Goal: Task Accomplishment & Management: Use online tool/utility

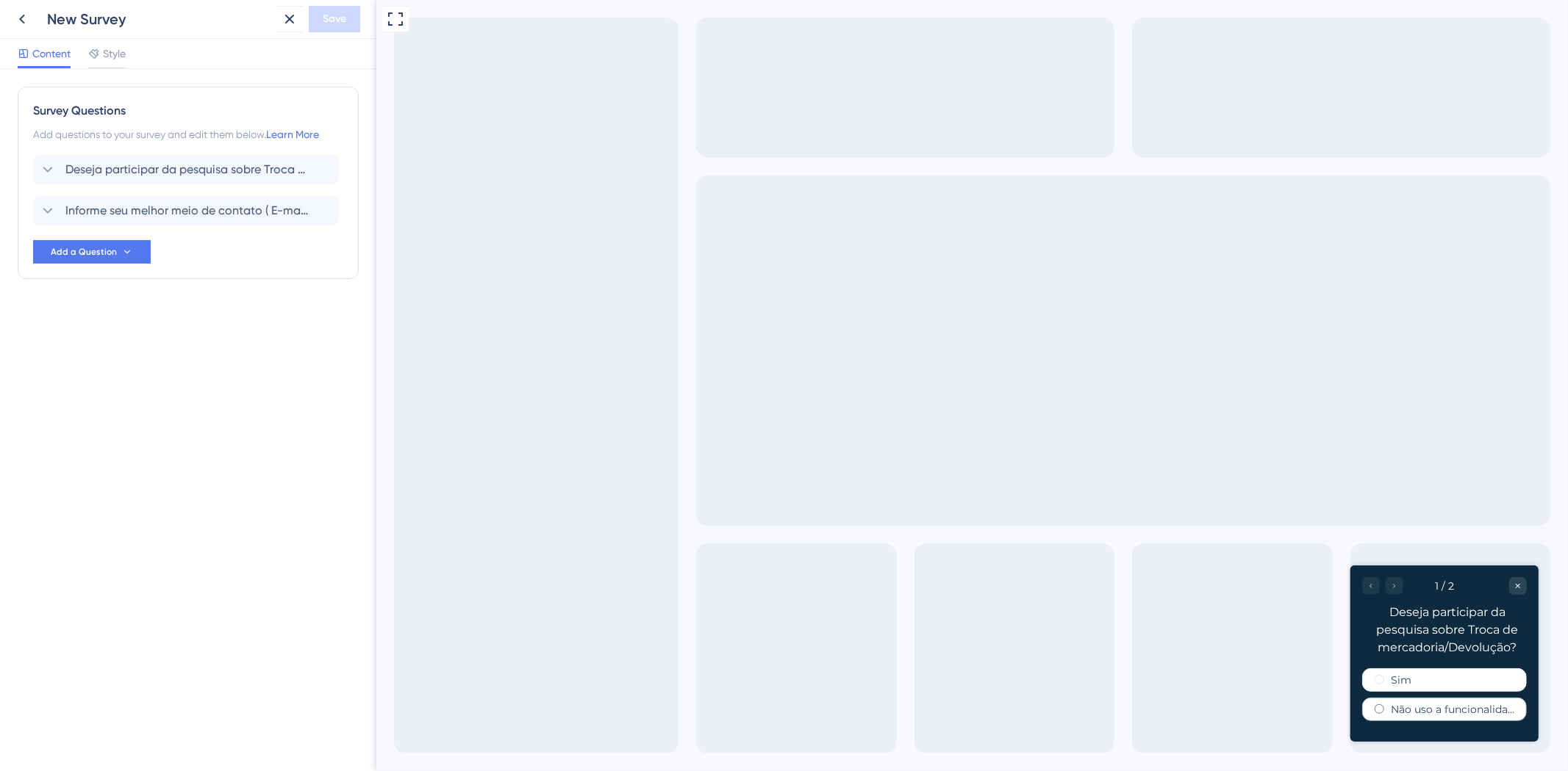
click at [1393, 711] on label "Não uso a funcionalidade" at bounding box center [1451, 709] width 124 height 12
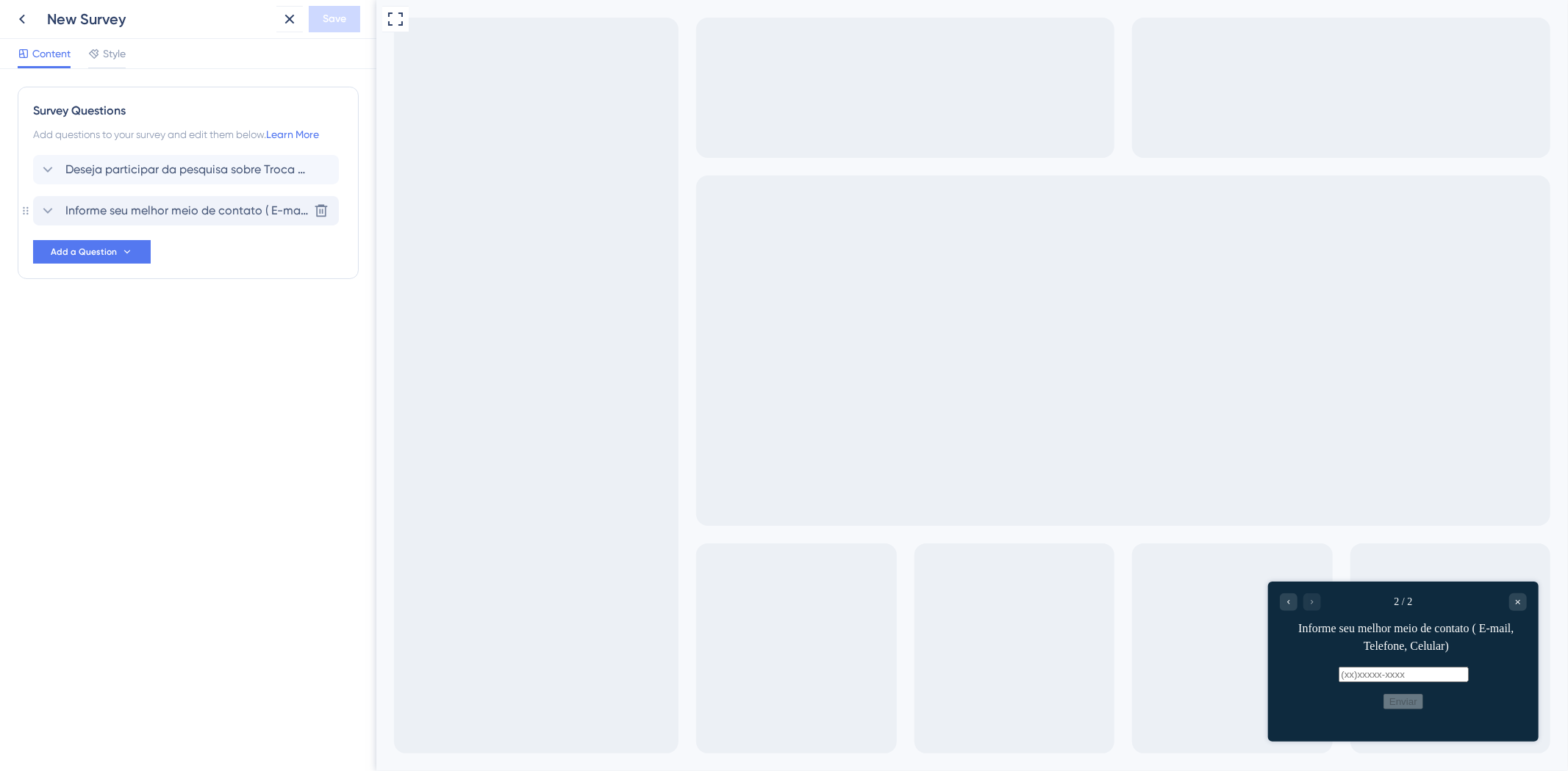
click at [47, 221] on div "Informe seu melhor meio de contato ( E-mail, Telefone, Celular) Delete" at bounding box center [186, 210] width 306 height 29
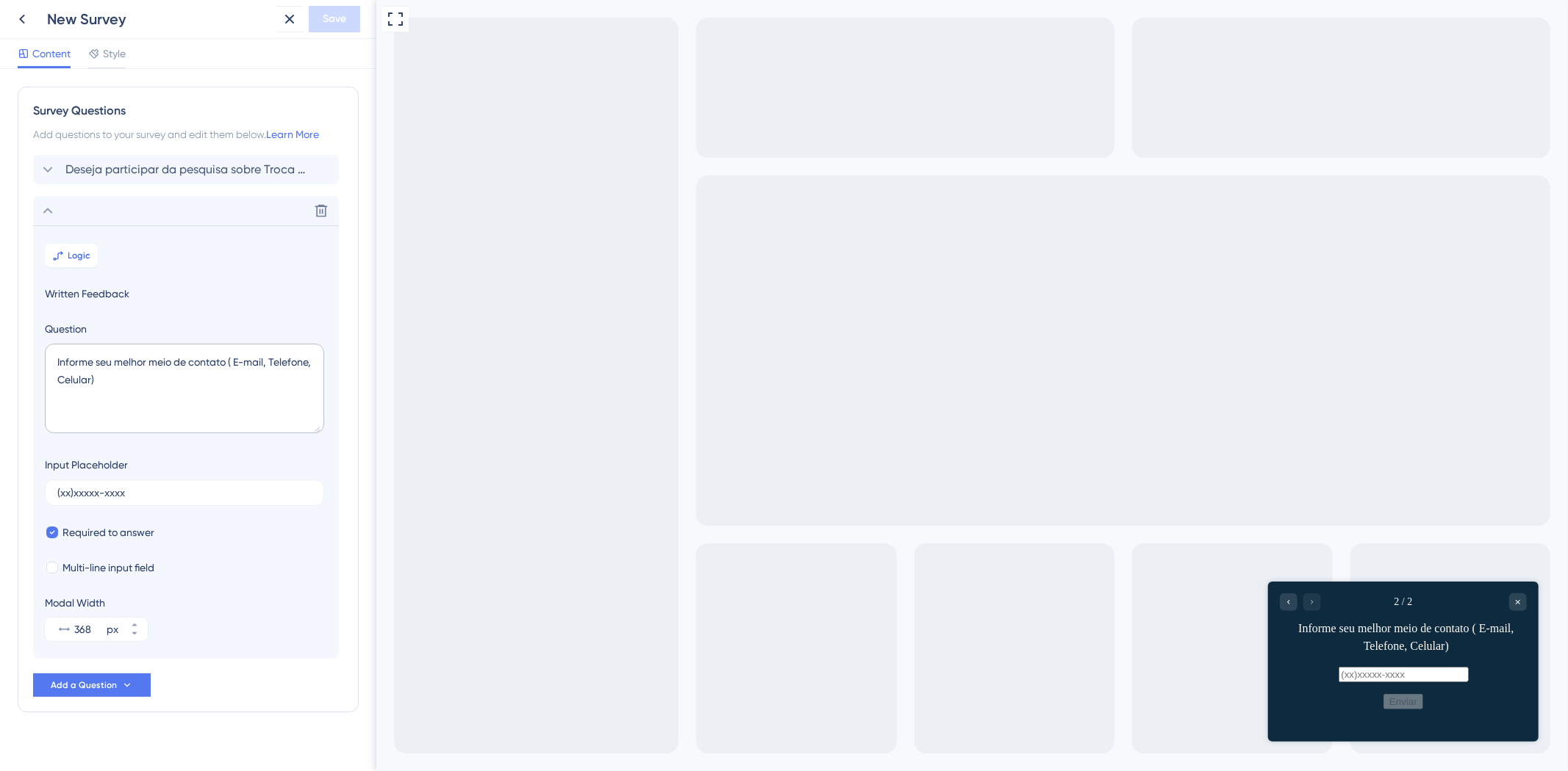
scroll to position [18, 0]
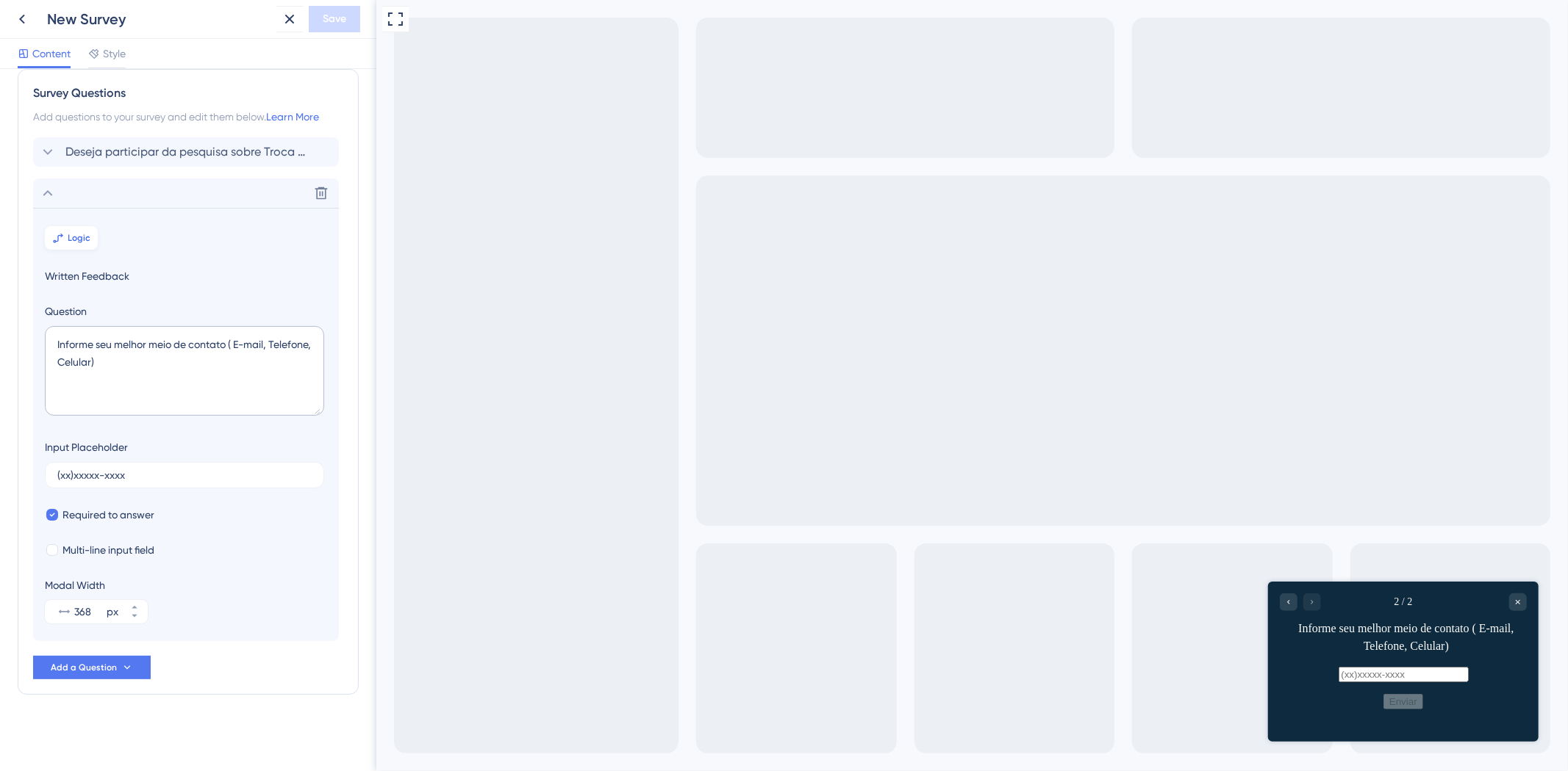
click at [93, 232] on button "Logic" at bounding box center [71, 238] width 53 height 23
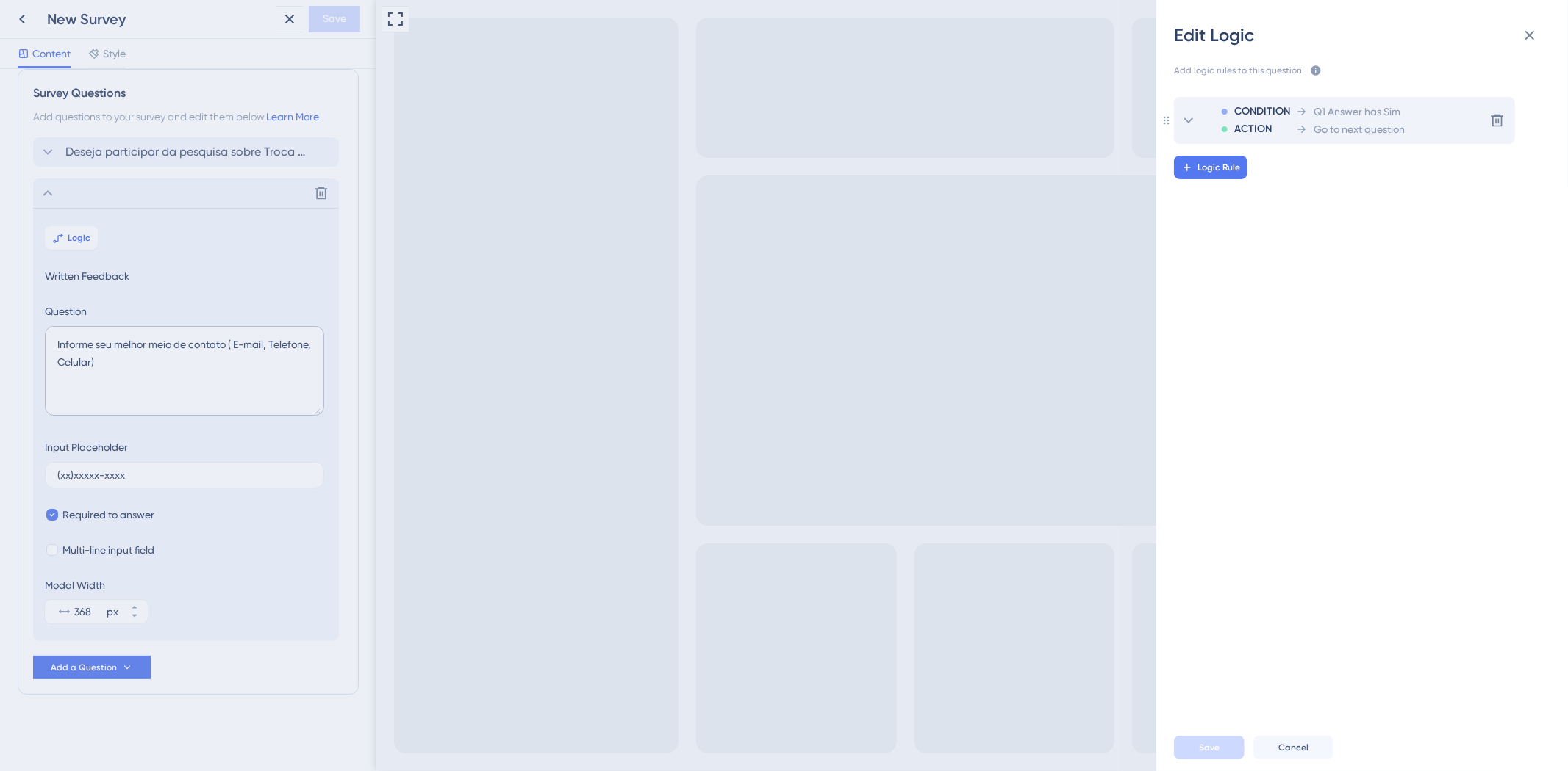
click at [1273, 122] on div "ACTION" at bounding box center [1254, 129] width 69 height 18
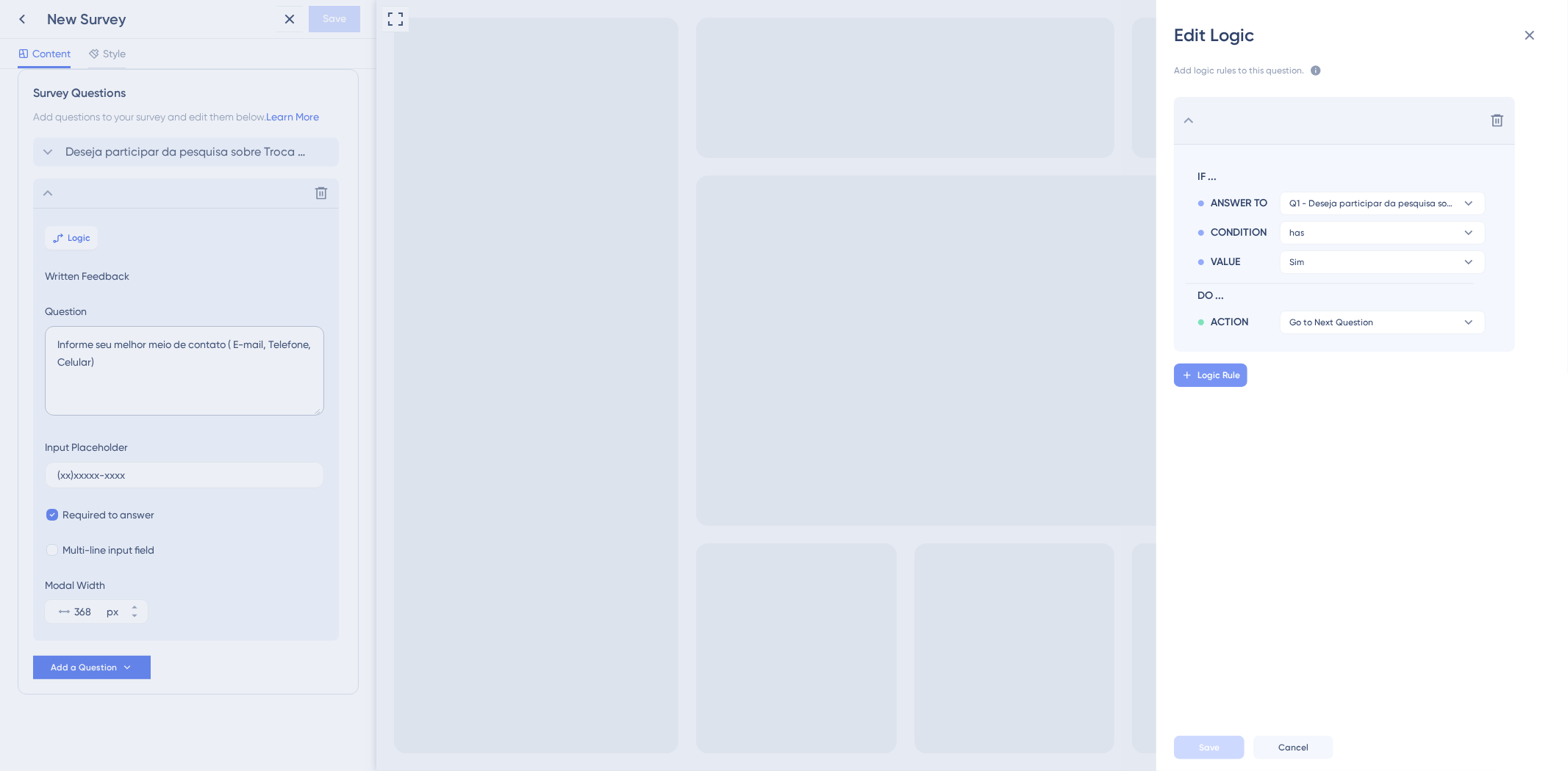
click at [1228, 381] on span "Logic Rule" at bounding box center [1218, 376] width 43 height 12
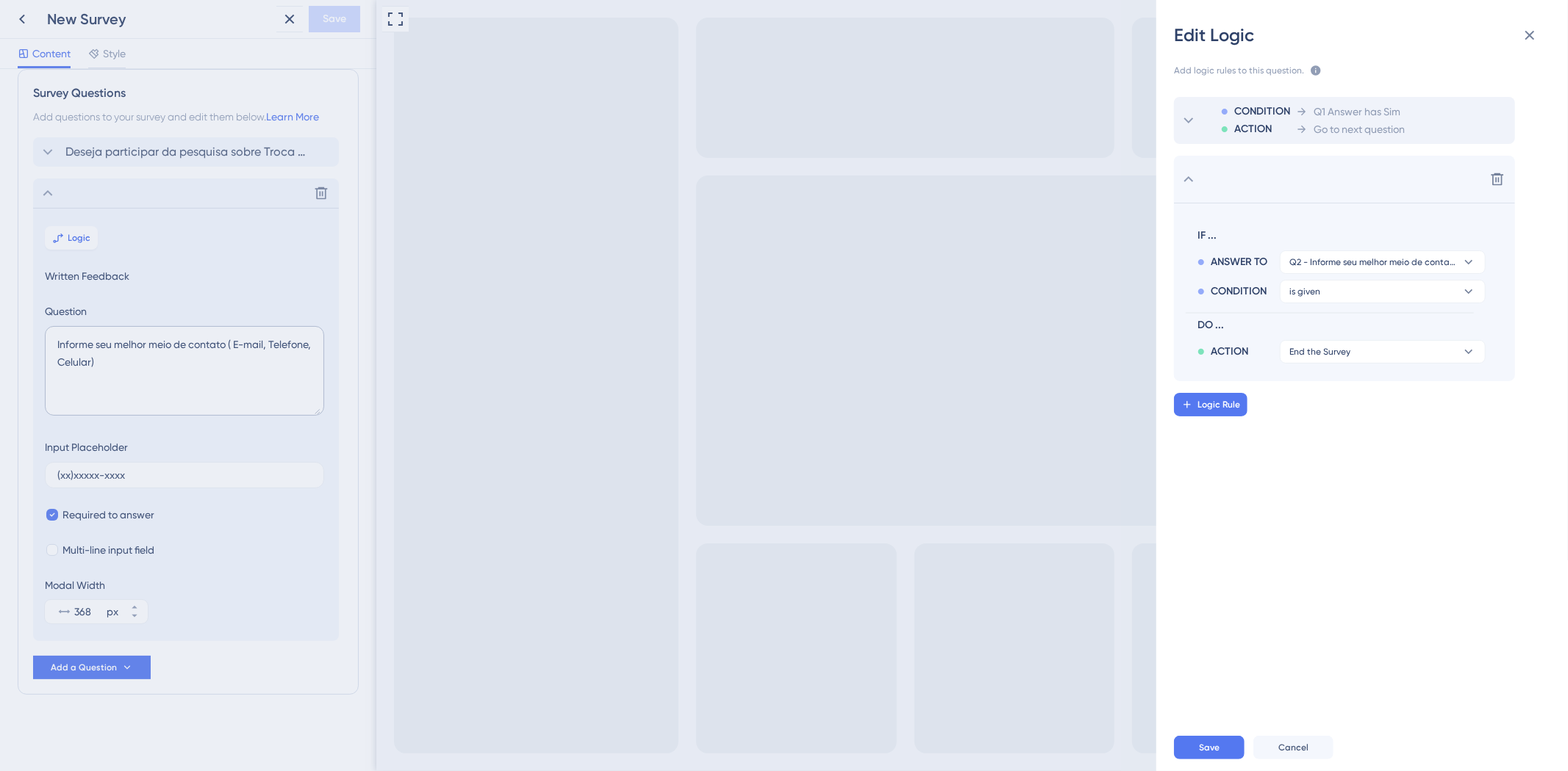
click at [1288, 421] on div "CONDITION ACTION Q1 Answer has Sim Go to next question Delete IF ... ANSWER TO …" at bounding box center [1367, 395] width 435 height 633
click at [1436, 259] on span "Q2 - Informe seu melhor meio de contato ( E-mail, Telefone, Celular)" at bounding box center [1372, 262] width 167 height 12
click at [1397, 334] on span "Q2 - Informe seu melhor meio de contato ( E-mail, Telefone, Celular)" at bounding box center [1383, 334] width 175 height 18
click at [1310, 299] on button "is given" at bounding box center [1382, 291] width 205 height 23
click at [1496, 170] on button at bounding box center [1497, 179] width 23 height 23
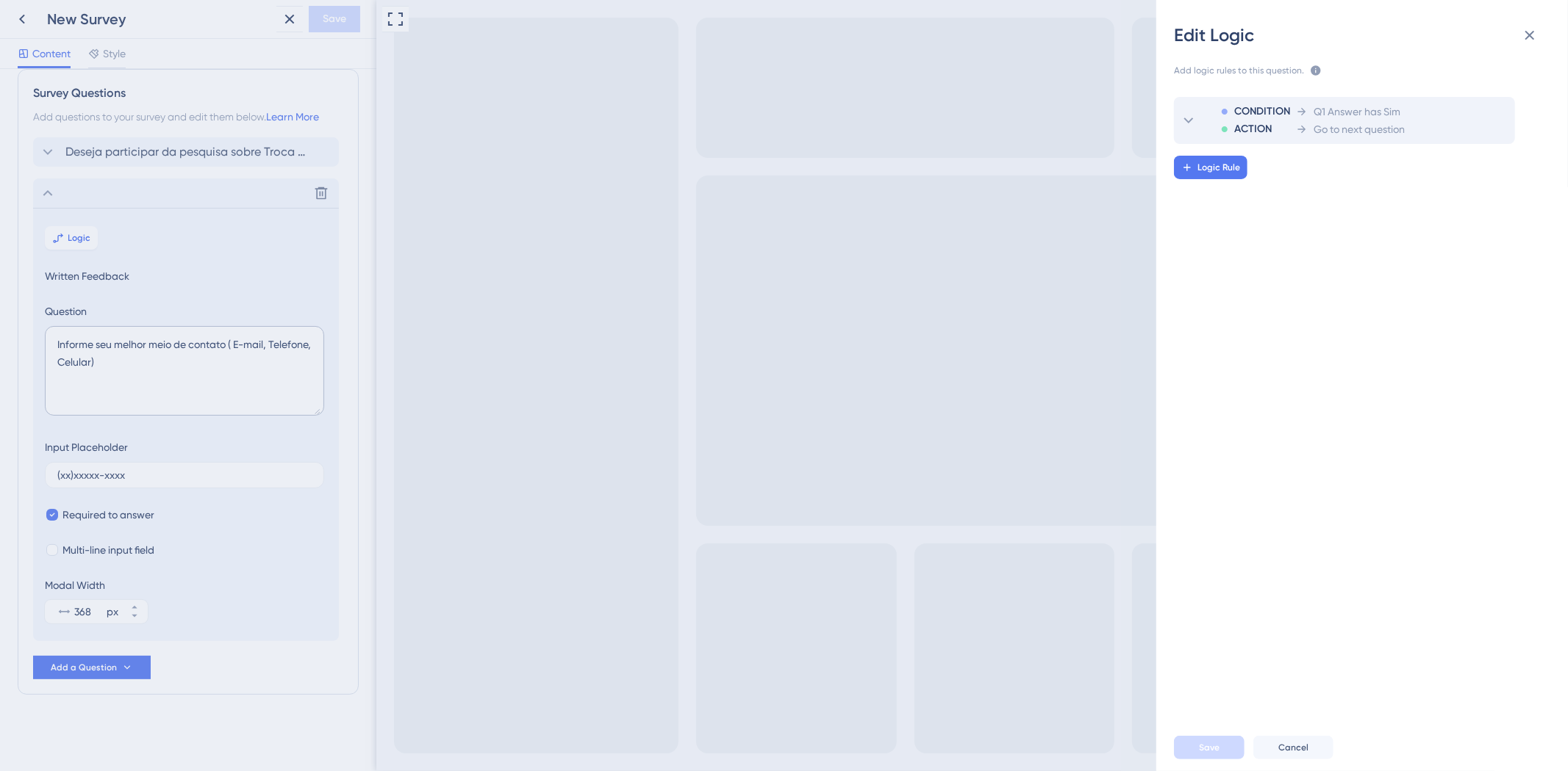
click at [33, 194] on div "Edit Logic Add logic rules to this question. The rules will apply after this qu…" at bounding box center [784, 386] width 1568 height 771
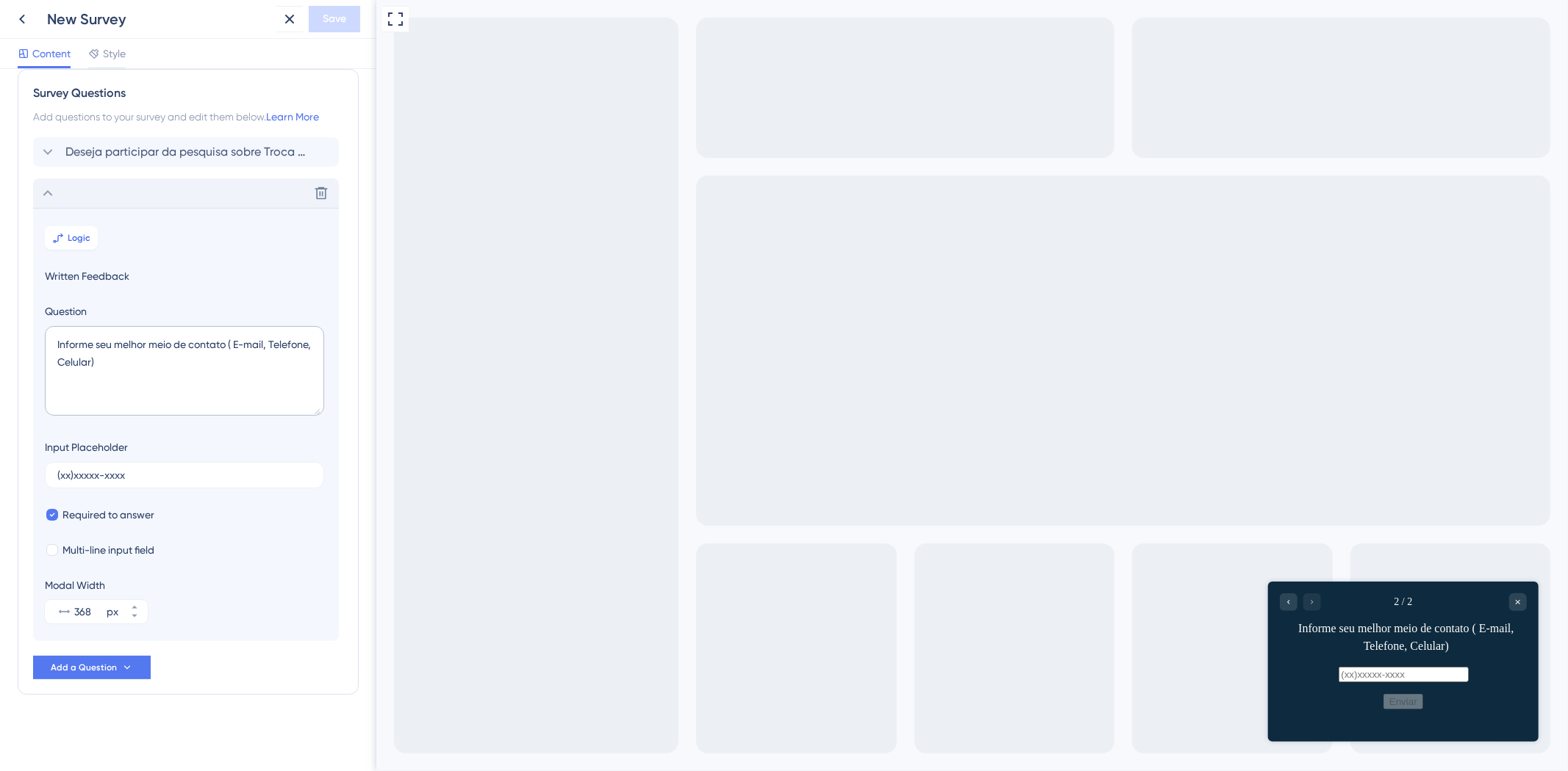
click at [47, 196] on icon at bounding box center [48, 193] width 18 height 18
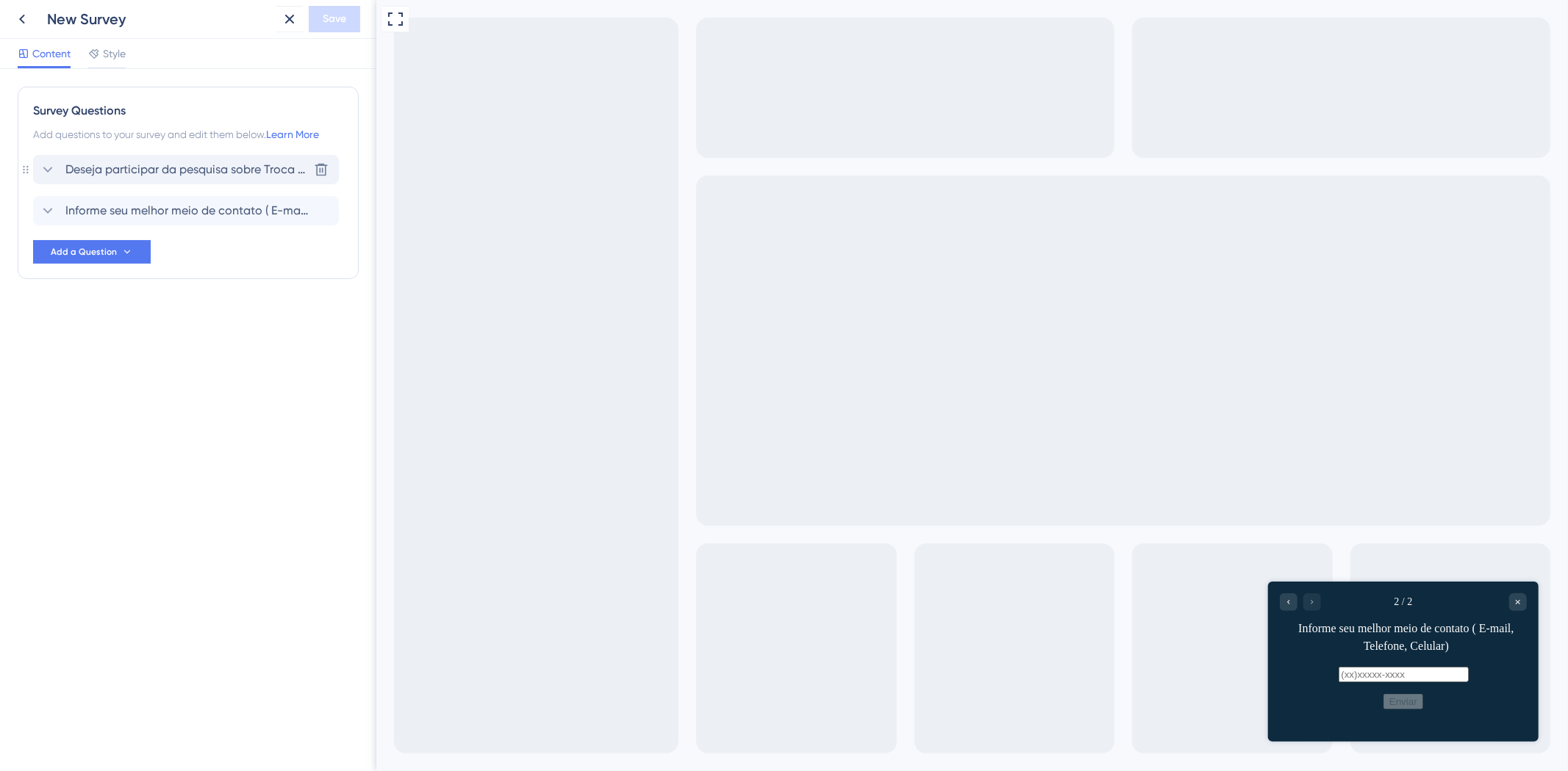
click at [74, 166] on span "Deseja participar da pesquisa sobre Troca de mercadoria/Devolução?" at bounding box center [186, 169] width 243 height 18
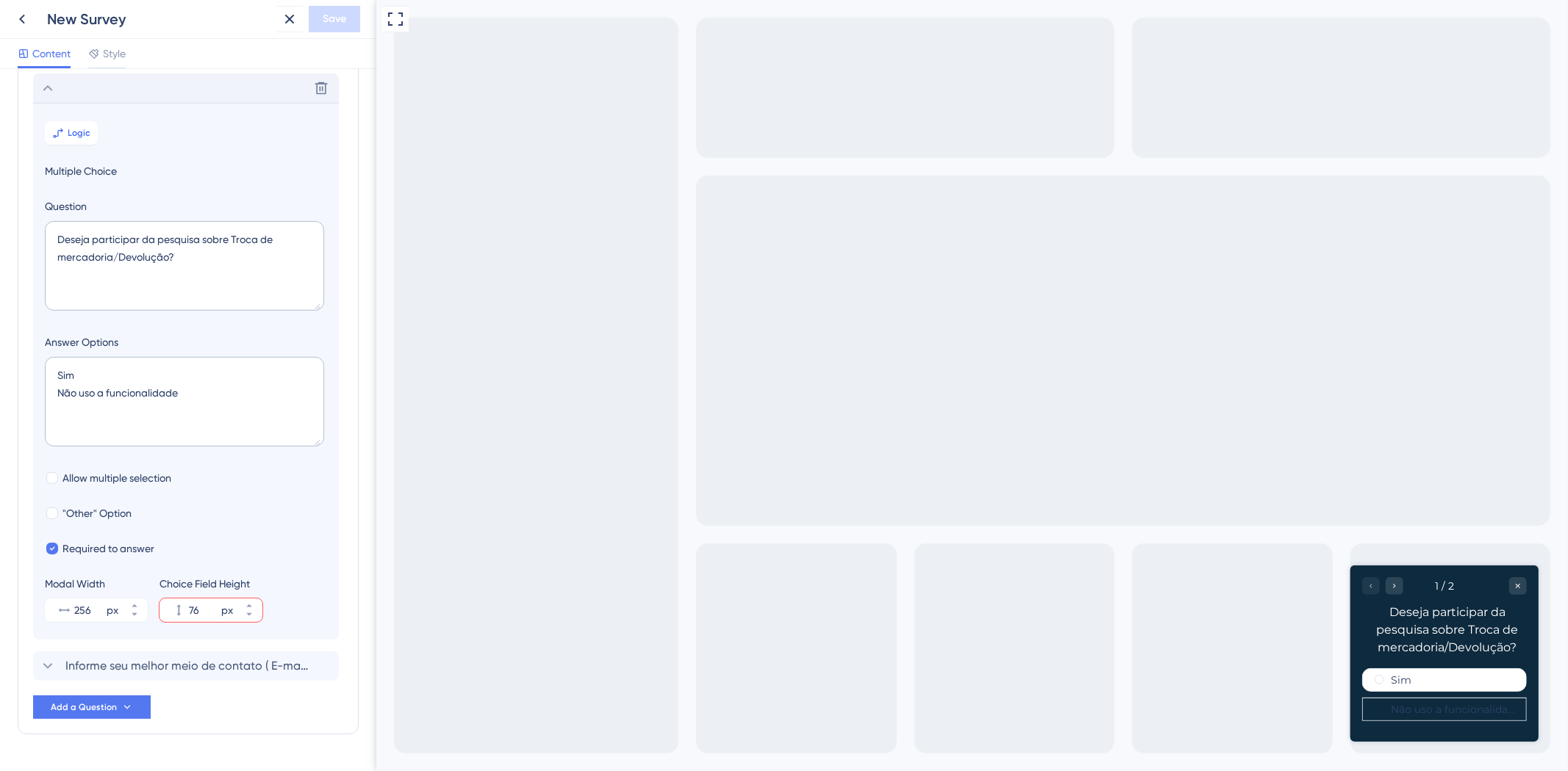
scroll to position [86, 0]
click at [69, 124] on span "Logic" at bounding box center [79, 129] width 22 height 12
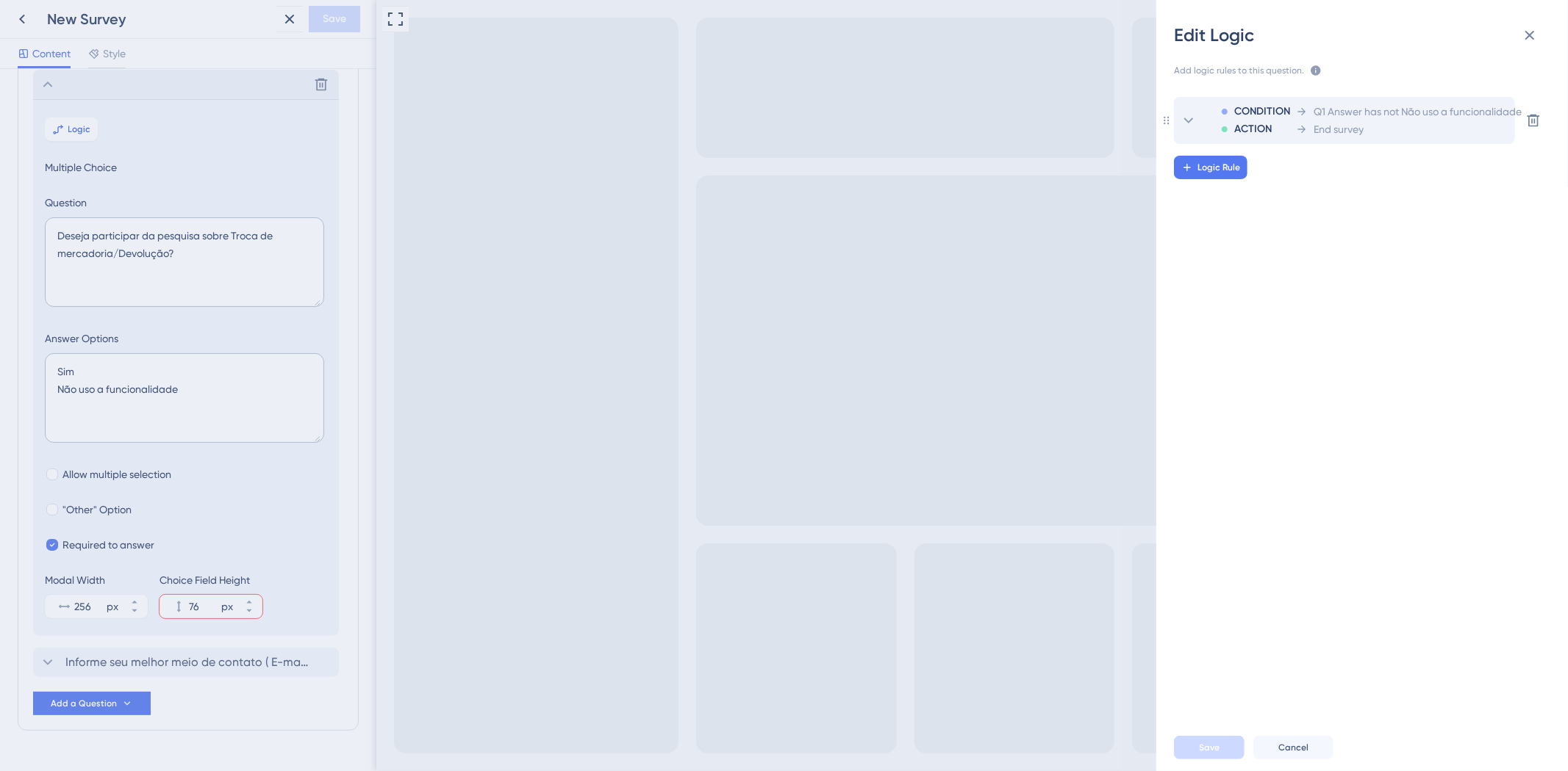
click at [1288, 121] on div "ACTION" at bounding box center [1254, 129] width 69 height 18
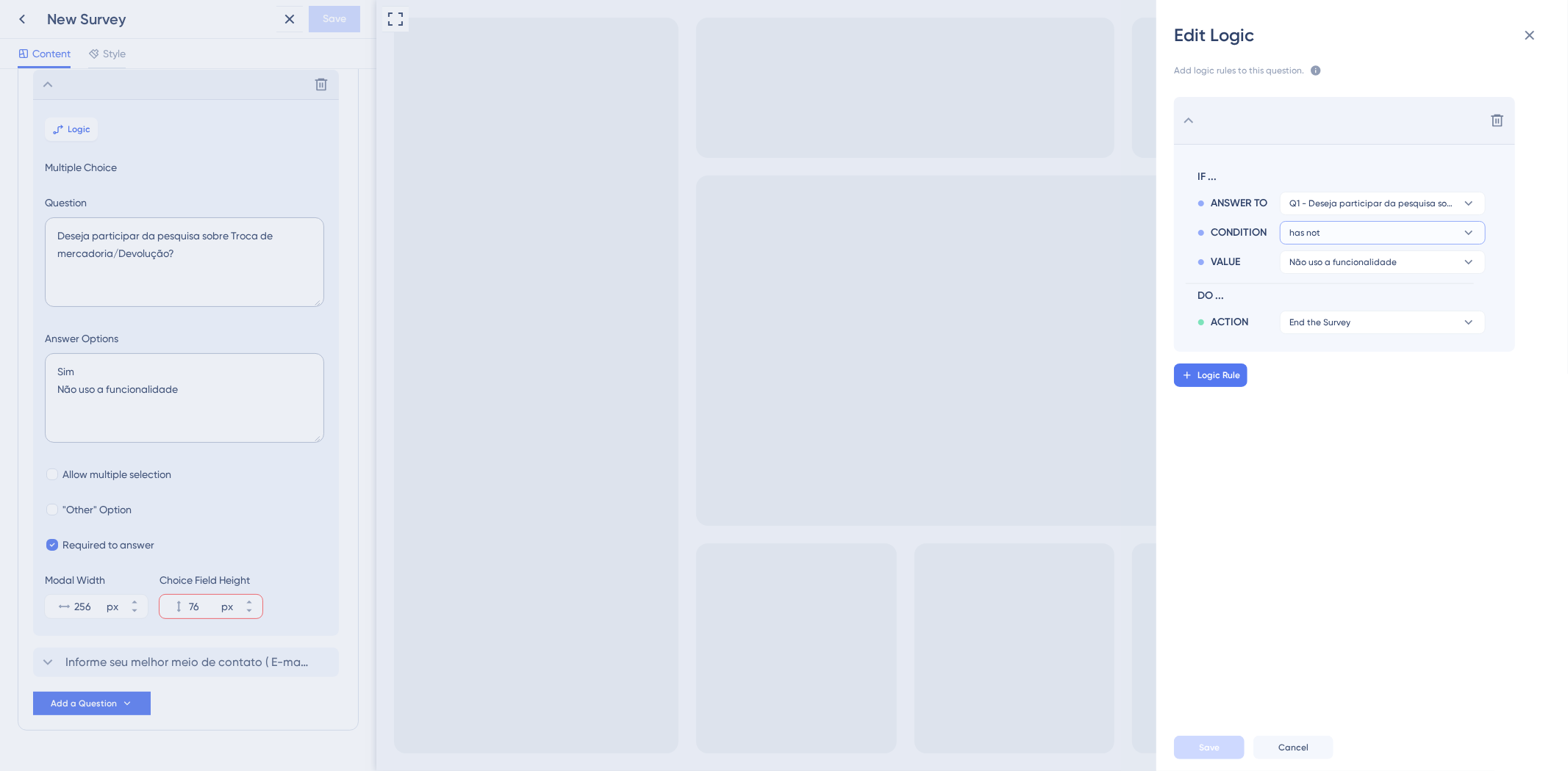
click at [1354, 238] on button "has not" at bounding box center [1382, 233] width 205 height 23
click at [1325, 340] on div "has has" at bounding box center [1383, 333] width 175 height 29
click at [1201, 753] on span "Save" at bounding box center [1209, 748] width 20 height 12
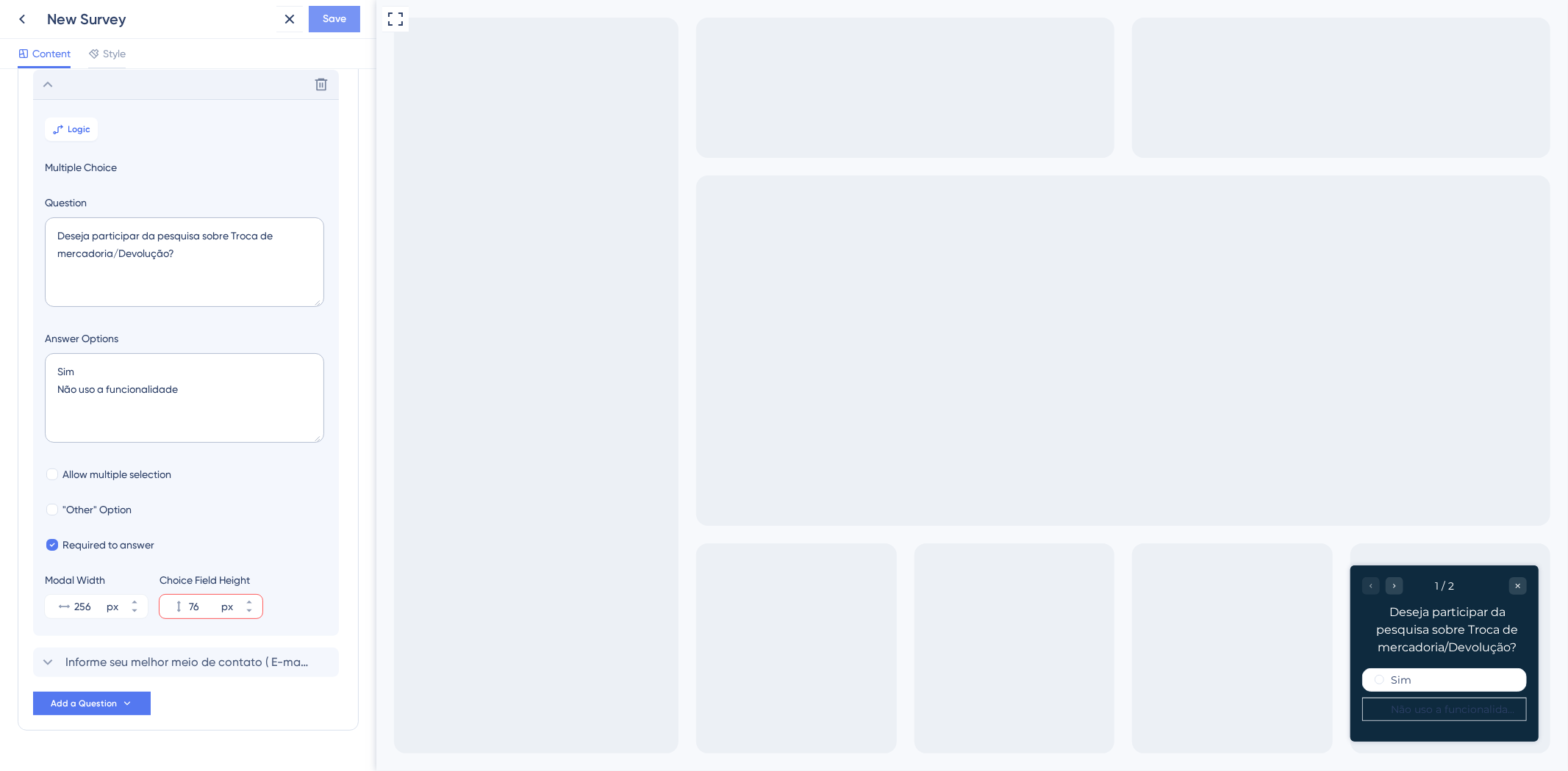
click at [322, 20] on span "Save" at bounding box center [334, 19] width 23 height 18
click at [1449, 711] on label "Não uso a funcionalidade" at bounding box center [1451, 709] width 124 height 12
click at [1444, 693] on div "Sim Não uso a funcionalidade" at bounding box center [1442, 694] width 165 height 53
click at [1436, 687] on div "Sim" at bounding box center [1442, 679] width 165 height 23
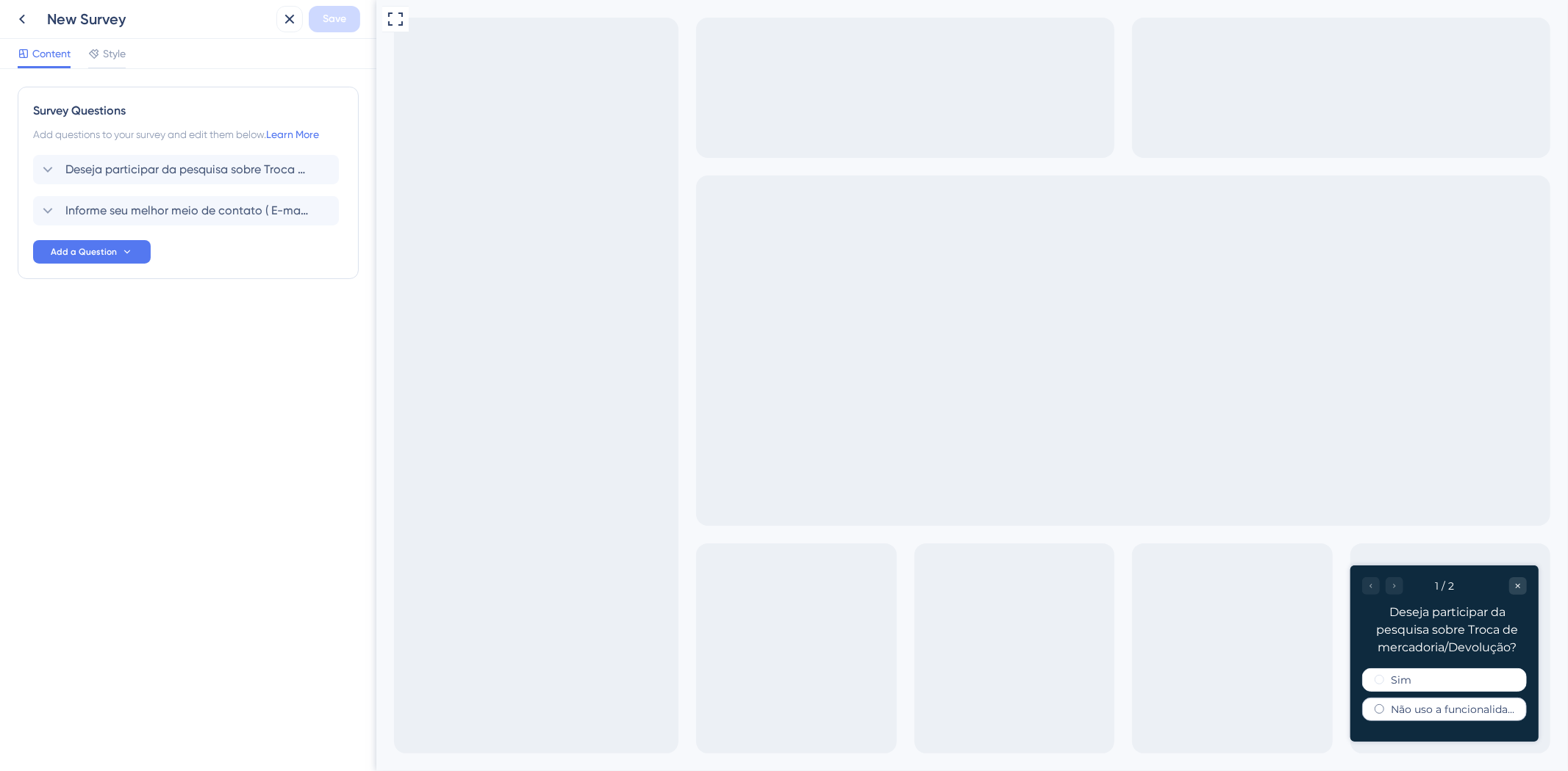
click at [1460, 705] on label "Não uso a funcionalidade" at bounding box center [1451, 709] width 124 height 12
click at [145, 224] on div "Informe seu melhor meio de contato ( E-mail, Telefone, Celular) Delete" at bounding box center [186, 210] width 306 height 29
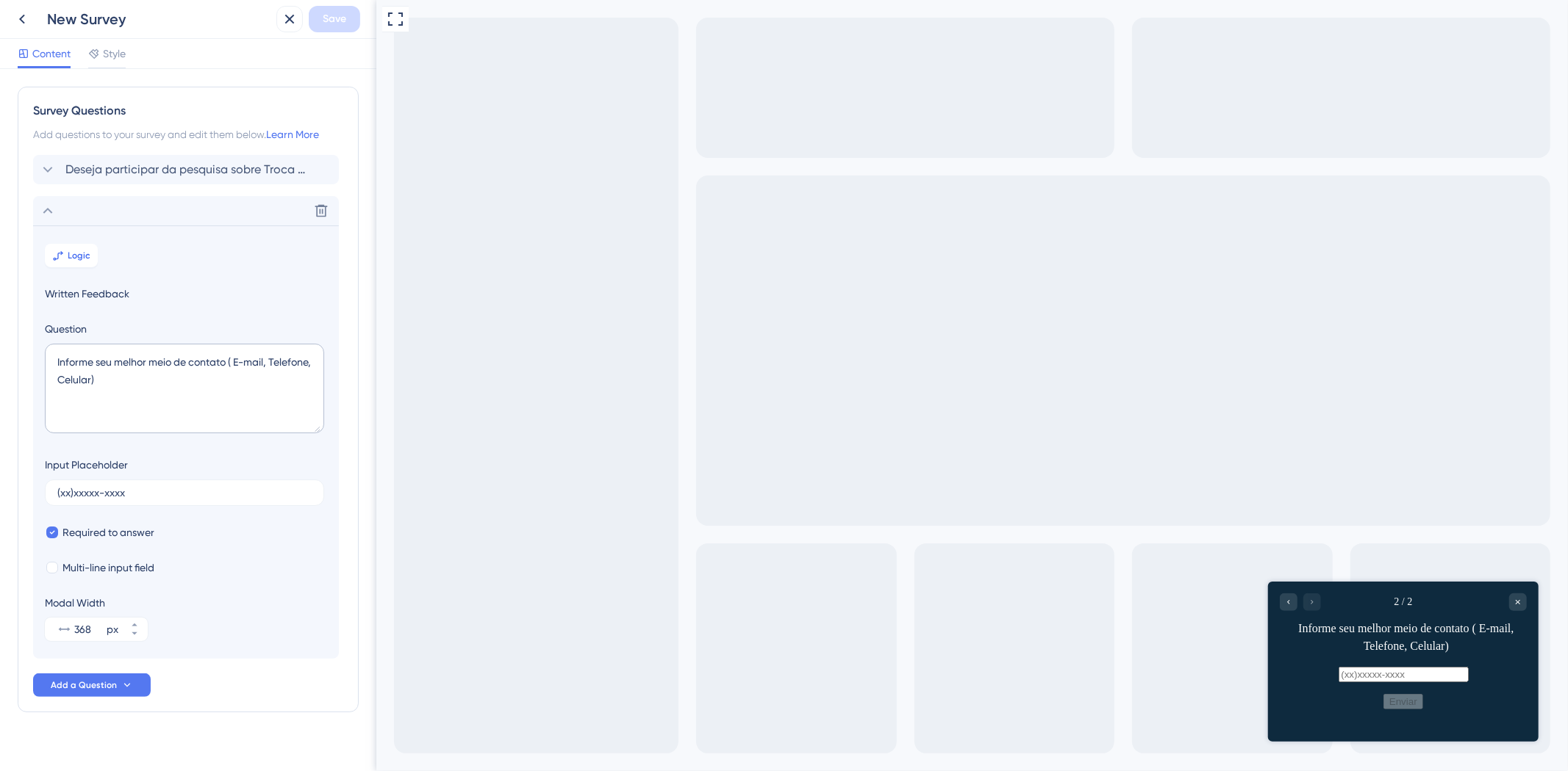
scroll to position [18, 0]
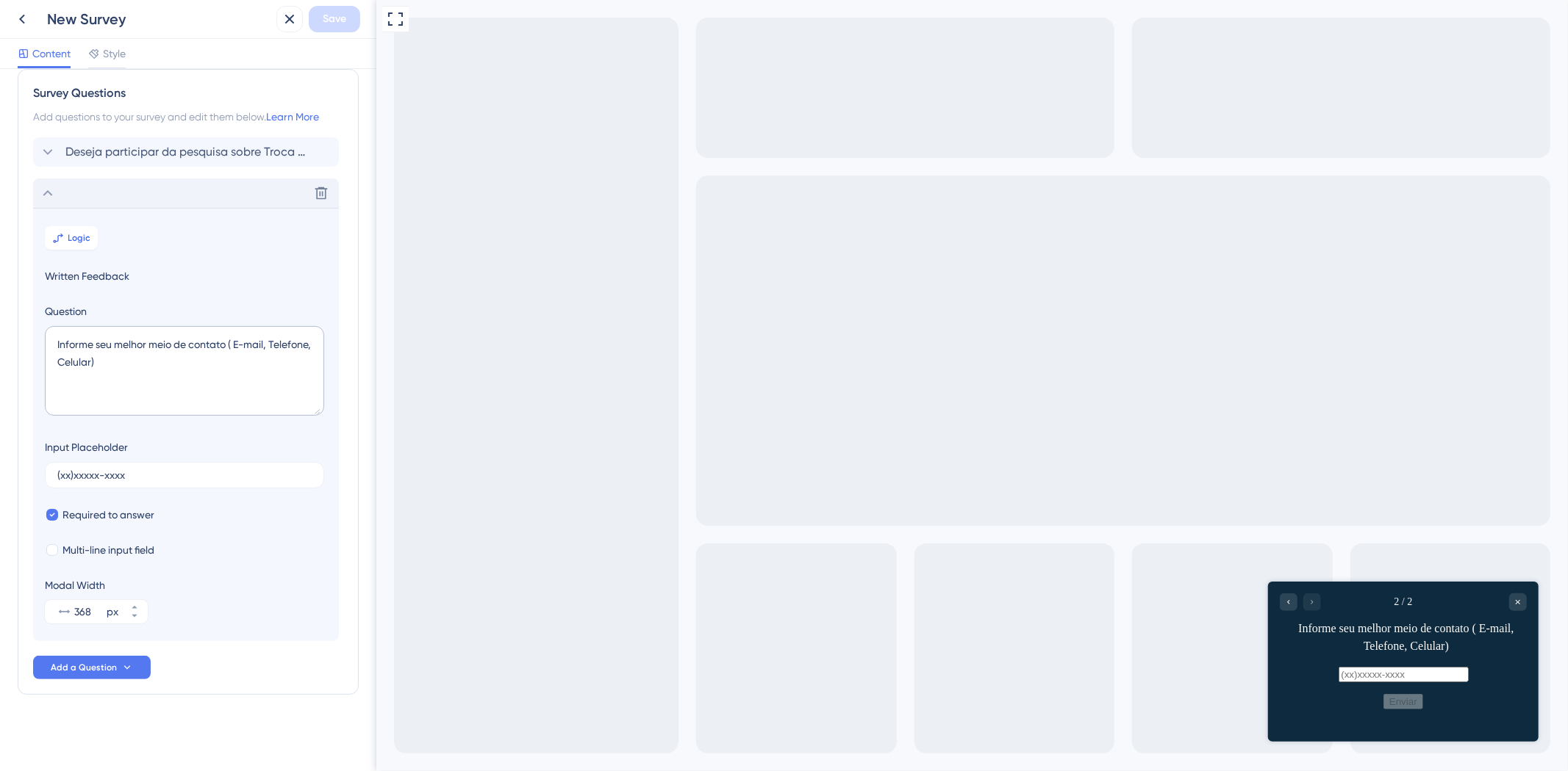
click at [55, 197] on icon at bounding box center [48, 193] width 18 height 18
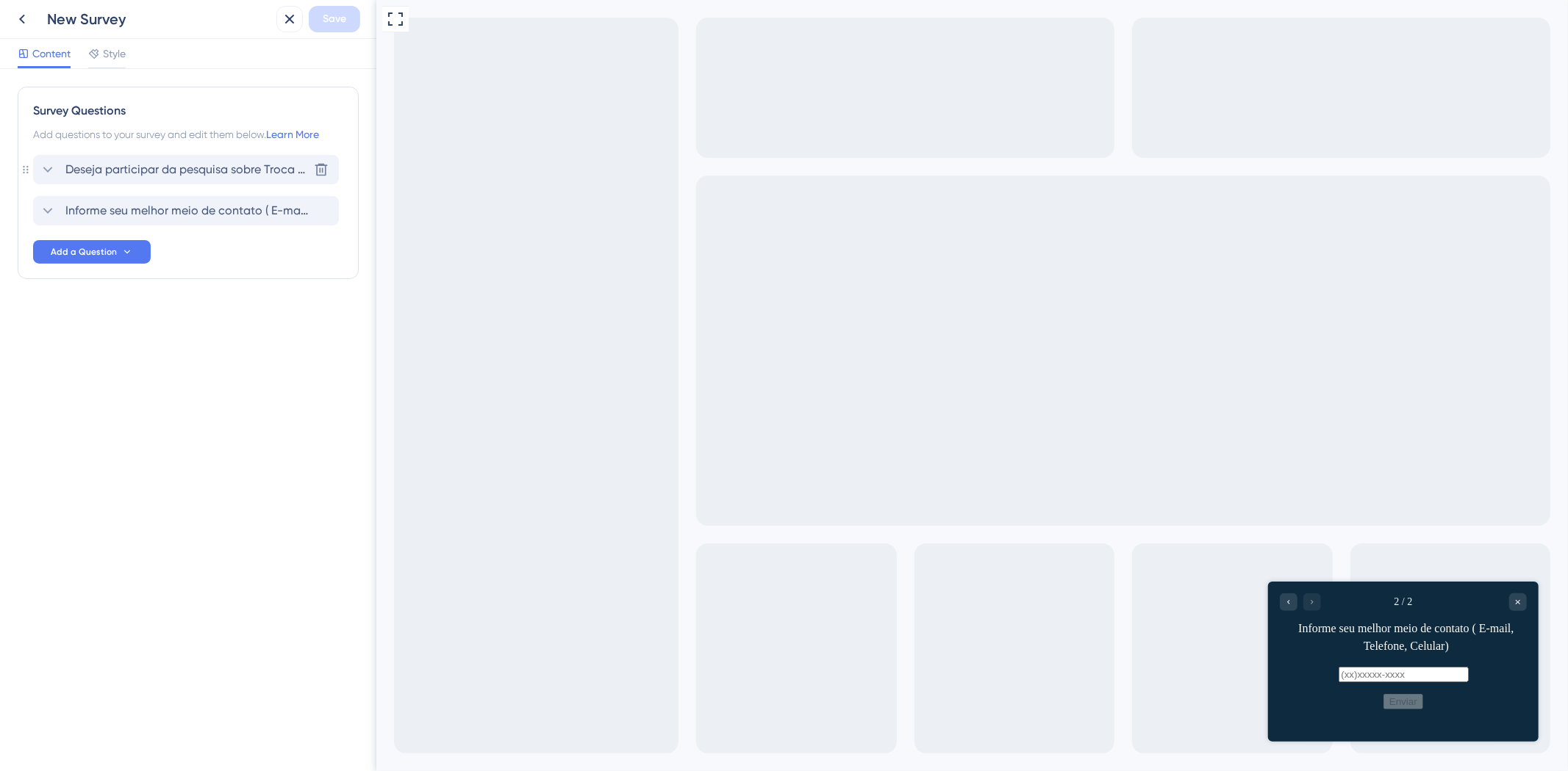
click at [48, 165] on icon at bounding box center [48, 169] width 18 height 18
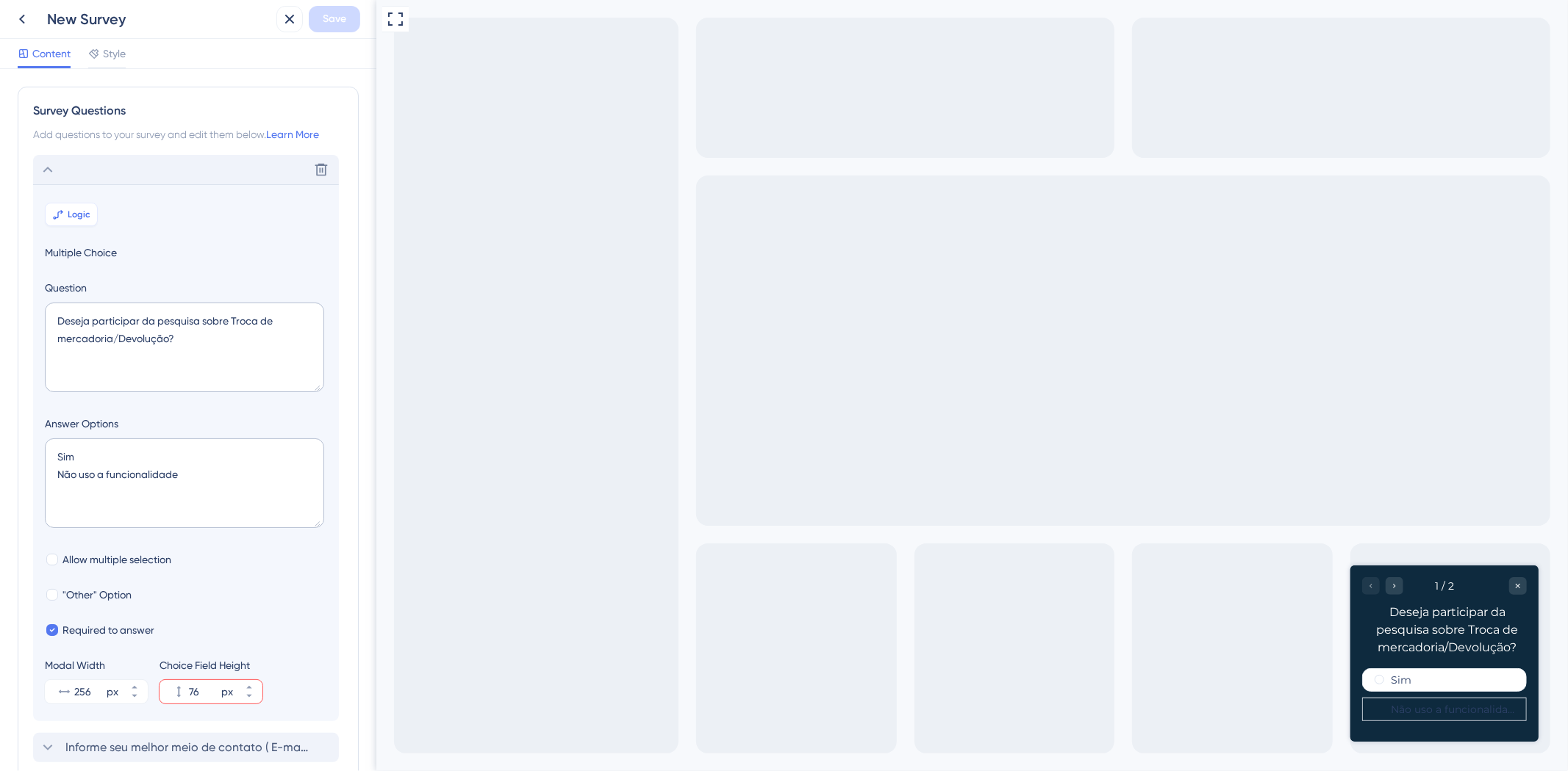
click at [61, 202] on button "Logic" at bounding box center [71, 214] width 53 height 23
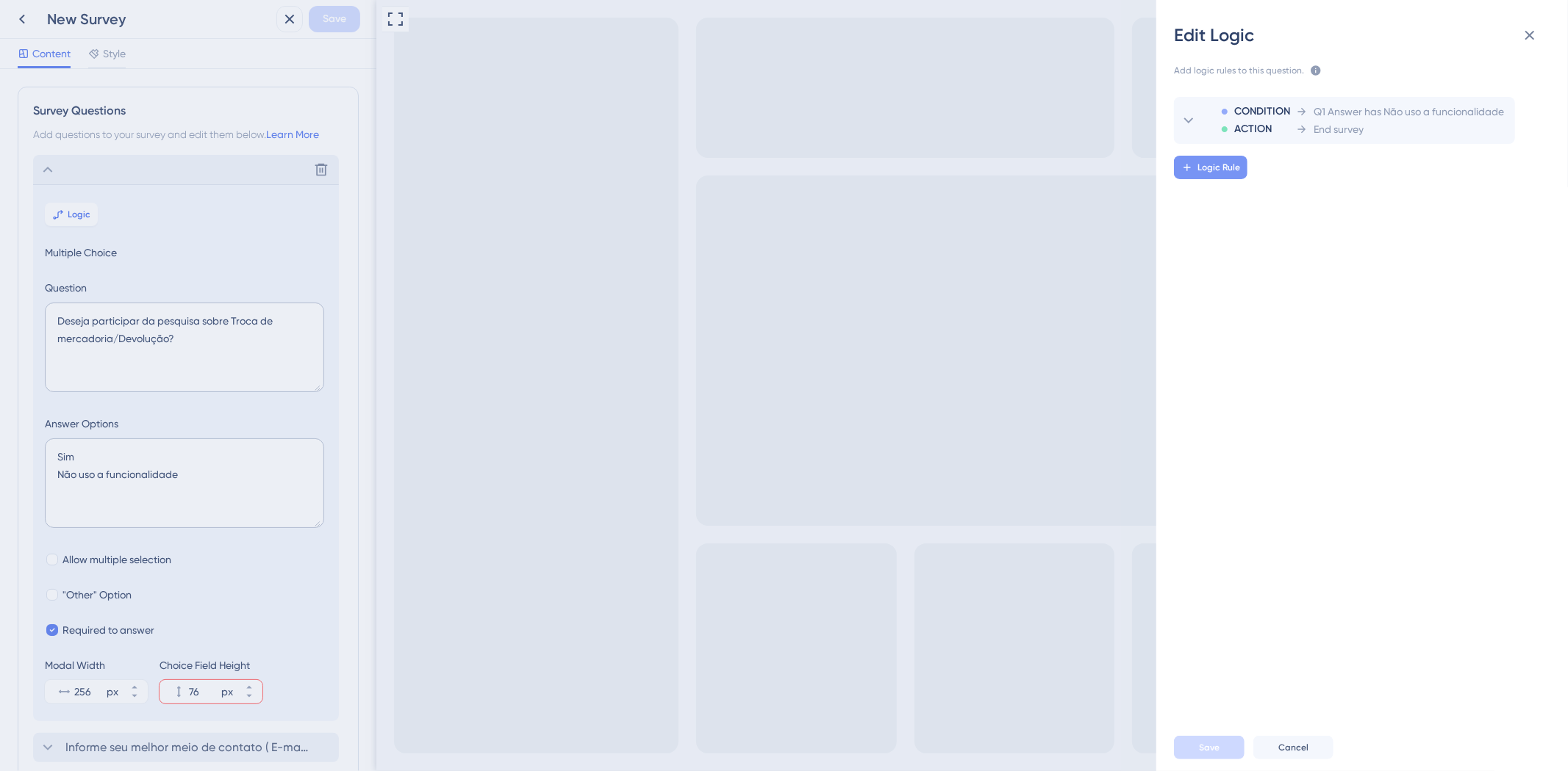
click at [1218, 170] on span "Logic Rule" at bounding box center [1218, 167] width 43 height 12
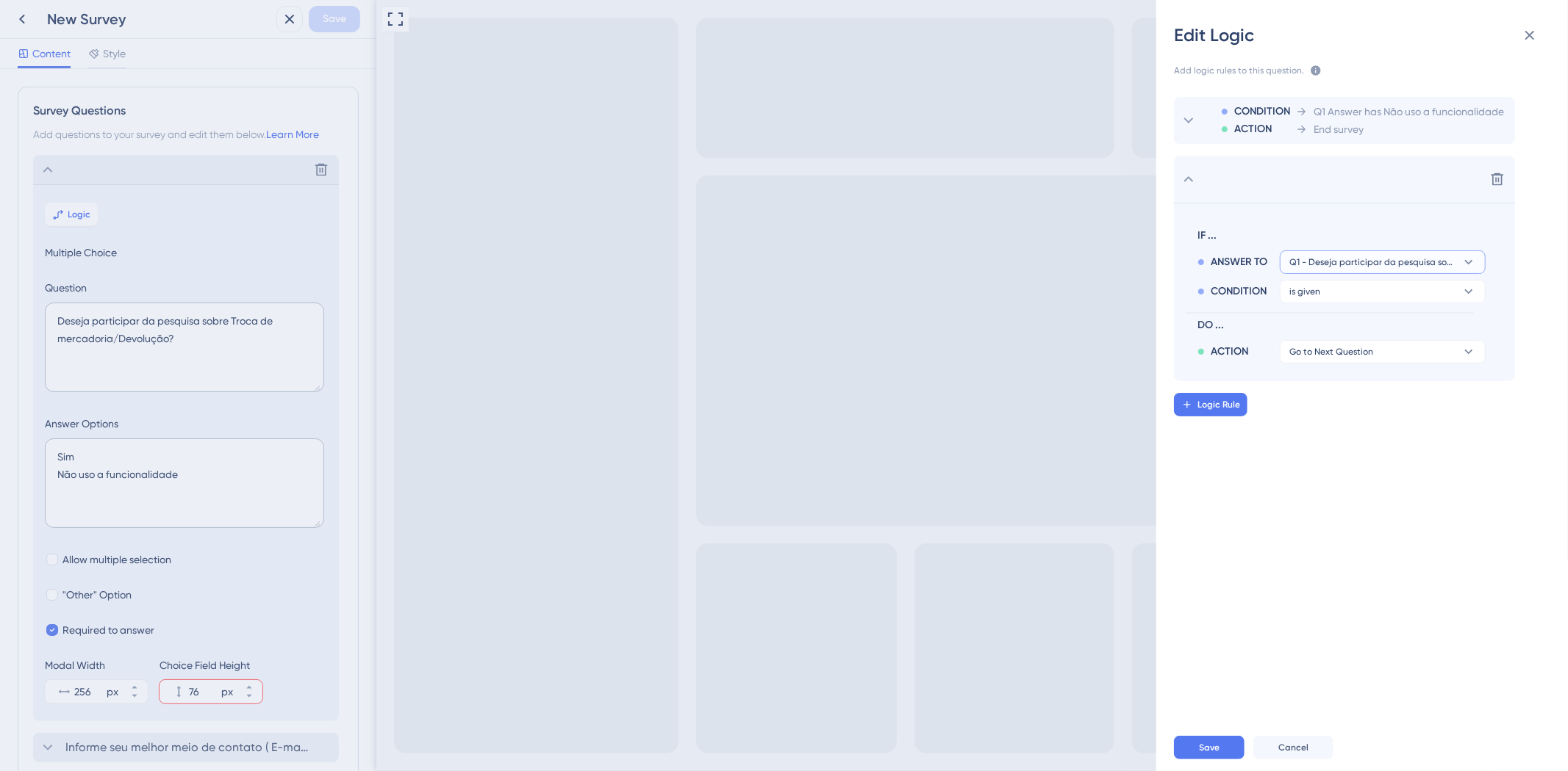
click at [1367, 262] on span "Q1 - Deseja participar da pesquisa sobre Troca de mercadoria/Devolução?" at bounding box center [1372, 262] width 167 height 12
click at [1339, 310] on span "Q1 - Deseja participar da pesquisa sobre Troca de mercadoria/Devolução?" at bounding box center [1383, 304] width 175 height 18
click at [1337, 292] on button "is given" at bounding box center [1382, 291] width 205 height 23
click at [1328, 382] on div "has has" at bounding box center [1383, 392] width 175 height 29
click at [1320, 329] on button "Sim" at bounding box center [1382, 321] width 205 height 23
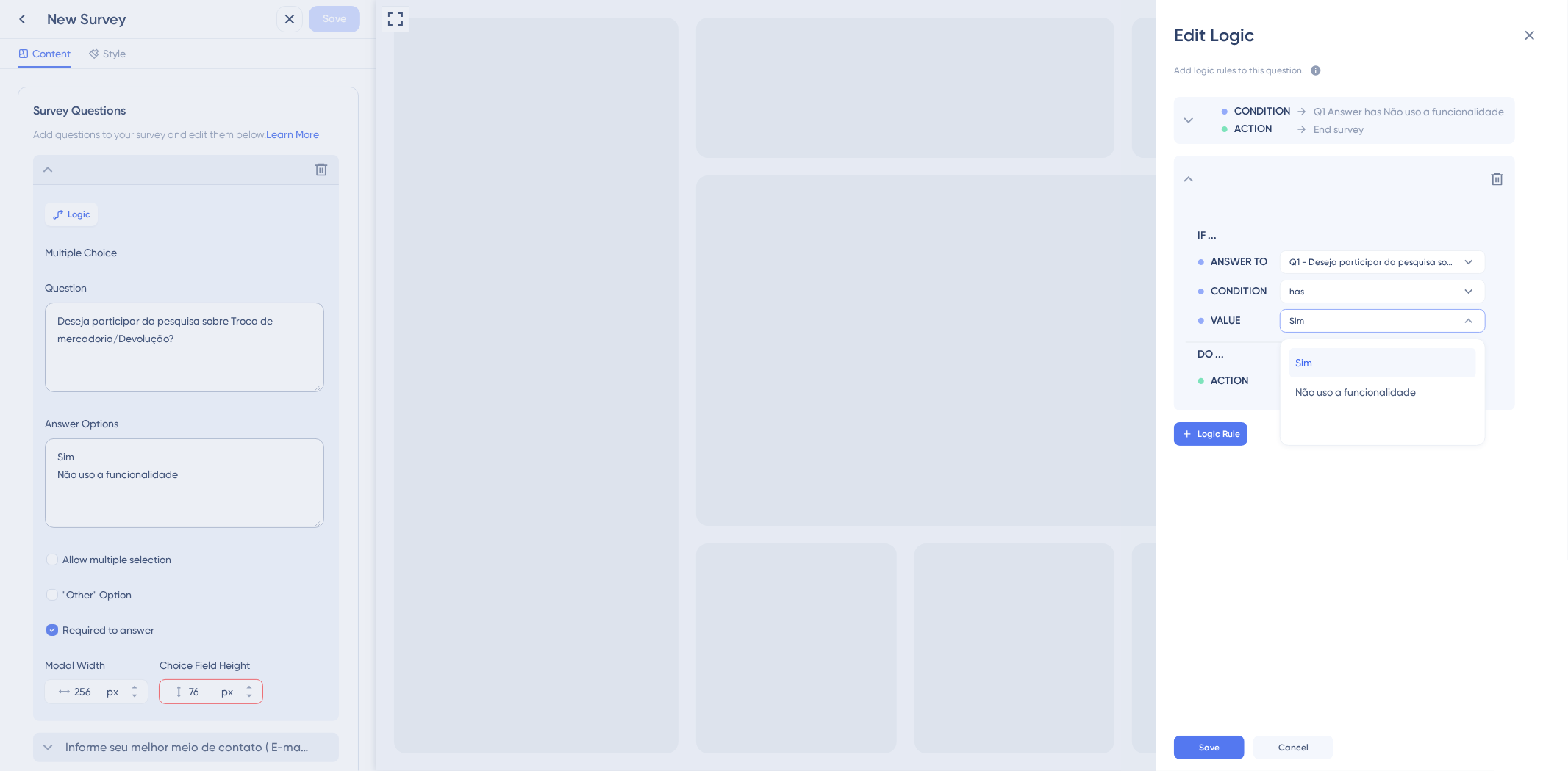
click at [1319, 361] on div "Sim Sim" at bounding box center [1383, 363] width 175 height 29
click at [1312, 381] on span "Go to Next Question" at bounding box center [1331, 382] width 84 height 12
click at [1204, 750] on span "Save" at bounding box center [1209, 748] width 20 height 12
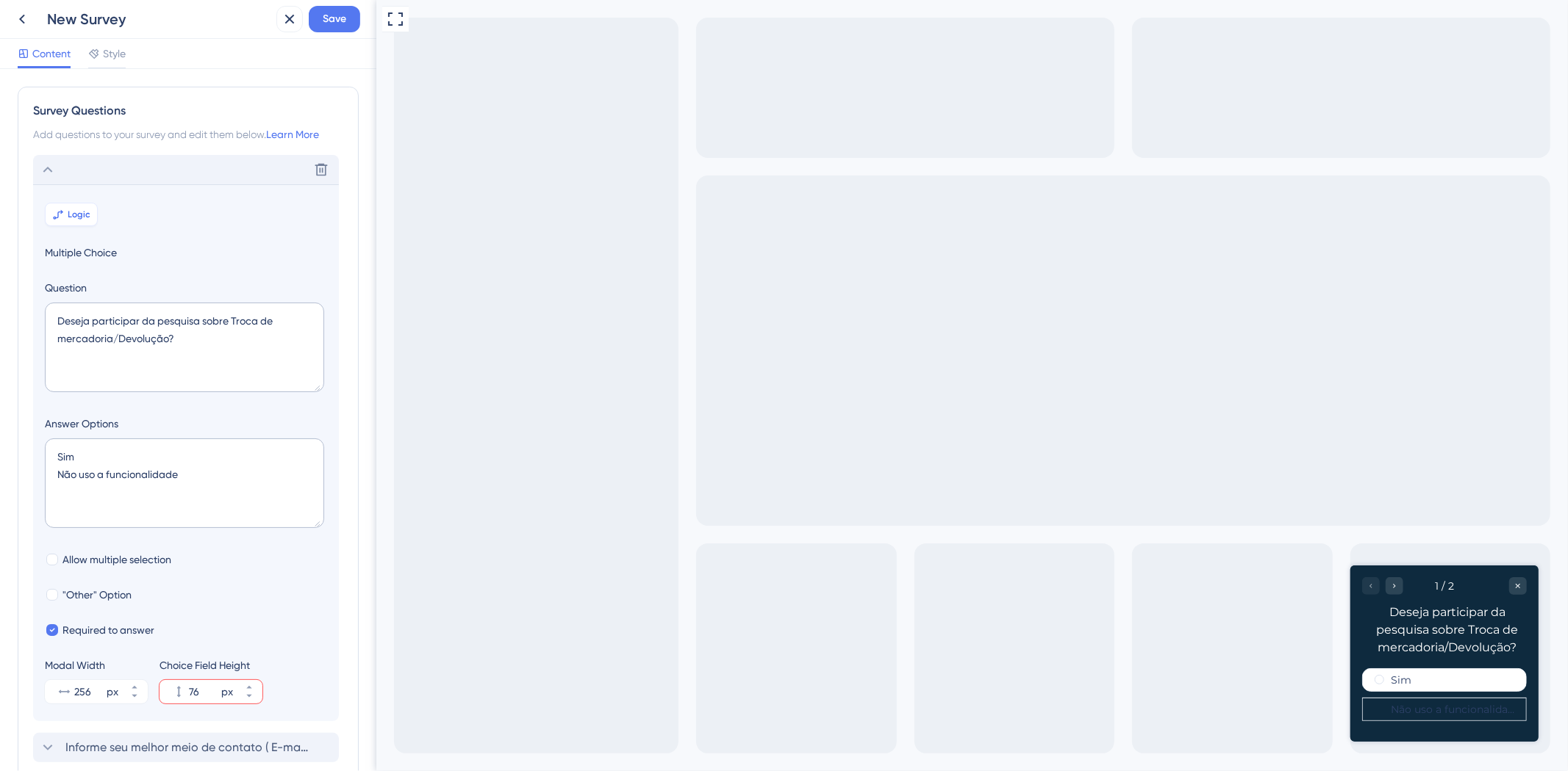
click at [62, 207] on button "Logic" at bounding box center [71, 214] width 53 height 23
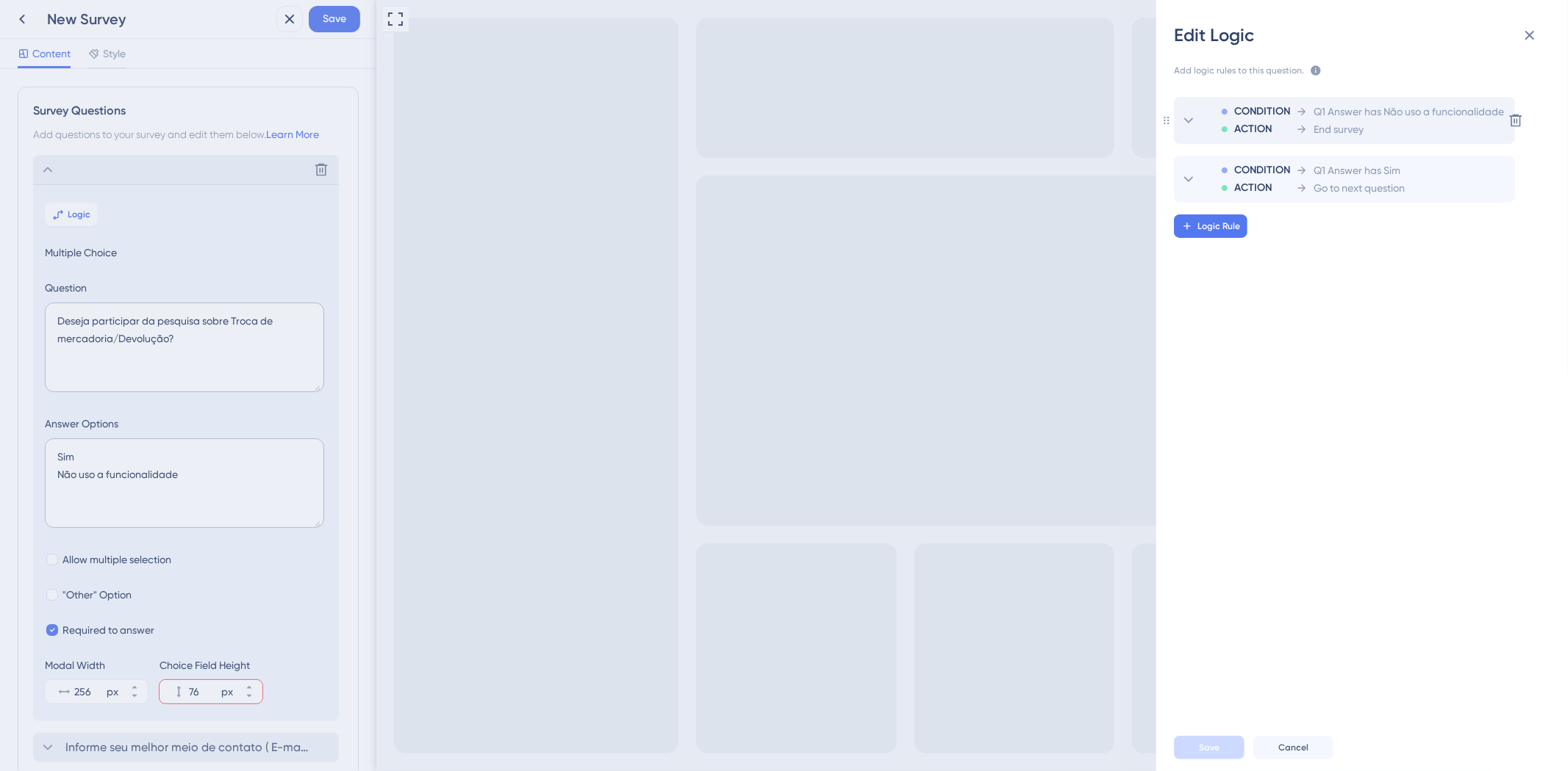
click at [1385, 134] on div "End survey" at bounding box center [1400, 129] width 208 height 18
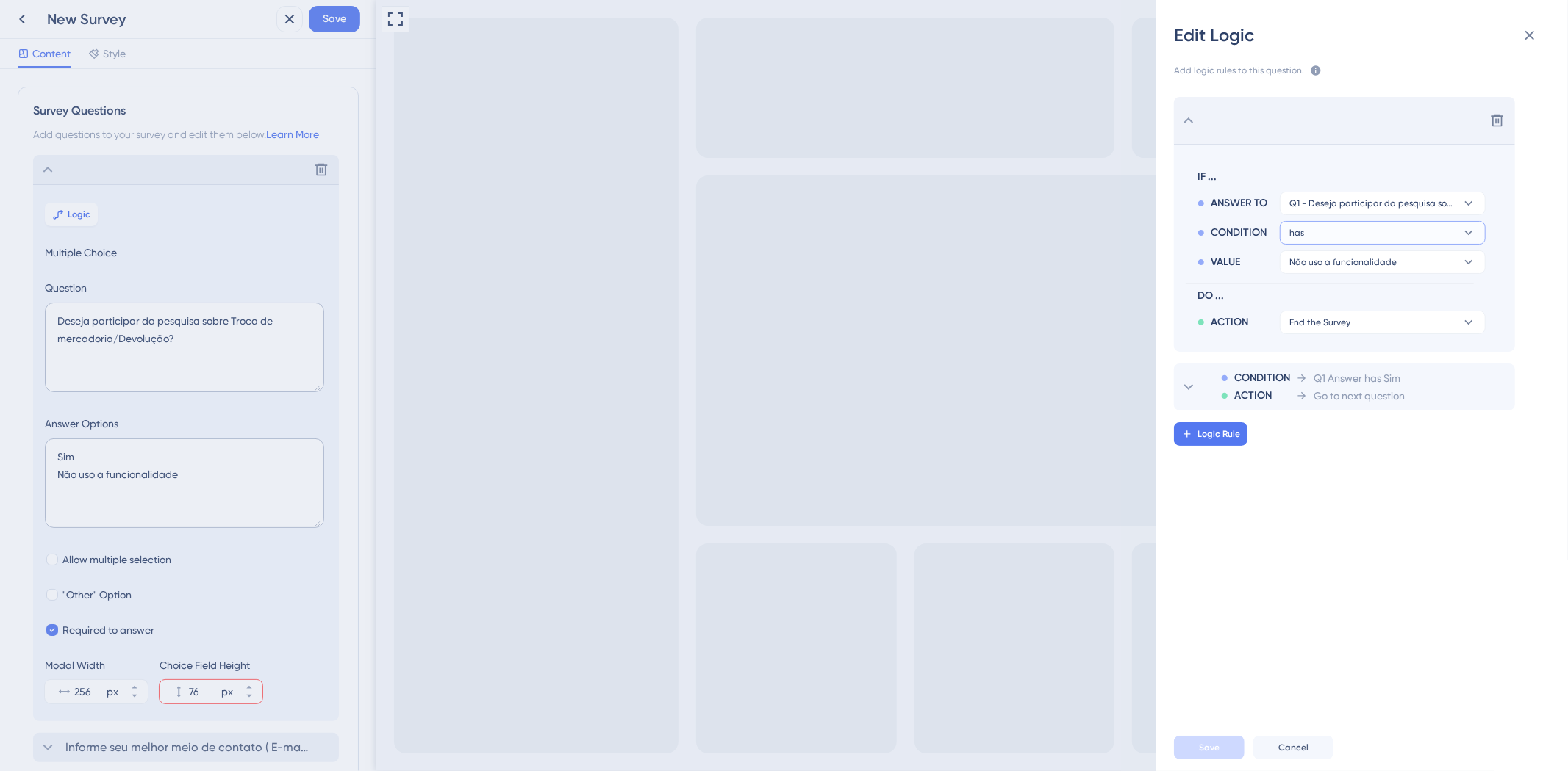
click at [1387, 238] on button "has" at bounding box center [1382, 233] width 205 height 23
click at [1331, 333] on div "has has" at bounding box center [1383, 333] width 175 height 29
click at [1367, 263] on span "Não uso a funcionalidade" at bounding box center [1343, 262] width 107 height 12
click at [1341, 334] on span "Não uso a funcionalidade" at bounding box center [1356, 334] width 121 height 18
click at [1368, 328] on button "End the Survey" at bounding box center [1382, 322] width 205 height 23
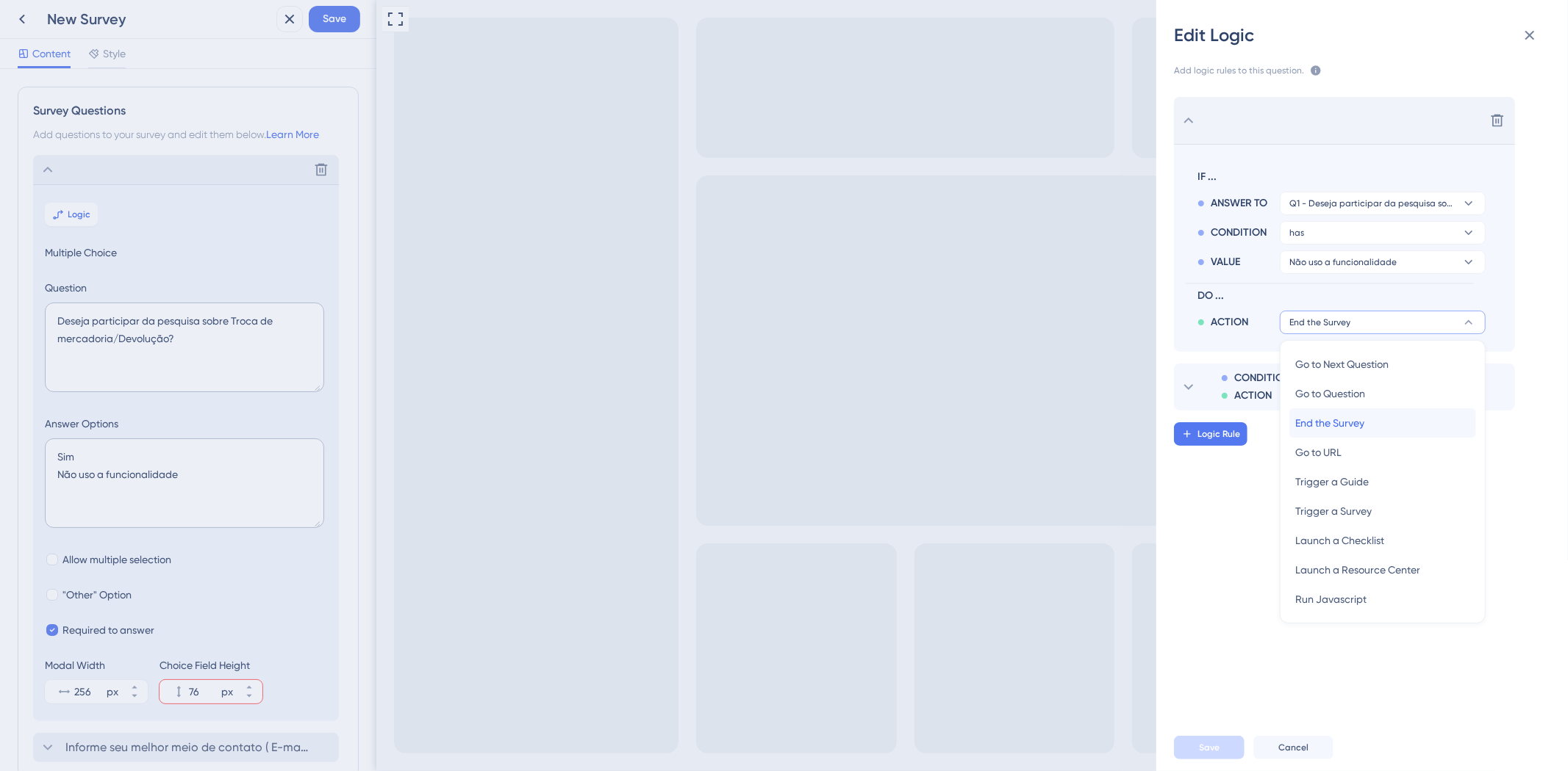
click at [1334, 422] on span "End the Survey" at bounding box center [1329, 423] width 69 height 18
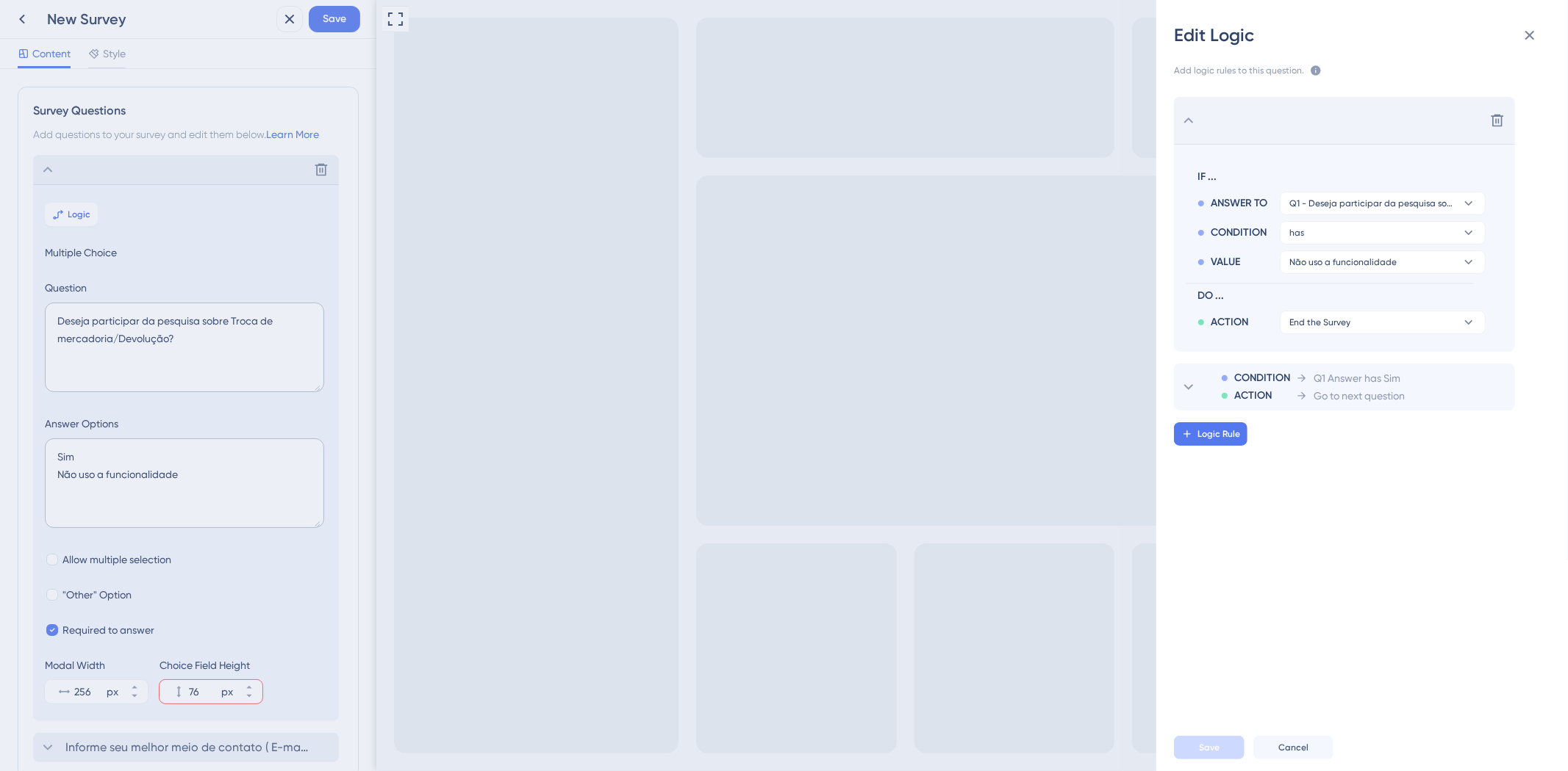
click at [1254, 643] on div "Delete IF ... ANSWER TO Q1 - Deseja participar da pesquisa sobre Troca de merca…" at bounding box center [1367, 395] width 435 height 633
click at [351, 12] on div "Edit Logic Add logic rules to this question. The rules will apply after this qu…" at bounding box center [784, 386] width 1568 height 771
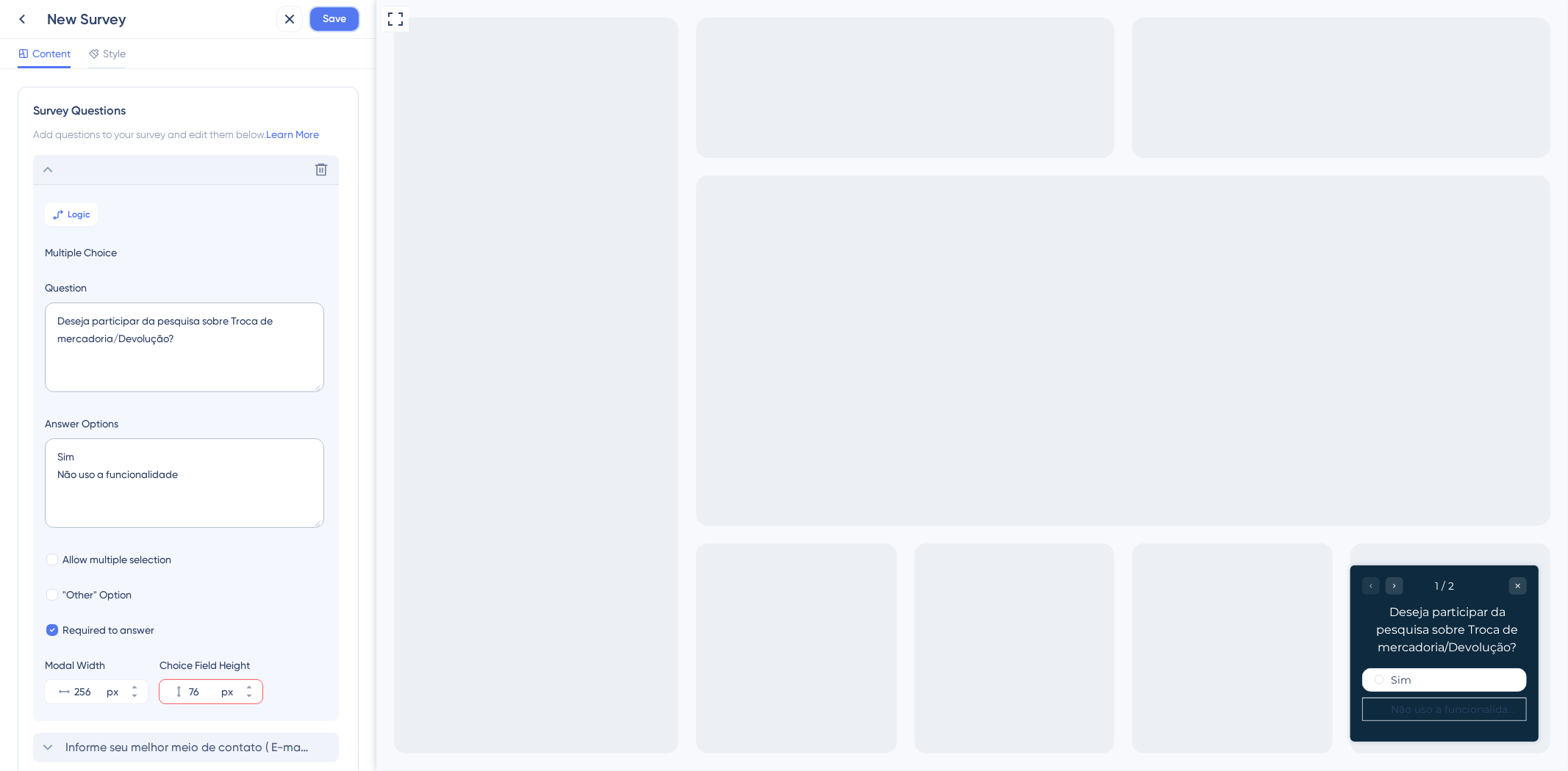
click at [341, 16] on span "Save" at bounding box center [334, 19] width 23 height 18
click at [1424, 708] on label "Não uso a funcionalidade" at bounding box center [1451, 709] width 124 height 12
click at [50, 172] on icon at bounding box center [48, 169] width 18 height 18
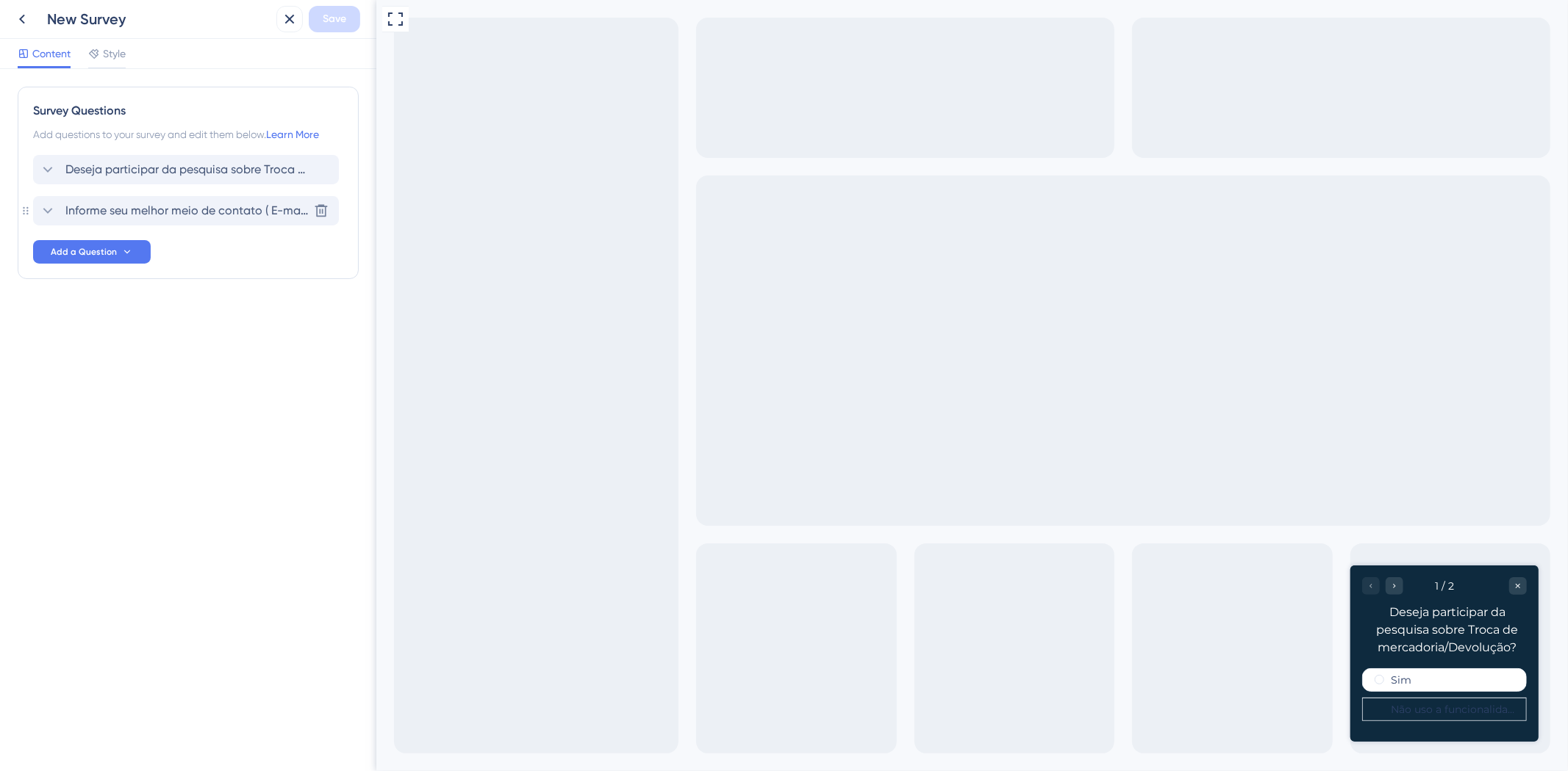
click at [121, 213] on span "Informe seu melhor meio de contato ( E-mail, Telefone, Celular)" at bounding box center [186, 211] width 243 height 18
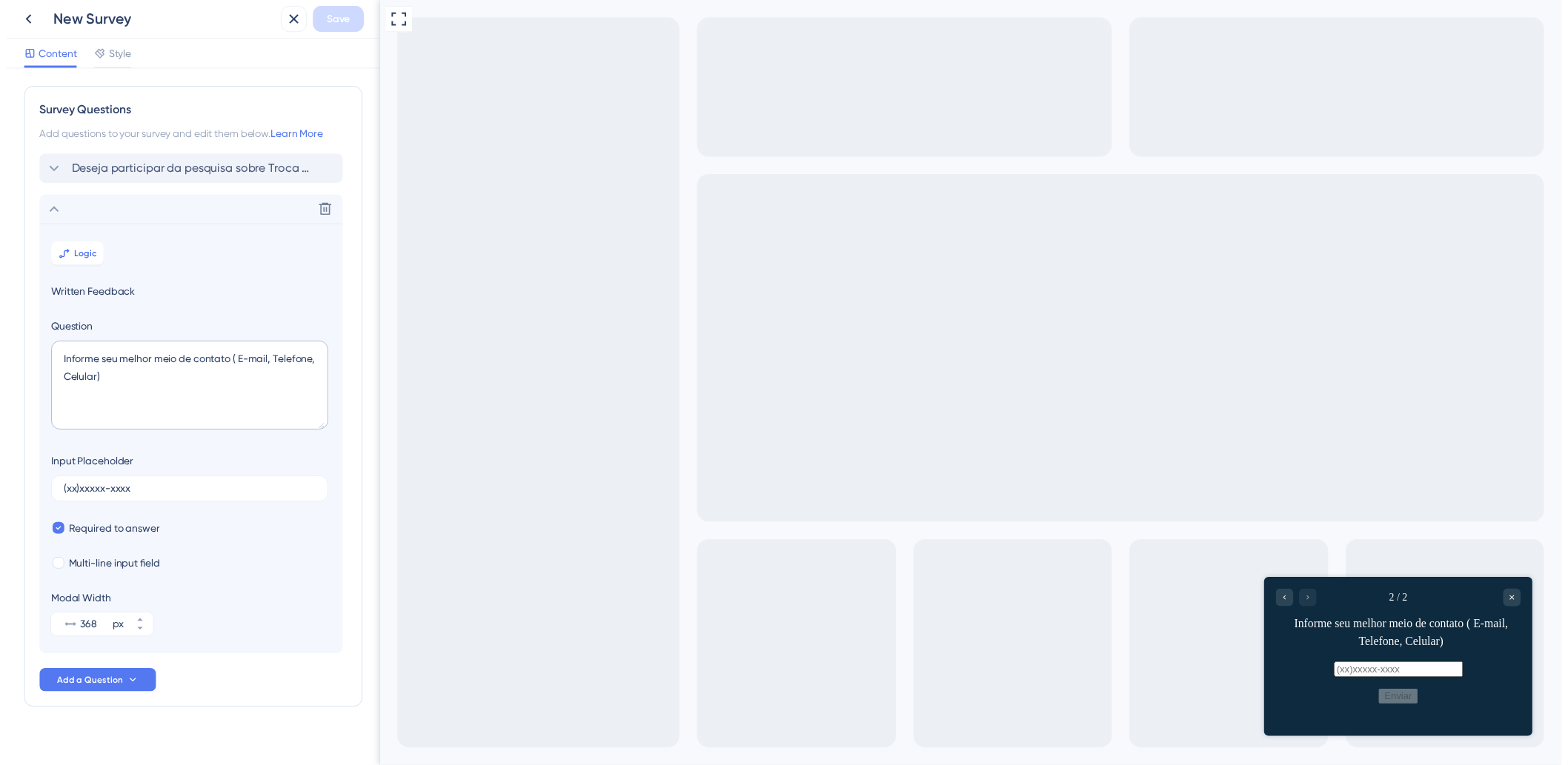
scroll to position [19, 0]
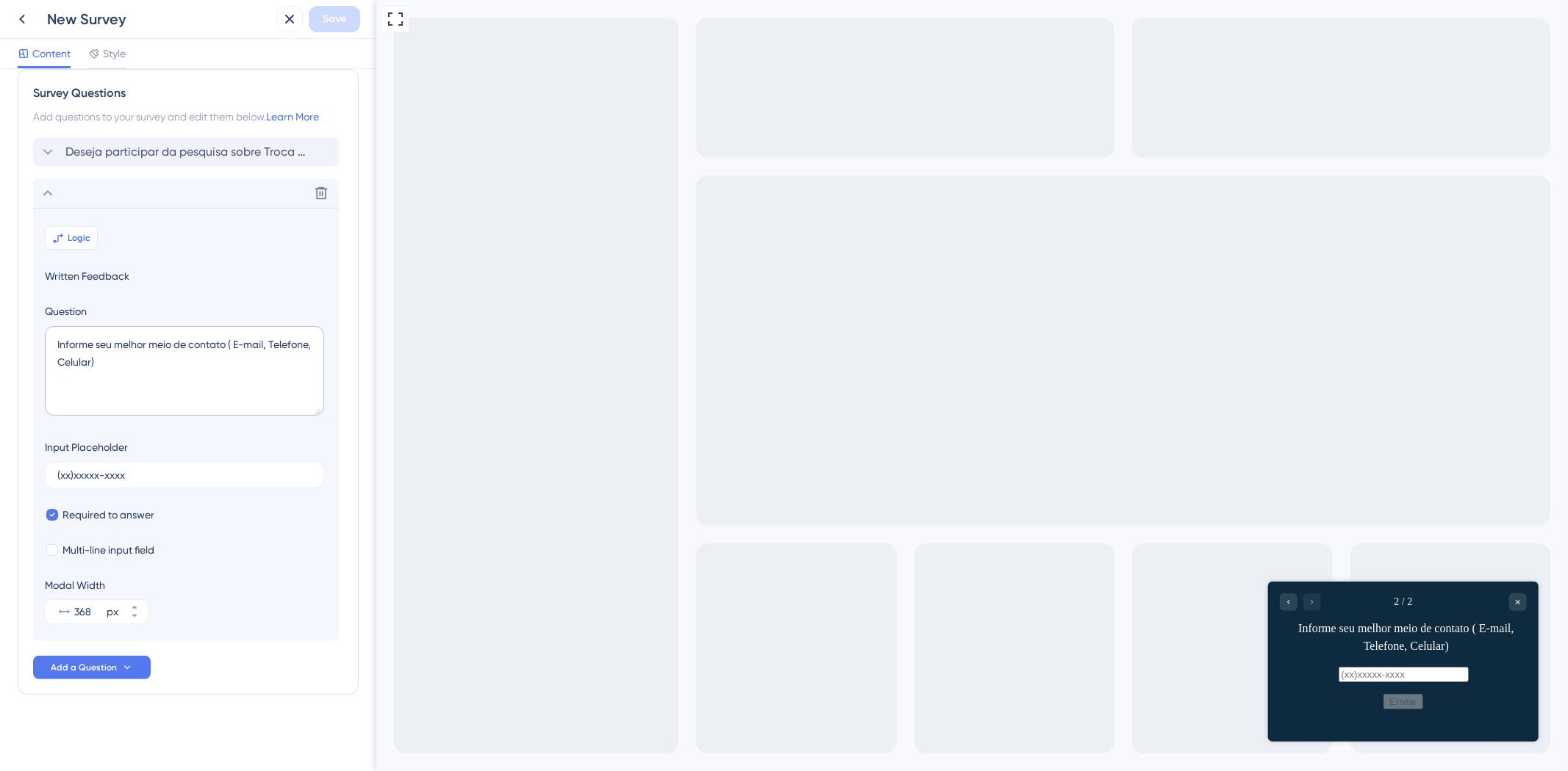
click at [68, 245] on button "Logic" at bounding box center [71, 238] width 53 height 23
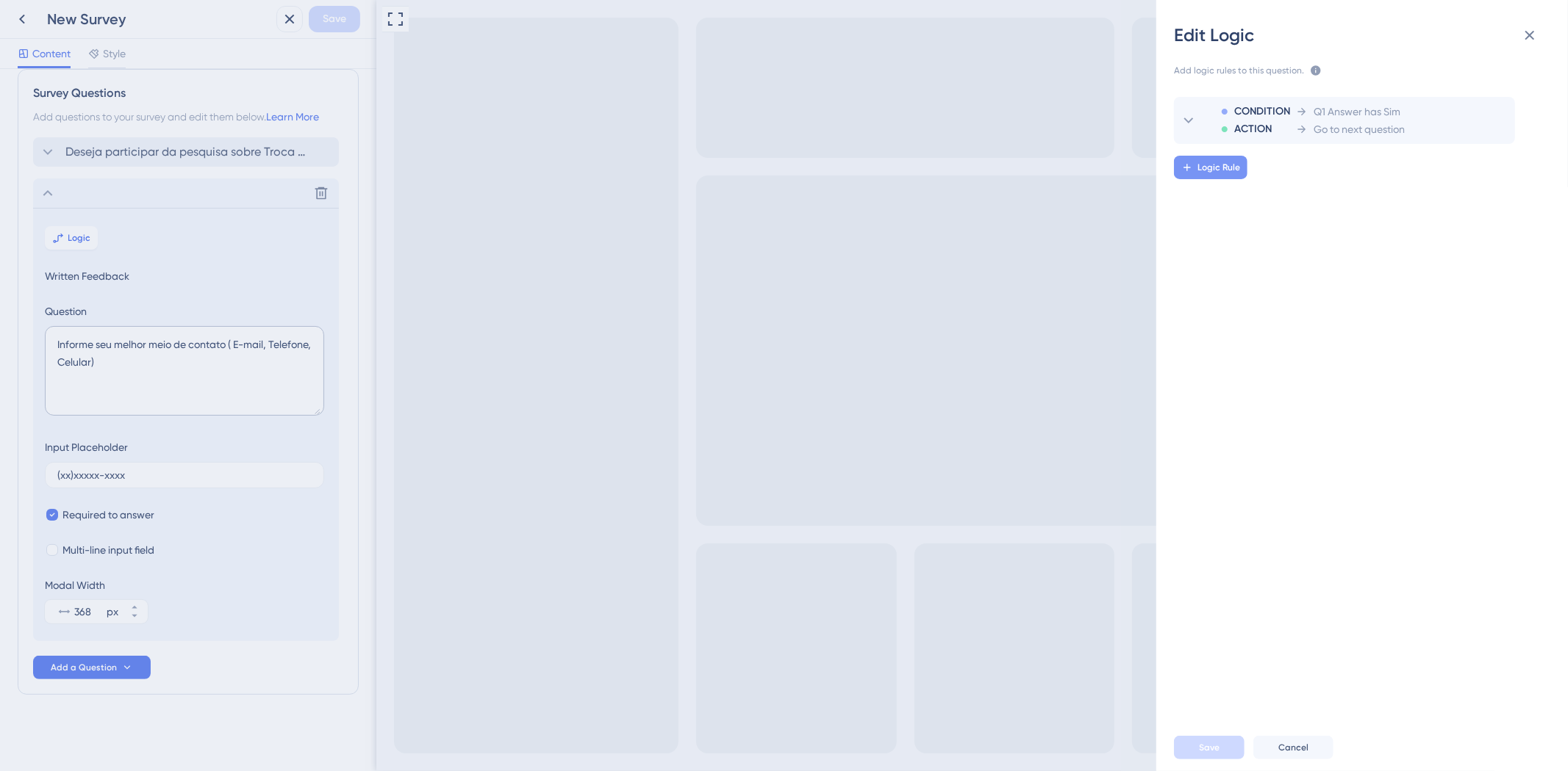
drag, startPoint x: 1223, startPoint y: 181, endPoint x: 1222, endPoint y: 172, distance: 9.1
click at [1222, 177] on div "CONDITION ACTION Q1 Answer has Sim Go to next question Logic Rule" at bounding box center [1367, 395] width 435 height 633
click at [1222, 171] on span "Logic Rule" at bounding box center [1218, 167] width 43 height 12
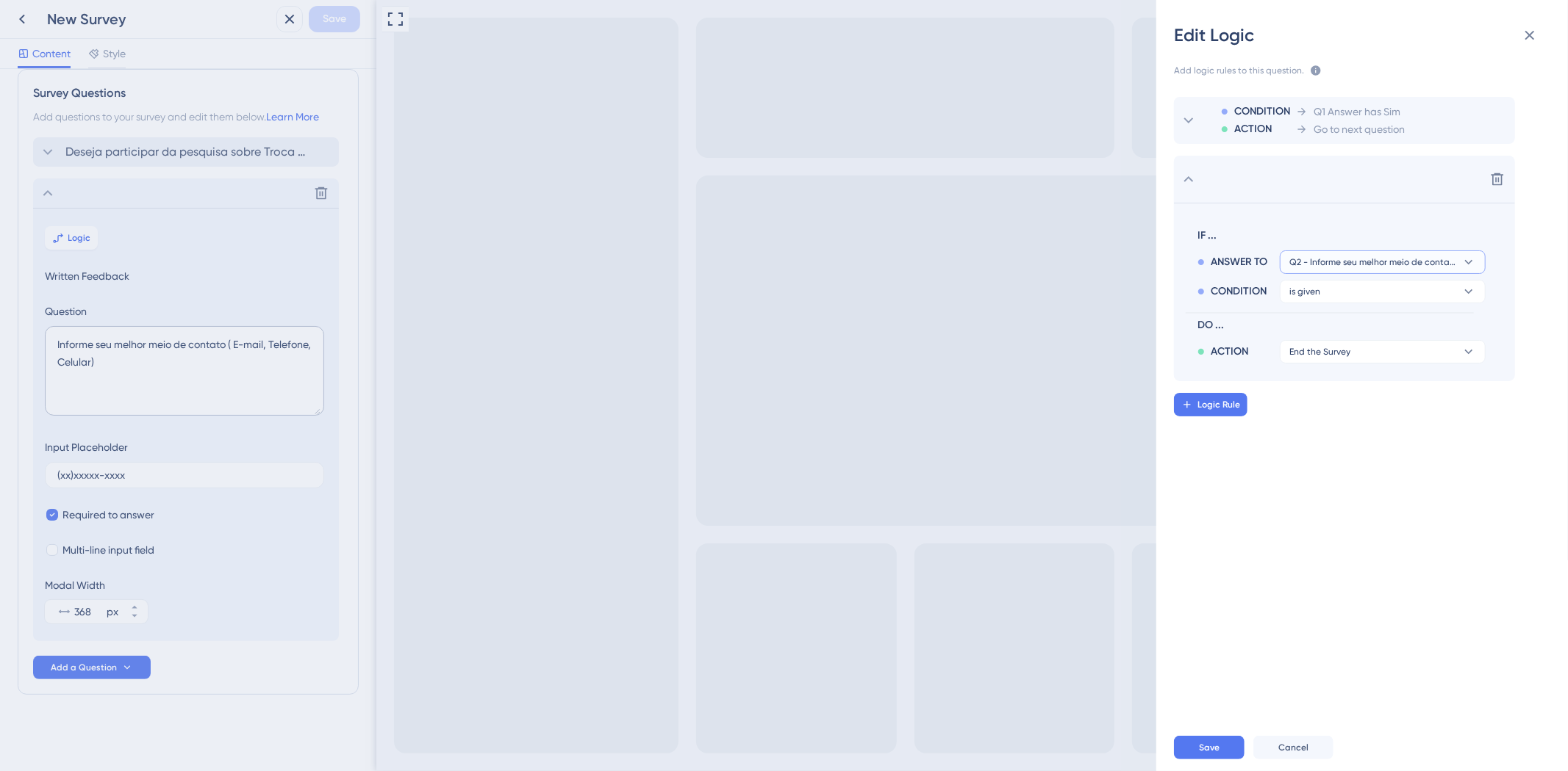
click at [1304, 266] on span "Q2 - Informe seu melhor meio de contato ( E-mail, Telefone, Celular)" at bounding box center [1372, 262] width 167 height 12
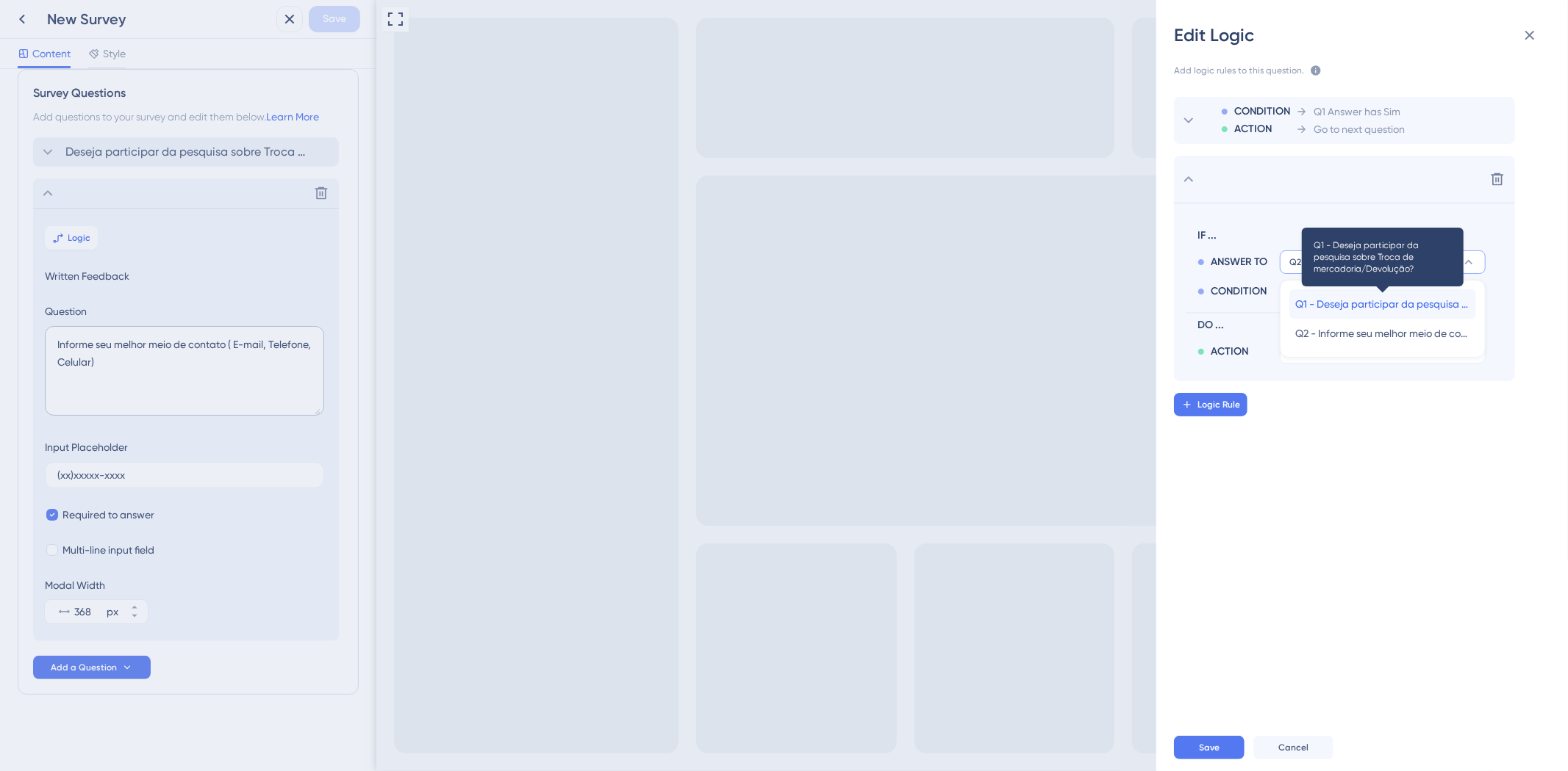
click at [1307, 299] on span "Q1 - Deseja participar da pesquisa sobre Troca de mercadoria/Devolução?" at bounding box center [1383, 304] width 175 height 18
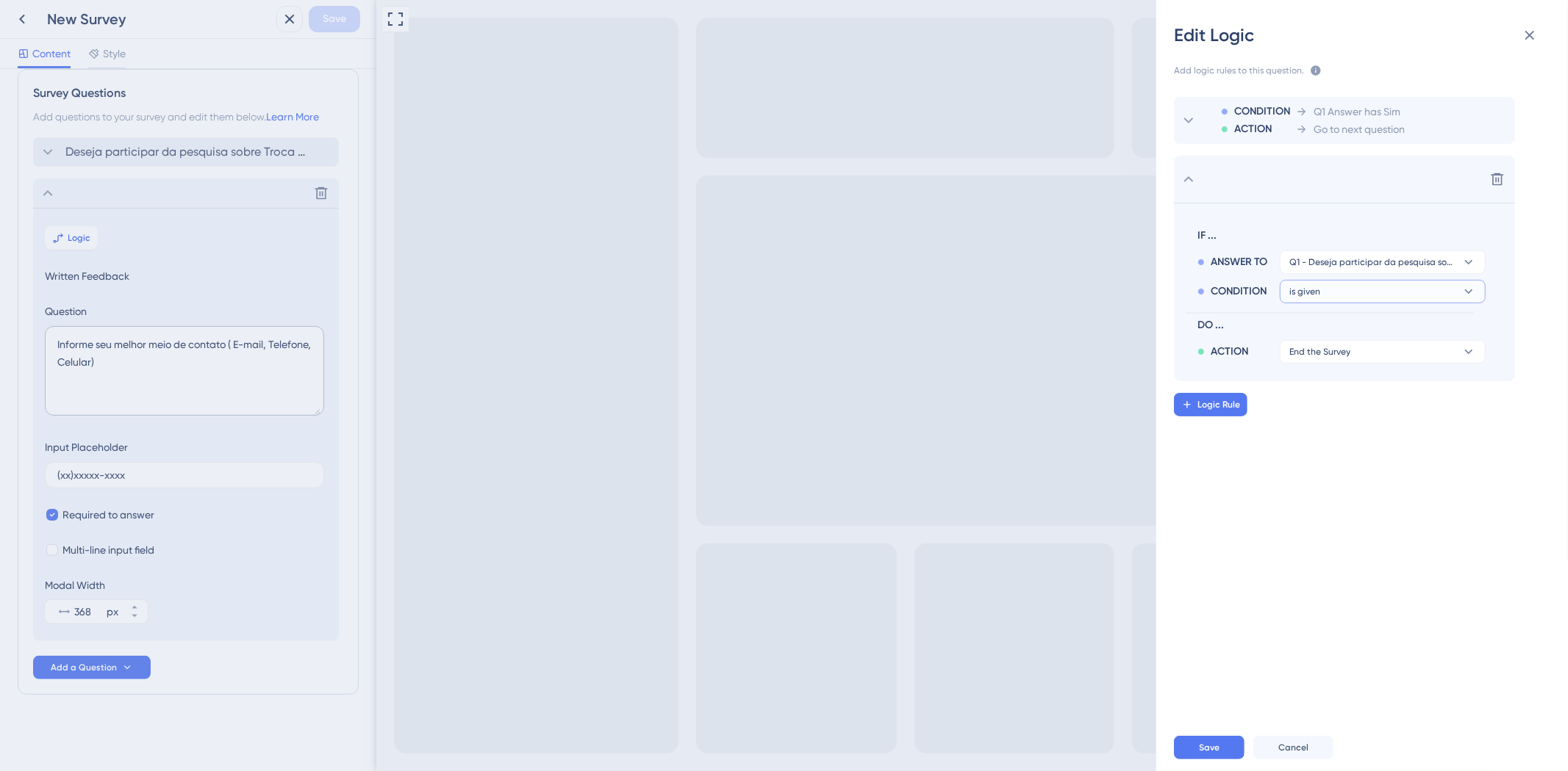
click at [1310, 298] on button "is given" at bounding box center [1382, 291] width 205 height 23
click at [1304, 396] on span "has" at bounding box center [1303, 392] width 17 height 18
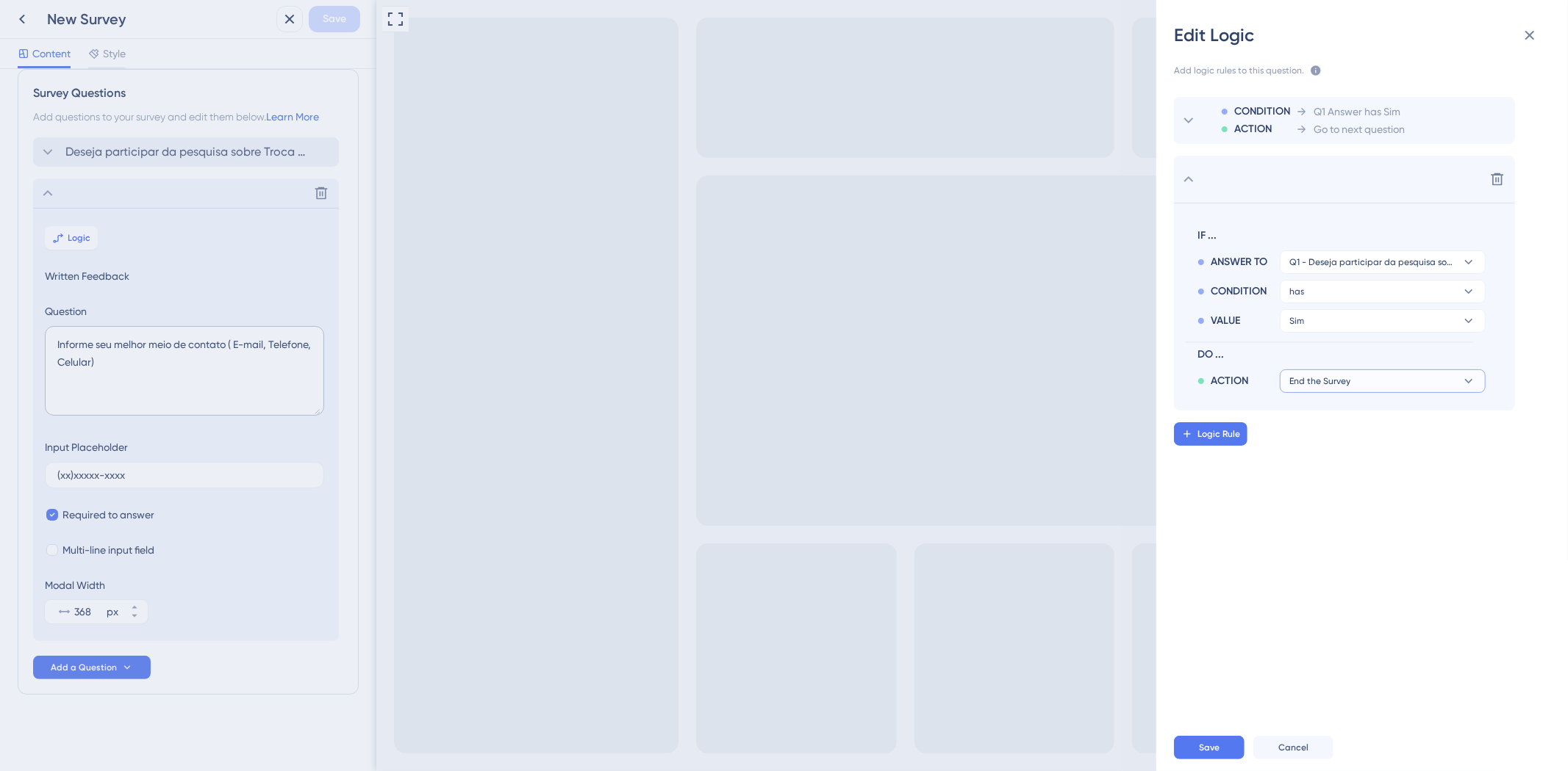
click at [1313, 371] on button "End the Survey" at bounding box center [1382, 382] width 205 height 23
click at [1313, 319] on button "Sim" at bounding box center [1382, 321] width 205 height 23
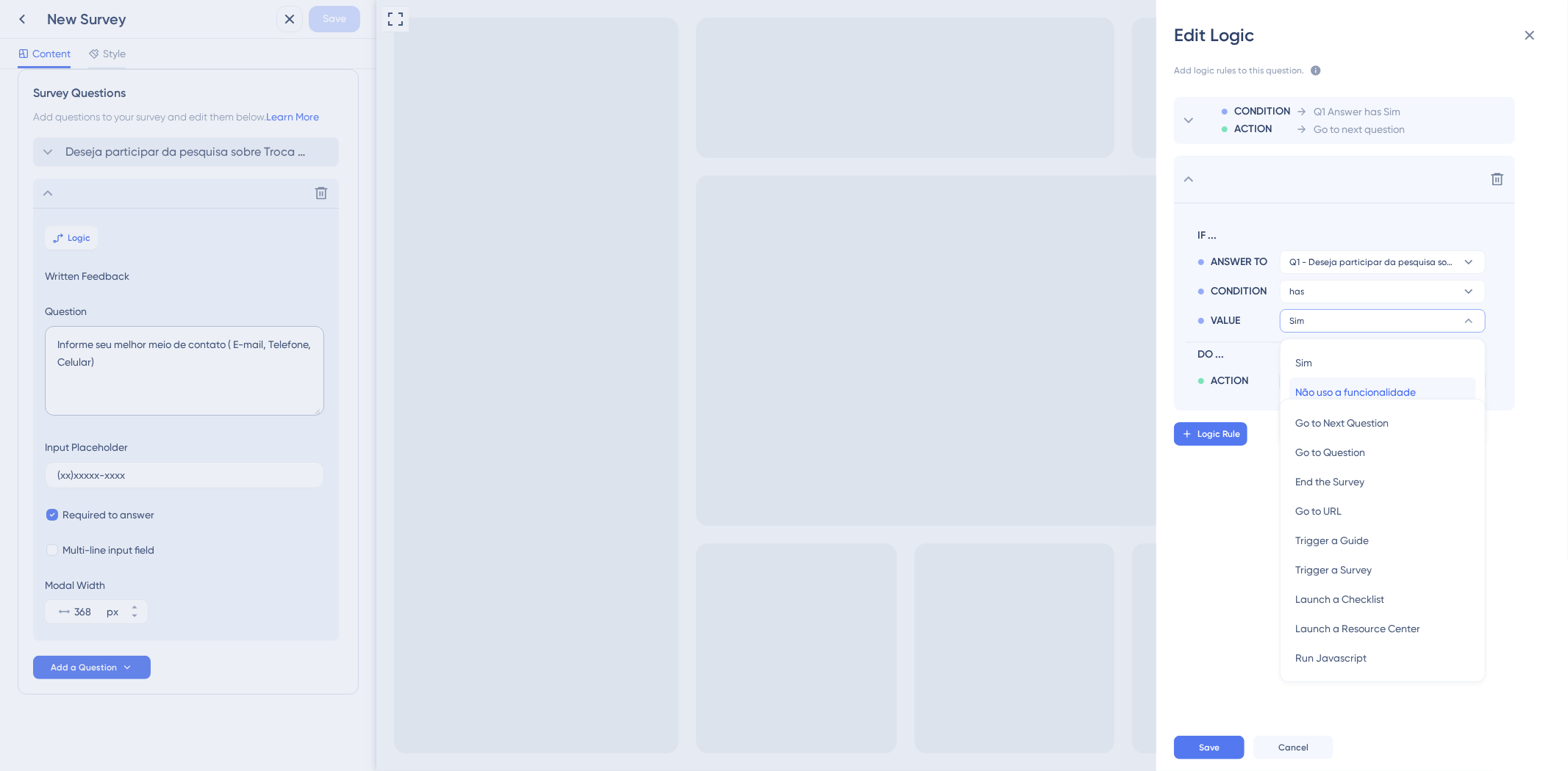
click at [1316, 385] on span "Não uso a funcionalidade" at bounding box center [1356, 392] width 121 height 18
click at [1319, 381] on span "End the Survey" at bounding box center [1320, 382] width 61 height 12
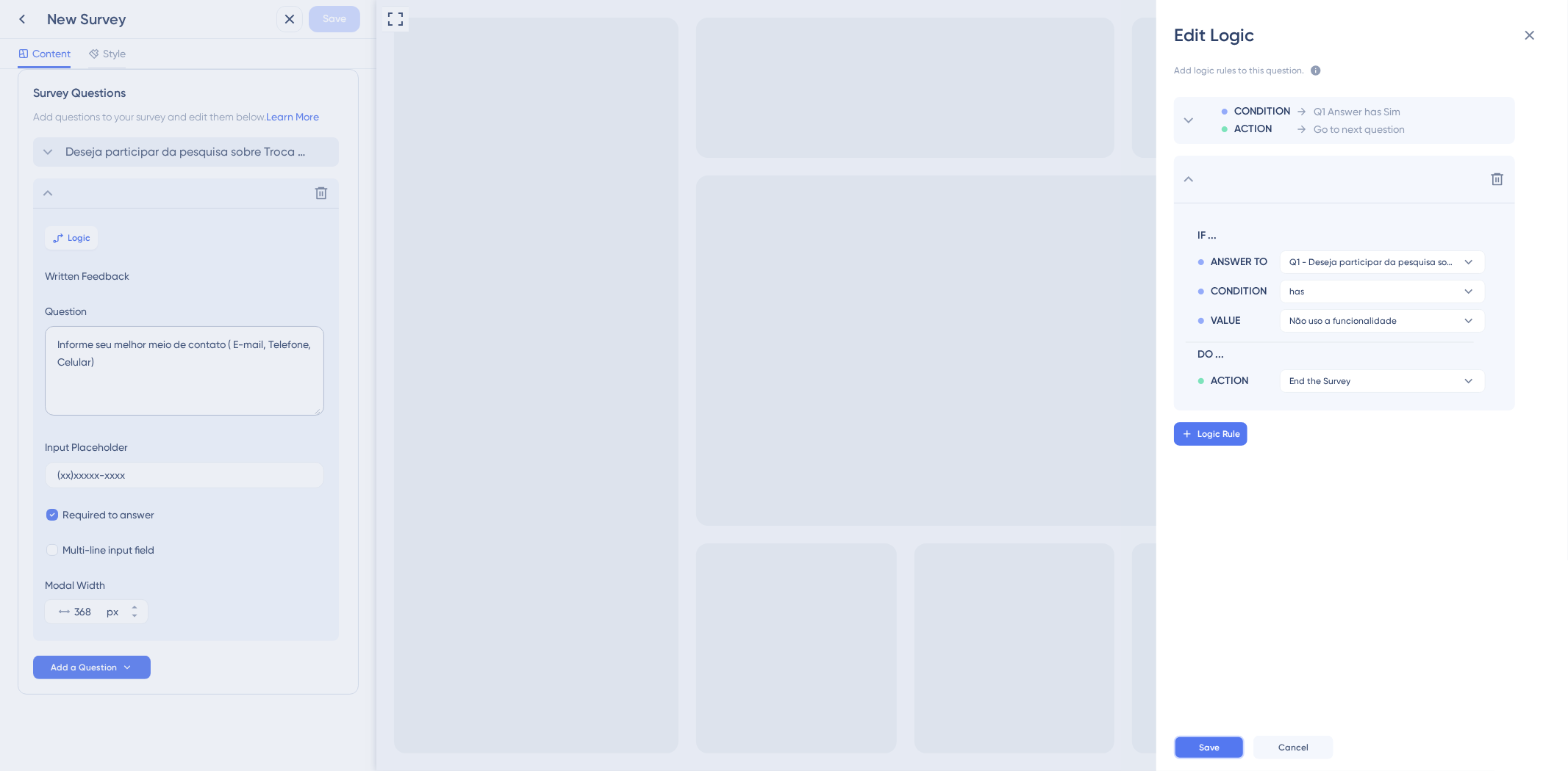
click at [1220, 744] on button "Save" at bounding box center [1209, 748] width 70 height 23
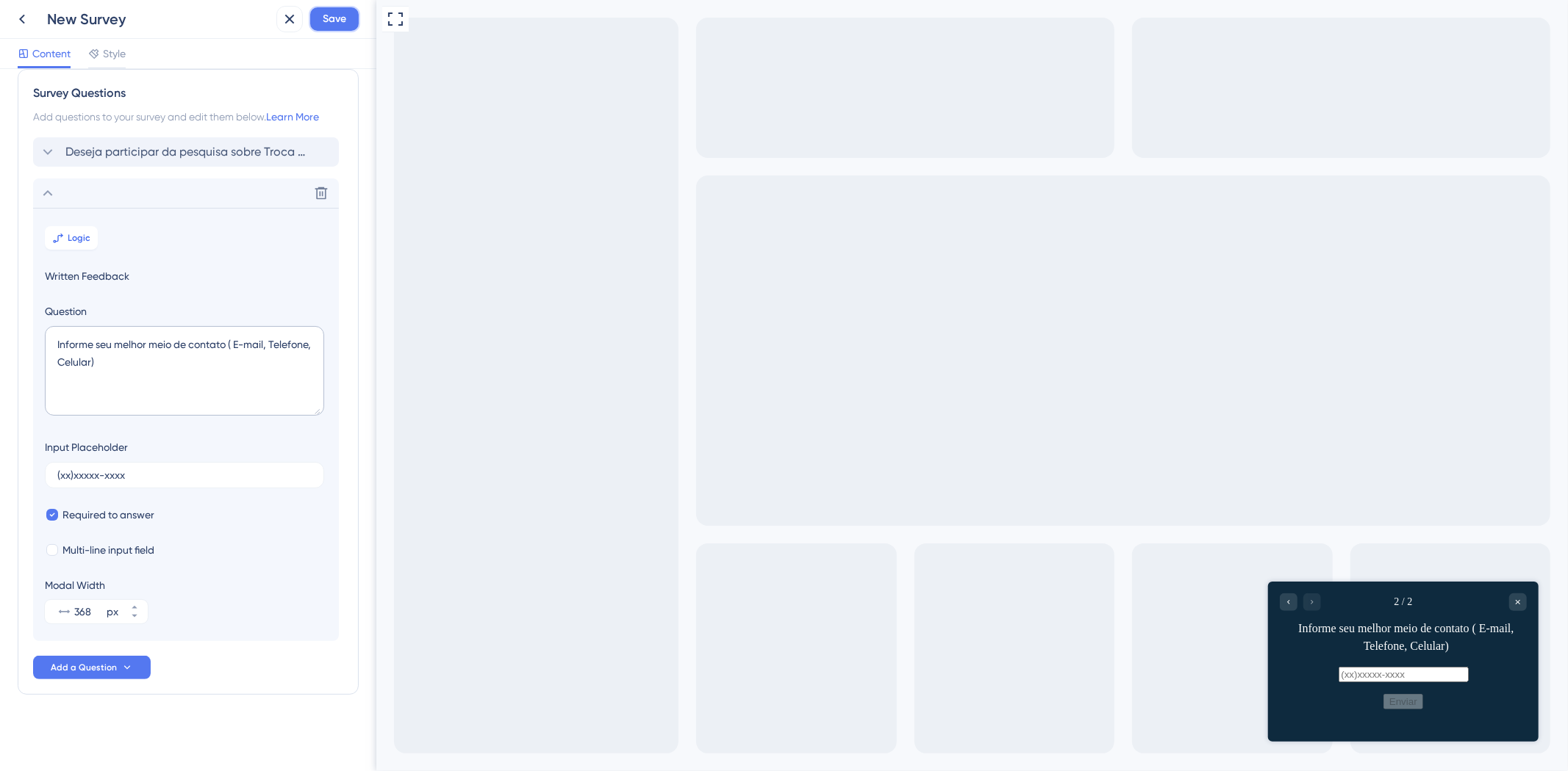
click at [346, 13] on button "Save" at bounding box center [334, 18] width 52 height 26
click at [1288, 605] on icon "Go to Question 1" at bounding box center [1288, 601] width 9 height 9
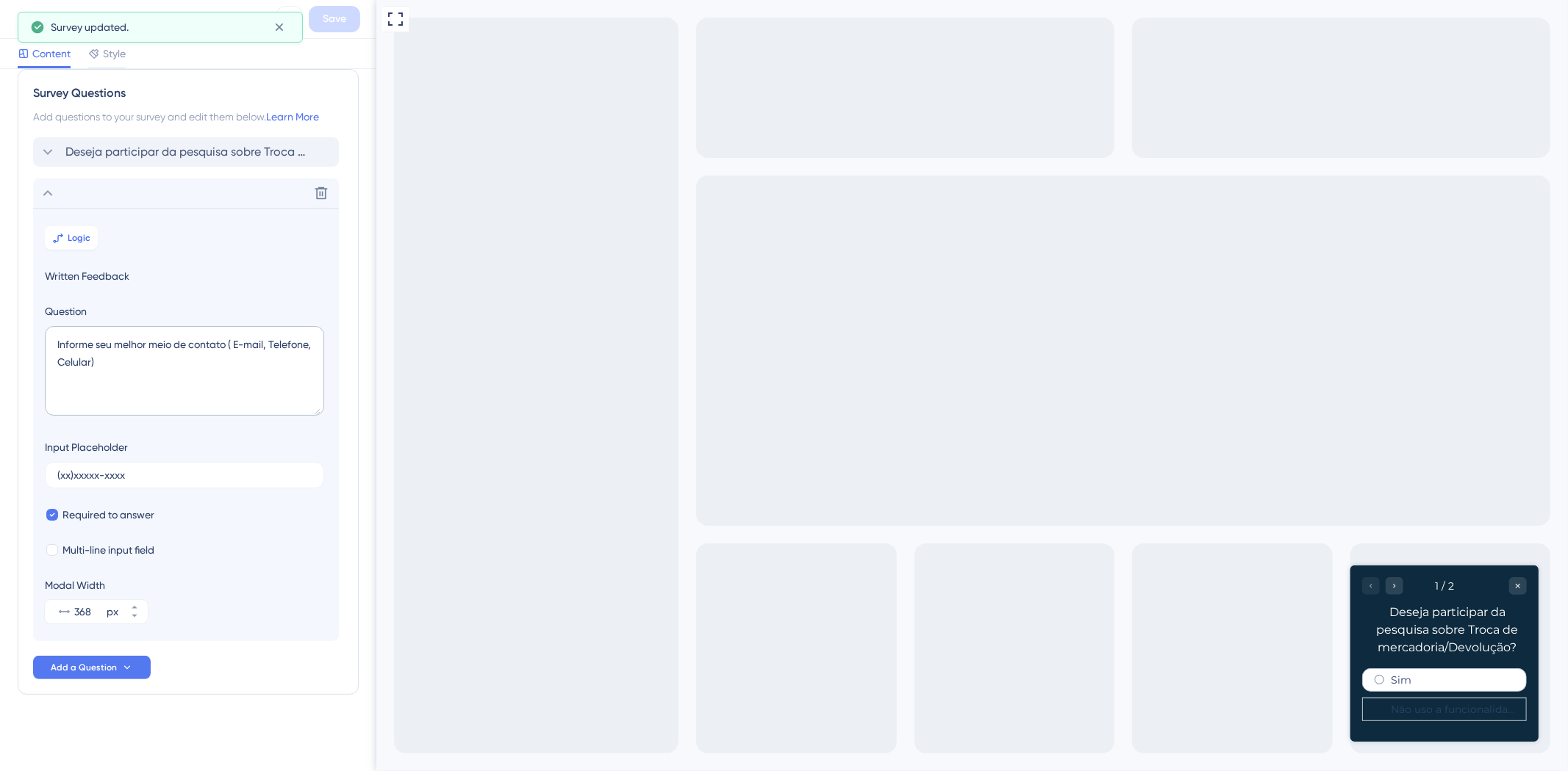
click at [1400, 681] on label "Sim" at bounding box center [1400, 679] width 20 height 12
click at [1400, 680] on label "Sim" at bounding box center [1400, 679] width 20 height 12
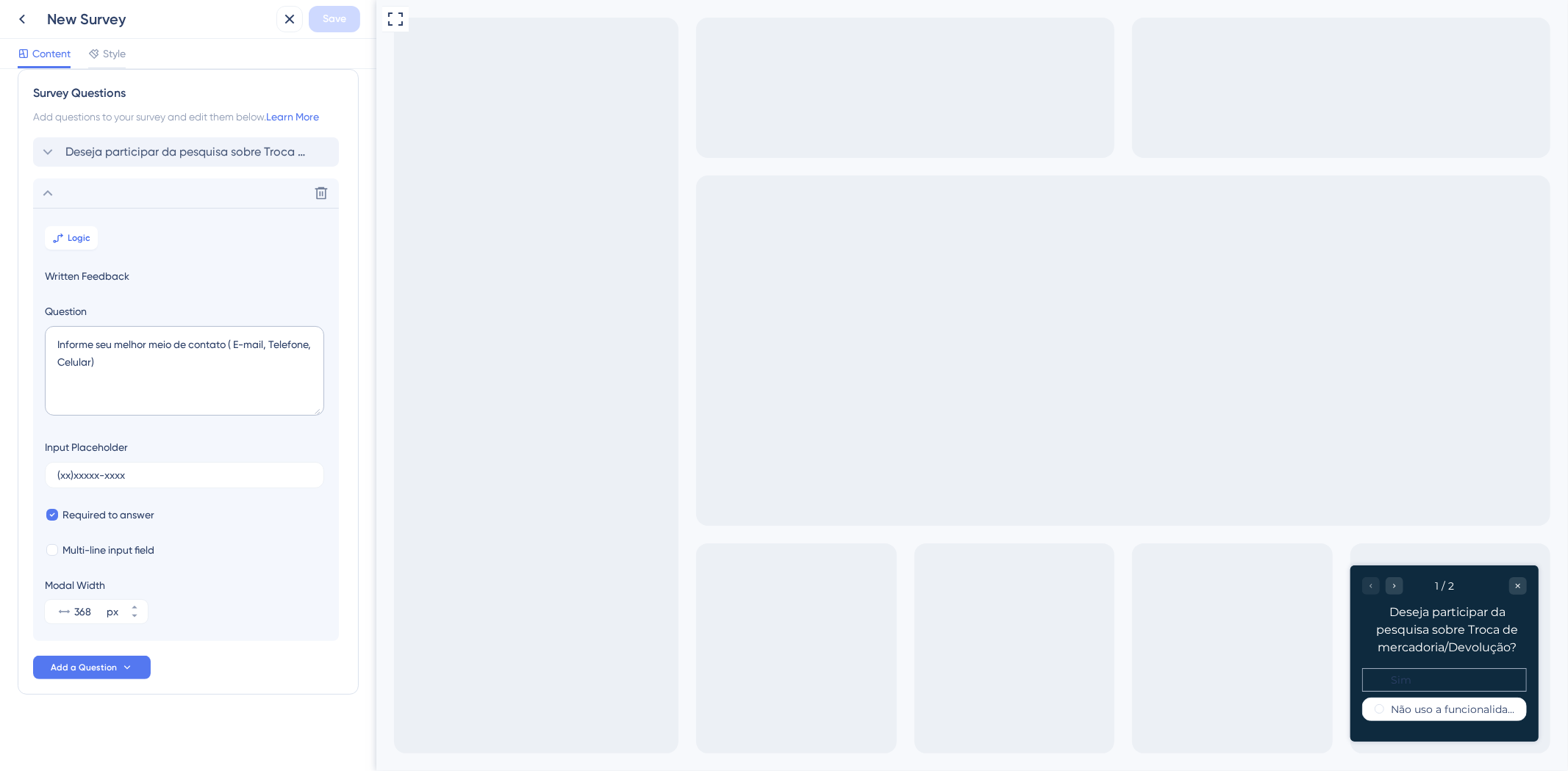
click at [1438, 680] on div "Sim" at bounding box center [1442, 679] width 165 height 23
click at [1453, 680] on div "Sim" at bounding box center [1442, 679] width 165 height 23
click at [1480, 675] on div "Sim" at bounding box center [1442, 679] width 165 height 23
click at [1464, 704] on label "Não uso a funcionalidade" at bounding box center [1451, 709] width 124 height 12
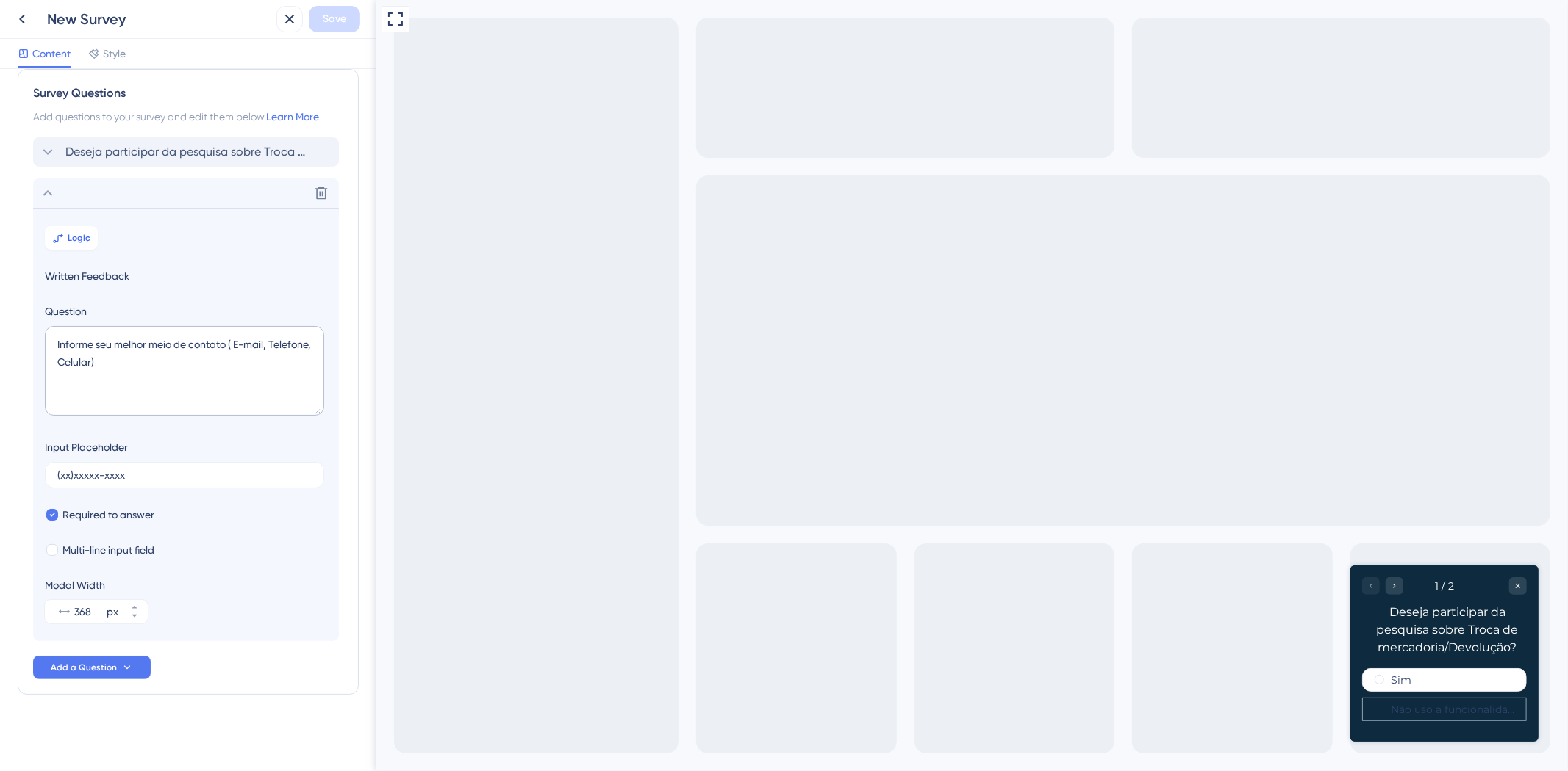
click at [1464, 705] on label "Não uso a funcionalidade" at bounding box center [1451, 709] width 124 height 12
click at [1465, 705] on label "Não uso a funcionalidade" at bounding box center [1451, 709] width 124 height 12
click at [1465, 706] on label "Não uso a funcionalidade" at bounding box center [1451, 709] width 124 height 12
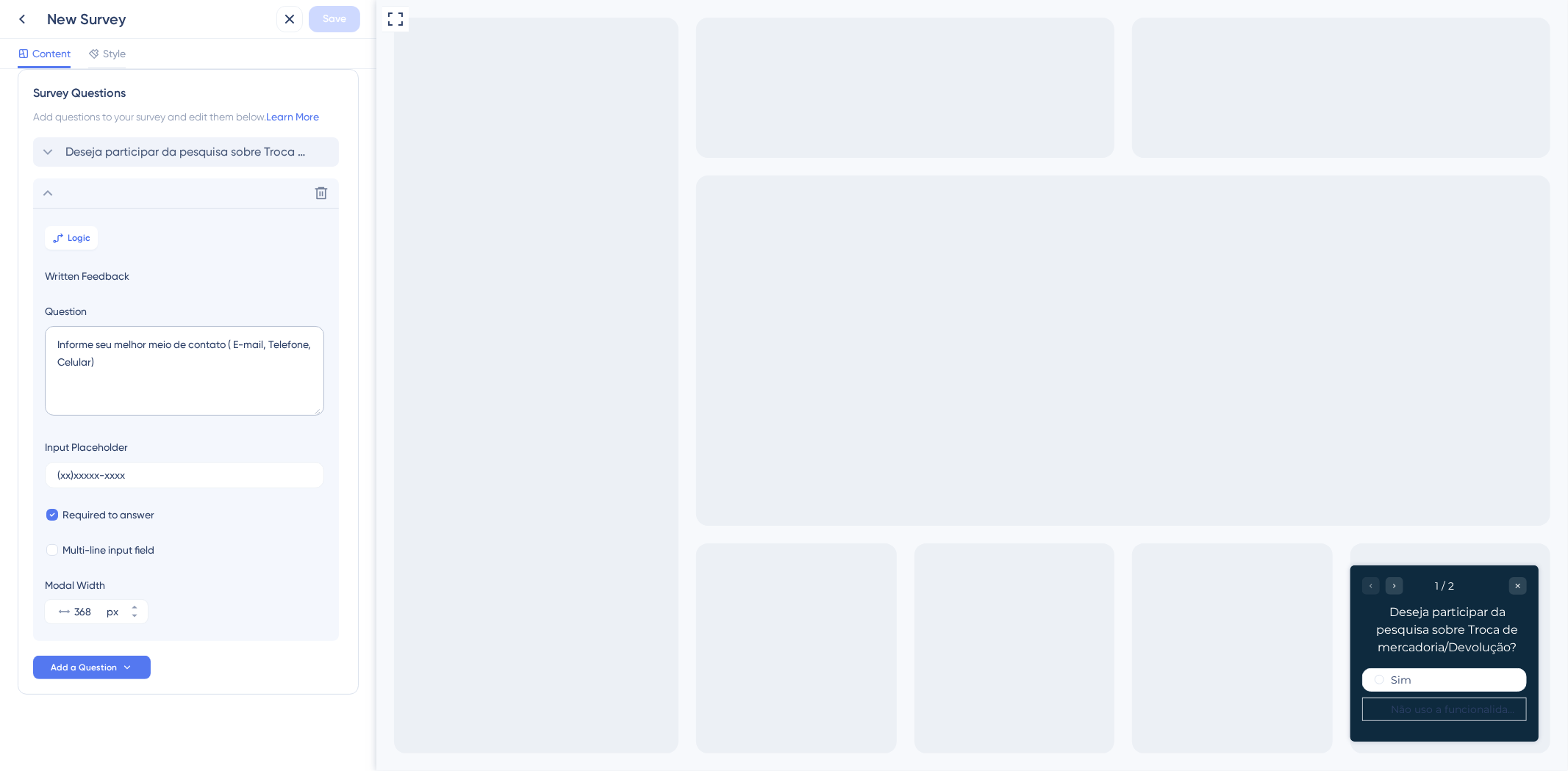
click at [53, 17] on div "New Survey" at bounding box center [158, 18] width 223 height 20
click at [72, 27] on div "New Survey" at bounding box center [158, 18] width 223 height 20
click at [124, 12] on div "New Survey" at bounding box center [158, 18] width 223 height 20
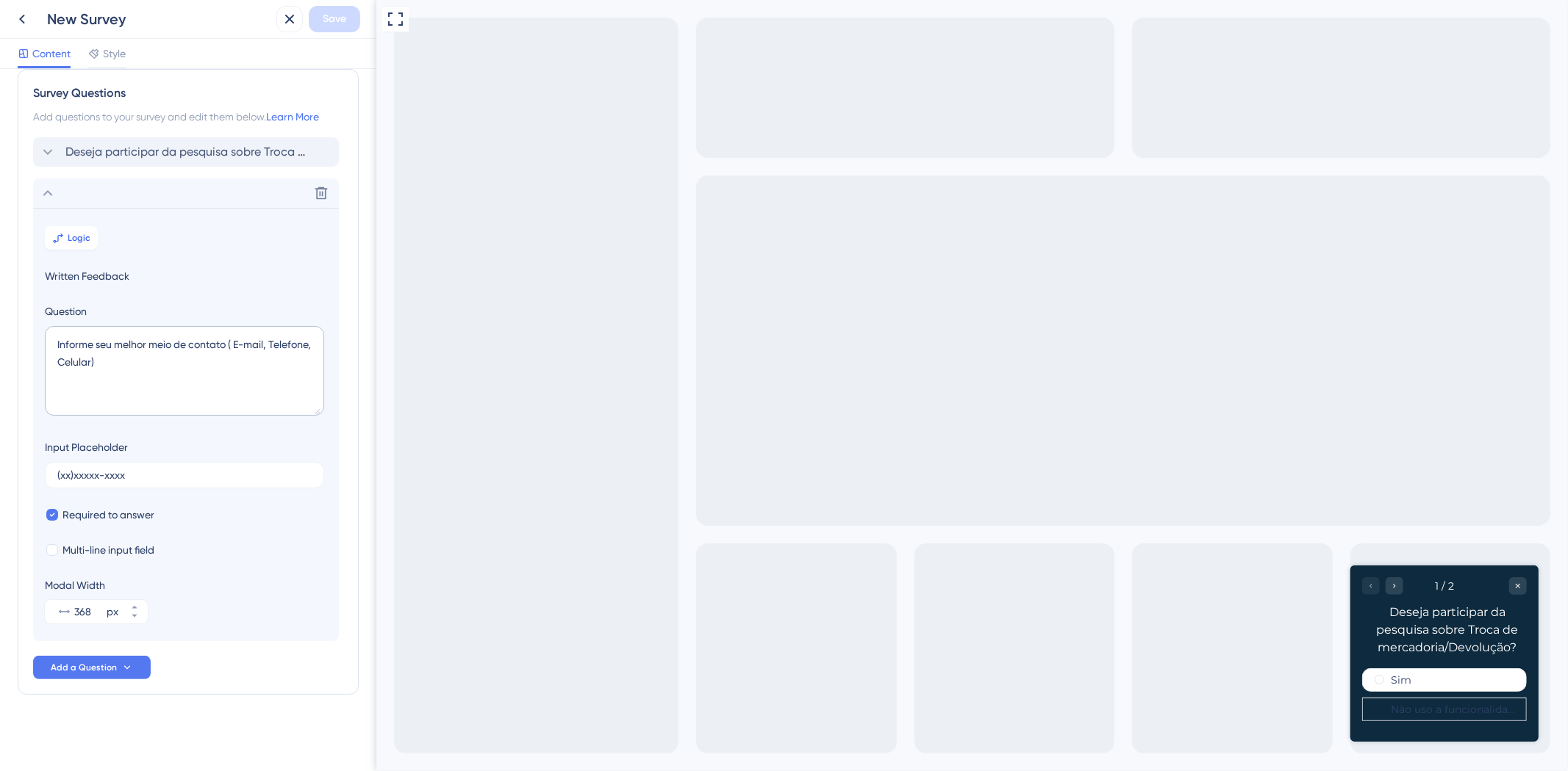
click at [124, 12] on div "New Survey" at bounding box center [158, 18] width 223 height 20
click at [19, 18] on icon at bounding box center [22, 19] width 6 height 10
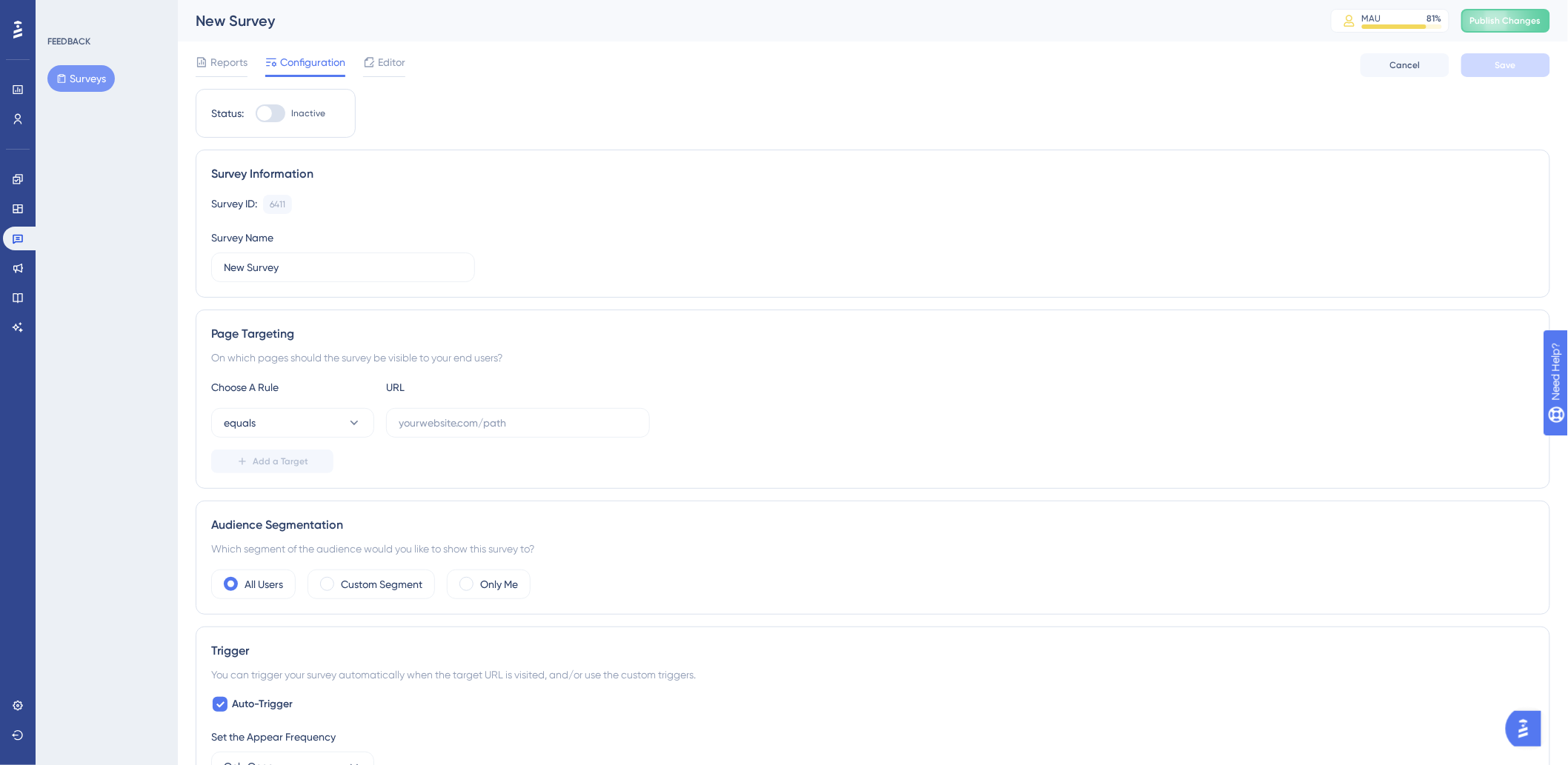
click at [262, 20] on div "New Survey" at bounding box center [744, 21] width 1098 height 21
click at [246, 263] on input "New Survey" at bounding box center [343, 267] width 239 height 17
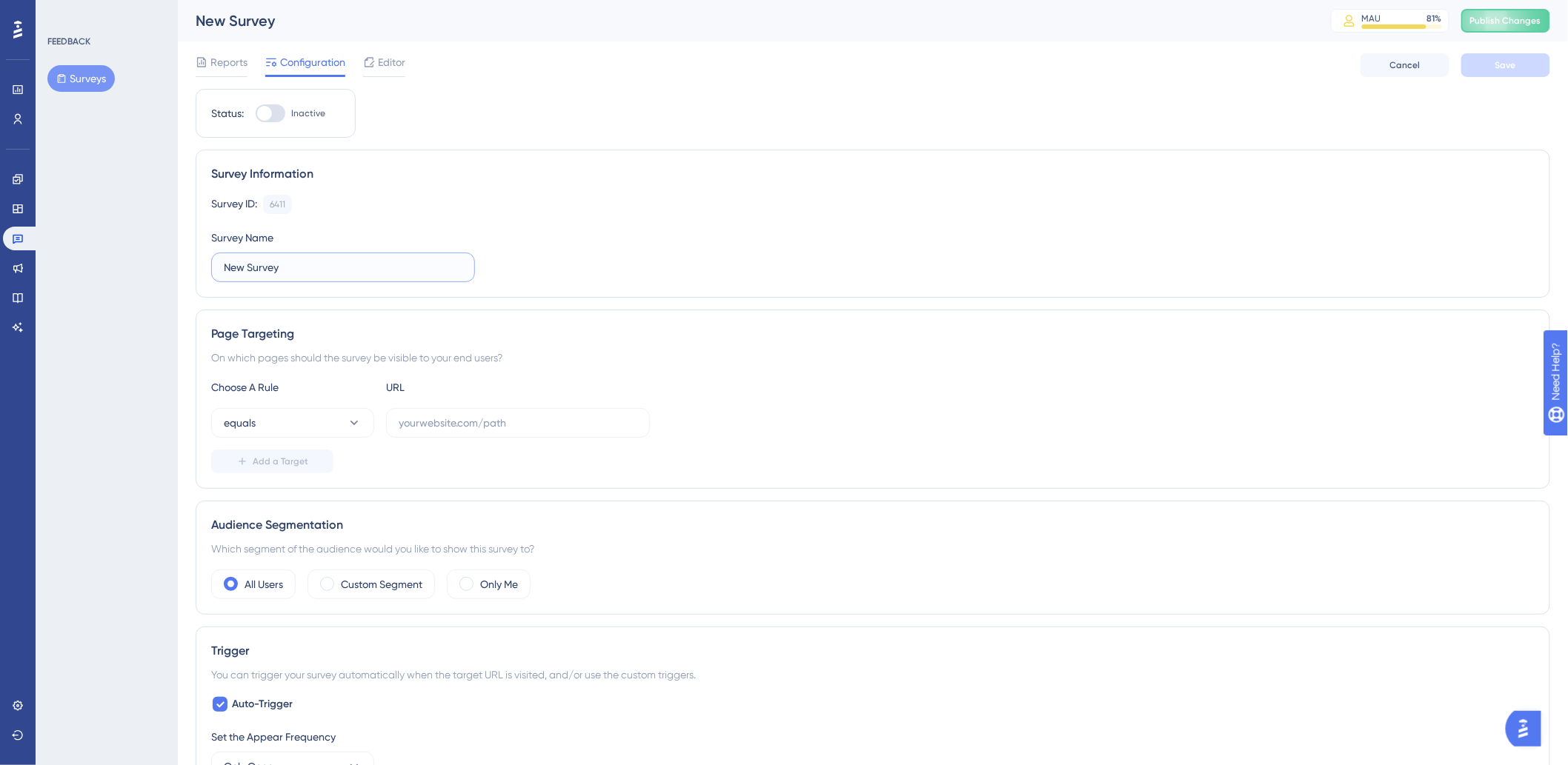
click at [246, 263] on input "New Survey" at bounding box center [343, 267] width 239 height 17
type input "C"
type input "Central de devolução"
click at [835, 216] on div "Survey ID: 6411 Copy Survey Name Central de devolução" at bounding box center [873, 238] width 1324 height 87
click at [1541, 68] on button "Save" at bounding box center [1505, 65] width 89 height 24
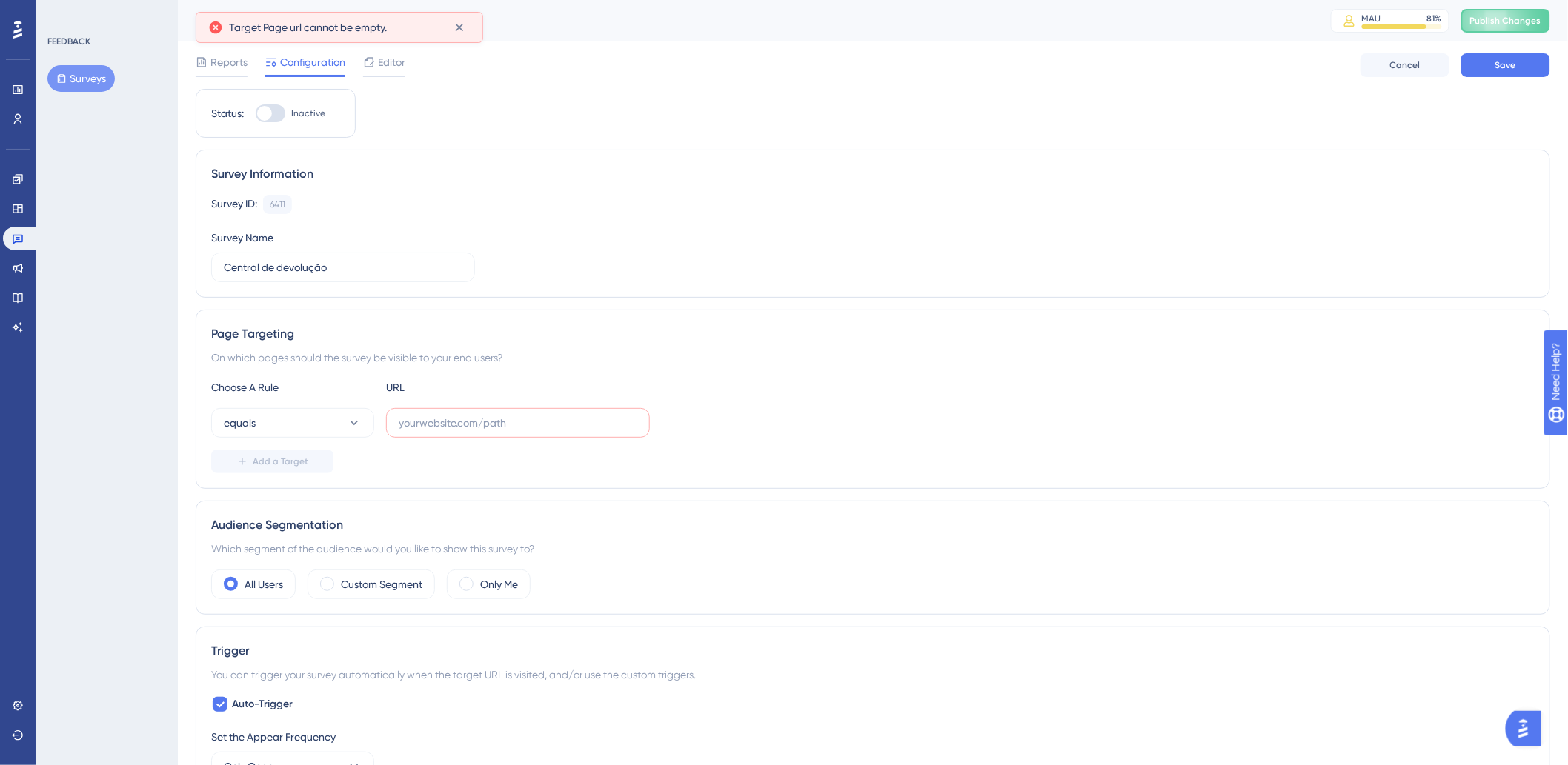
click at [470, 113] on div "Status: Inactive Survey Information Survey ID: 6411 Copy Survey Name Central de…" at bounding box center [872, 701] width 1354 height 1225
click at [380, 67] on span "Editor" at bounding box center [392, 62] width 27 height 18
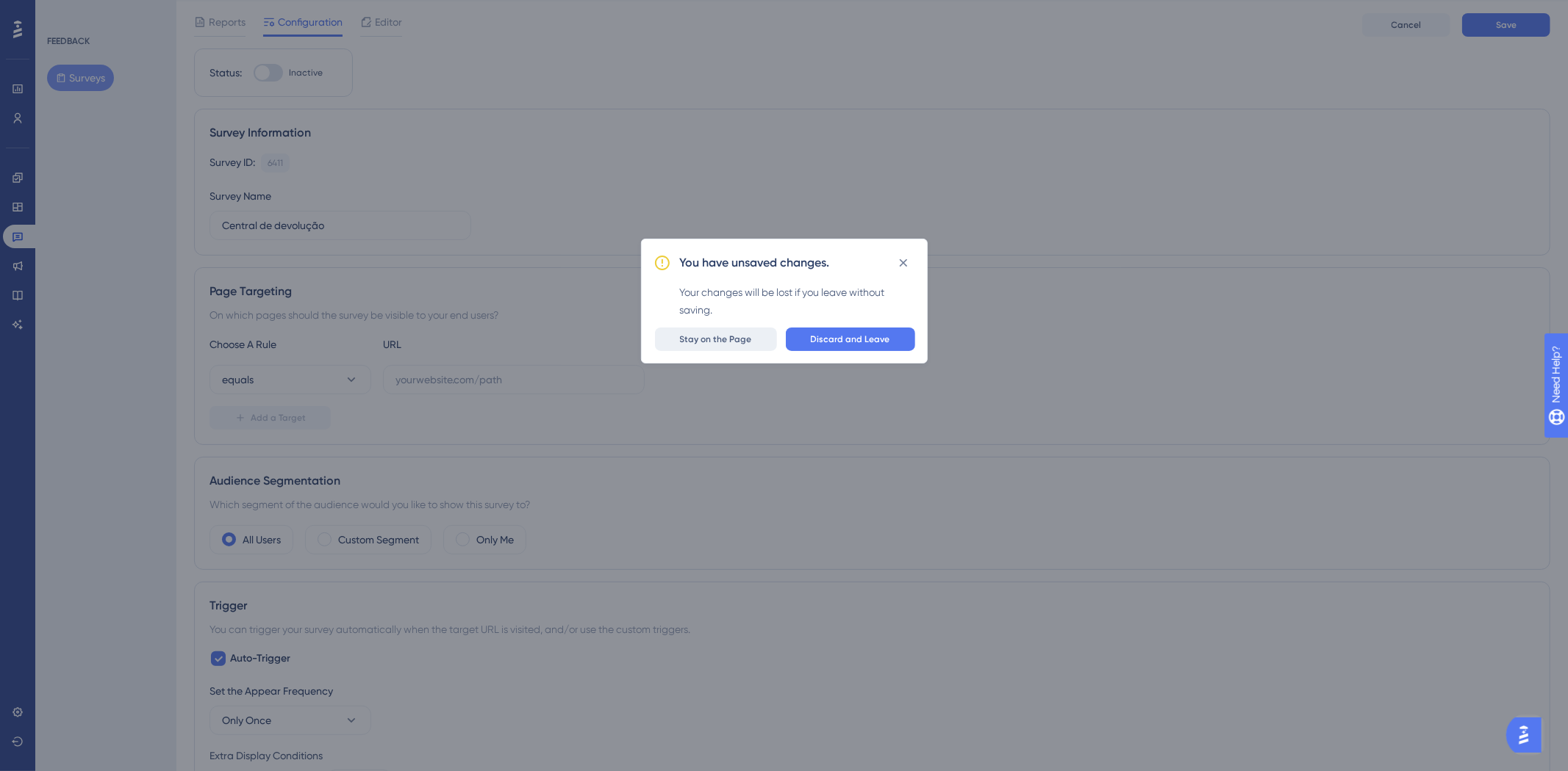
click at [739, 334] on span "Stay on the Page" at bounding box center [716, 340] width 72 height 12
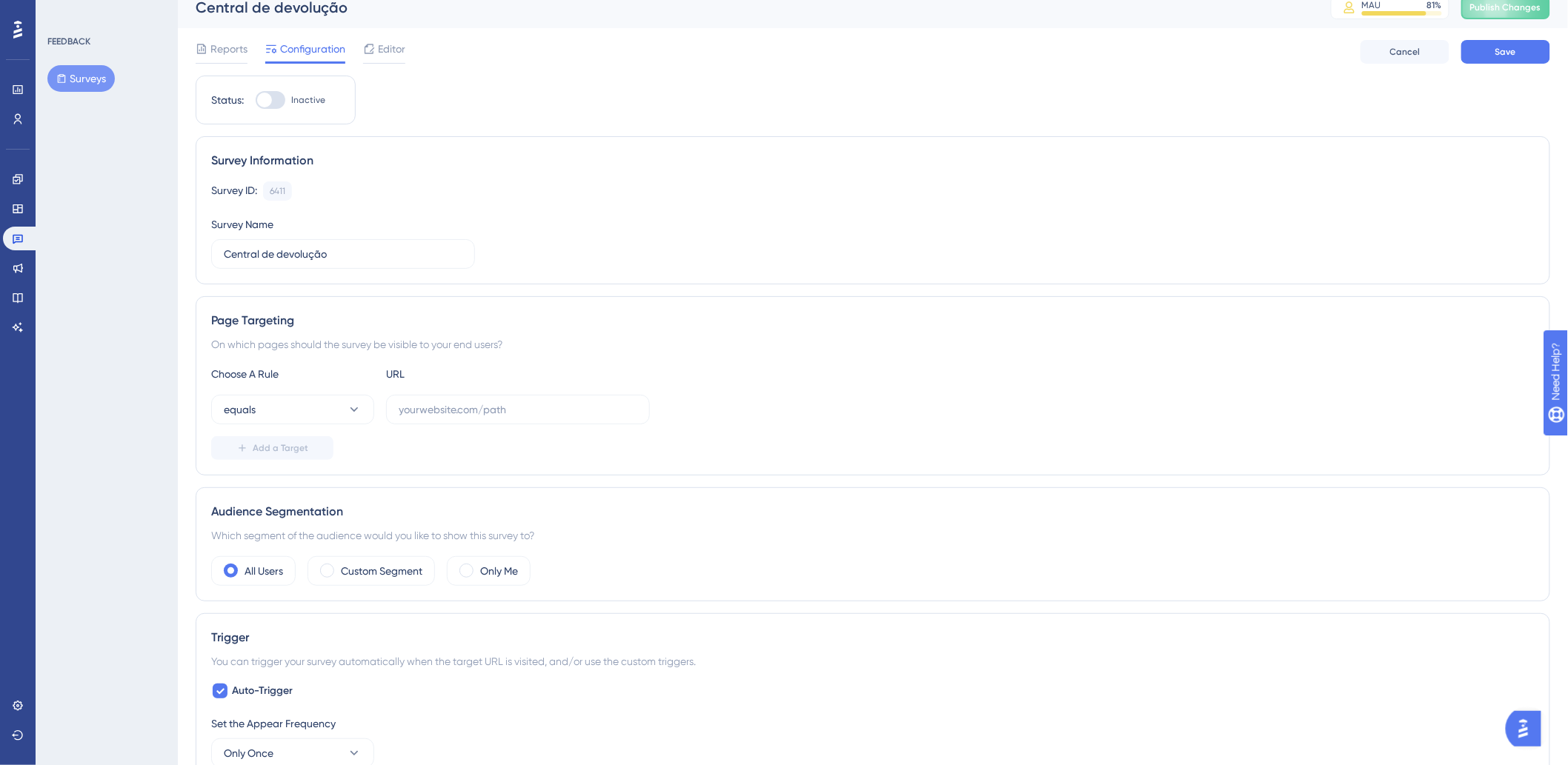
scroll to position [0, 0]
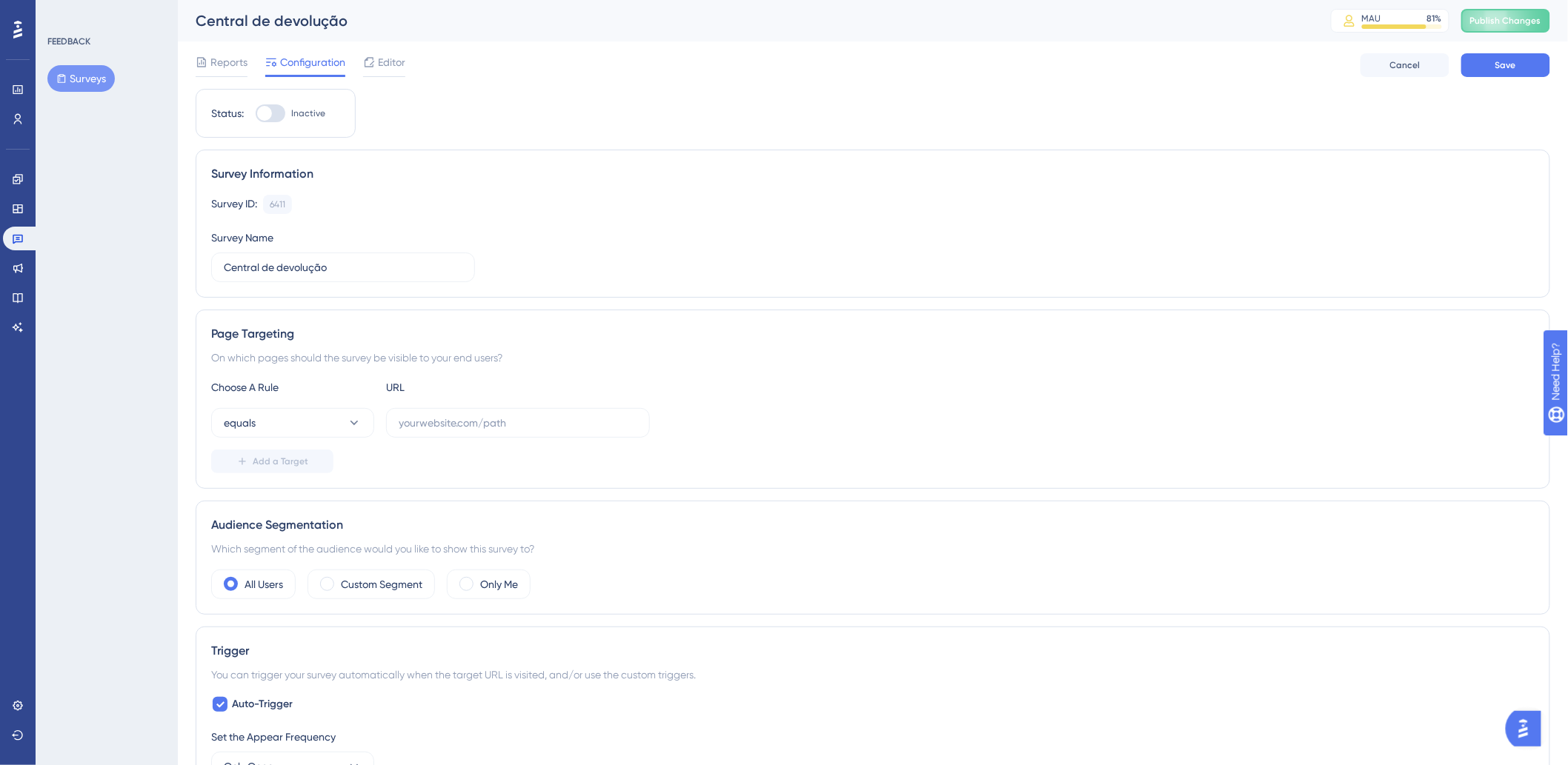
click at [640, 261] on div "Survey ID: 6411 Copy Survey Name Central de devolução" at bounding box center [873, 238] width 1324 height 87
click at [1514, 65] on span "Save" at bounding box center [1505, 65] width 21 height 12
click at [449, 433] on label at bounding box center [517, 423] width 264 height 29
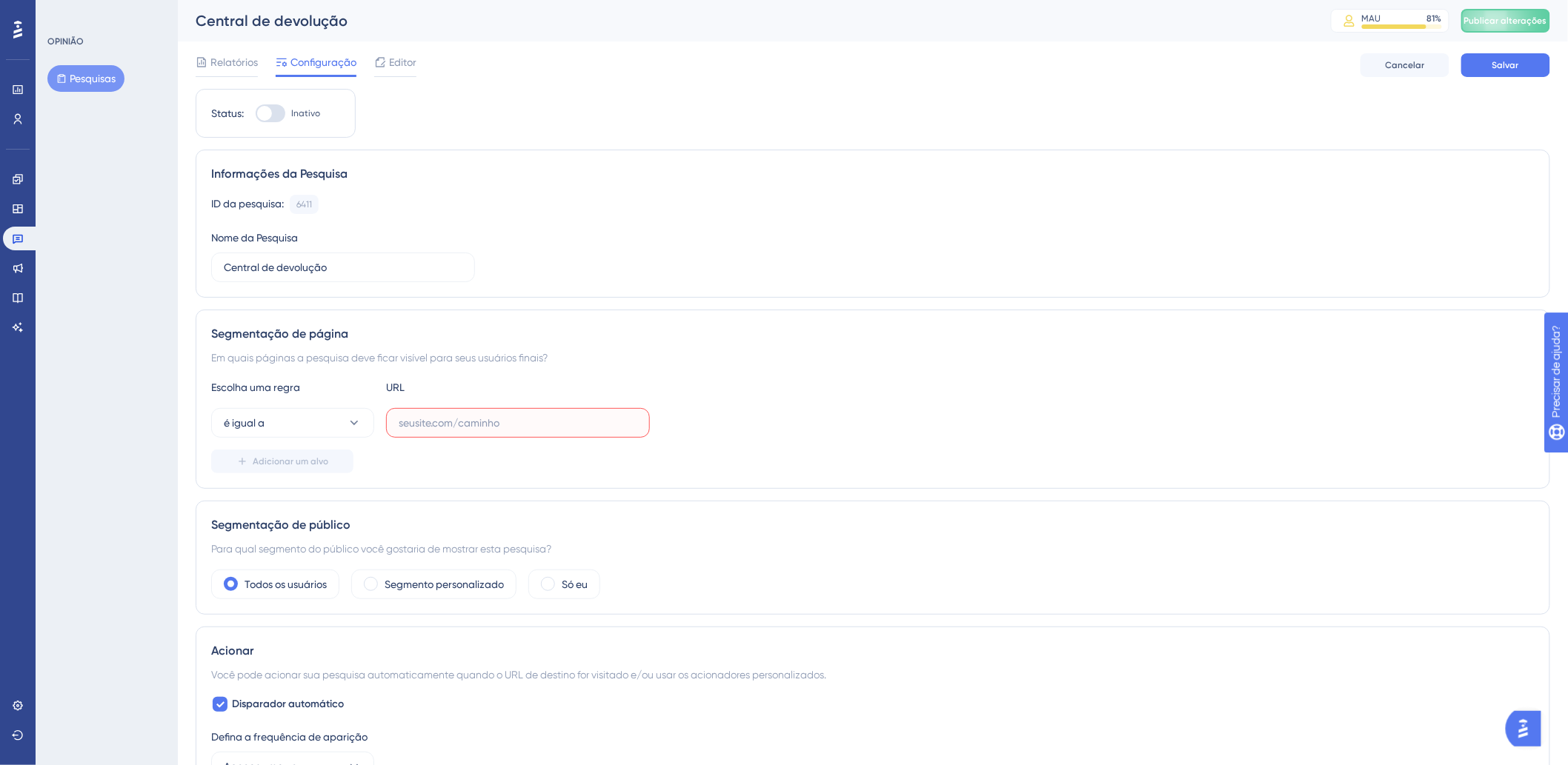
click at [449, 431] on input "text" at bounding box center [517, 423] width 239 height 17
click at [449, 433] on label at bounding box center [517, 423] width 264 height 29
click at [449, 431] on input "text" at bounding box center [517, 423] width 239 height 17
click at [449, 433] on label at bounding box center [517, 423] width 264 height 29
click at [449, 431] on input "text" at bounding box center [517, 423] width 239 height 17
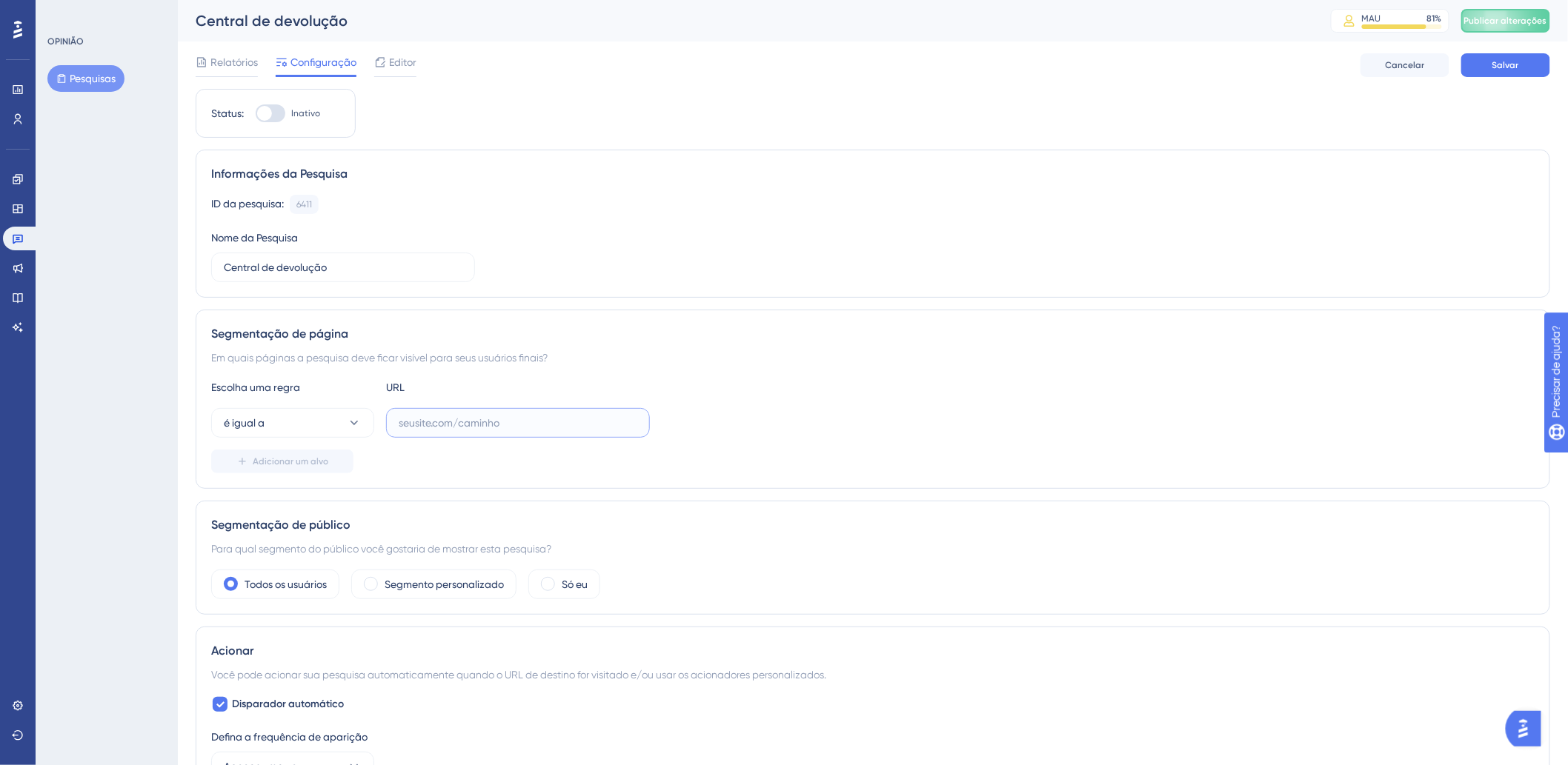
paste input "https://app.vhsys.com.br/index.php?Secao=Vendas.Balcao&Modulo=Vendas"
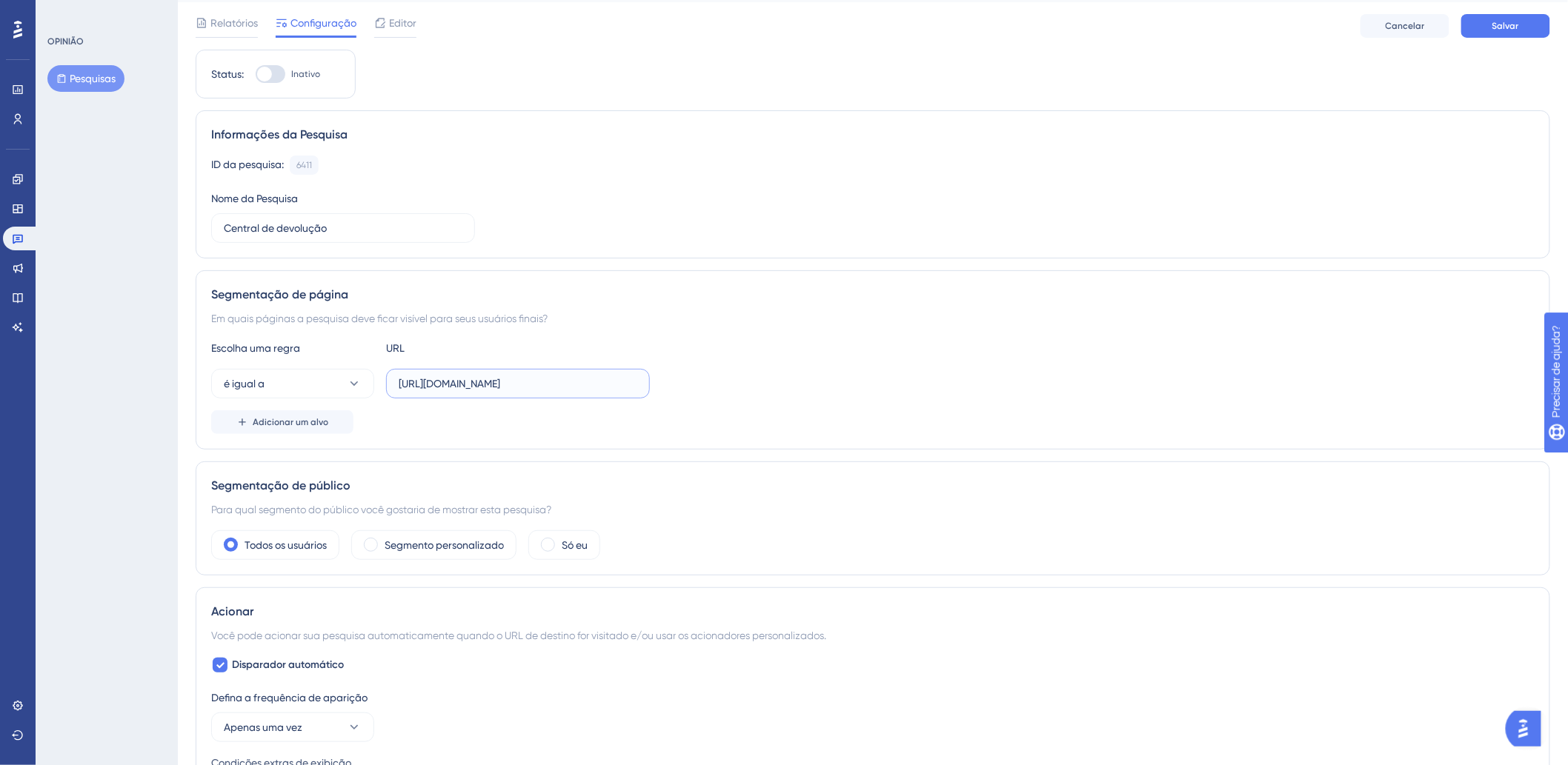
scroll to position [0, 129]
type input "https://app.vhsys.com.br/index.php?Secao=Vendas.Balcao&Modulo=Vendas"
click at [1492, 20] on font "Salvar" at bounding box center [1505, 25] width 27 height 11
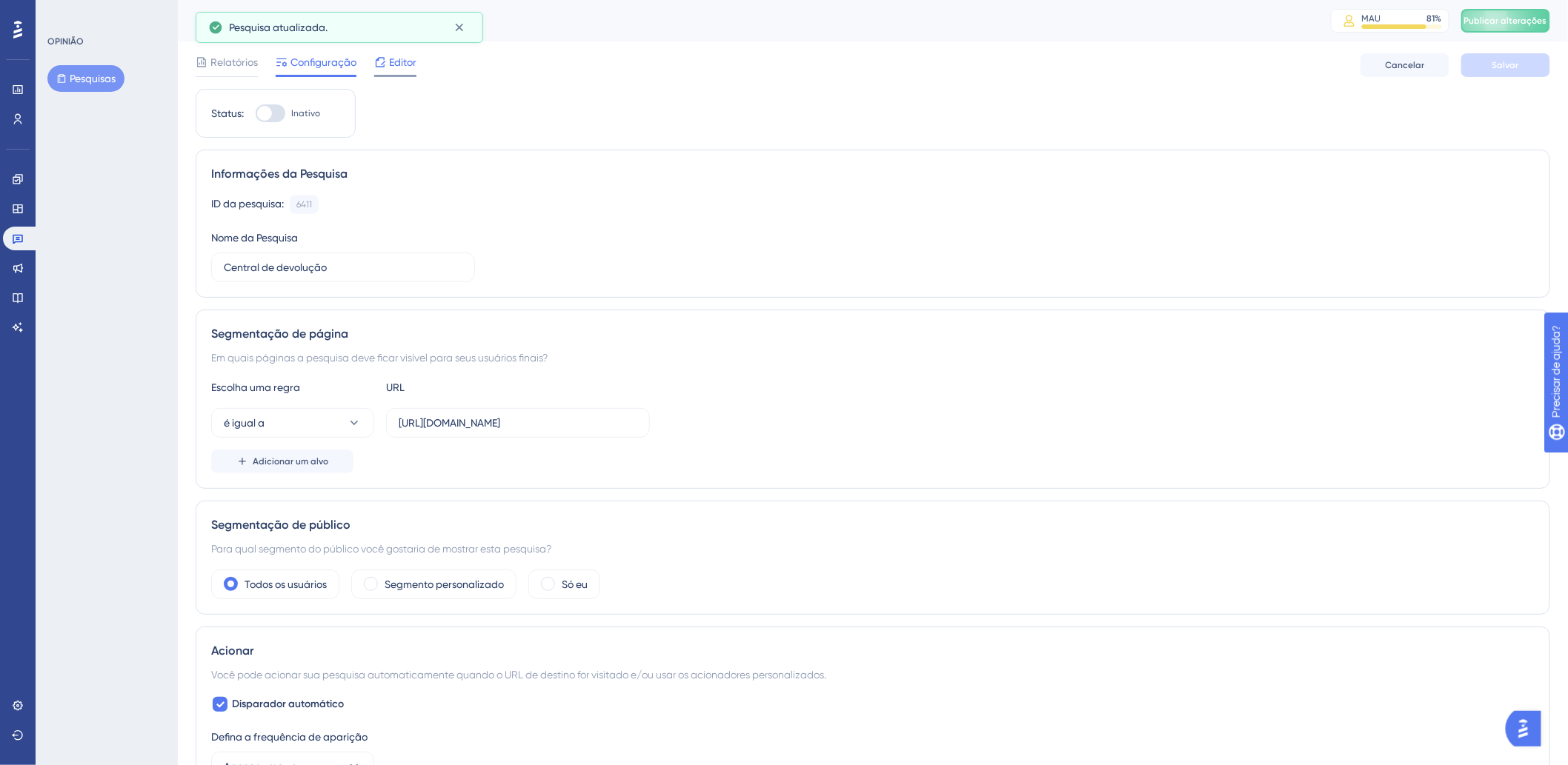
click at [397, 73] on div "Editor" at bounding box center [395, 65] width 42 height 24
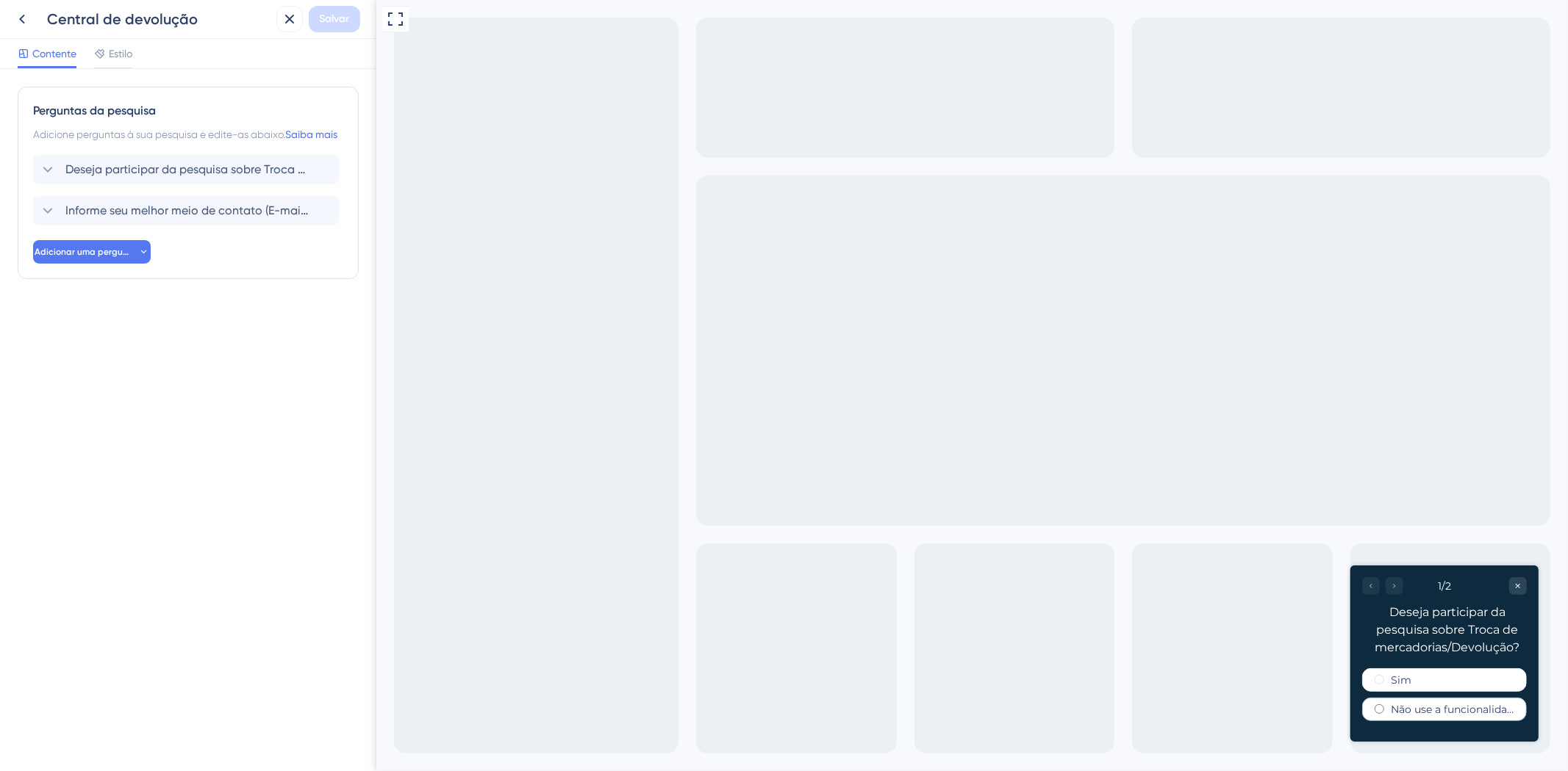
click at [1402, 711] on font "Não use a funcionalidade" at bounding box center [1454, 709] width 129 height 14
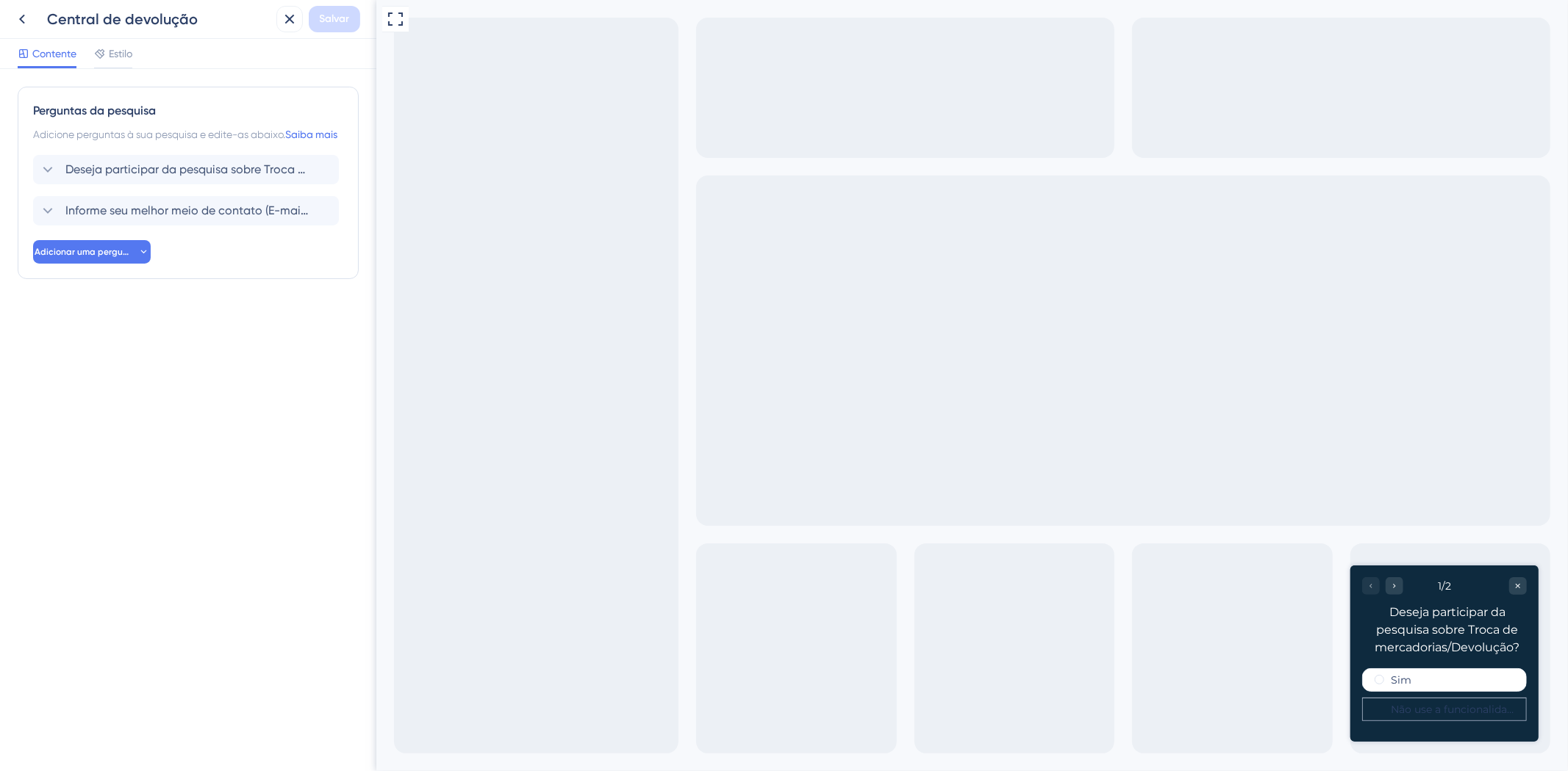
click at [1402, 711] on font "Não use a funcionalidade" at bounding box center [1454, 709] width 129 height 14
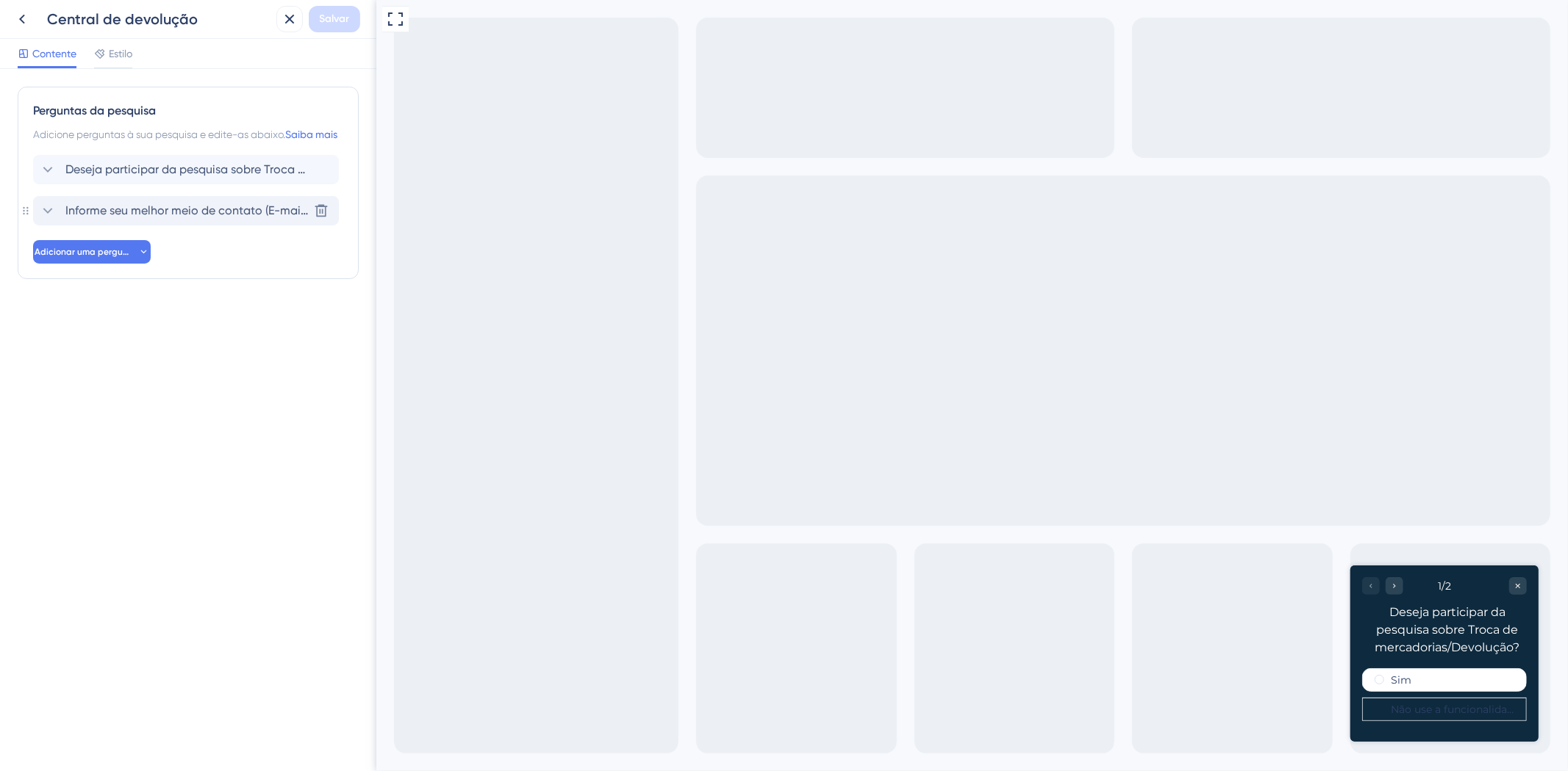
click at [172, 217] on font "Informe seu melhor meio de contato (E-mail, Telefone, Celular)" at bounding box center [234, 210] width 337 height 14
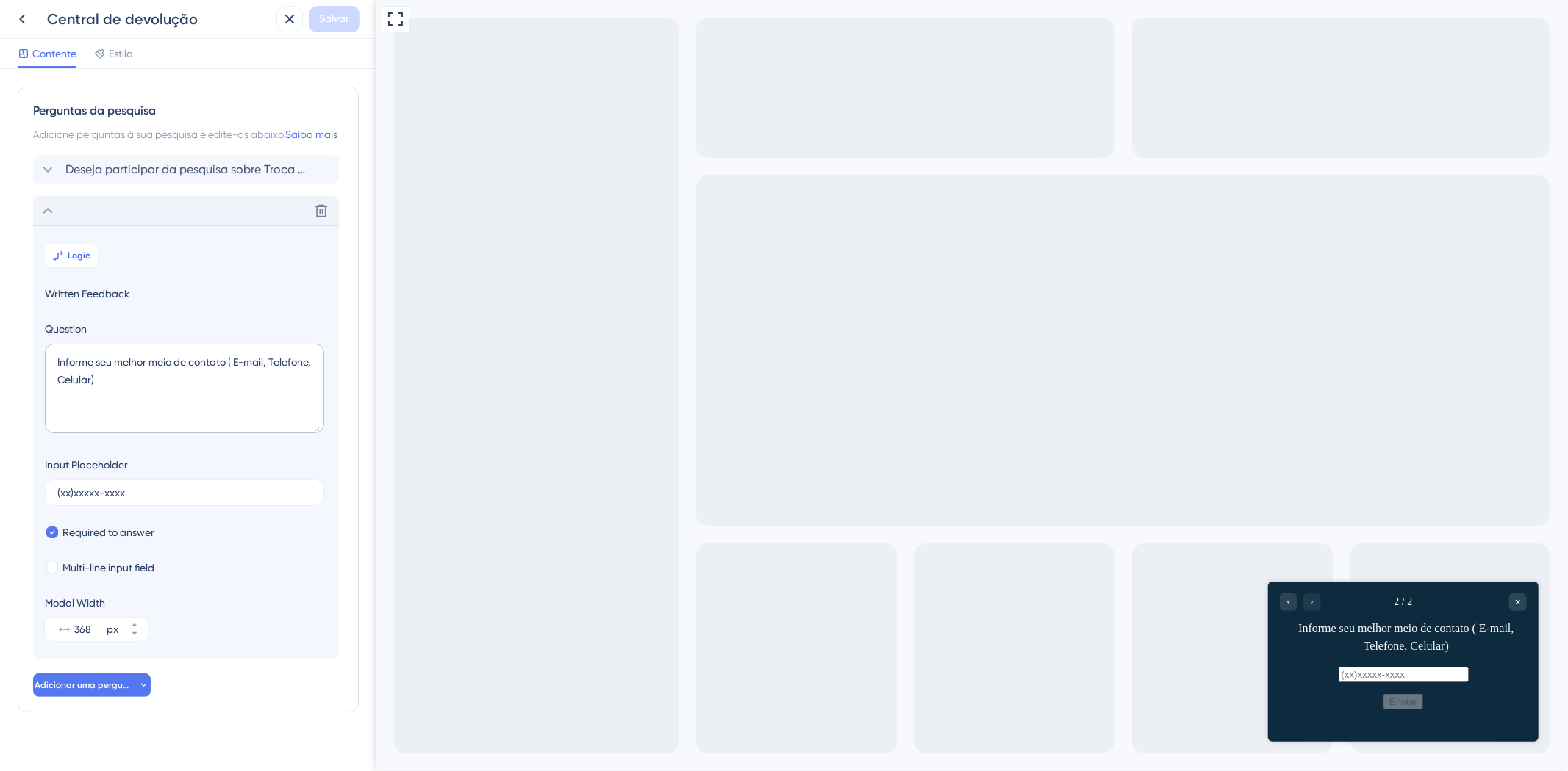
scroll to position [35, 0]
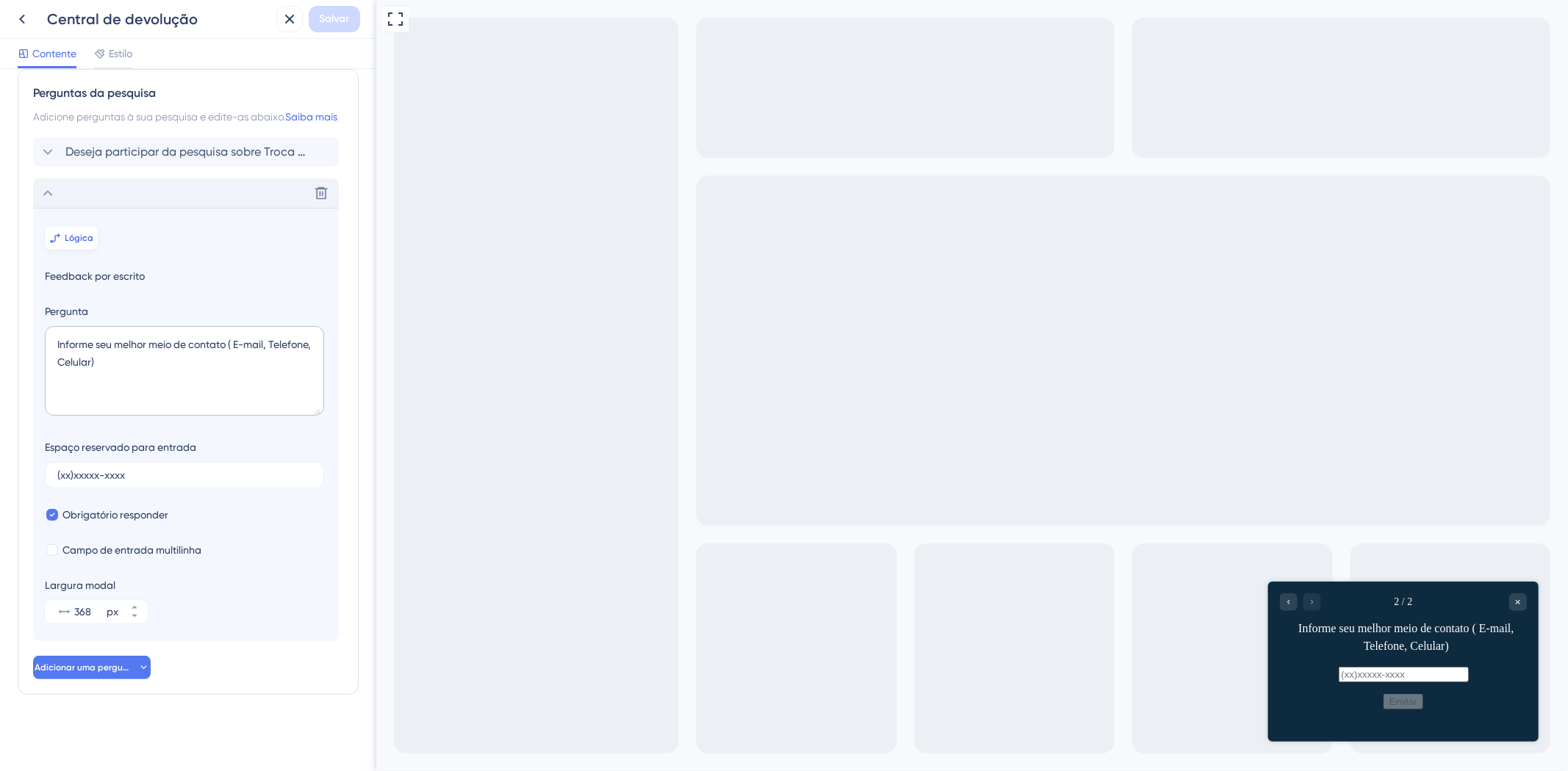
click at [86, 240] on font "Lógica" at bounding box center [79, 238] width 28 height 11
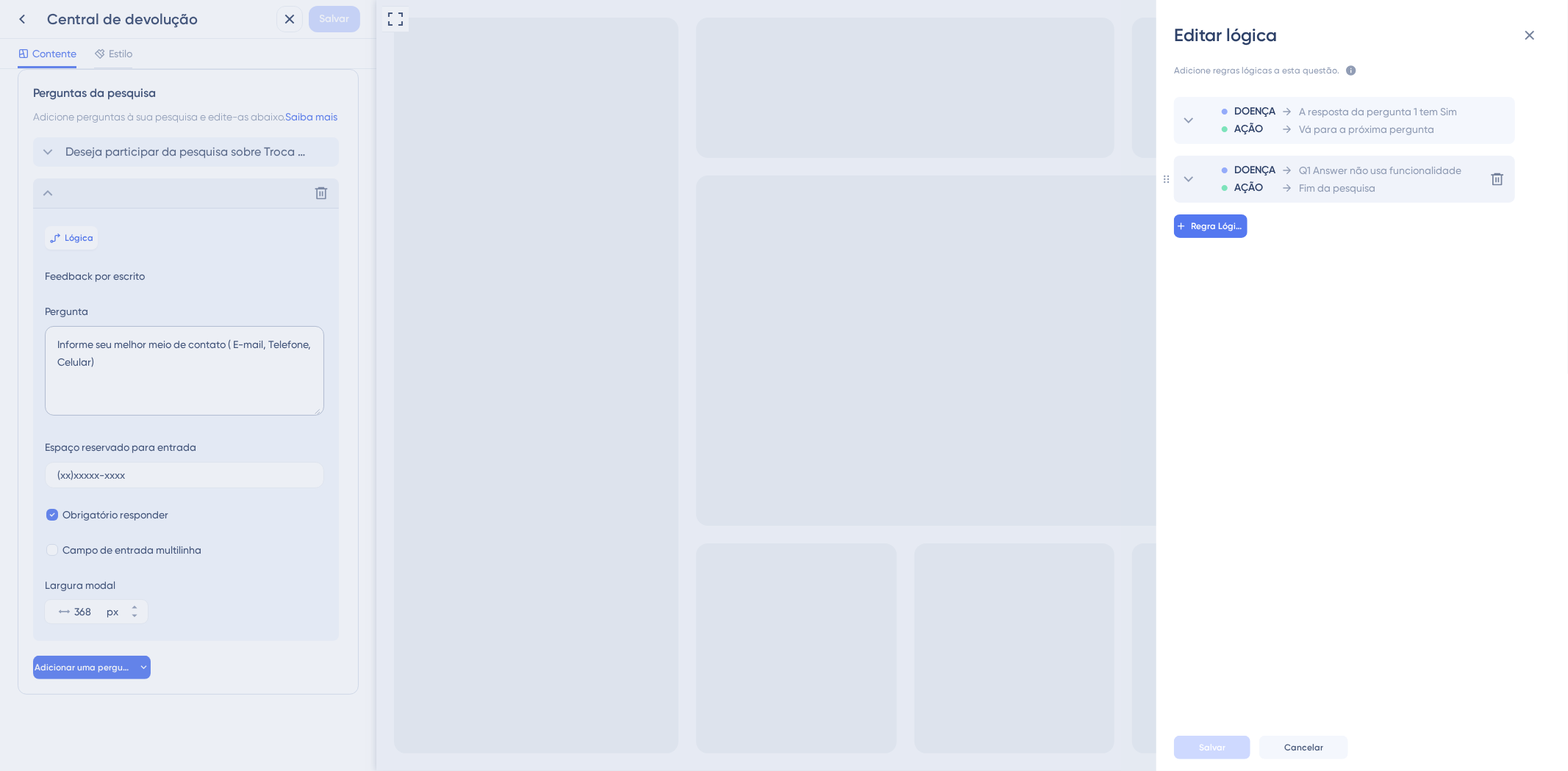
click at [1379, 189] on div "Fim da pesquisa" at bounding box center [1370, 188] width 180 height 18
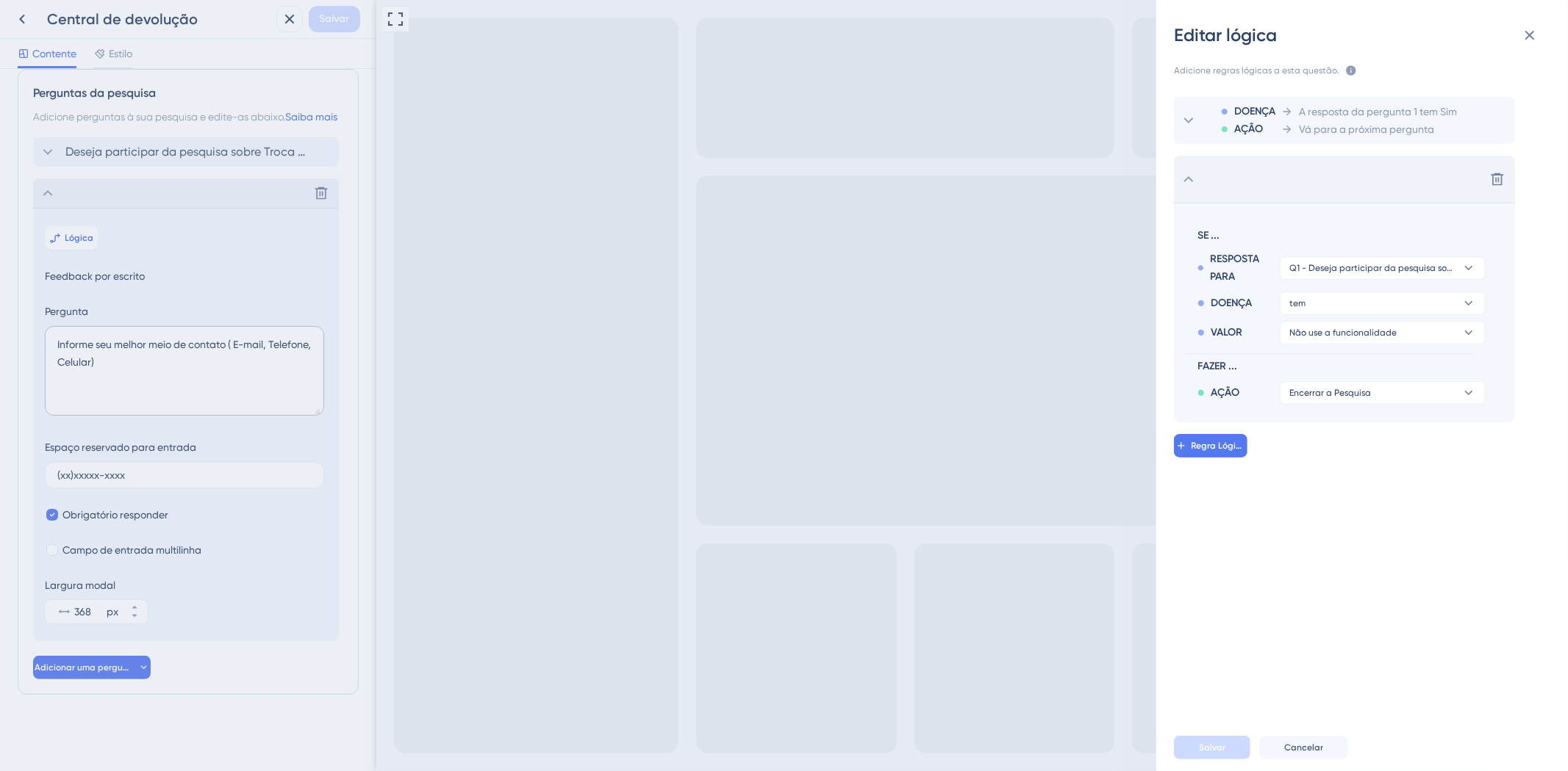
click at [1370, 378] on div "AÇÃO Encerrar a Pesquisa" at bounding box center [1341, 390] width 288 height 29
click at [1364, 400] on button "Encerrar a Pesquisa" at bounding box center [1382, 393] width 205 height 23
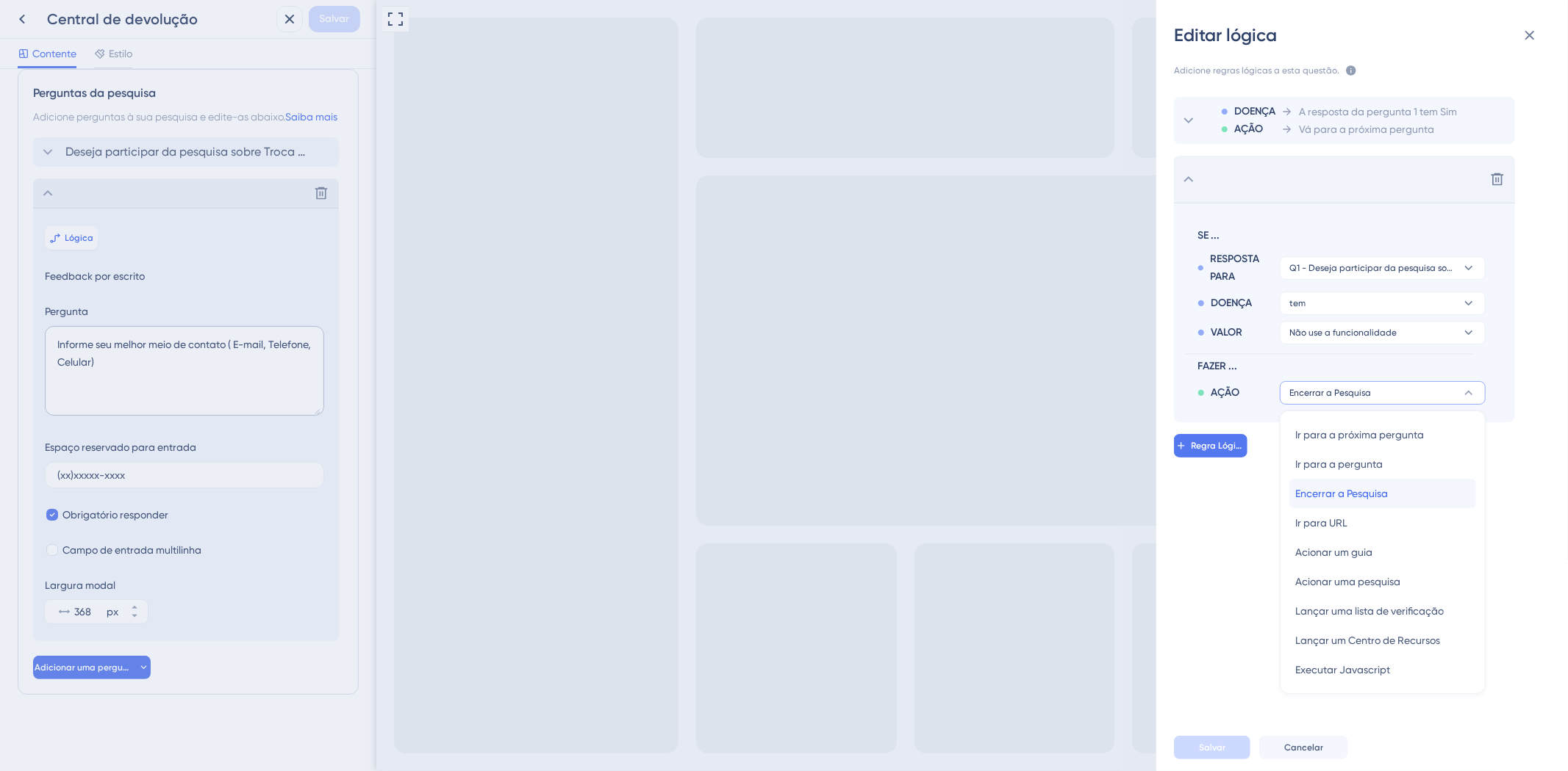
click at [1406, 482] on div "Encerrar a Pesquisa Encerrar a Pesquisa" at bounding box center [1383, 494] width 175 height 29
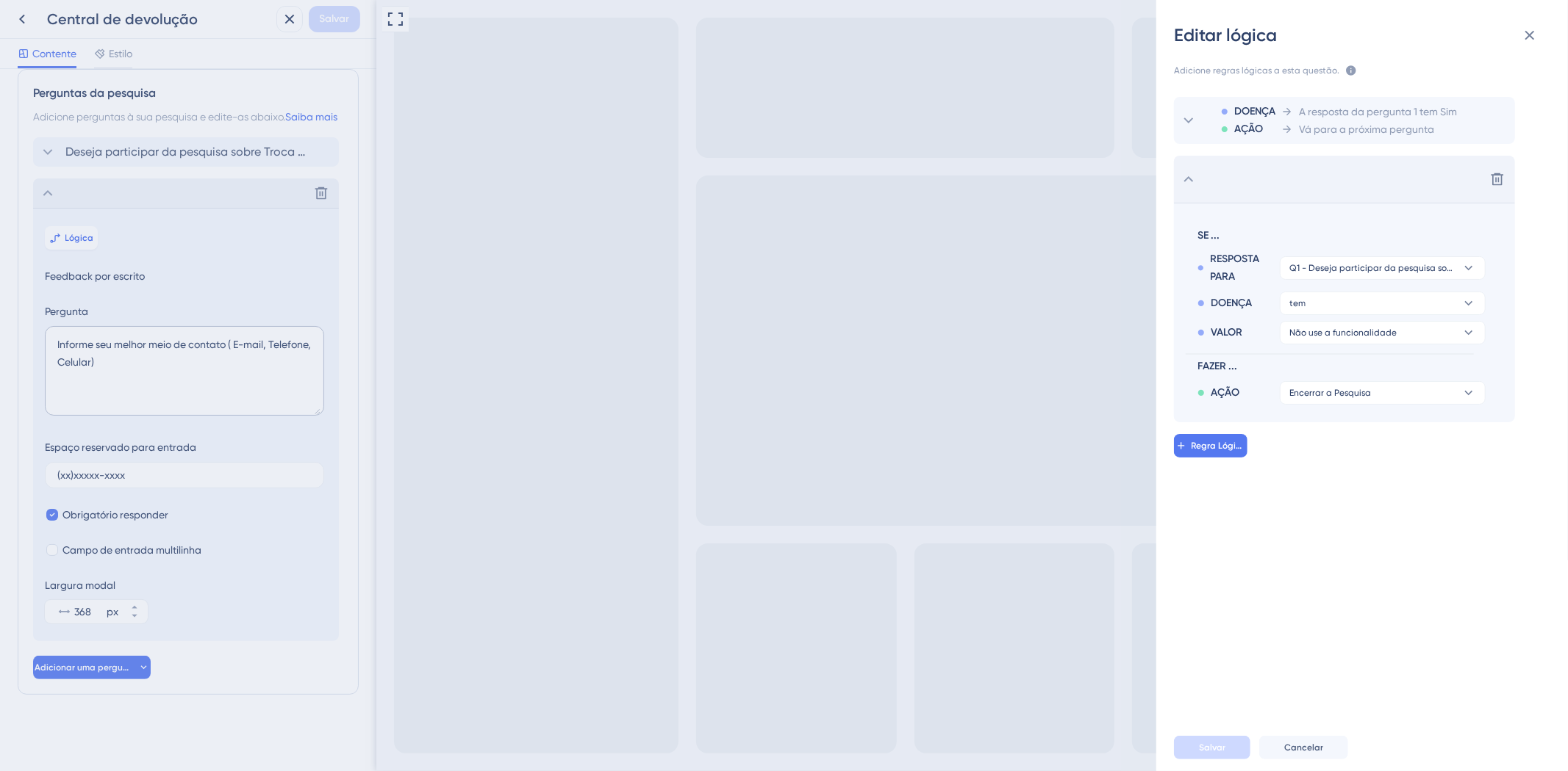
click at [1192, 184] on icon at bounding box center [1188, 179] width 18 height 18
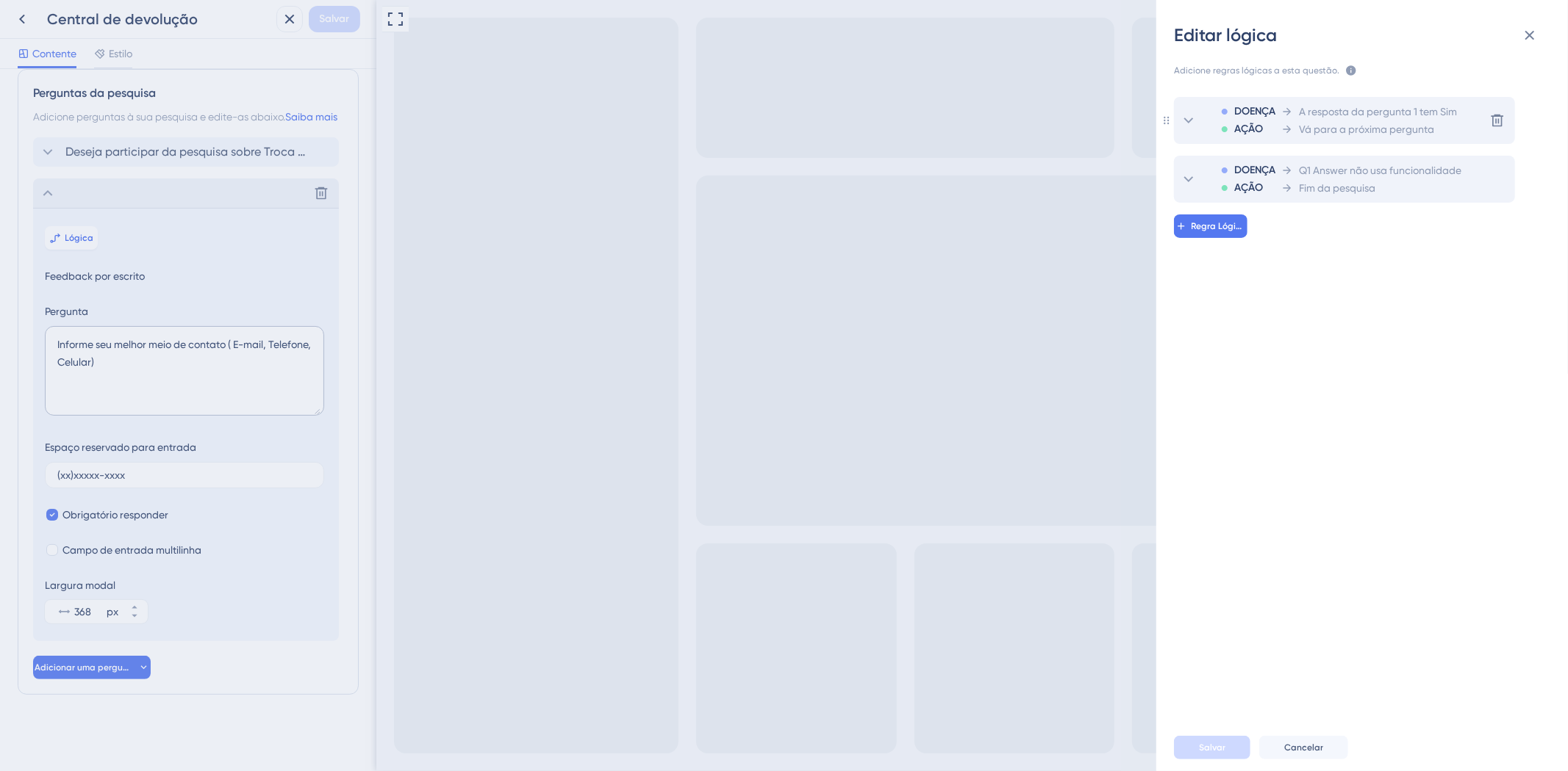
click at [1203, 130] on div "DOENÇA AÇÃO A resposta da pergunta 1 tem Sim Vá para a próxima pergunta" at bounding box center [1318, 121] width 277 height 47
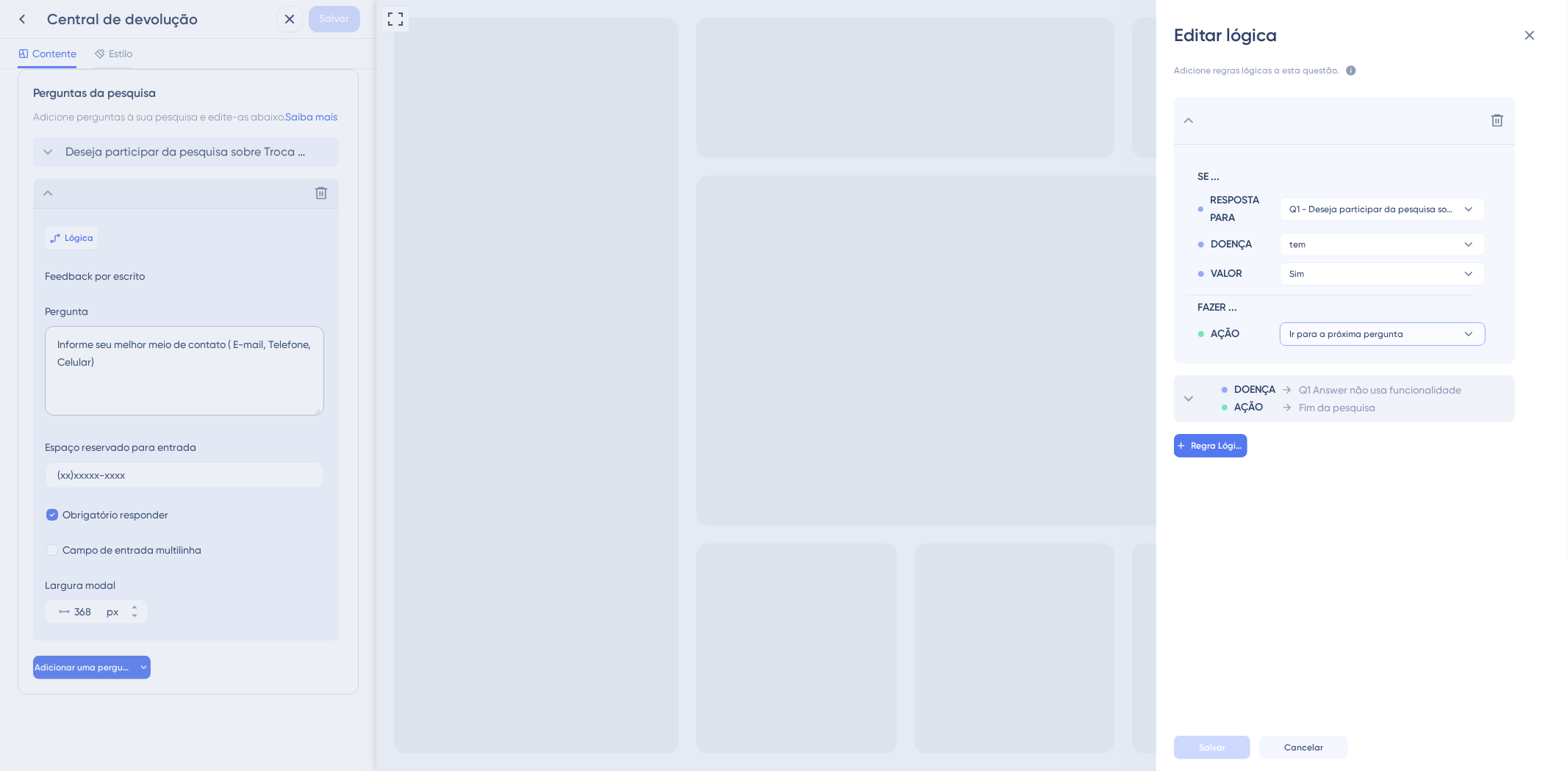
click at [1334, 331] on font "Ir para a próxima pergunta" at bounding box center [1346, 334] width 114 height 11
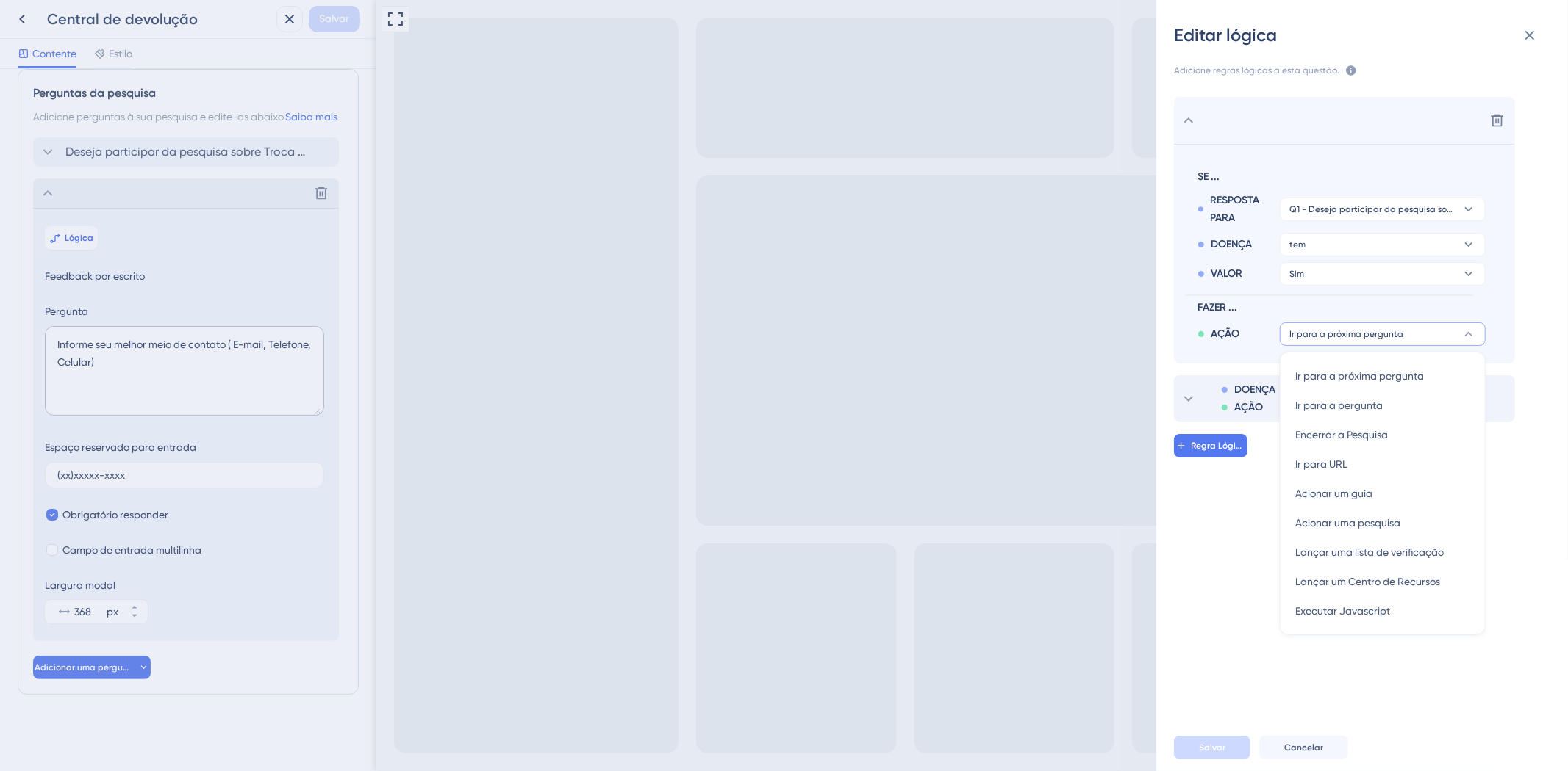
click at [1210, 482] on div "Excluir SE ... RESPOSTA PARA Q1 - Deseja participar da pesquisa sobre Troca de …" at bounding box center [1367, 395] width 435 height 633
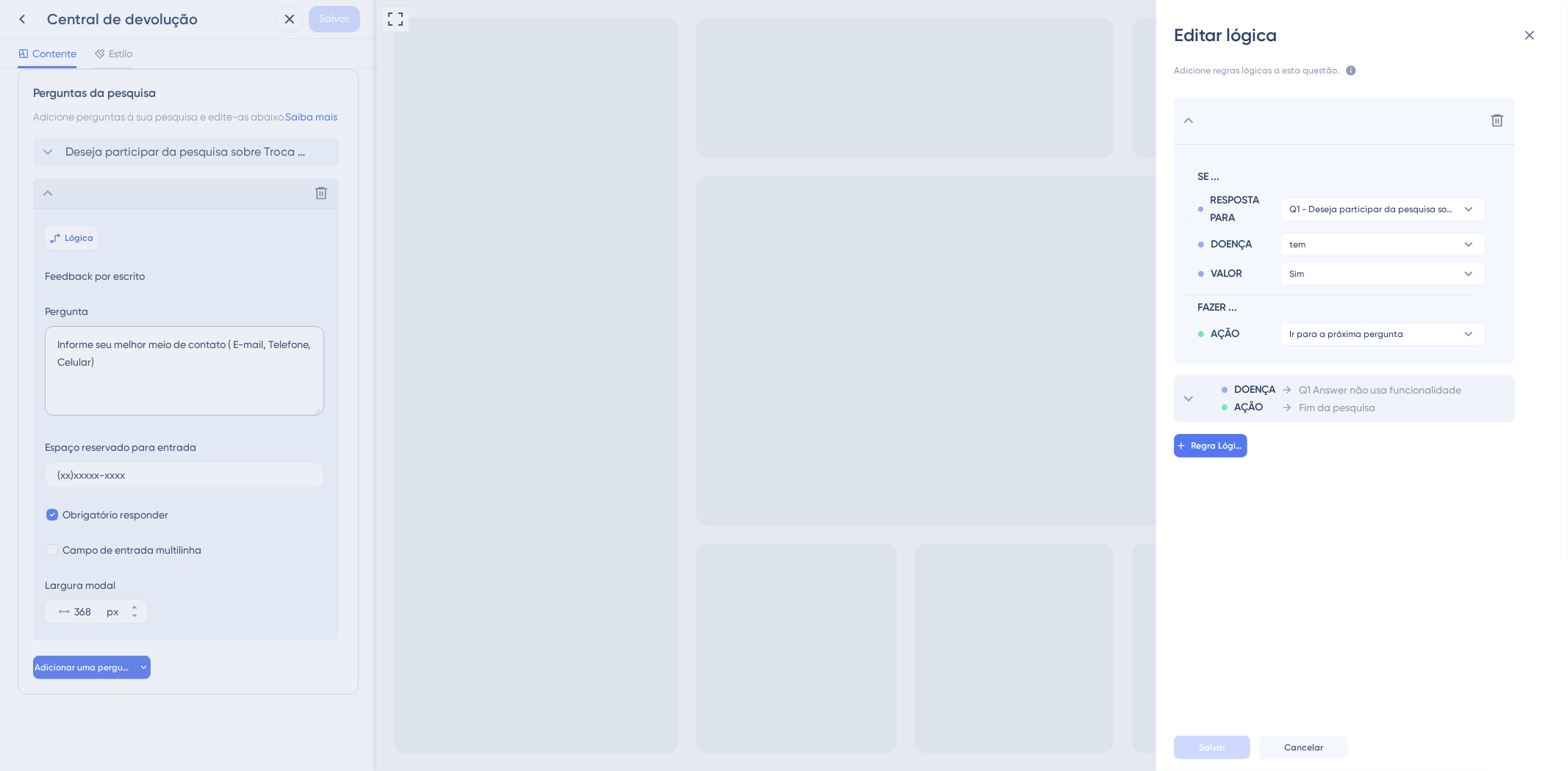
click at [61, 188] on div "Editar lógica Adicione regras lógicas a esta questão. As regras serão aplicadas…" at bounding box center [784, 386] width 1568 height 771
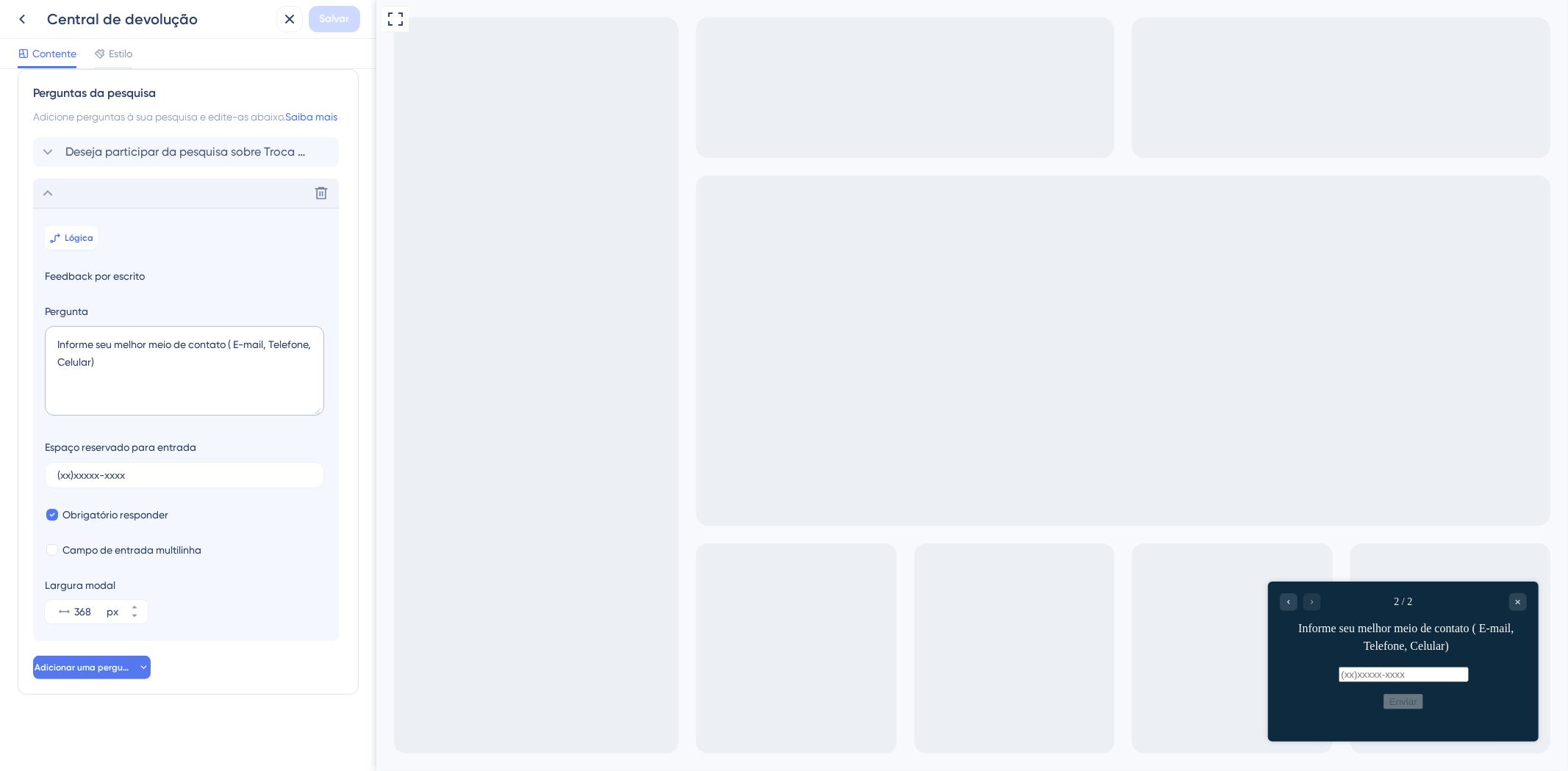
click at [55, 192] on icon at bounding box center [48, 193] width 18 height 18
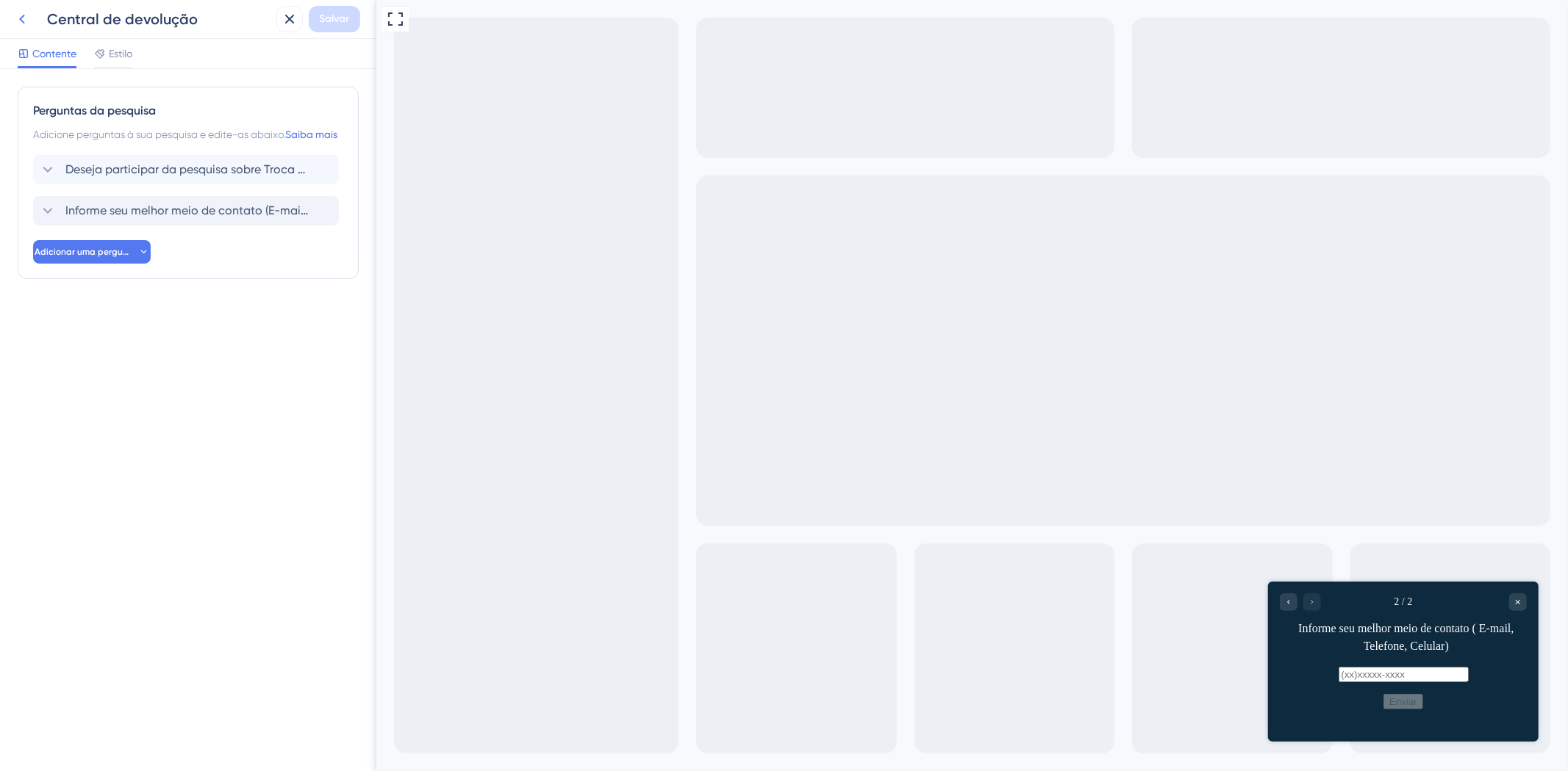
click at [27, 16] on icon at bounding box center [22, 19] width 18 height 18
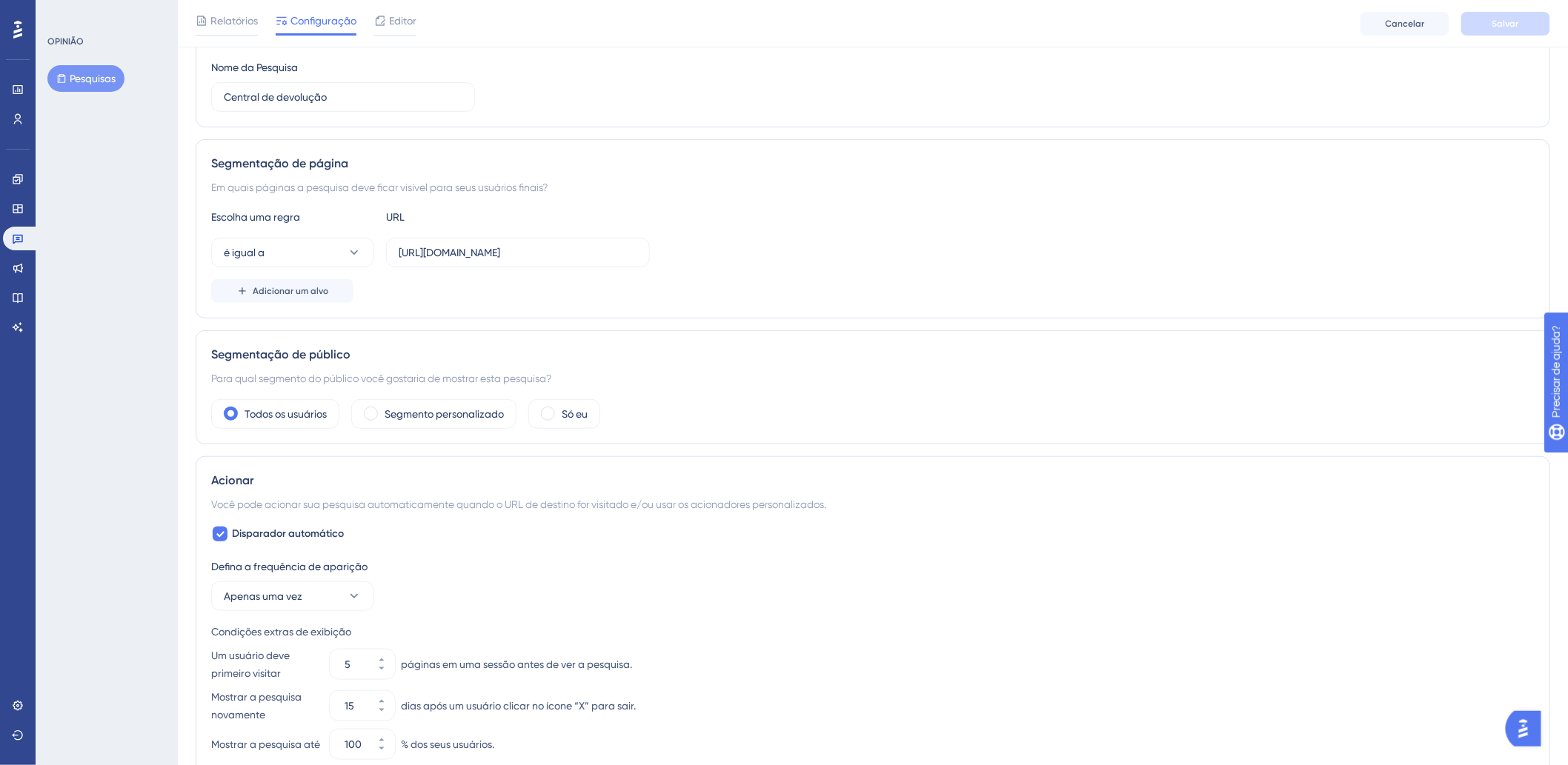
scroll to position [329, 0]
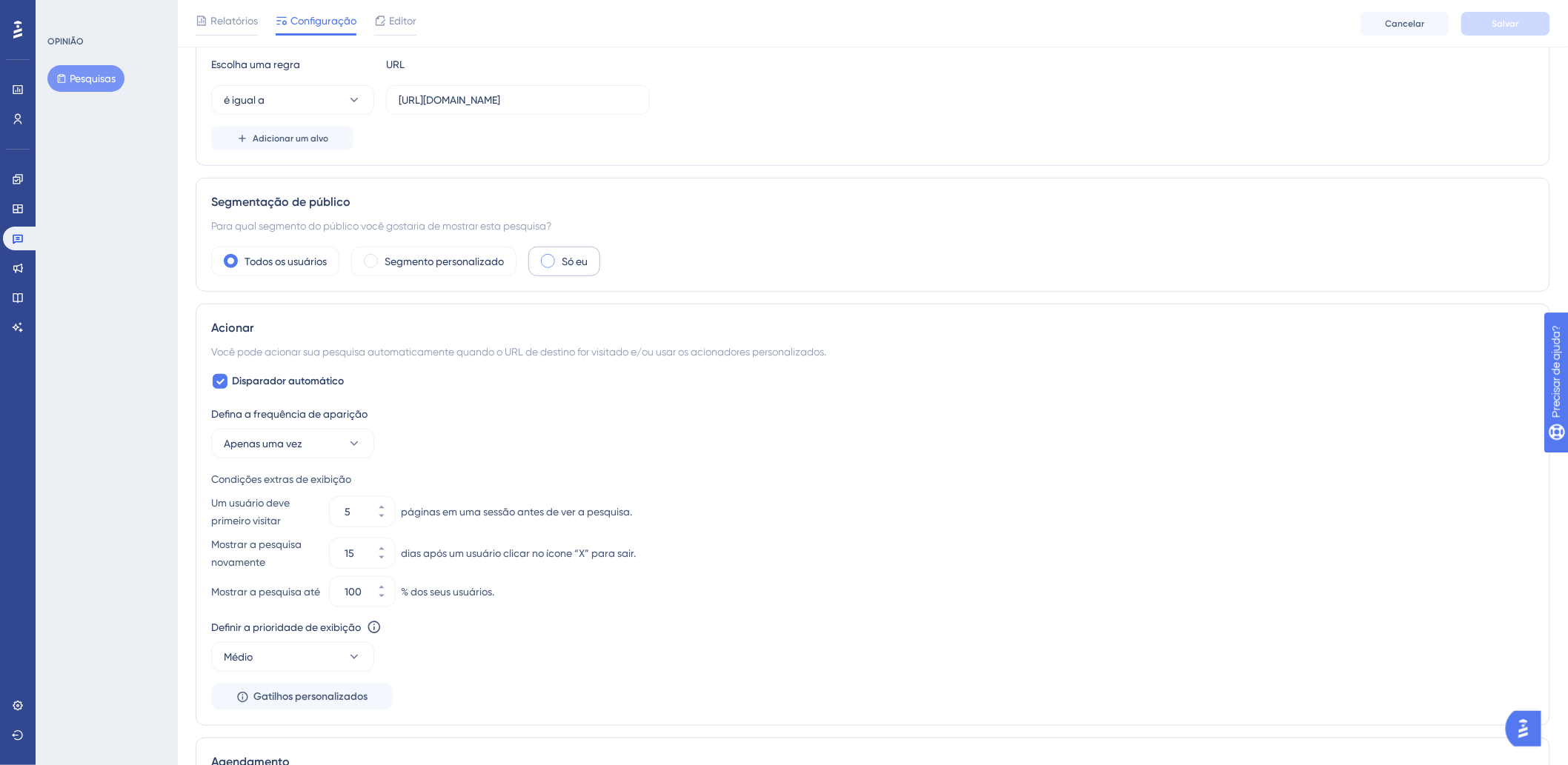
click at [579, 263] on font "Só eu" at bounding box center [574, 261] width 26 height 12
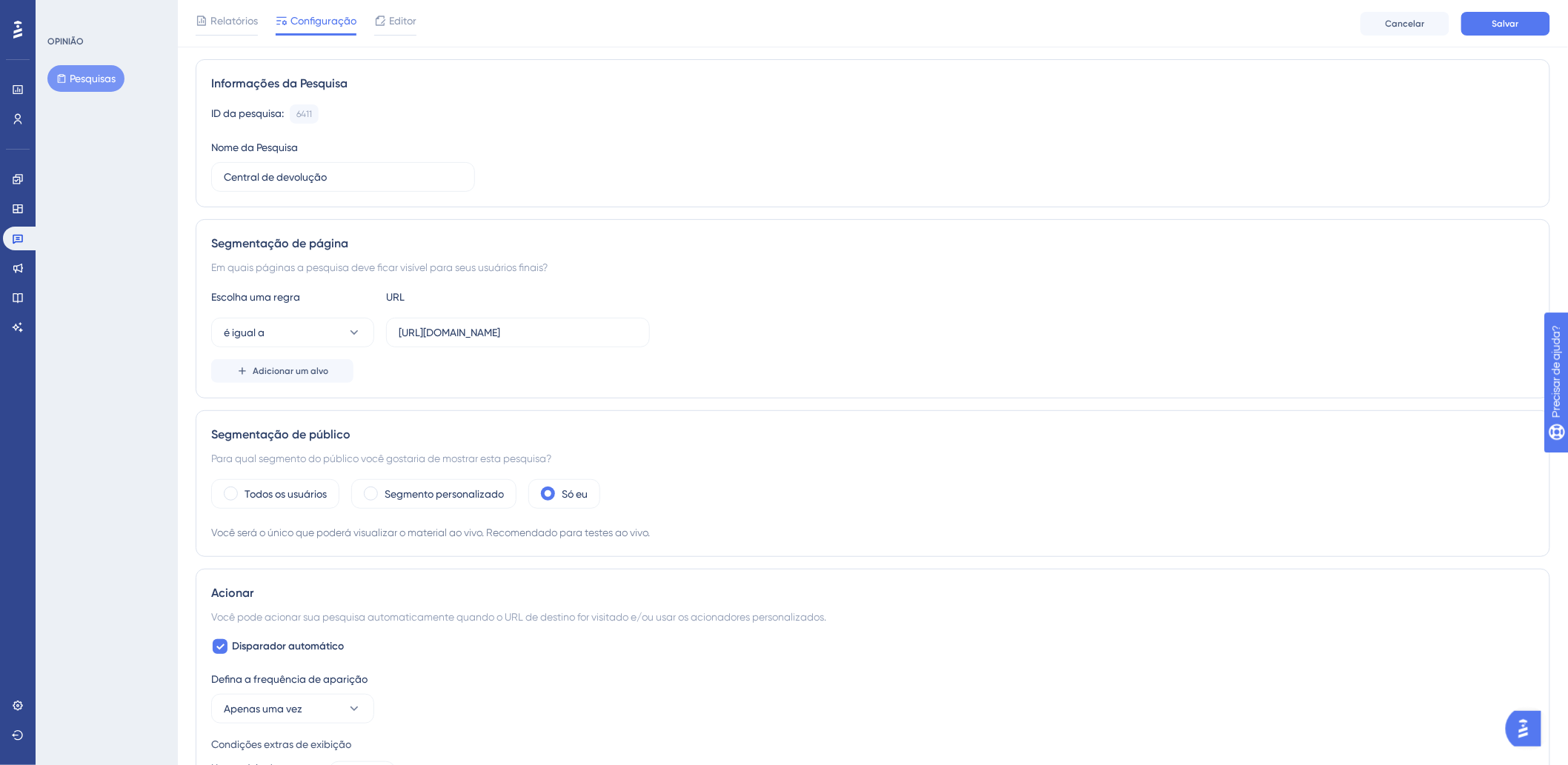
scroll to position [0, 0]
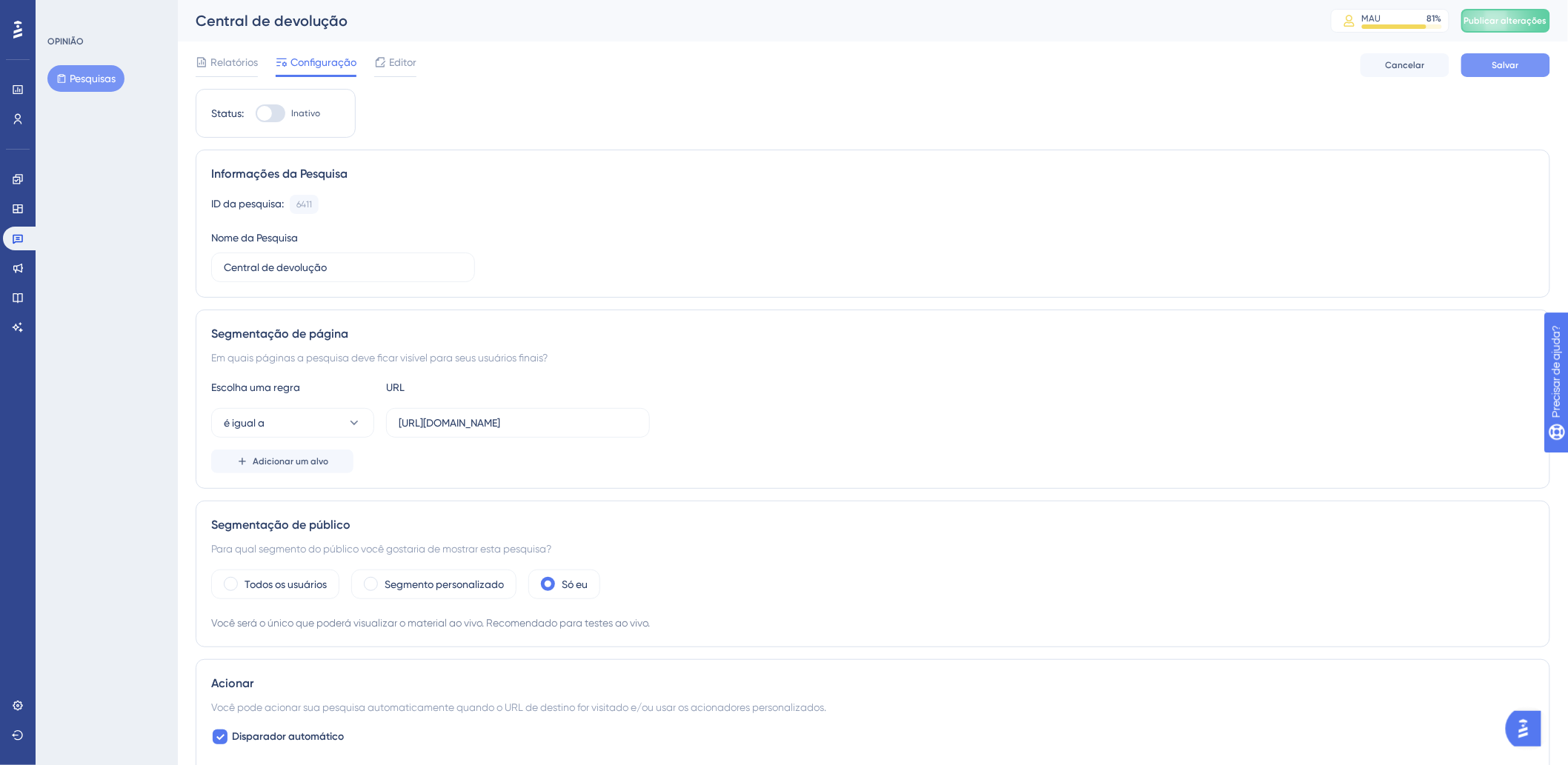
click at [1489, 68] on button "Salvar" at bounding box center [1505, 65] width 89 height 24
drag, startPoint x: 405, startPoint y: 584, endPoint x: 705, endPoint y: 562, distance: 300.8
click at [705, 562] on div "Segmentação de público Para qual segmento do público você gostaria de mostrar e…" at bounding box center [872, 574] width 1354 height 146
click at [686, 573] on div "Todos os usuários Segmento personalizado Só eu" at bounding box center [873, 584] width 1324 height 29
click at [1502, 19] on font "Publicar alterações" at bounding box center [1505, 21] width 83 height 11
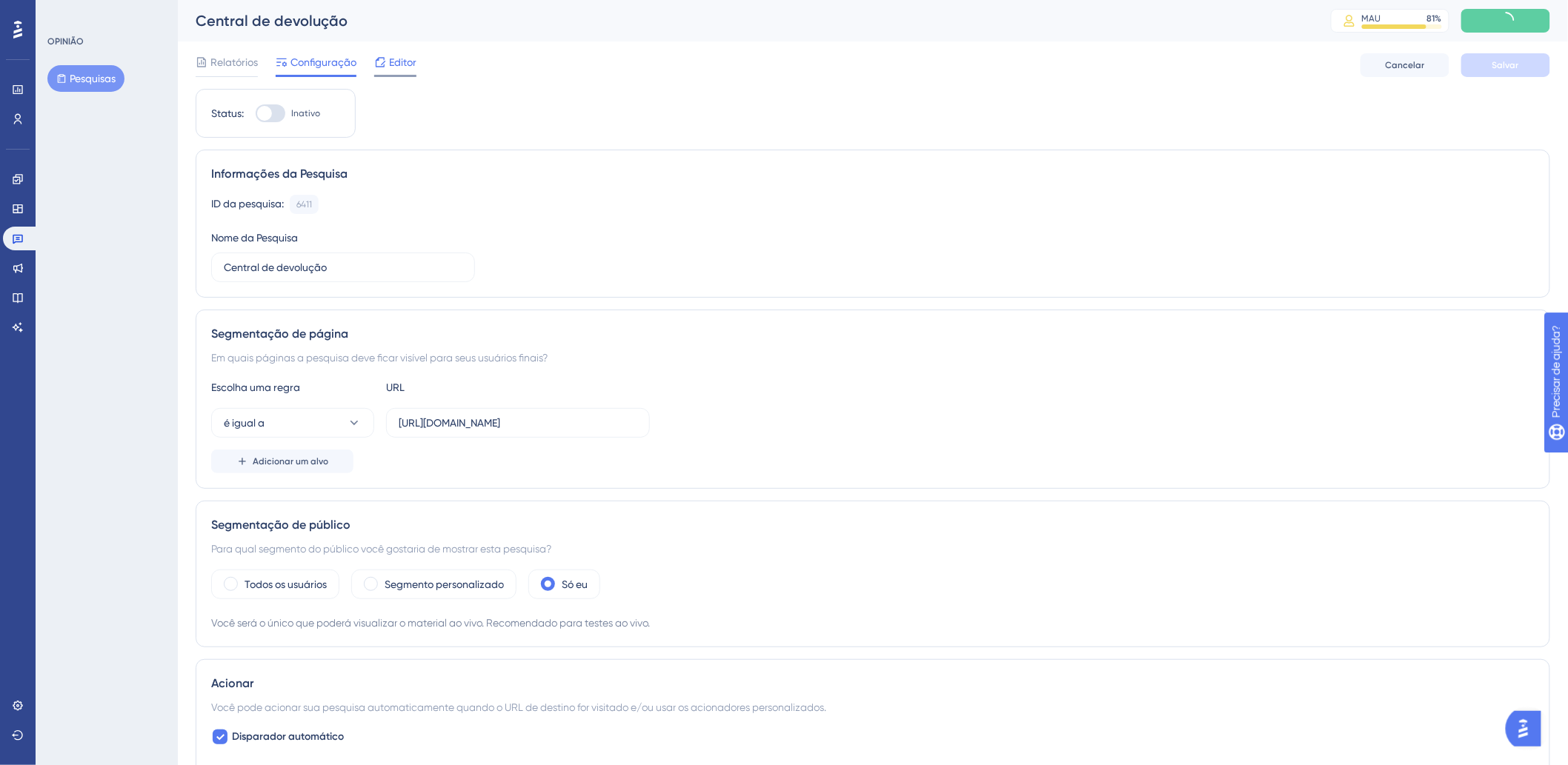
click at [415, 64] on font "Editor" at bounding box center [403, 62] width 27 height 12
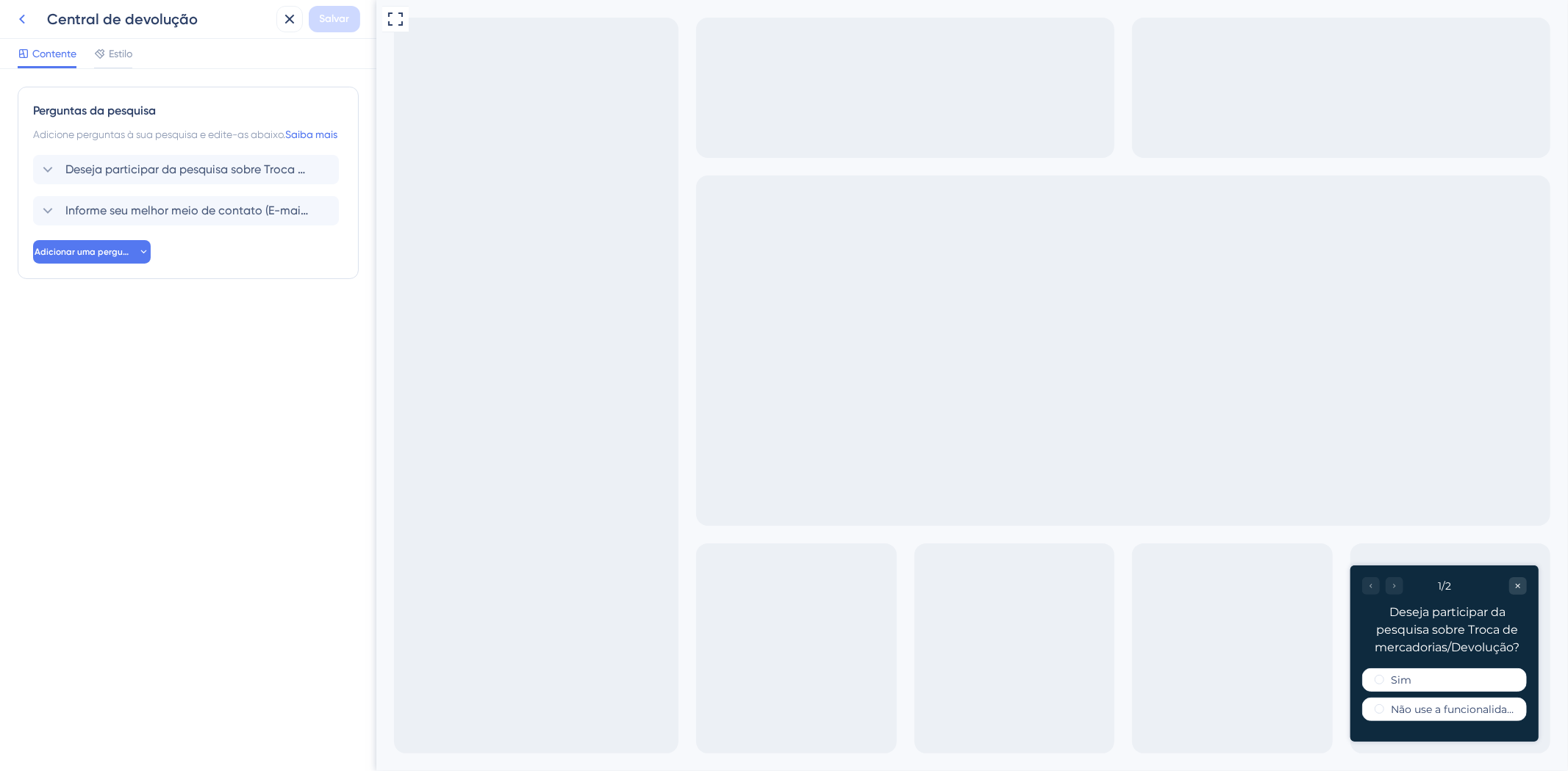
click at [18, 22] on icon at bounding box center [22, 19] width 18 height 18
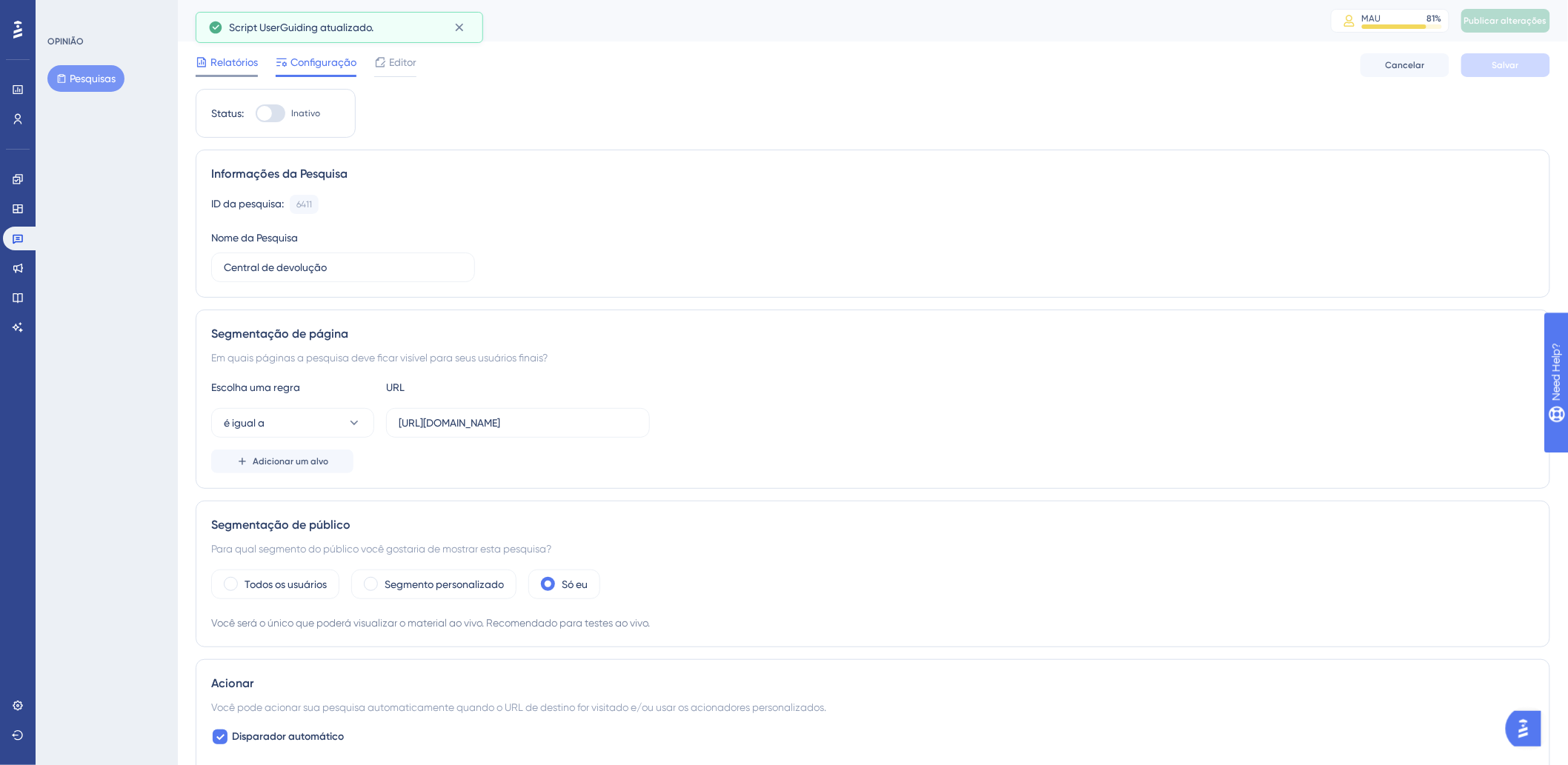
click at [228, 60] on font "Relatórios" at bounding box center [234, 62] width 47 height 12
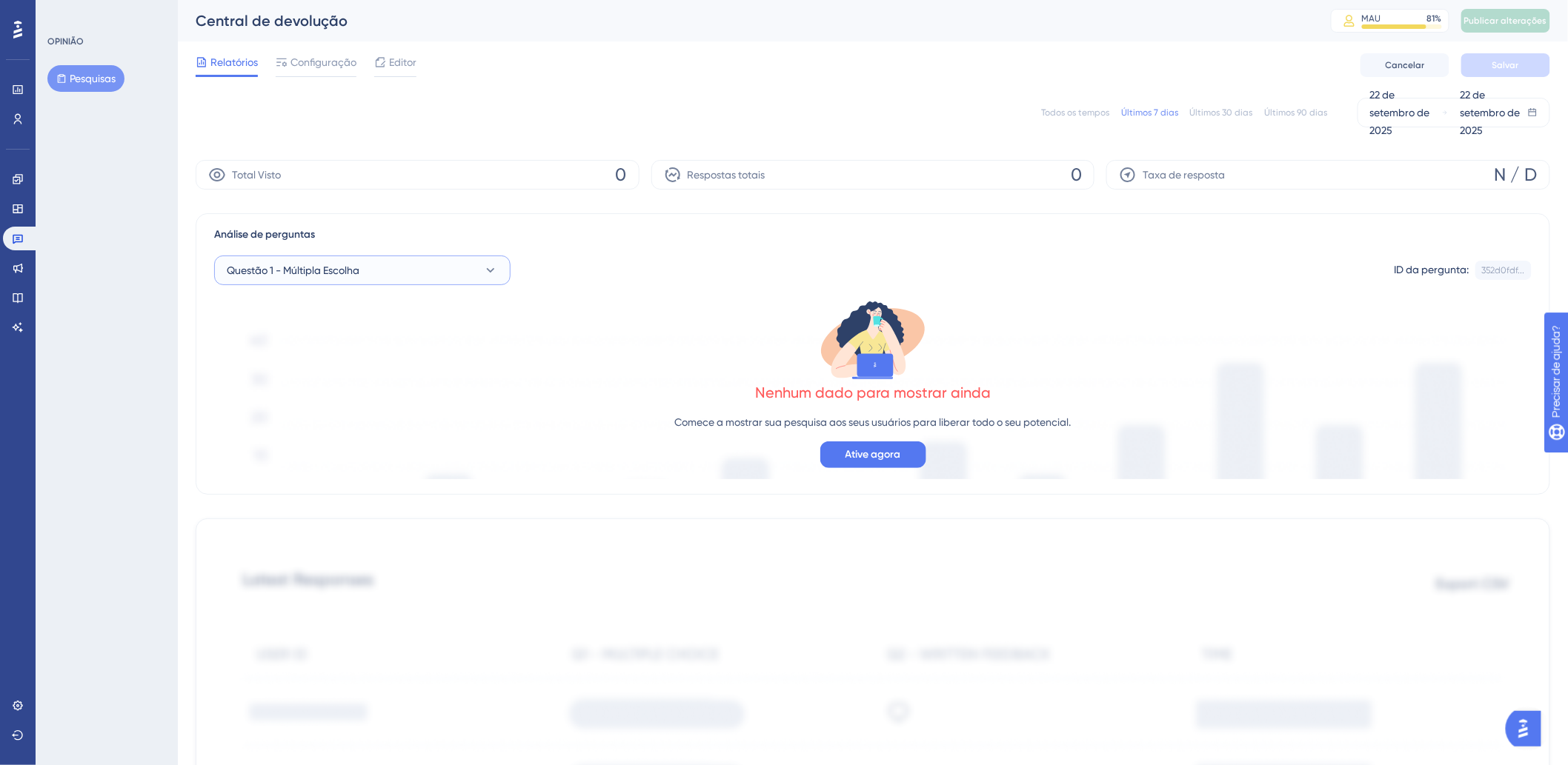
click at [412, 269] on button "Questão 1 - Múltipla Escolha" at bounding box center [362, 270] width 297 height 29
click at [327, 382] on span "Questão 2 - Feedback por escrito" at bounding box center [314, 391] width 158 height 18
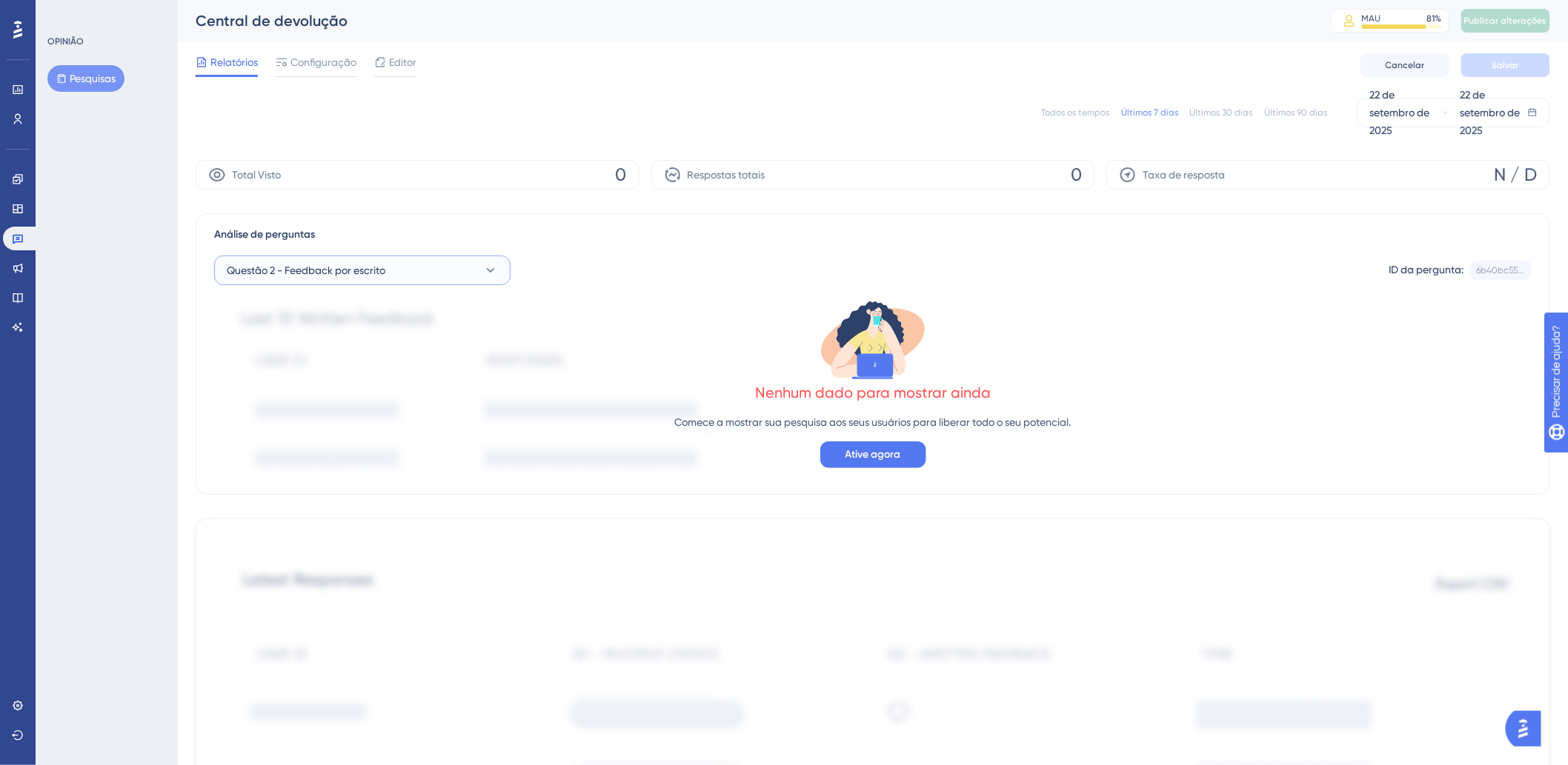
click at [272, 283] on button "Questão 2 - Feedback por escrito" at bounding box center [362, 270] width 297 height 29
click at [284, 360] on font "Questão 1 - Múltipla Escolha" at bounding box center [301, 360] width 133 height 12
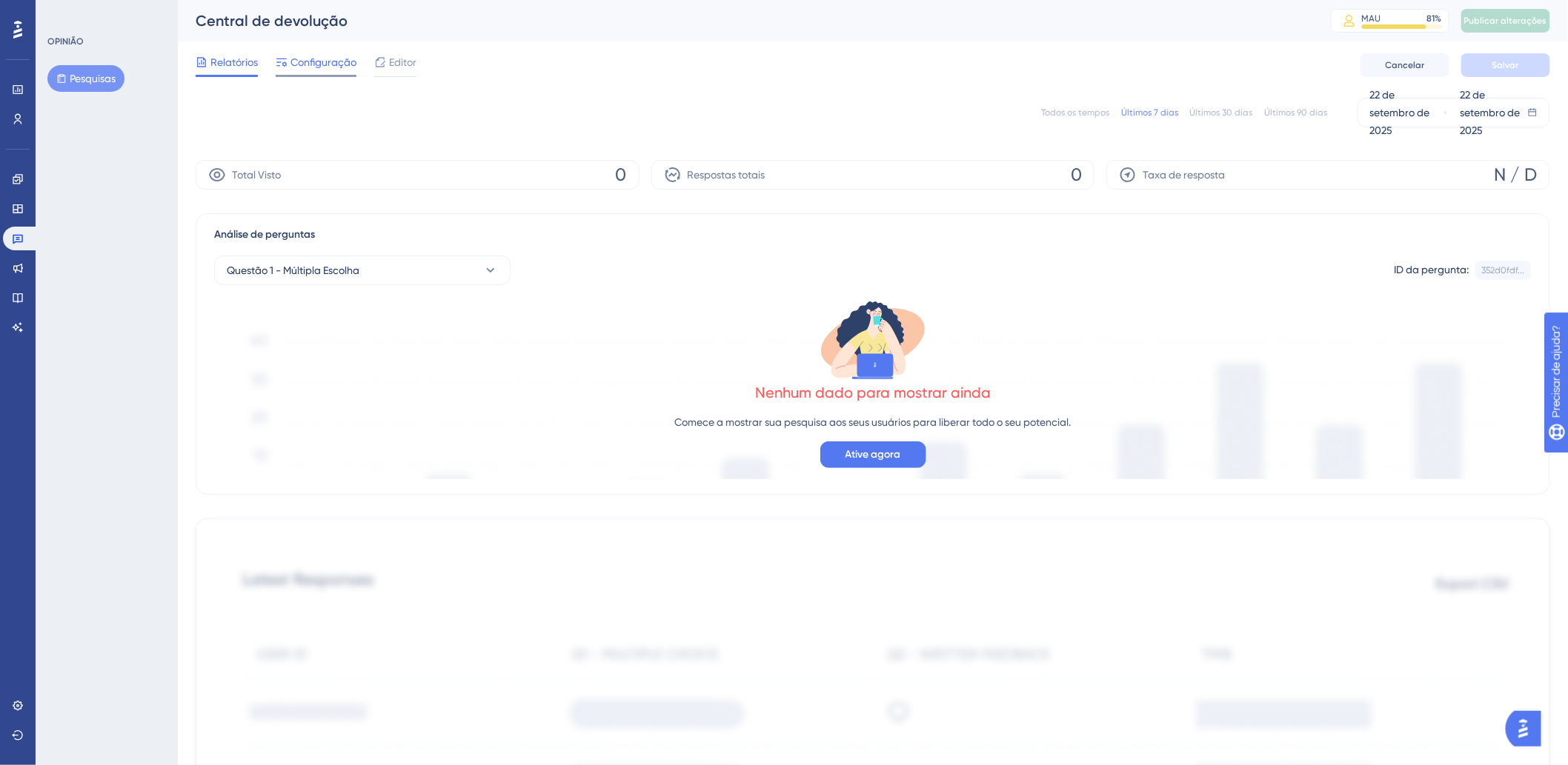
click at [323, 67] on font "Configuração" at bounding box center [323, 62] width 66 height 12
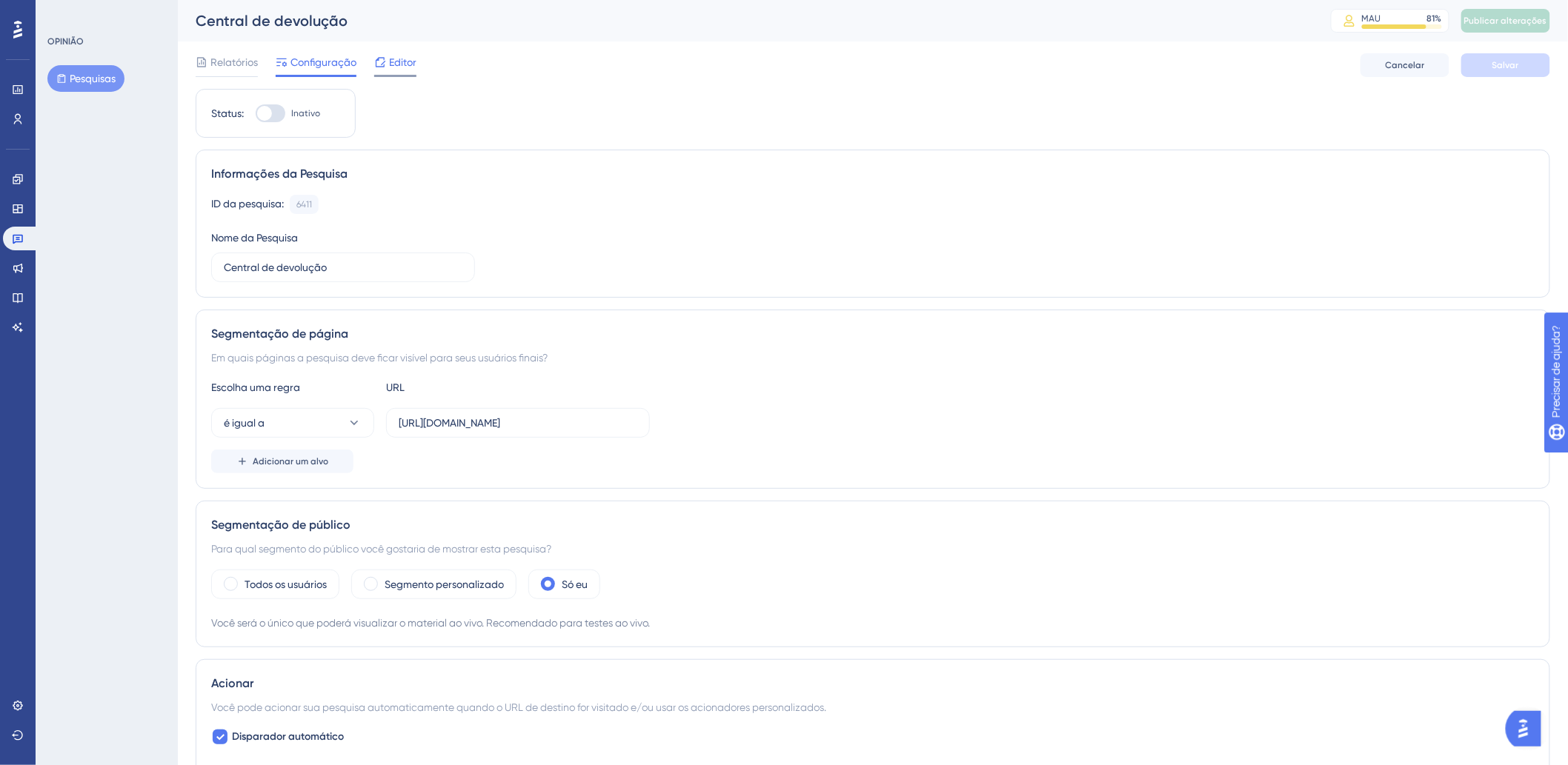
click at [406, 58] on font "Editor" at bounding box center [403, 62] width 27 height 12
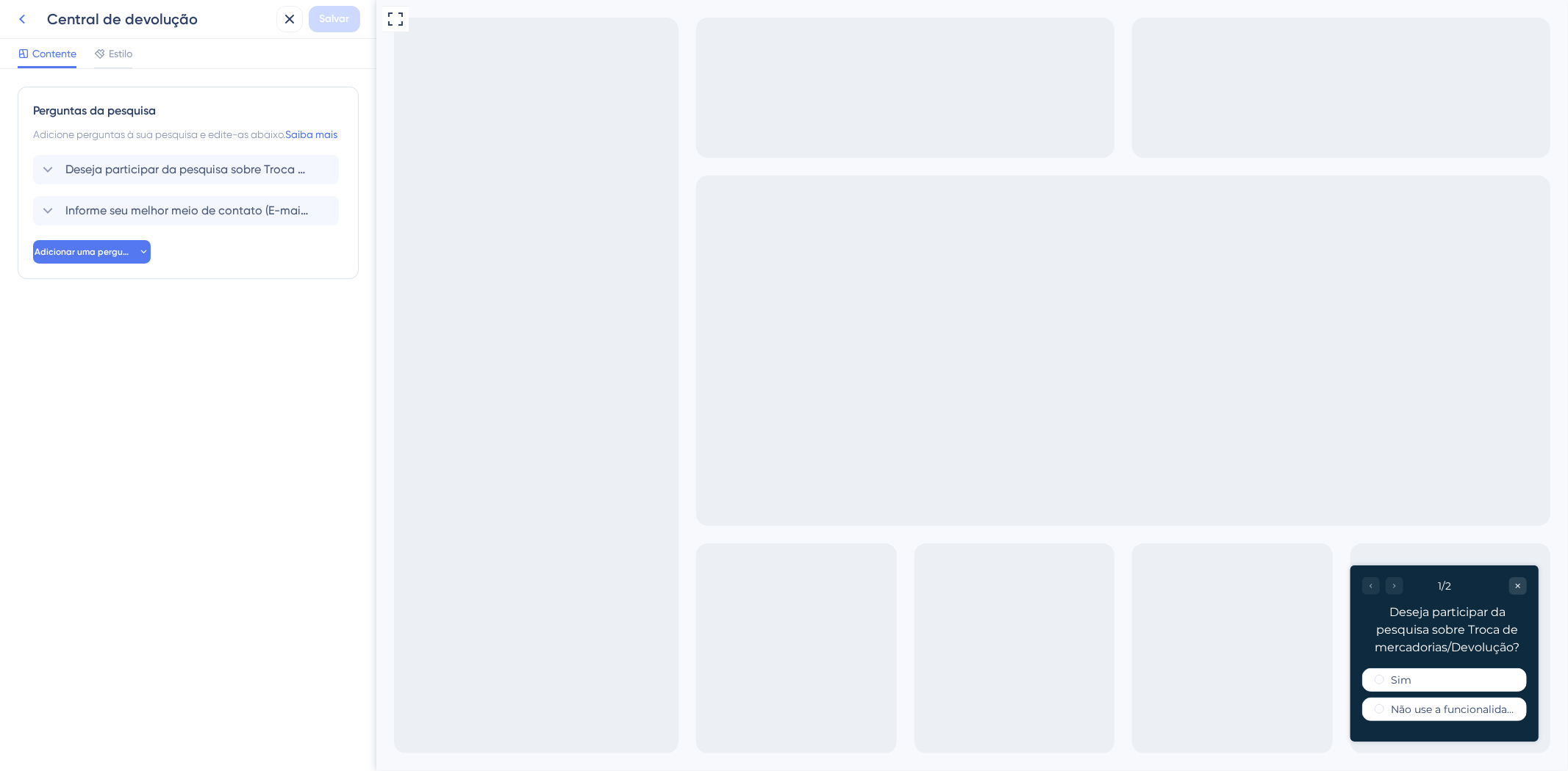
click at [18, 11] on icon at bounding box center [22, 19] width 18 height 18
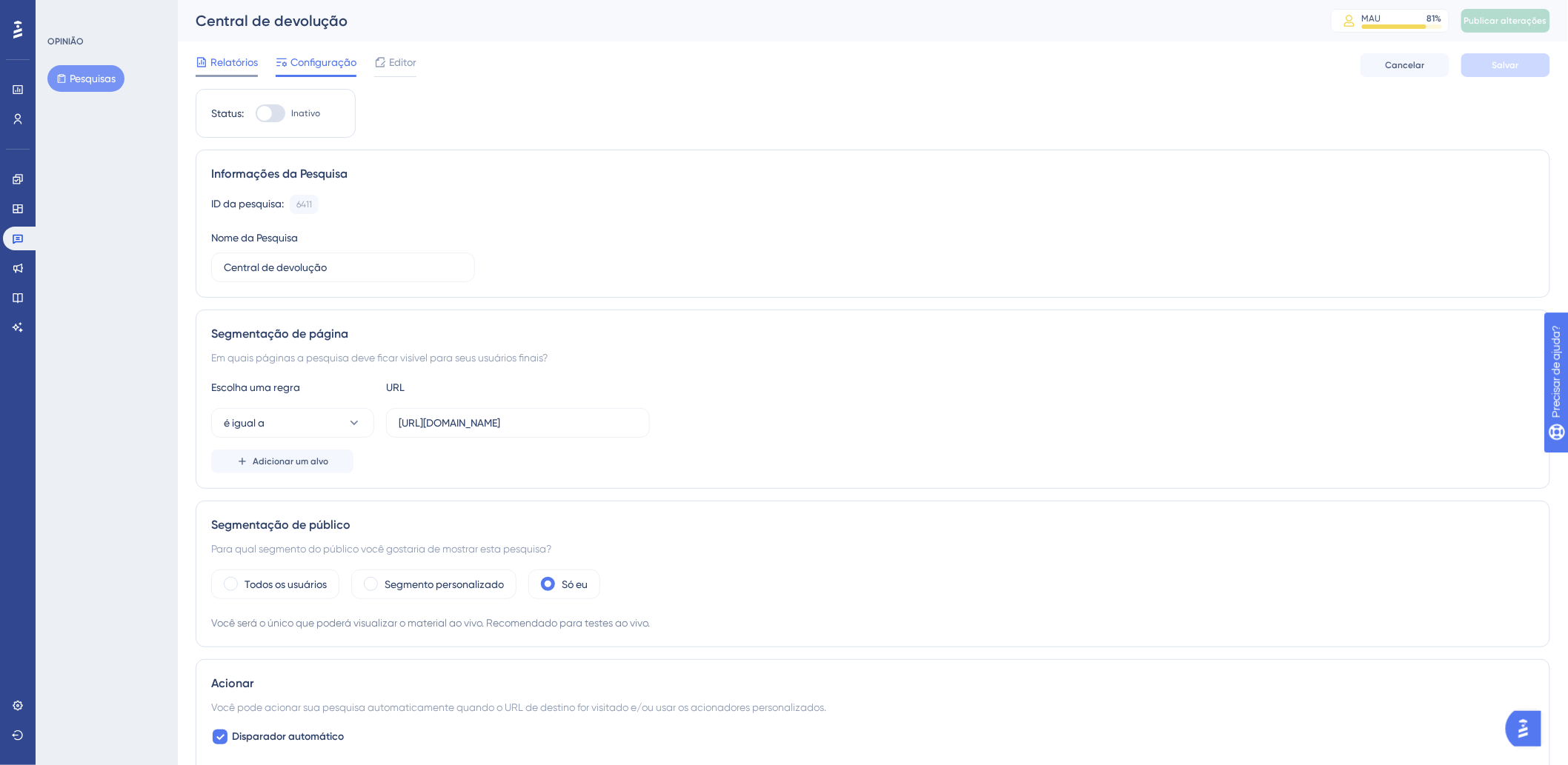
click at [210, 62] on font "Relatórios" at bounding box center [234, 62] width 47 height 12
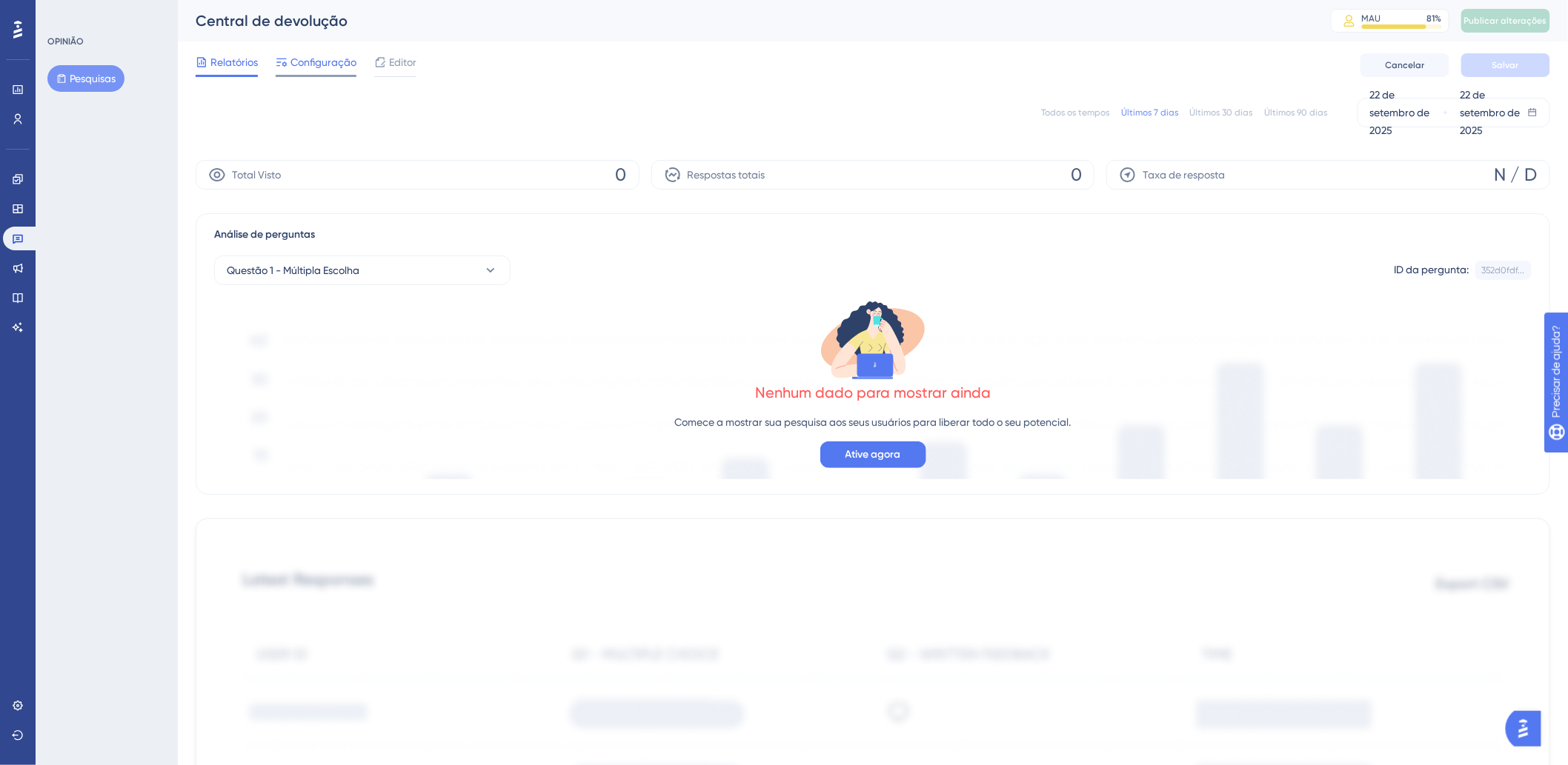
click at [322, 60] on font "Configuração" at bounding box center [323, 62] width 66 height 12
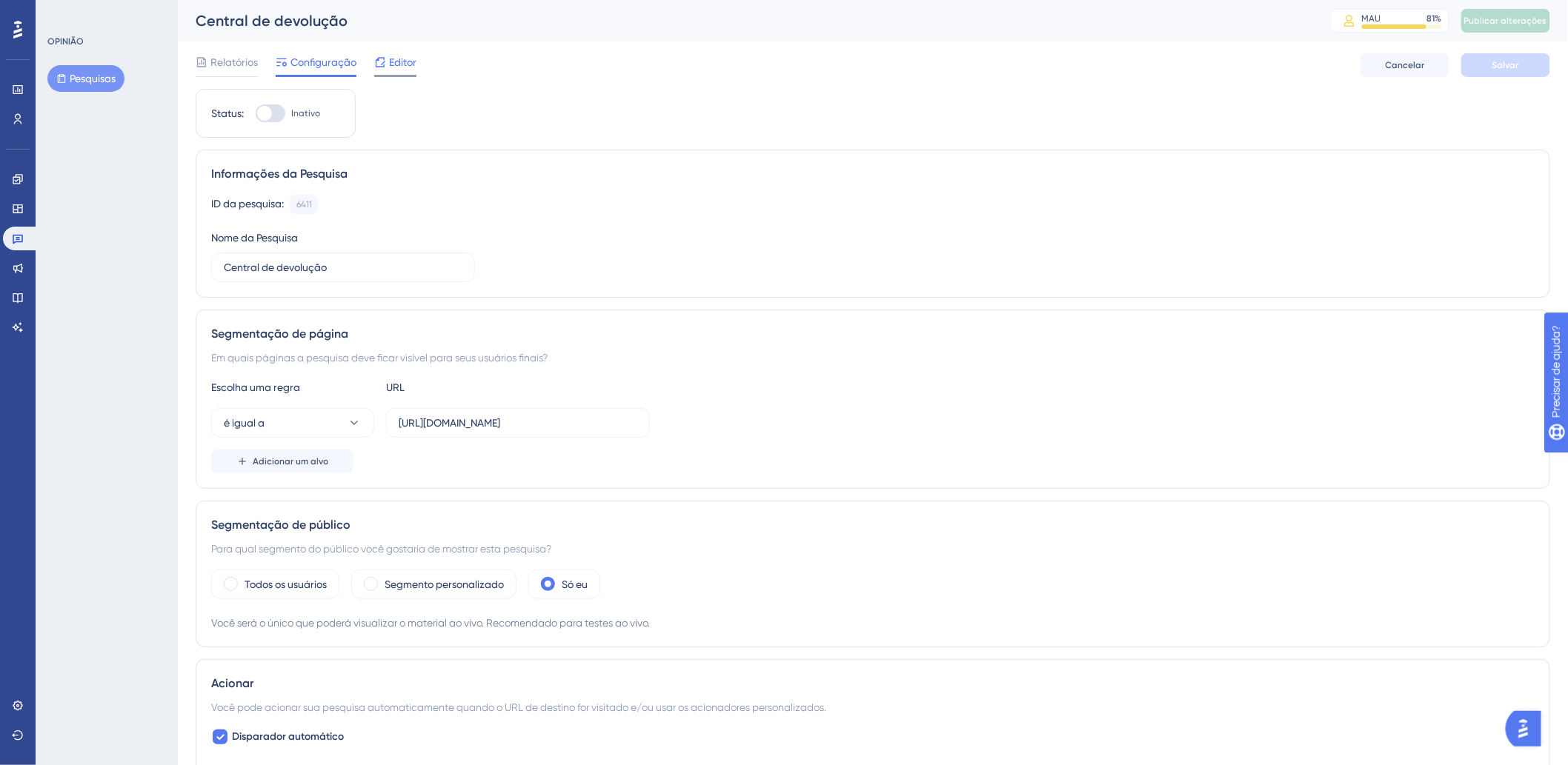
click at [389, 64] on font "Editor" at bounding box center [403, 62] width 27 height 12
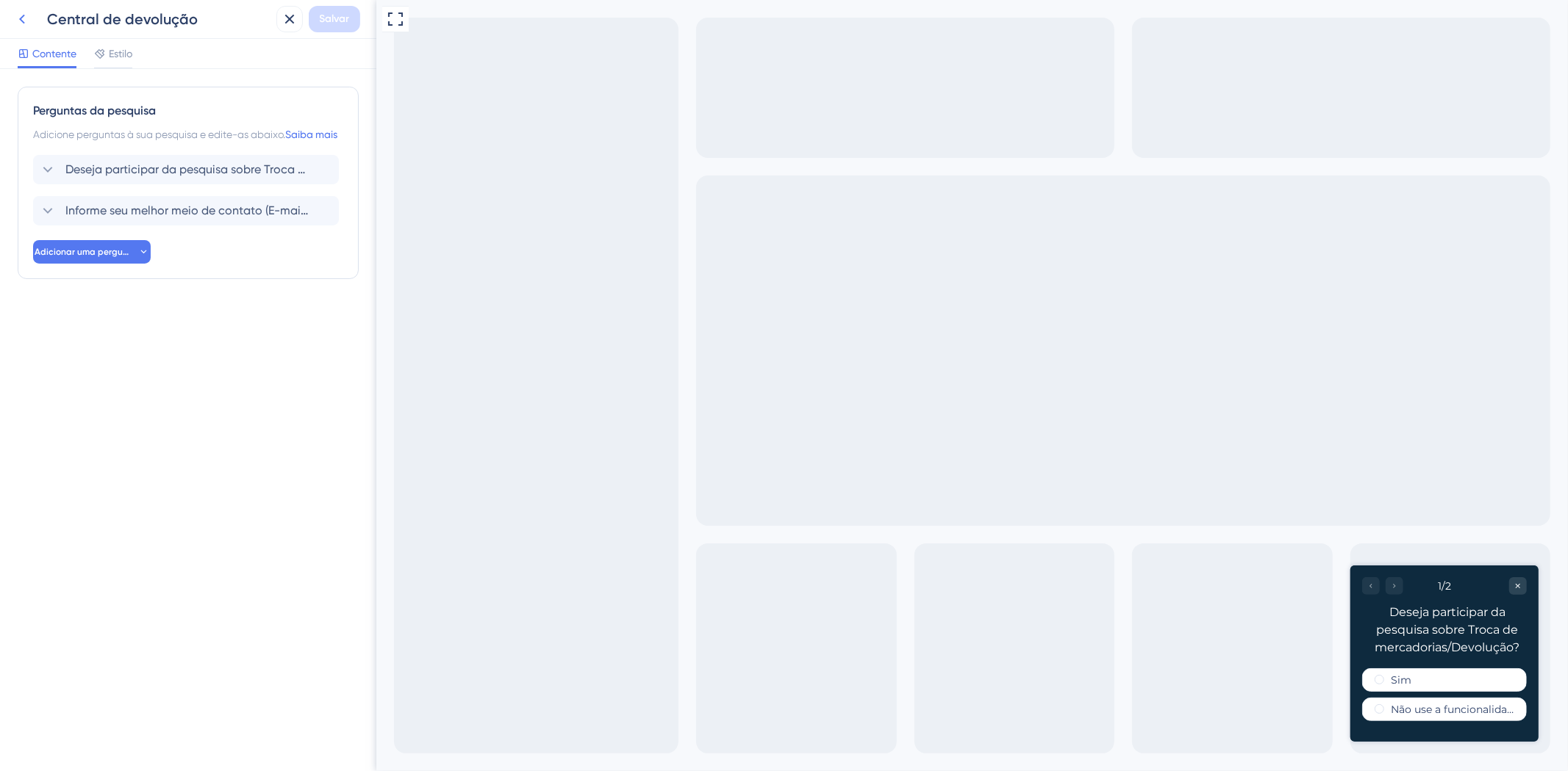
click at [24, 20] on icon at bounding box center [22, 19] width 18 height 18
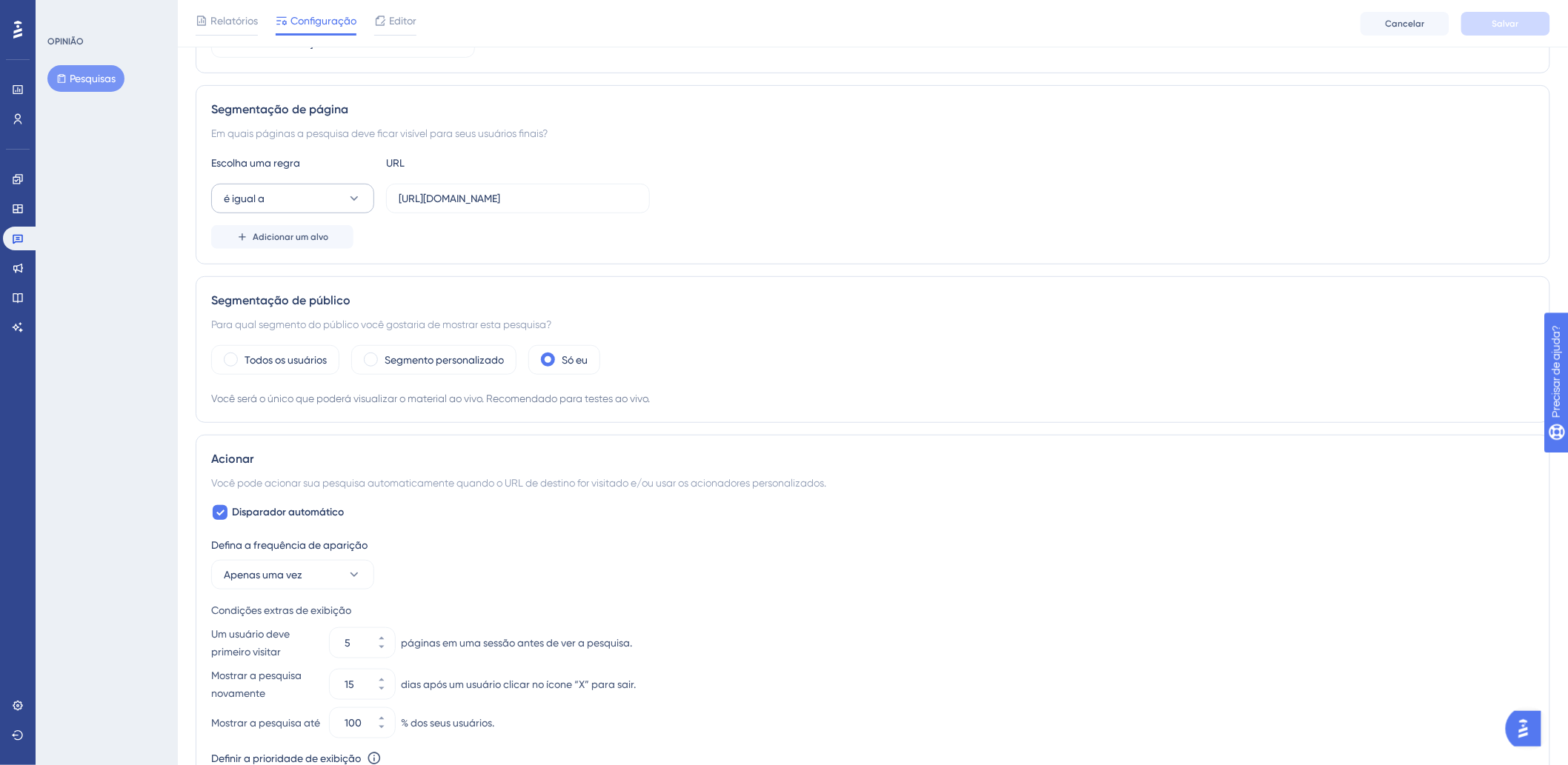
scroll to position [246, 0]
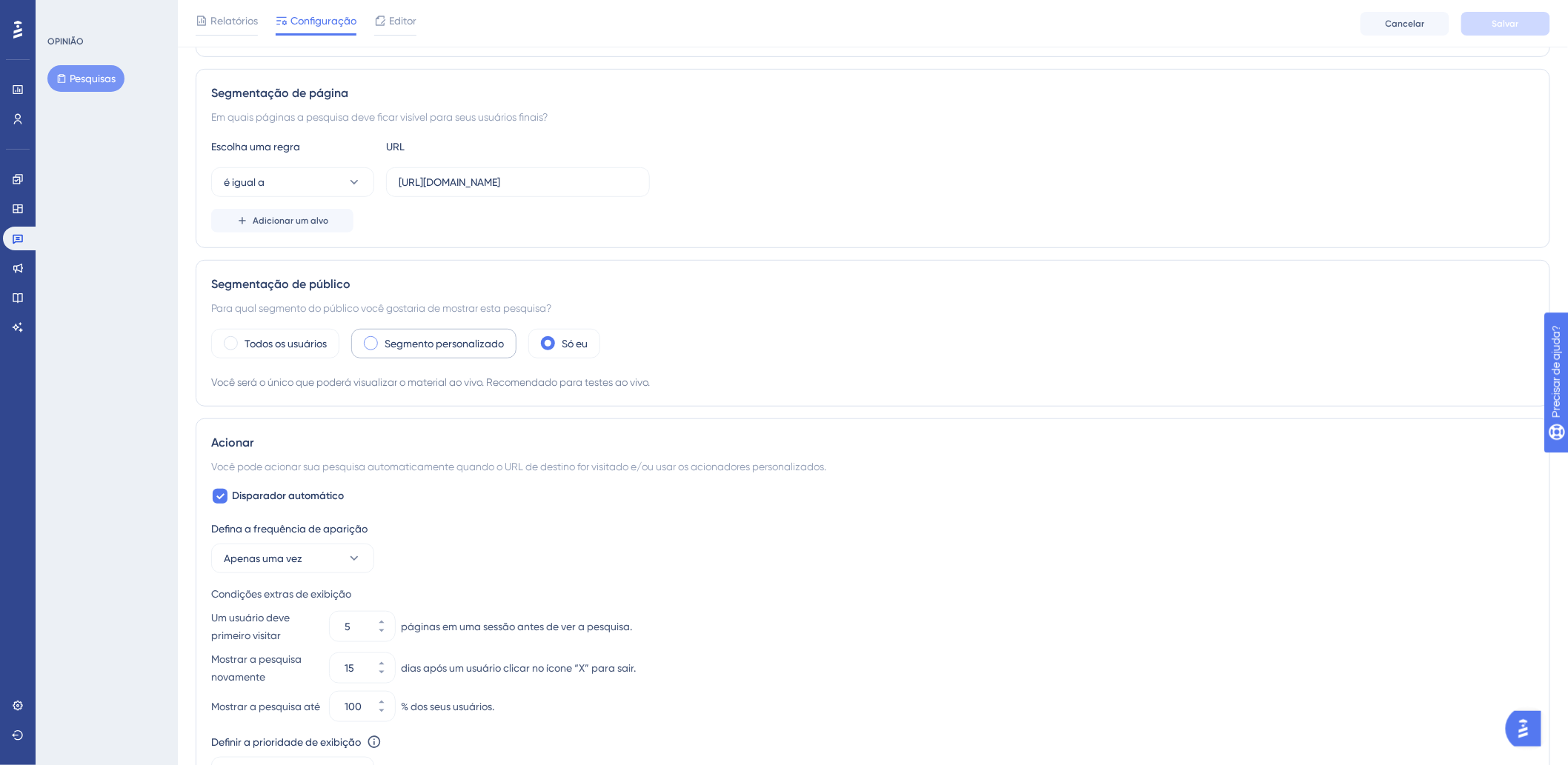
click at [452, 344] on font "Segmento personalizado" at bounding box center [444, 344] width 119 height 12
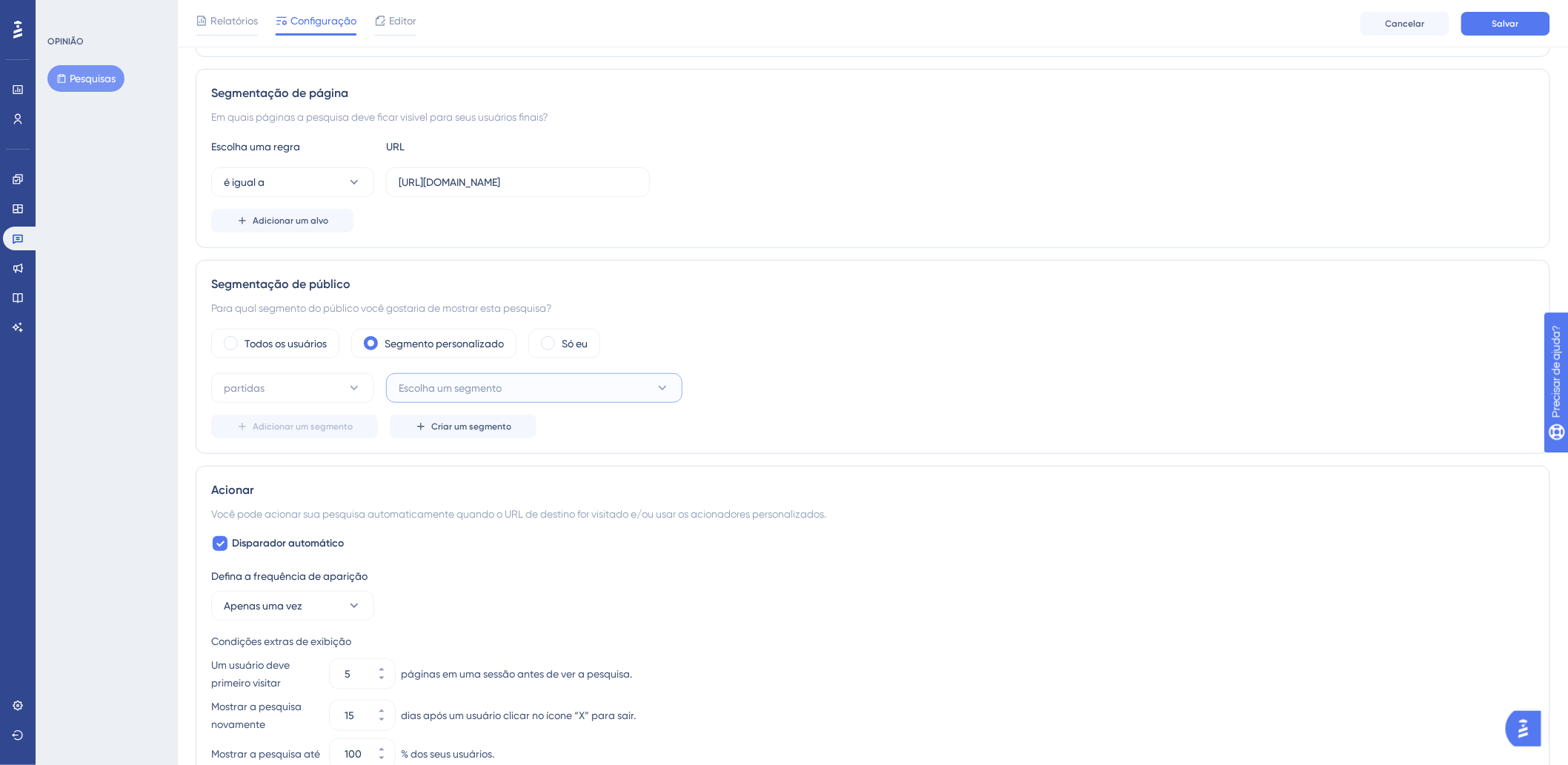
click at [455, 382] on font "Escolha um segmento" at bounding box center [450, 388] width 103 height 12
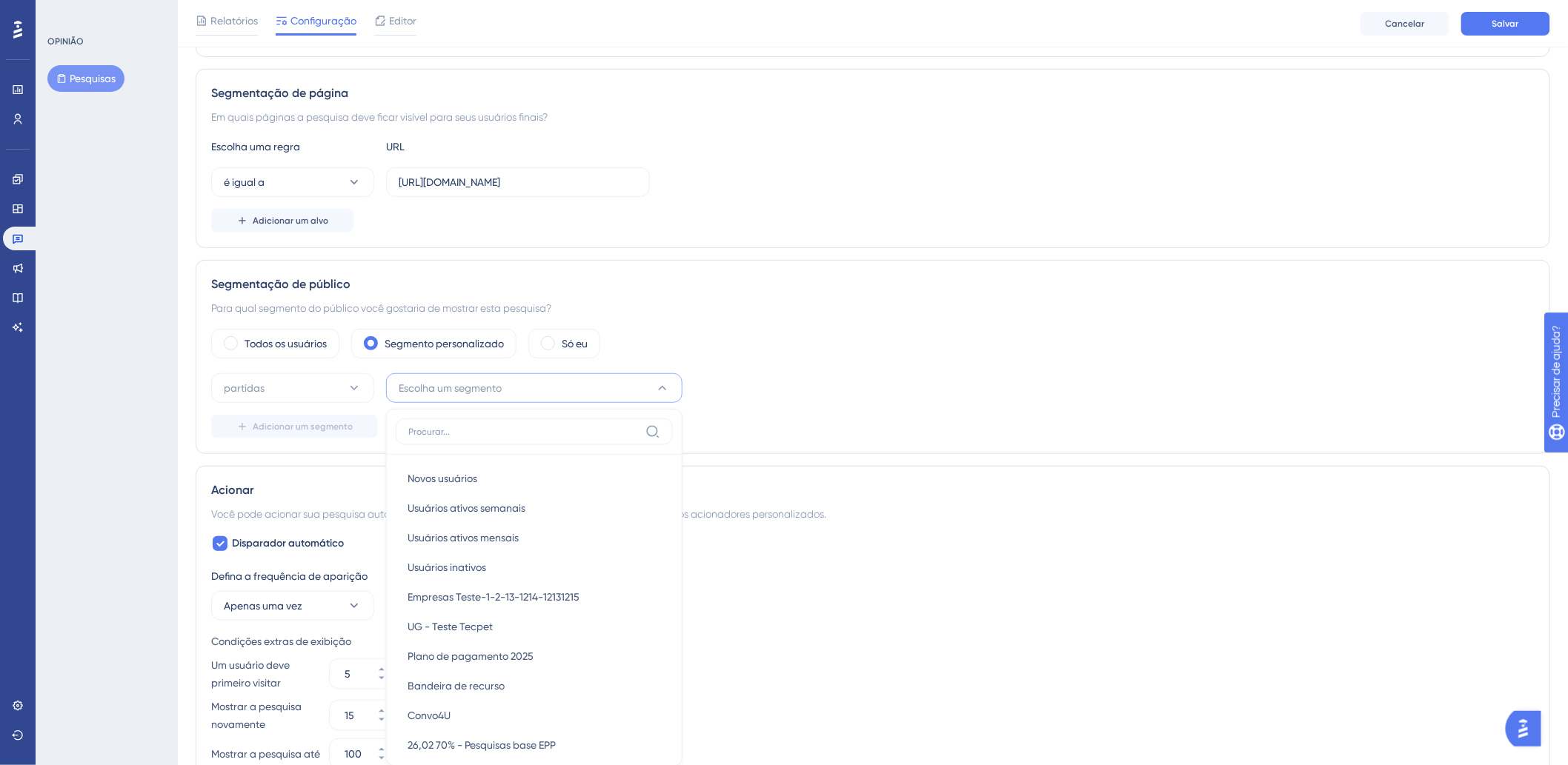
scroll to position [439, 0]
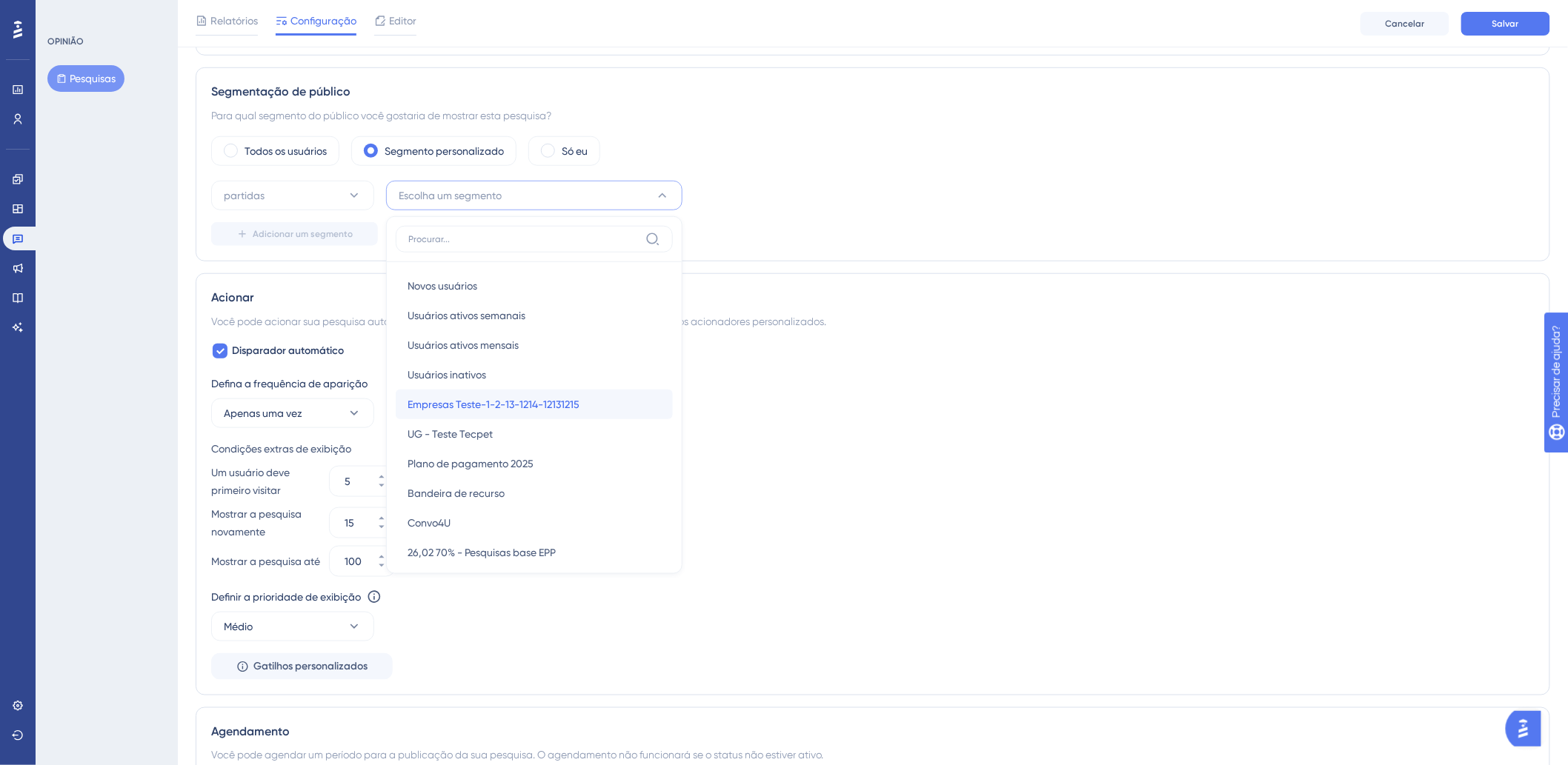
click at [458, 407] on font "Empresas Teste-1-2-13-1214-12131215" at bounding box center [493, 405] width 172 height 12
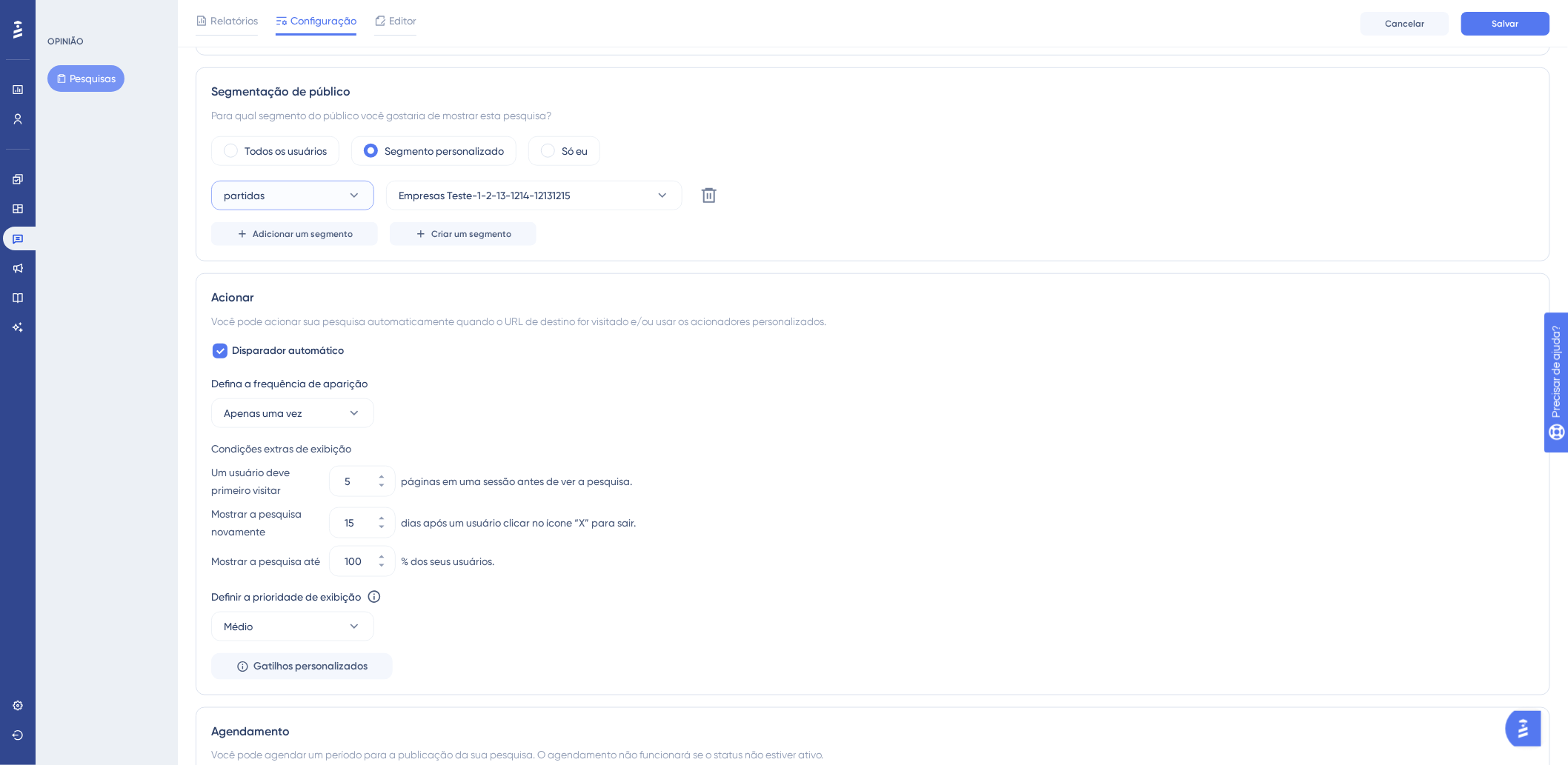
click at [339, 206] on button "partidas" at bounding box center [293, 195] width 163 height 29
click at [773, 144] on div "Todos os usuários Segmento personalizado Só eu" at bounding box center [873, 151] width 1324 height 29
click at [364, 194] on button "partidas" at bounding box center [293, 195] width 163 height 29
click at [309, 267] on font "não corresponde" at bounding box center [273, 270] width 81 height 12
click at [320, 207] on button "não corresponde" at bounding box center [293, 195] width 163 height 29
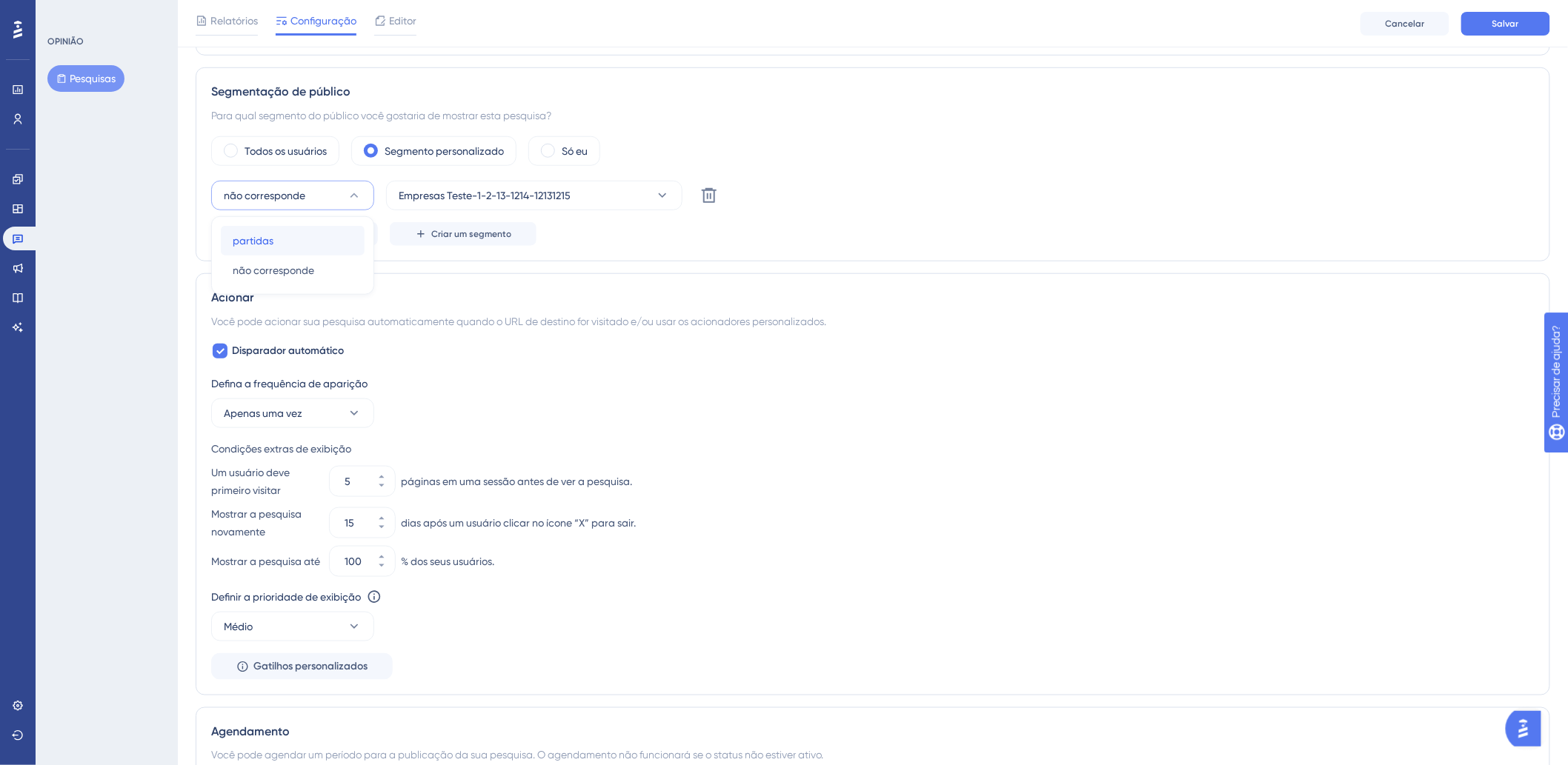
click at [305, 232] on div "partidas partidas" at bounding box center [293, 241] width 120 height 29
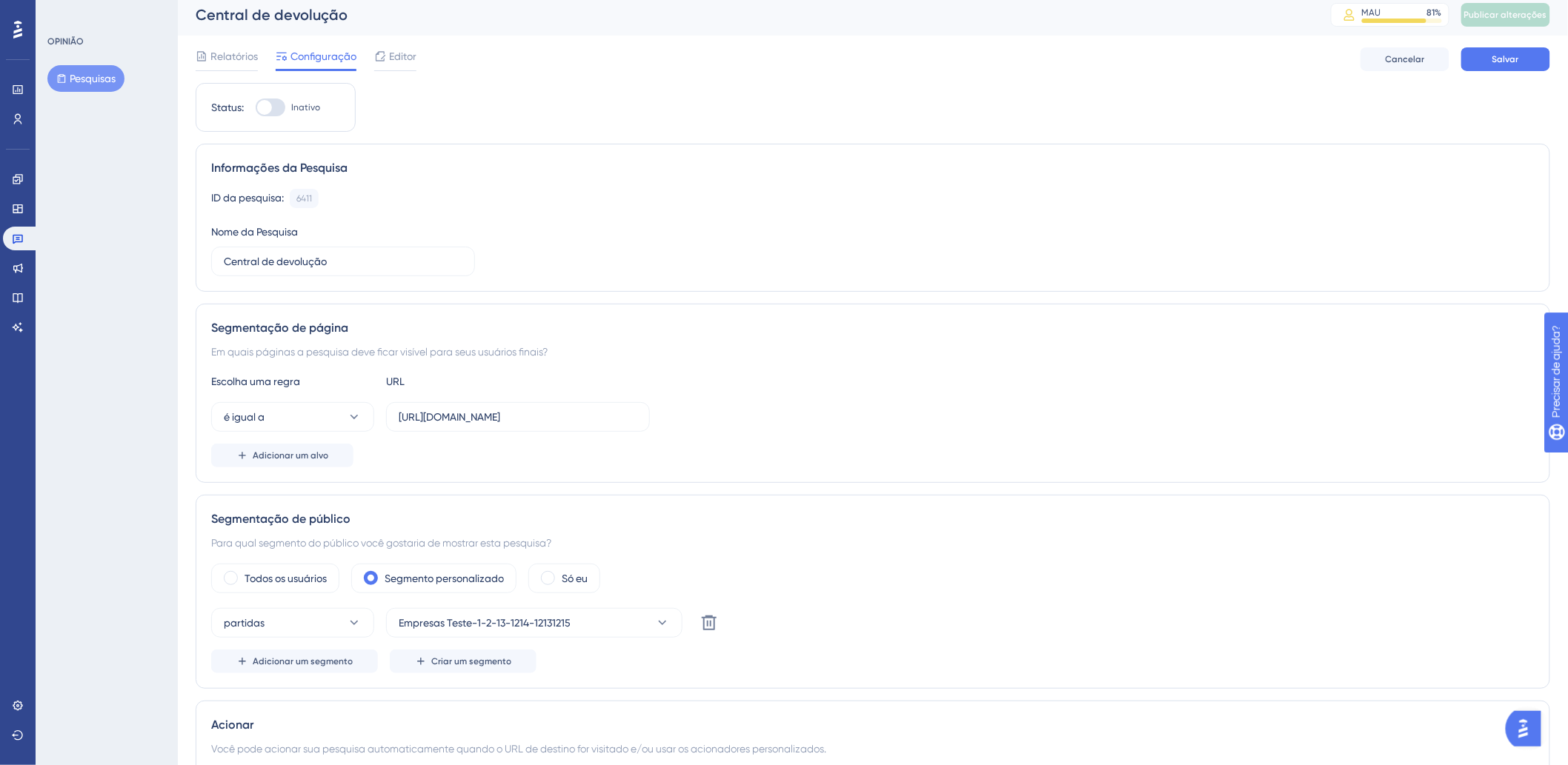
scroll to position [0, 0]
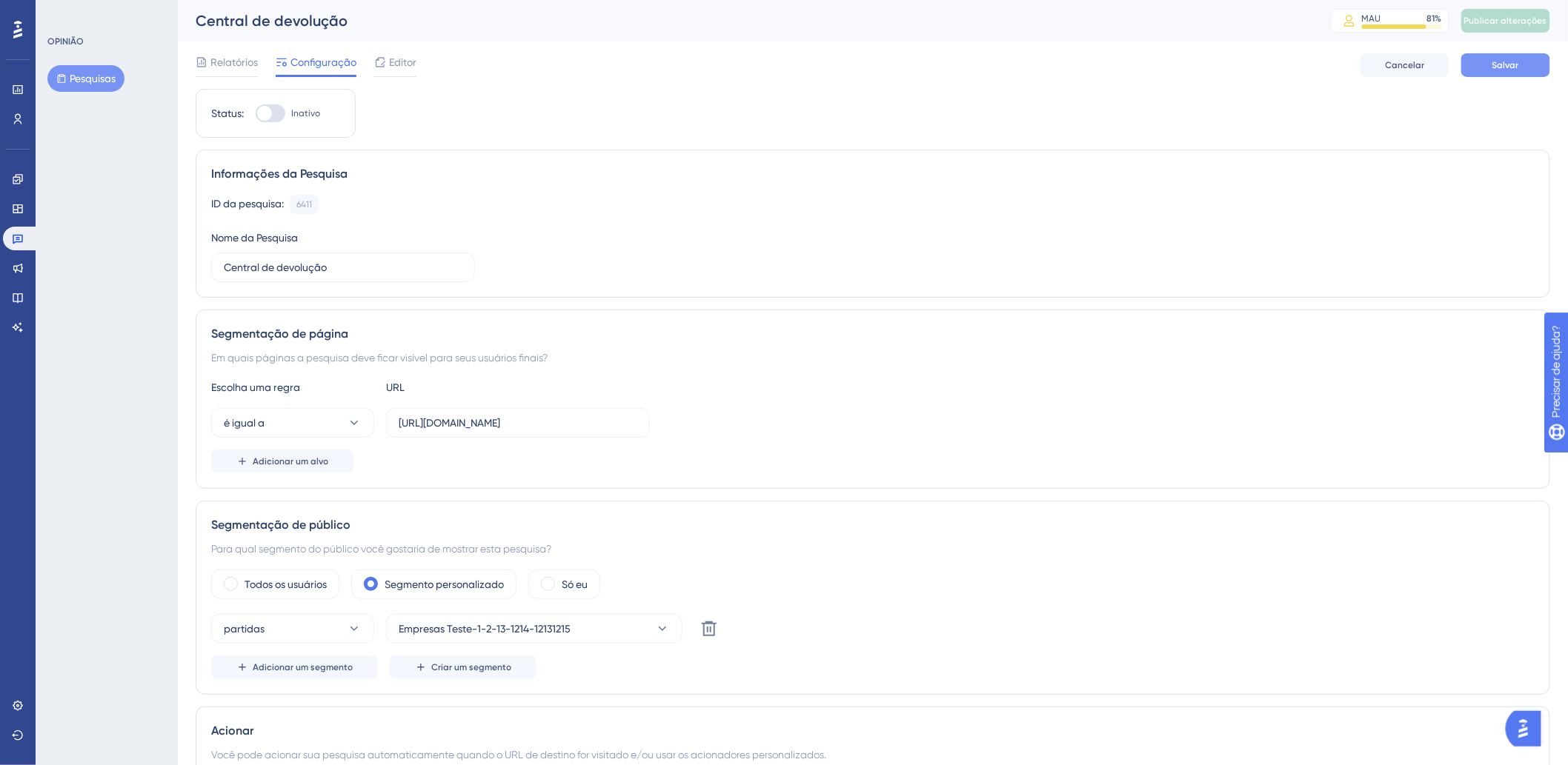
click at [1514, 70] on span "Salvar" at bounding box center [1505, 65] width 27 height 12
click at [261, 110] on div at bounding box center [264, 113] width 15 height 15
click at [255, 113] on input "Inativo" at bounding box center [255, 113] width 1 height 1
checkbox input "true"
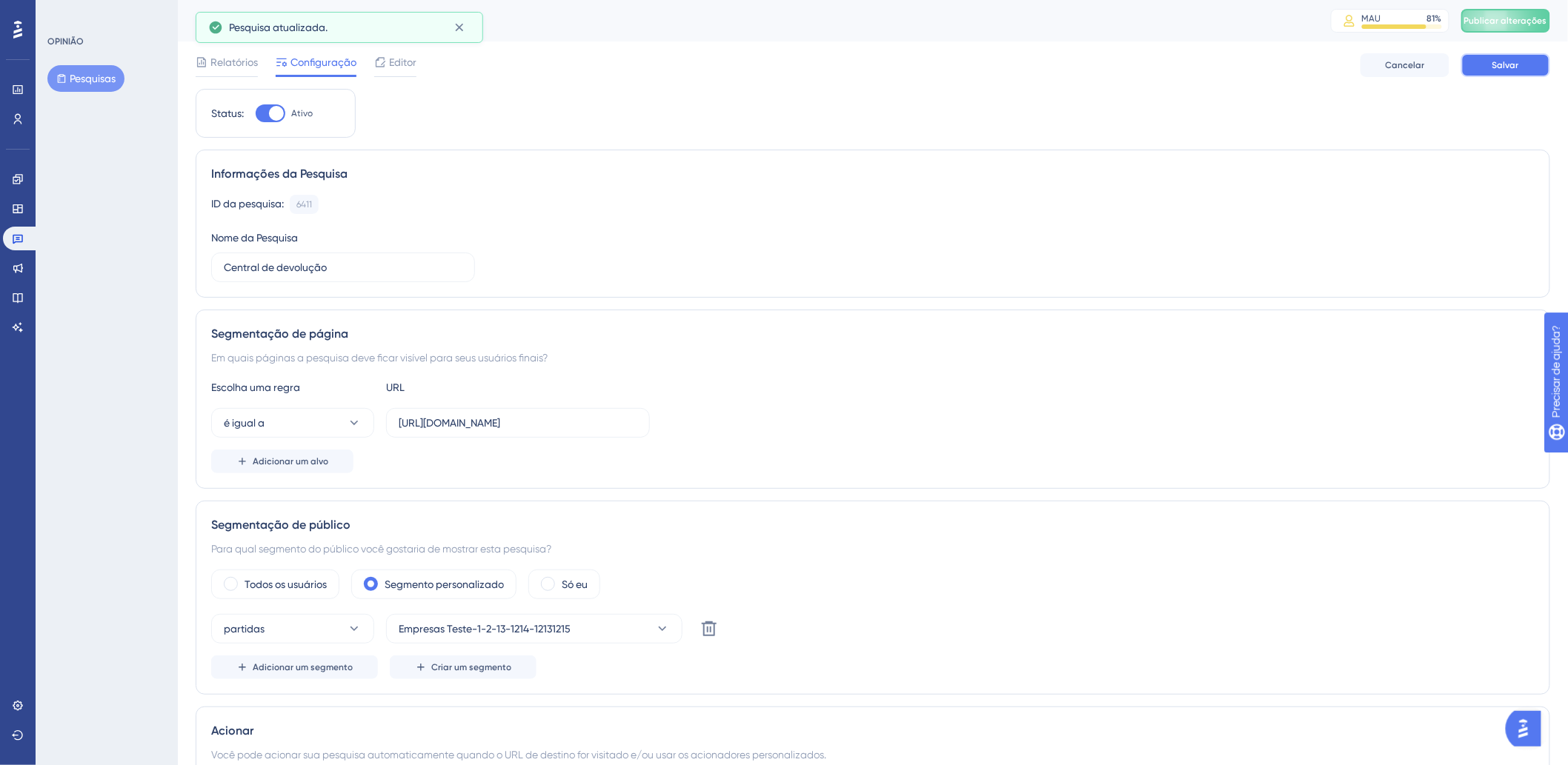
click at [1504, 53] on button "Salvar" at bounding box center [1505, 65] width 89 height 24
click at [1515, 17] on font "Publicar alterações" at bounding box center [1505, 21] width 83 height 11
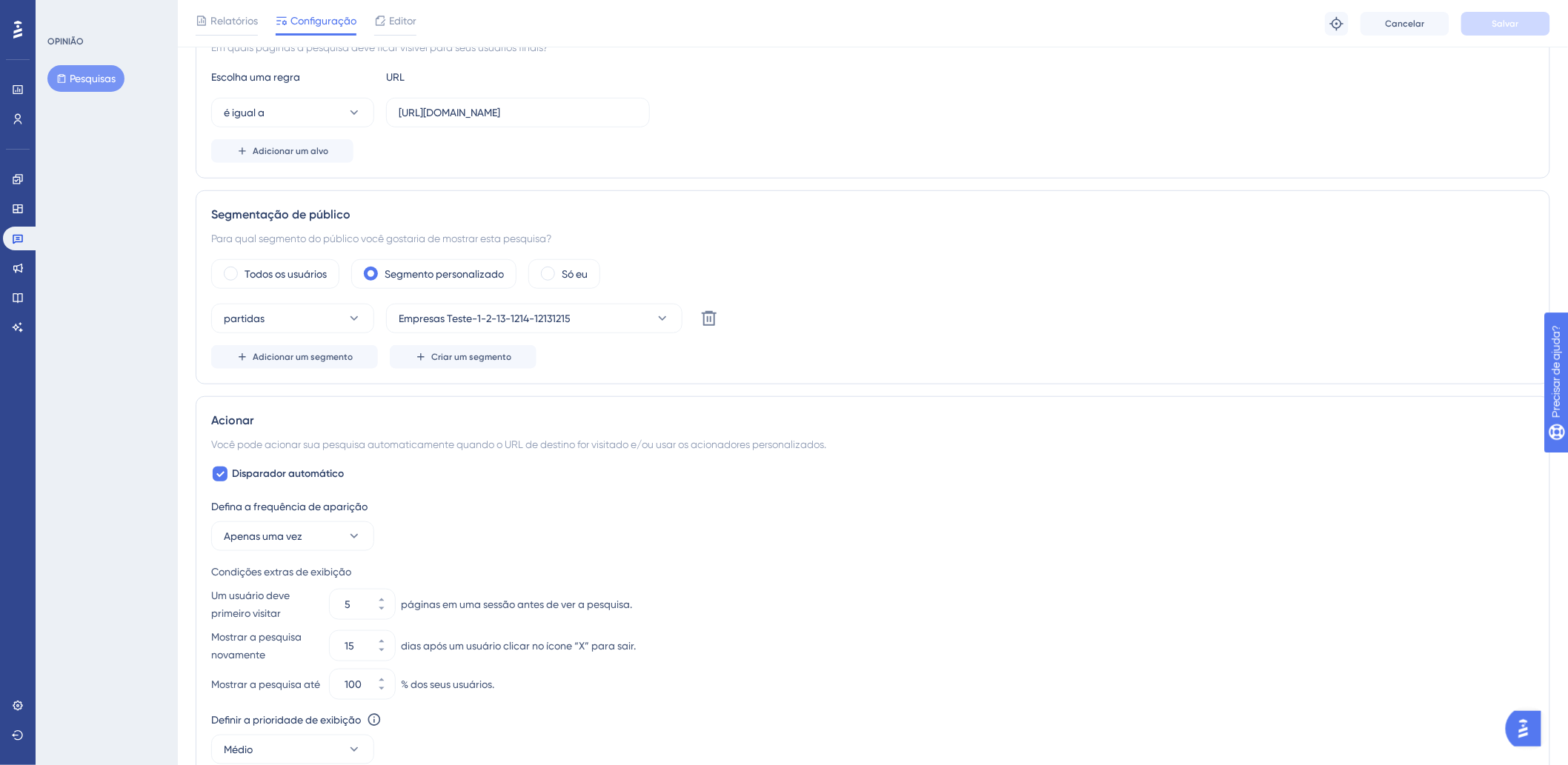
scroll to position [411, 0]
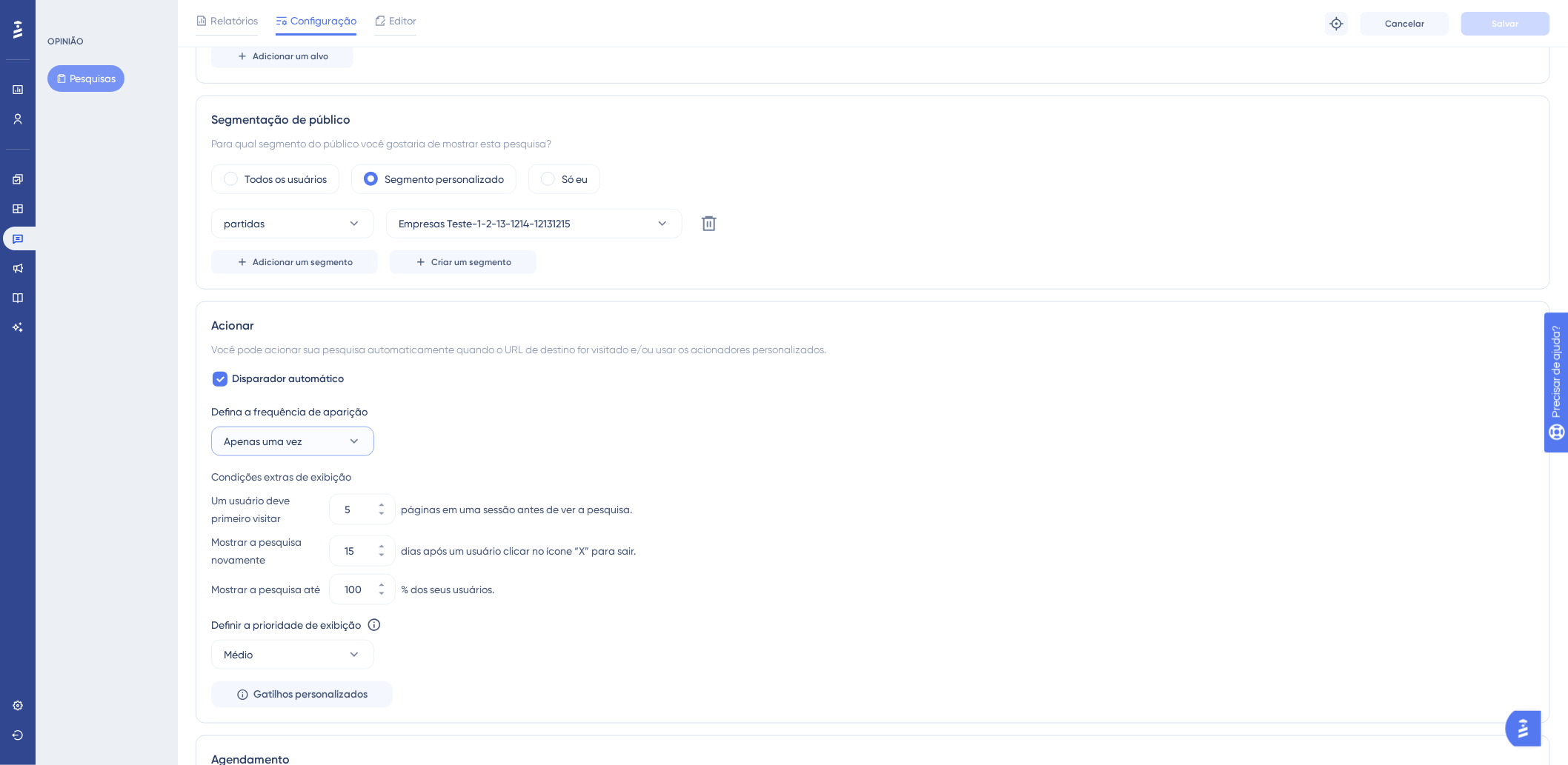
click at [306, 446] on button "Apenas uma vez" at bounding box center [293, 442] width 163 height 29
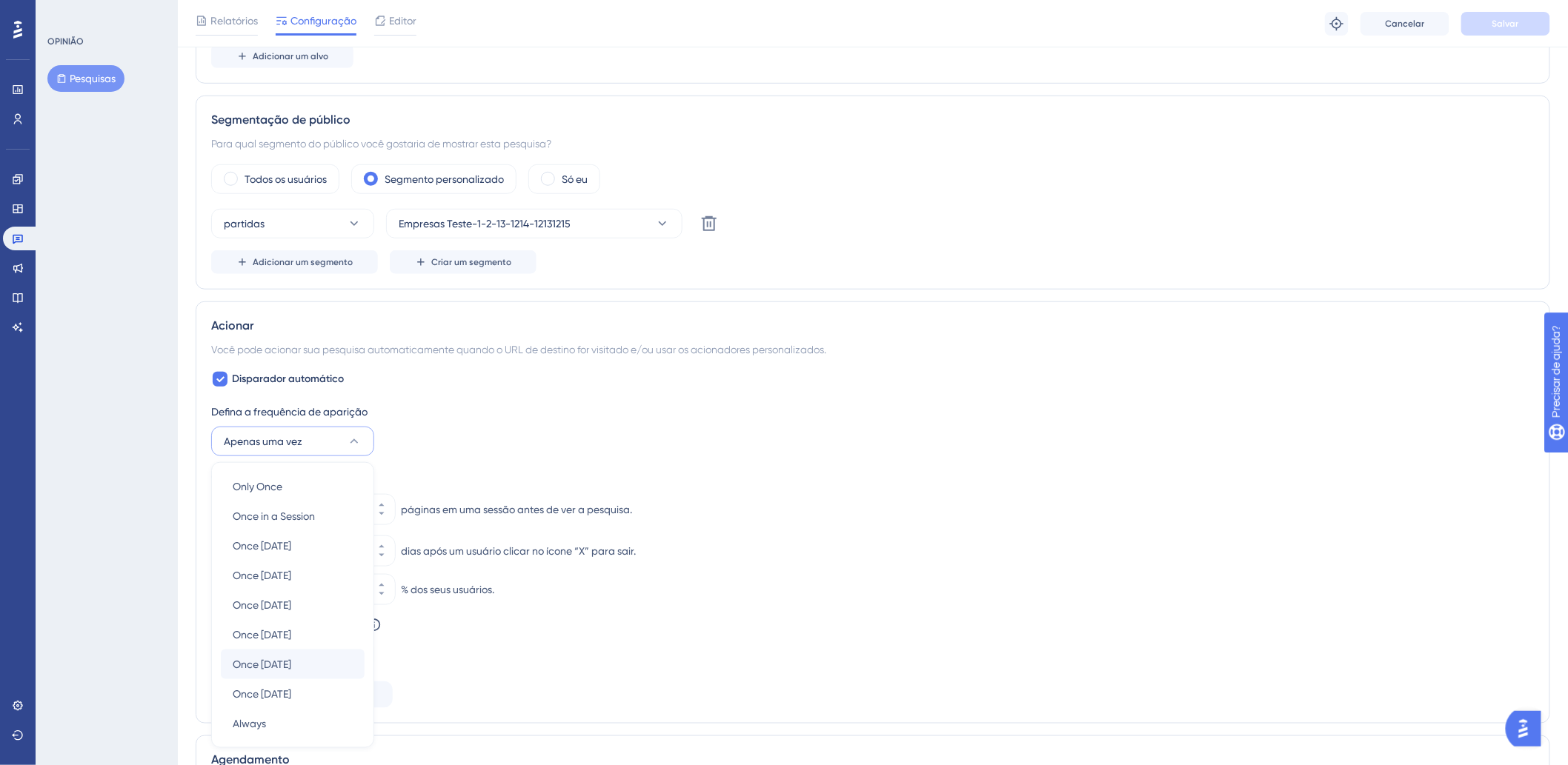
scroll to position [632, 0]
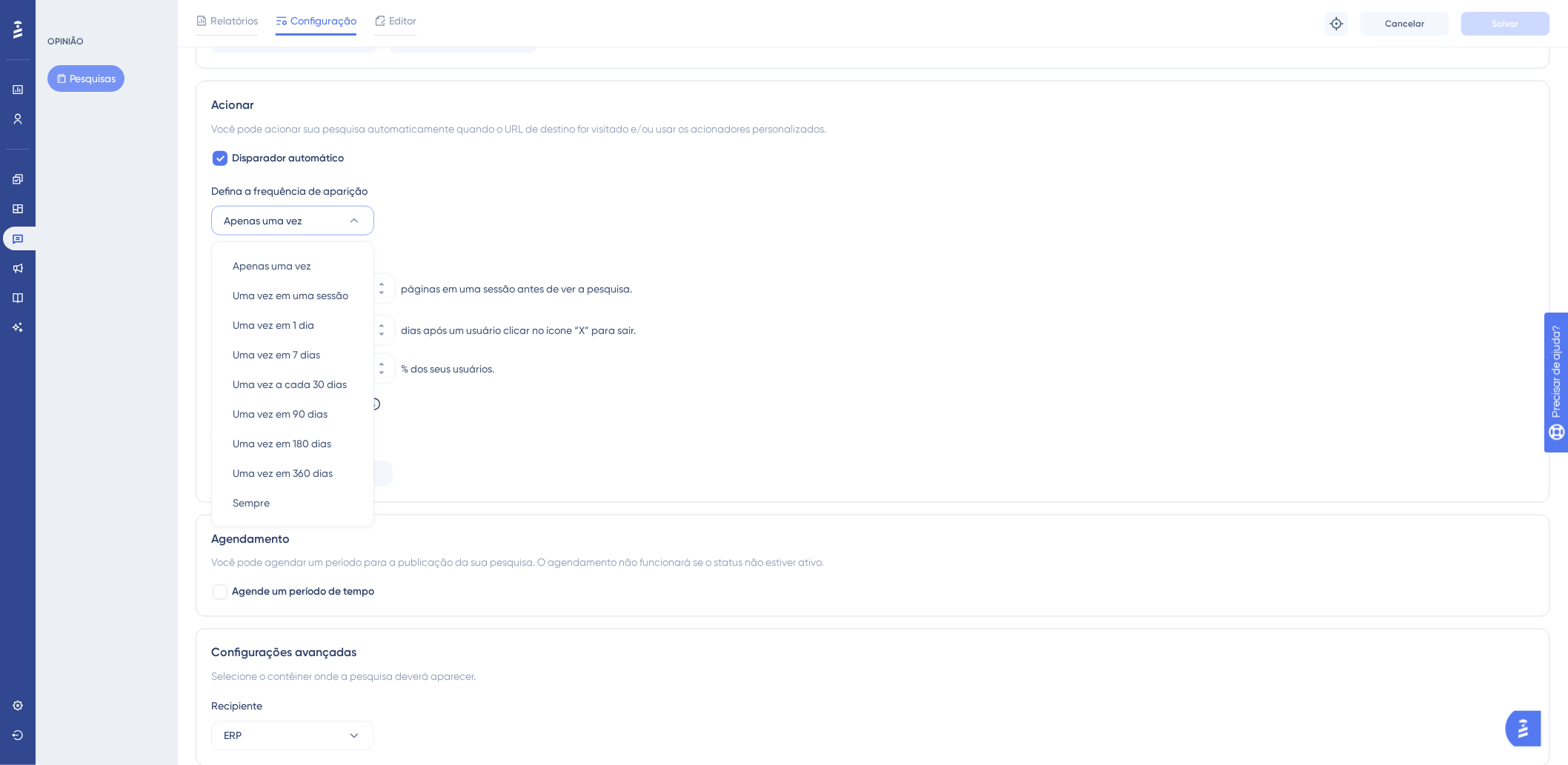
click at [596, 168] on div "Disparador automático Defina a frequência de aparição Apenas uma vez Apenas uma…" at bounding box center [873, 318] width 1324 height 338
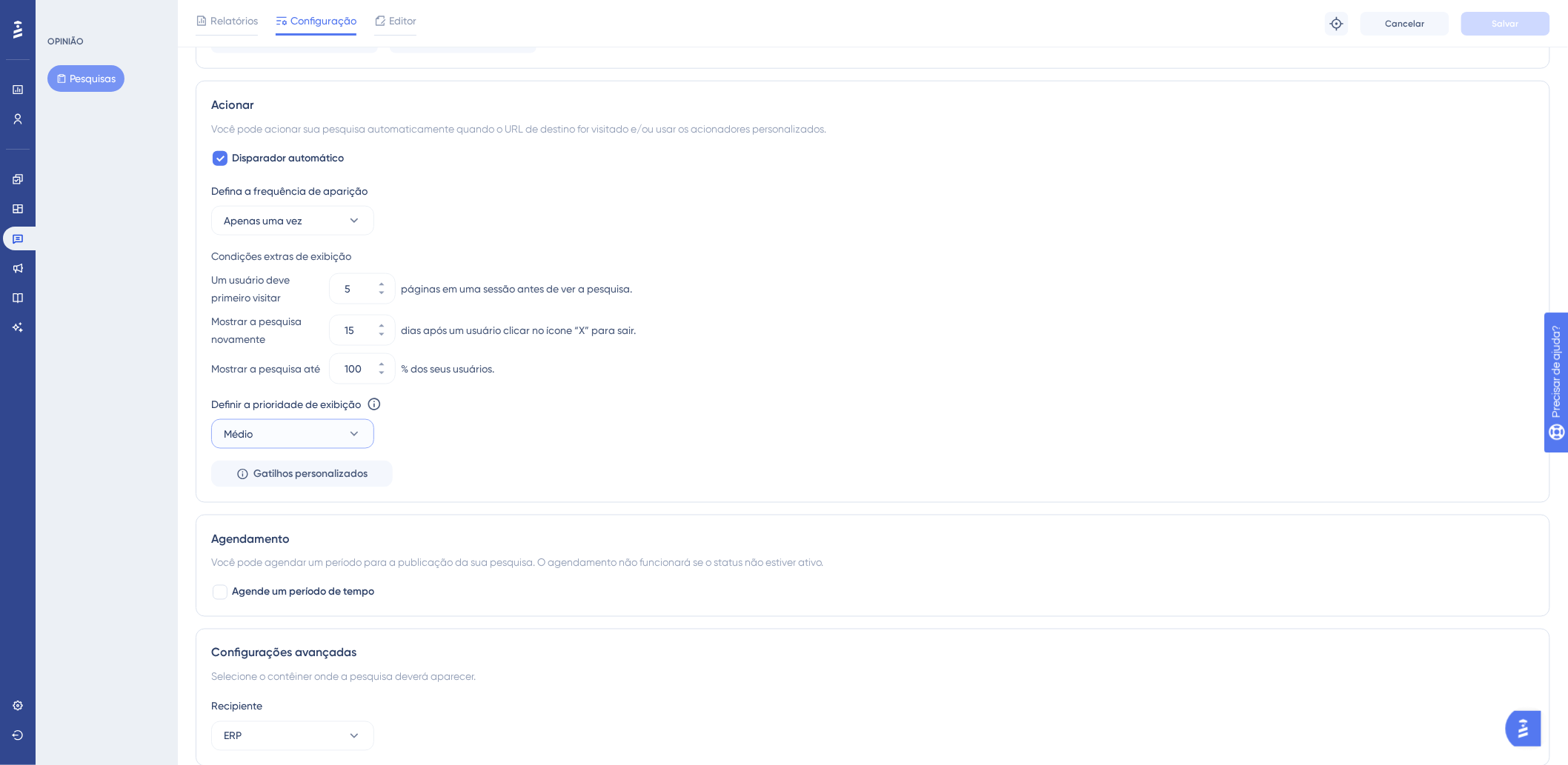
click at [286, 433] on button "Médio" at bounding box center [293, 434] width 163 height 29
click at [265, 542] on div "Alto Alto" at bounding box center [293, 538] width 120 height 29
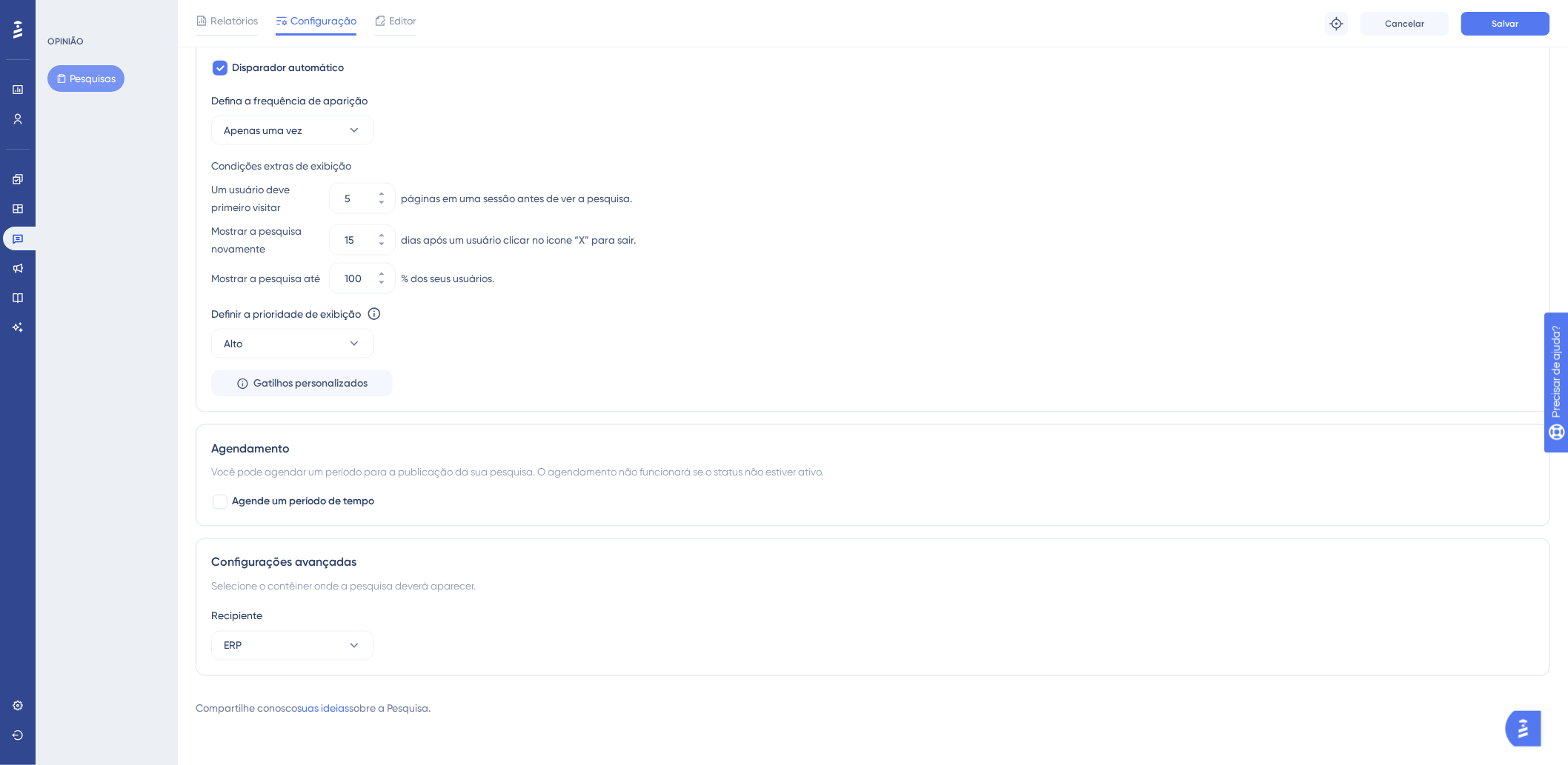
scroll to position [730, 0]
click at [309, 505] on font "Agende um período de tempo" at bounding box center [302, 502] width 142 height 13
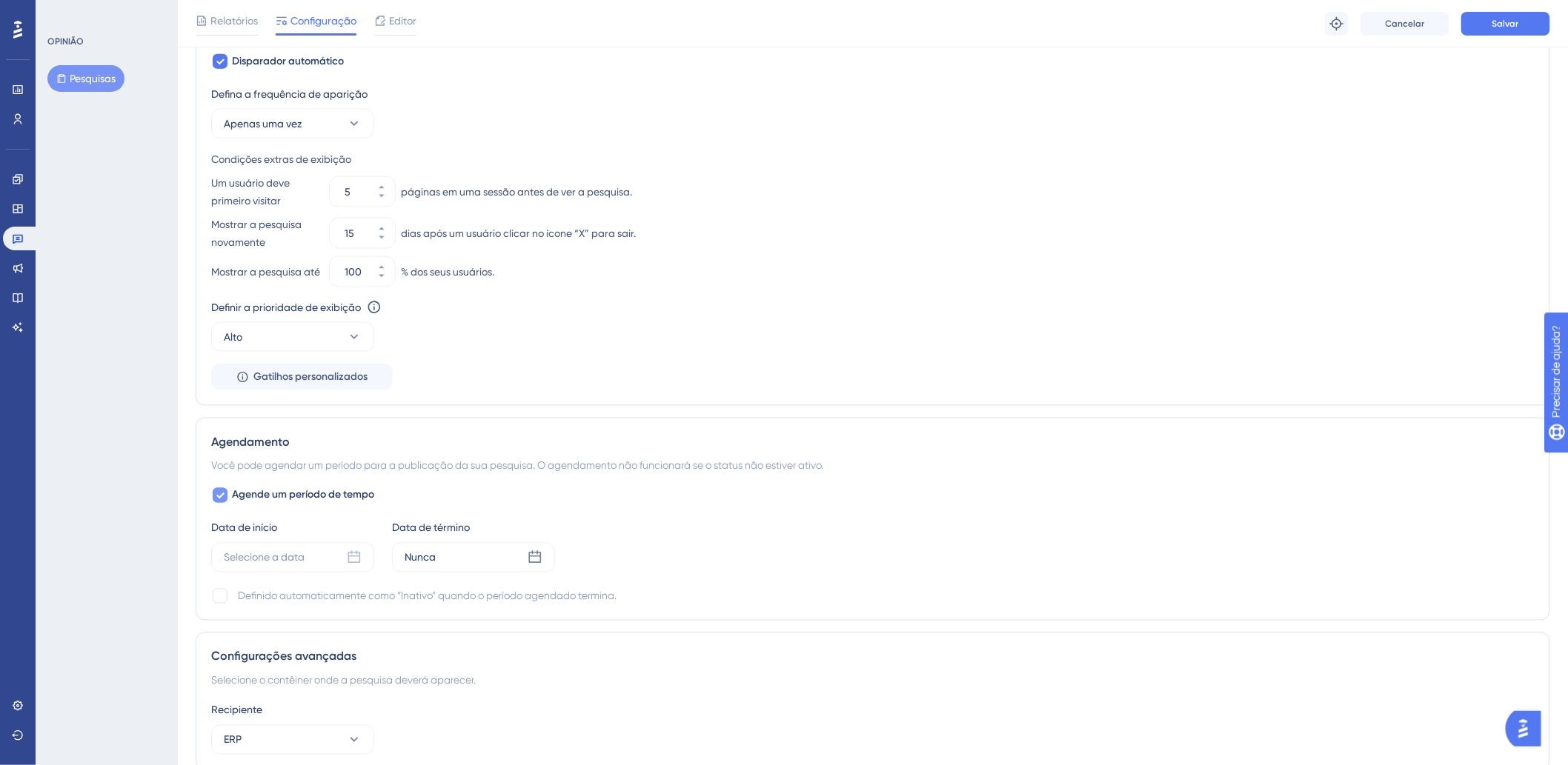
click at [309, 502] on font "Agende um período de tempo" at bounding box center [302, 495] width 142 height 13
checkbox input "false"
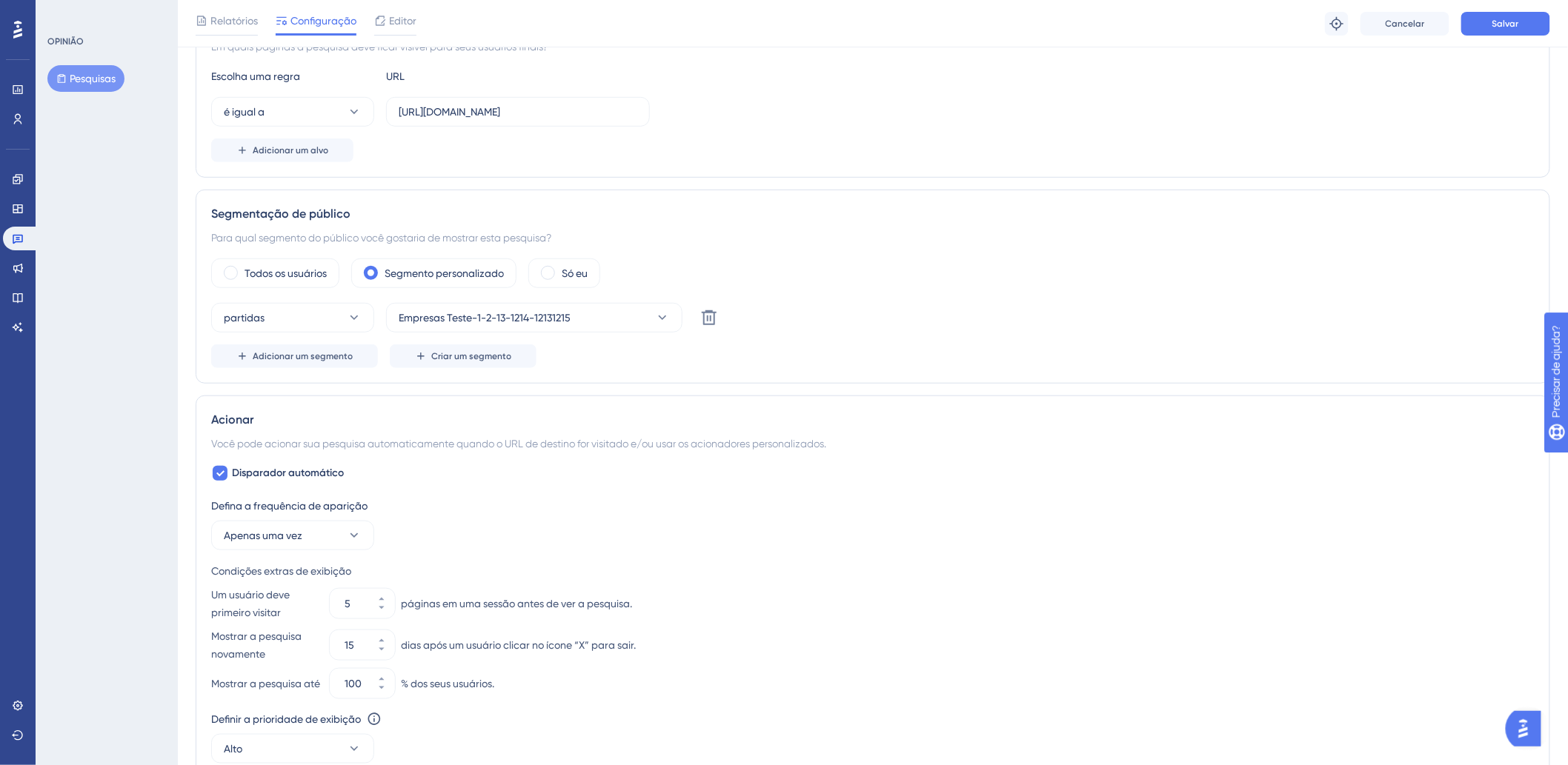
scroll to position [0, 0]
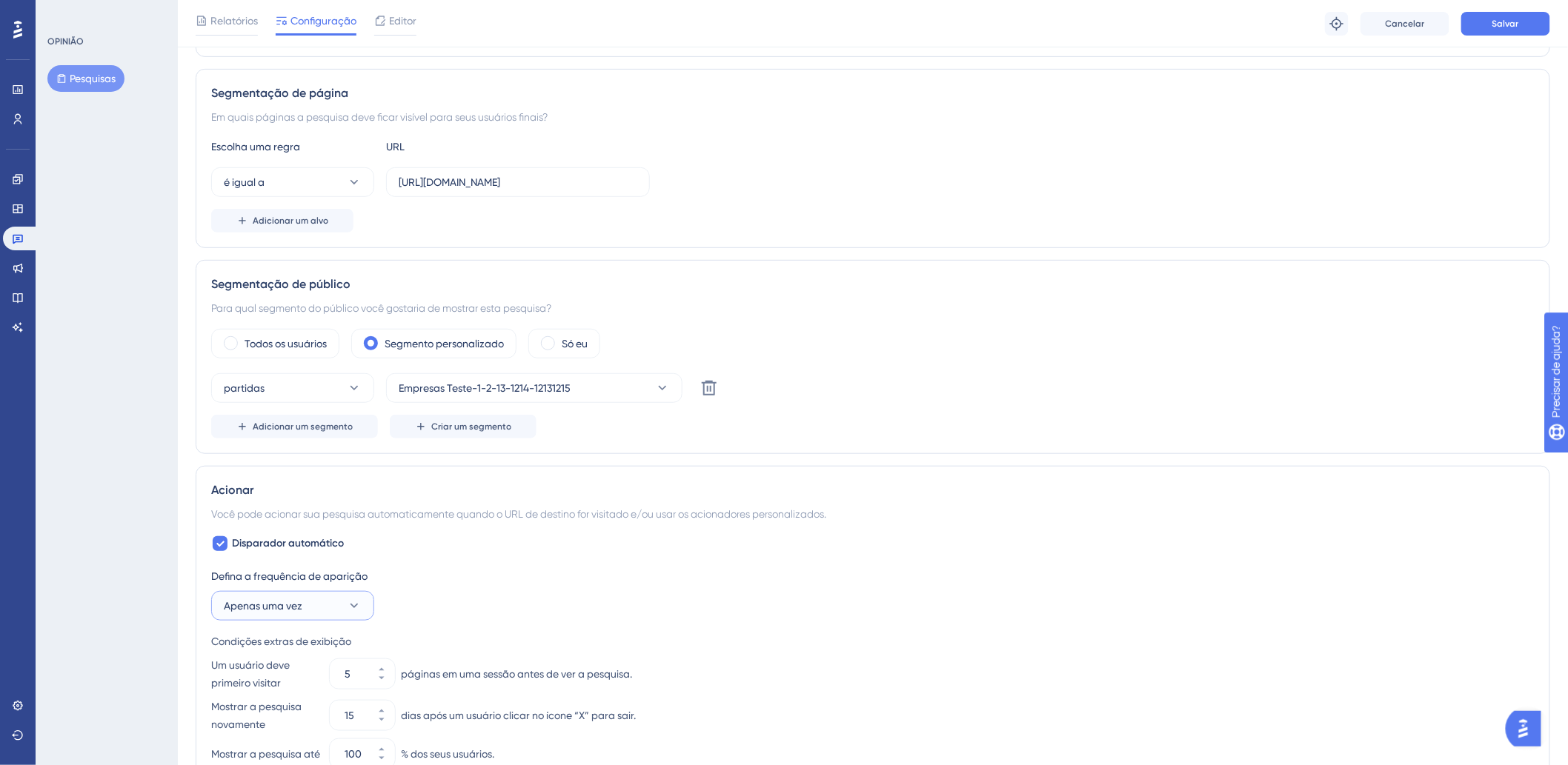
click at [300, 612] on font "Apenas uma vez" at bounding box center [263, 606] width 79 height 12
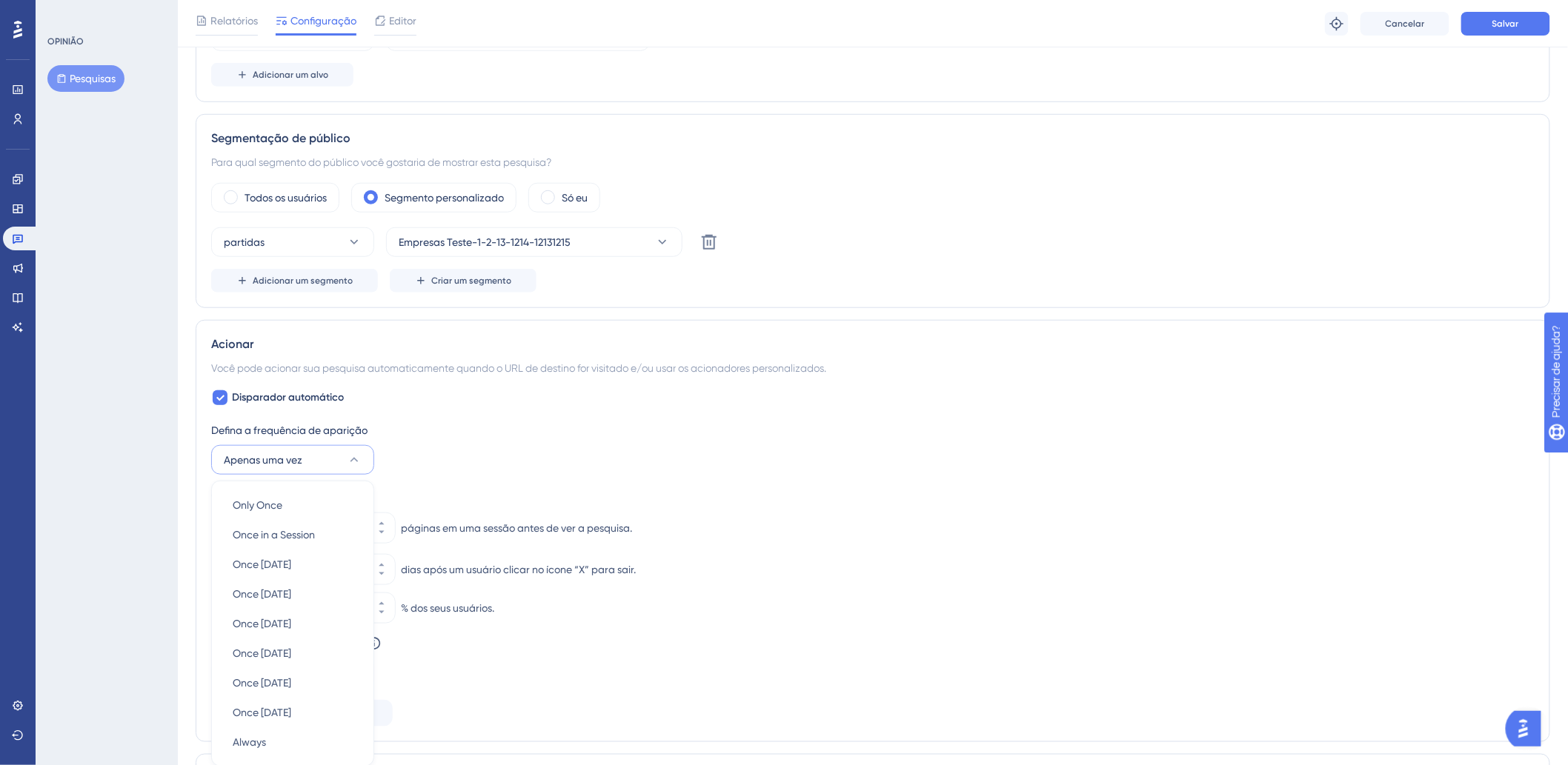
scroll to position [634, 0]
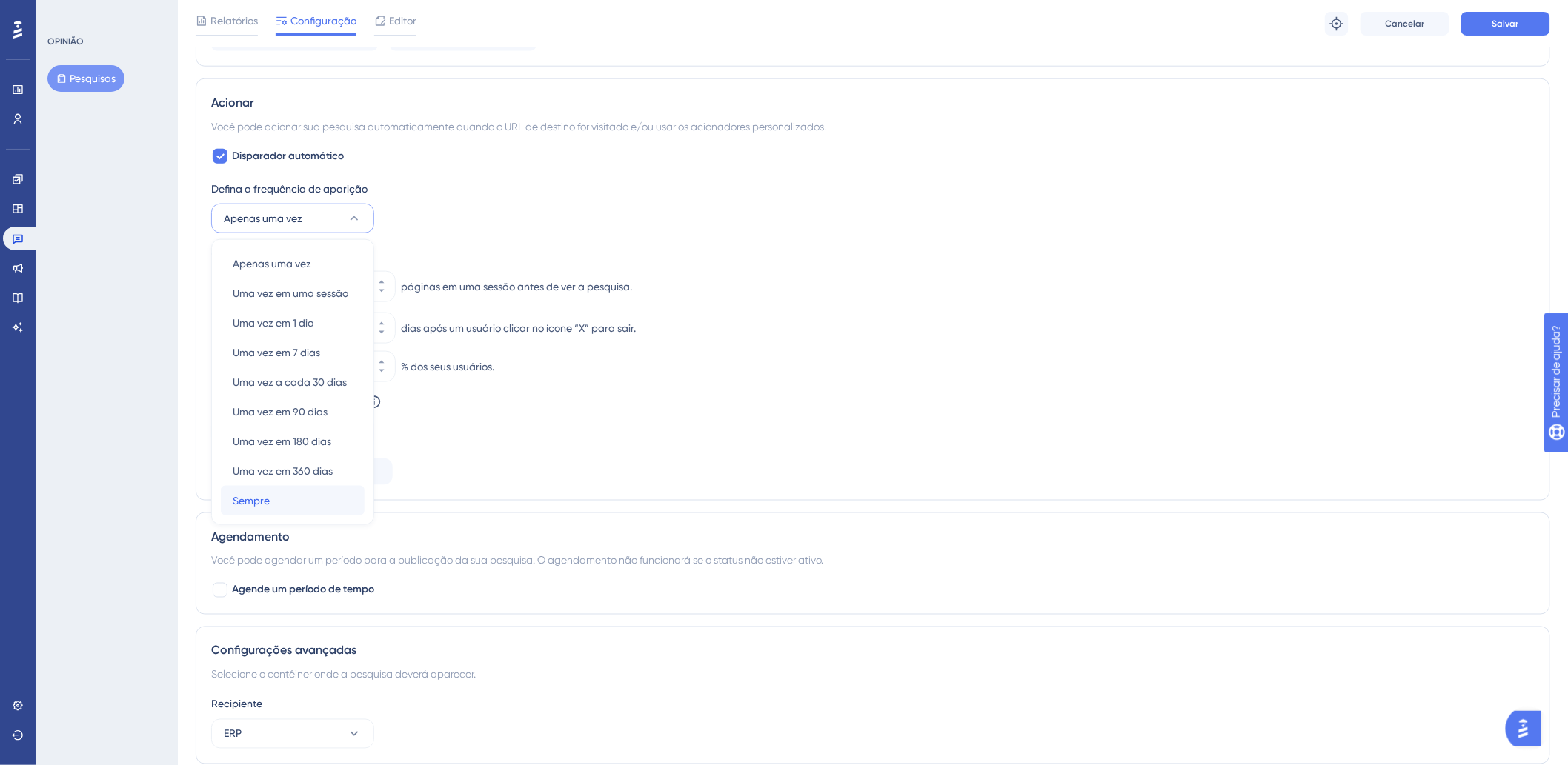
click at [257, 509] on span "Sempre" at bounding box center [251, 501] width 37 height 18
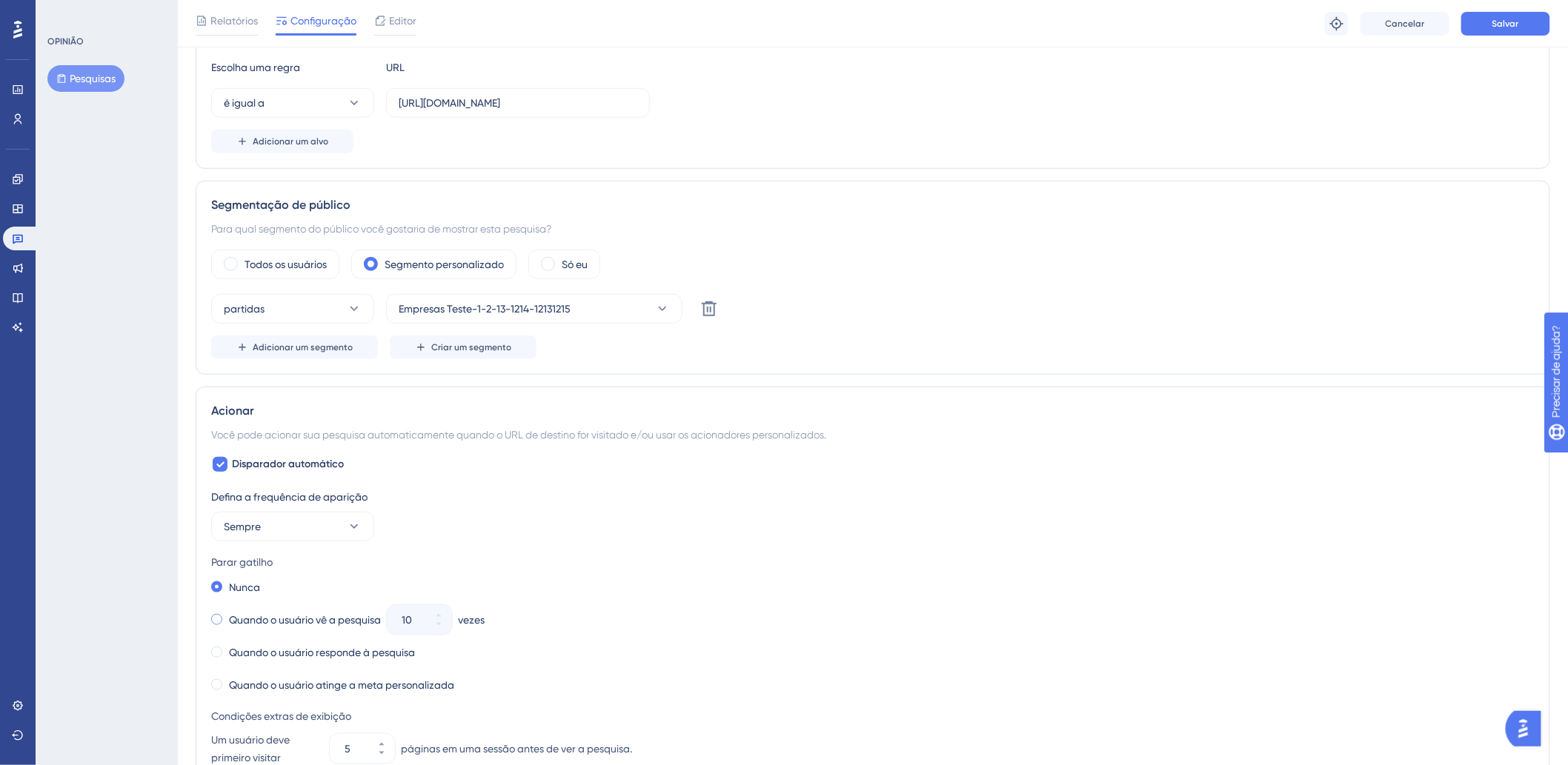
scroll to position [388, 0]
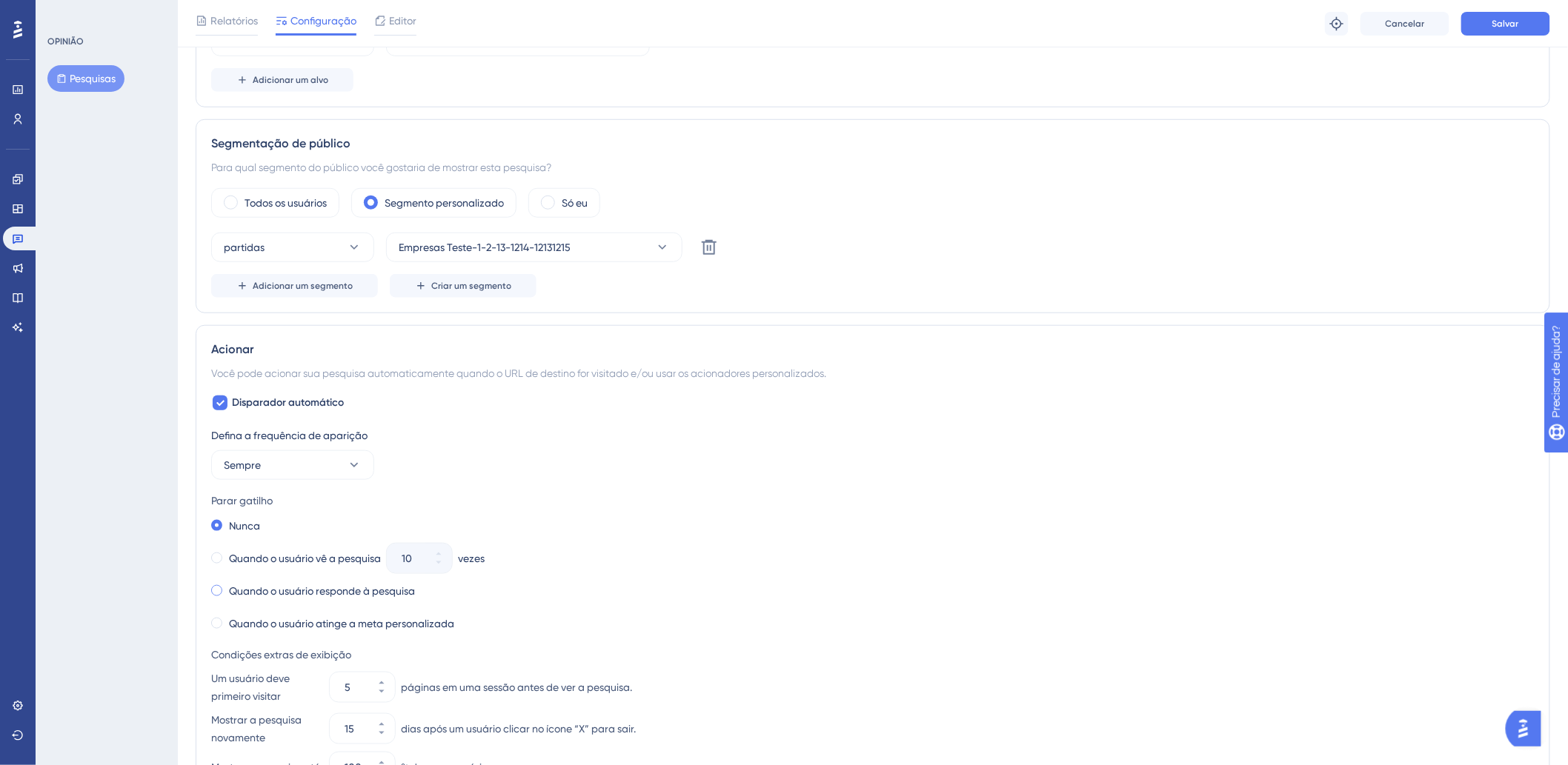
click at [259, 588] on font "Quando o usuário responde à pesquisa" at bounding box center [321, 591] width 186 height 12
click at [246, 539] on div "Nunca Quando o usuário vê a pesquisa 10 vezes Quando o usuário responde à pesqu…" at bounding box center [873, 574] width 1324 height 119
click at [242, 532] on label "Nunca" at bounding box center [244, 526] width 31 height 18
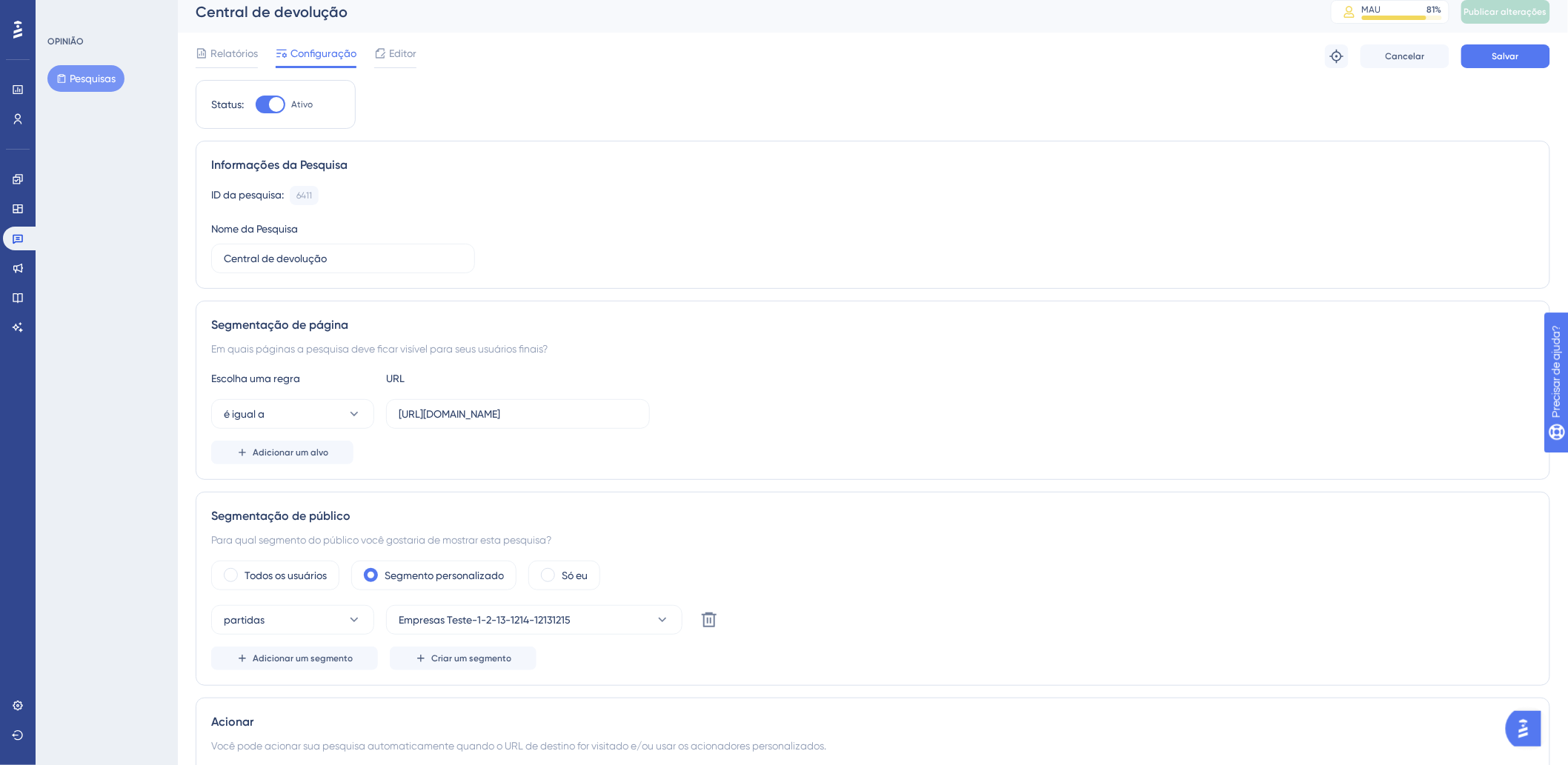
scroll to position [0, 0]
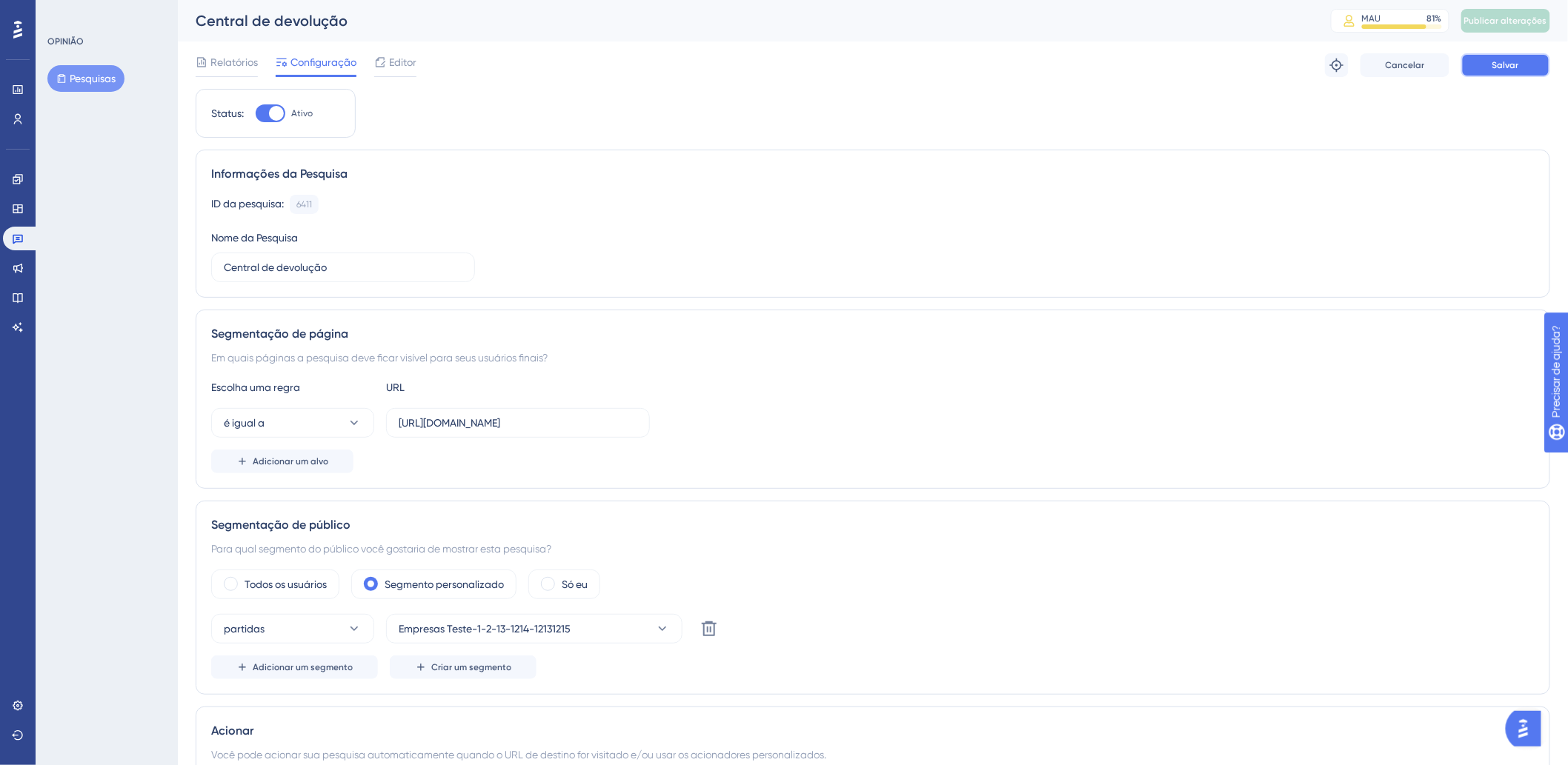
click at [1531, 68] on button "Salvar" at bounding box center [1505, 65] width 89 height 24
click at [1498, 17] on font "Publicar alterações" at bounding box center [1505, 21] width 83 height 11
click at [454, 418] on input "https://app.vhsys.com.br/index.php?Secao=Vendas.Balcao&Modulo=Vendas" at bounding box center [517, 423] width 239 height 17
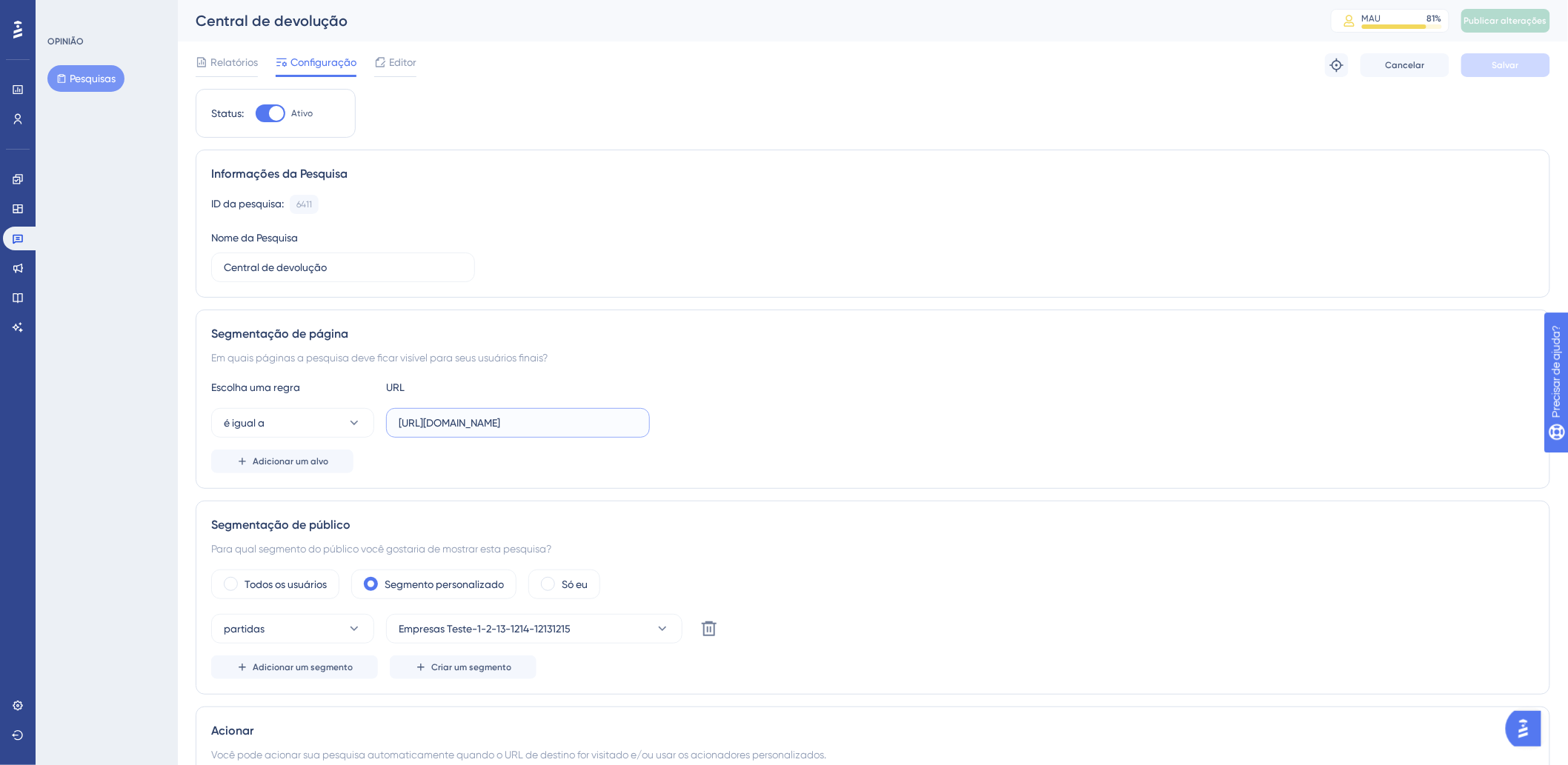
scroll to position [0, 129]
click at [747, 412] on div "é igual a https://app.vhsys.com.br/index.php?Secao=Vendas.Balcao&Modulo=Vendas" at bounding box center [873, 423] width 1324 height 29
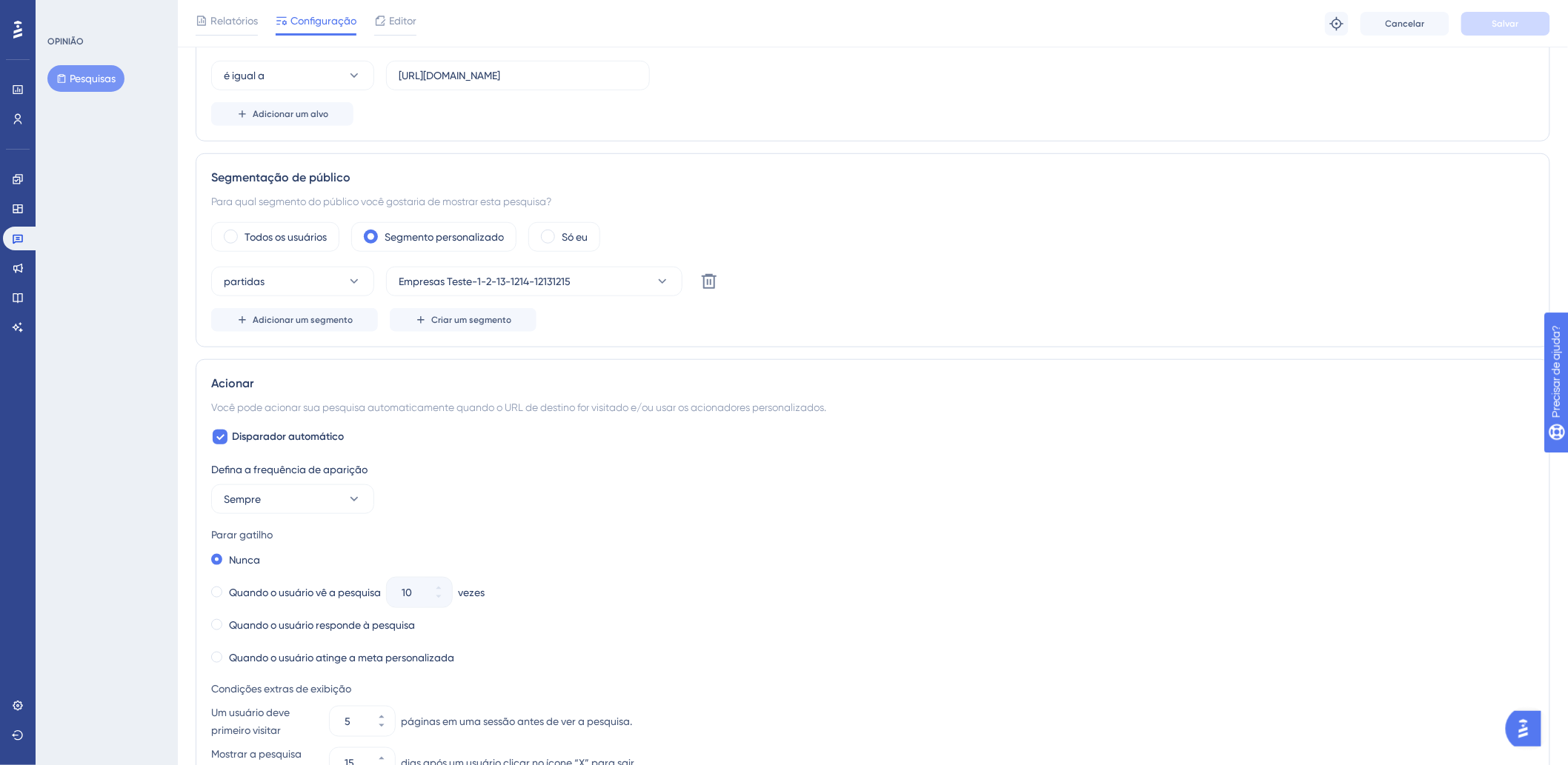
scroll to position [329, 0]
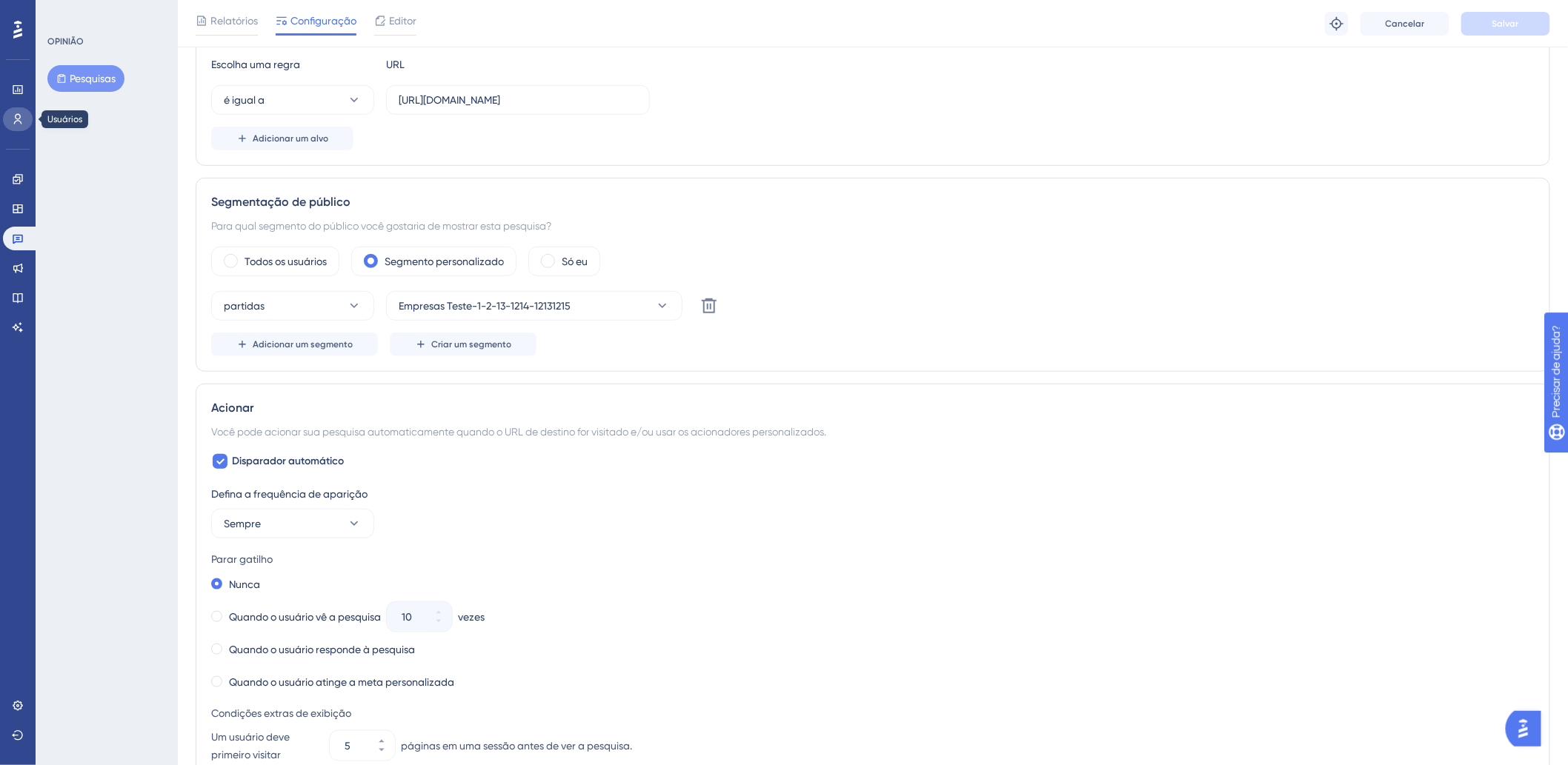
click at [21, 119] on icon at bounding box center [18, 119] width 12 height 12
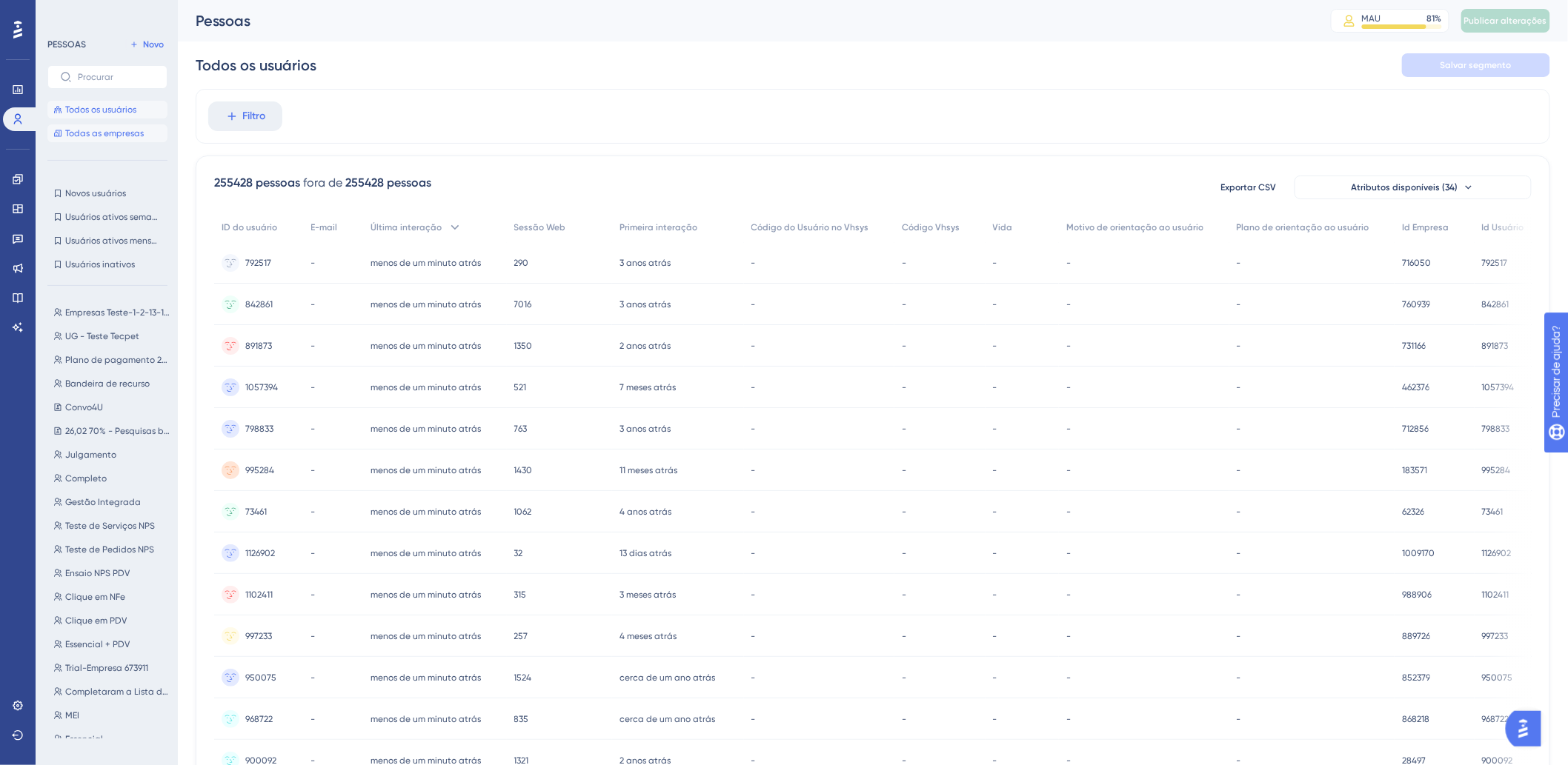
click at [121, 137] on font "Todas as empresas" at bounding box center [104, 134] width 79 height 11
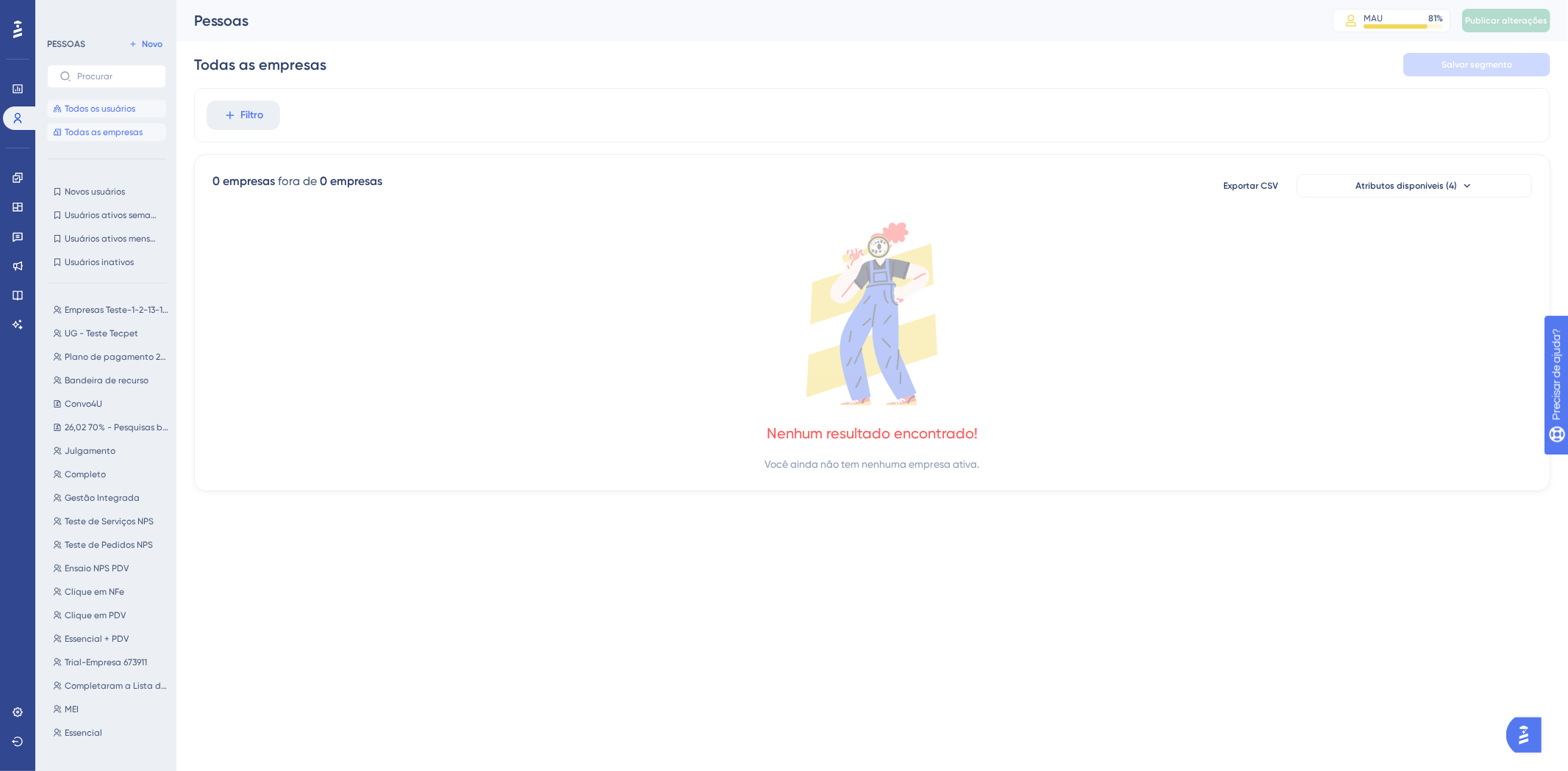
click at [93, 109] on font "Todos os usuários" at bounding box center [99, 108] width 70 height 11
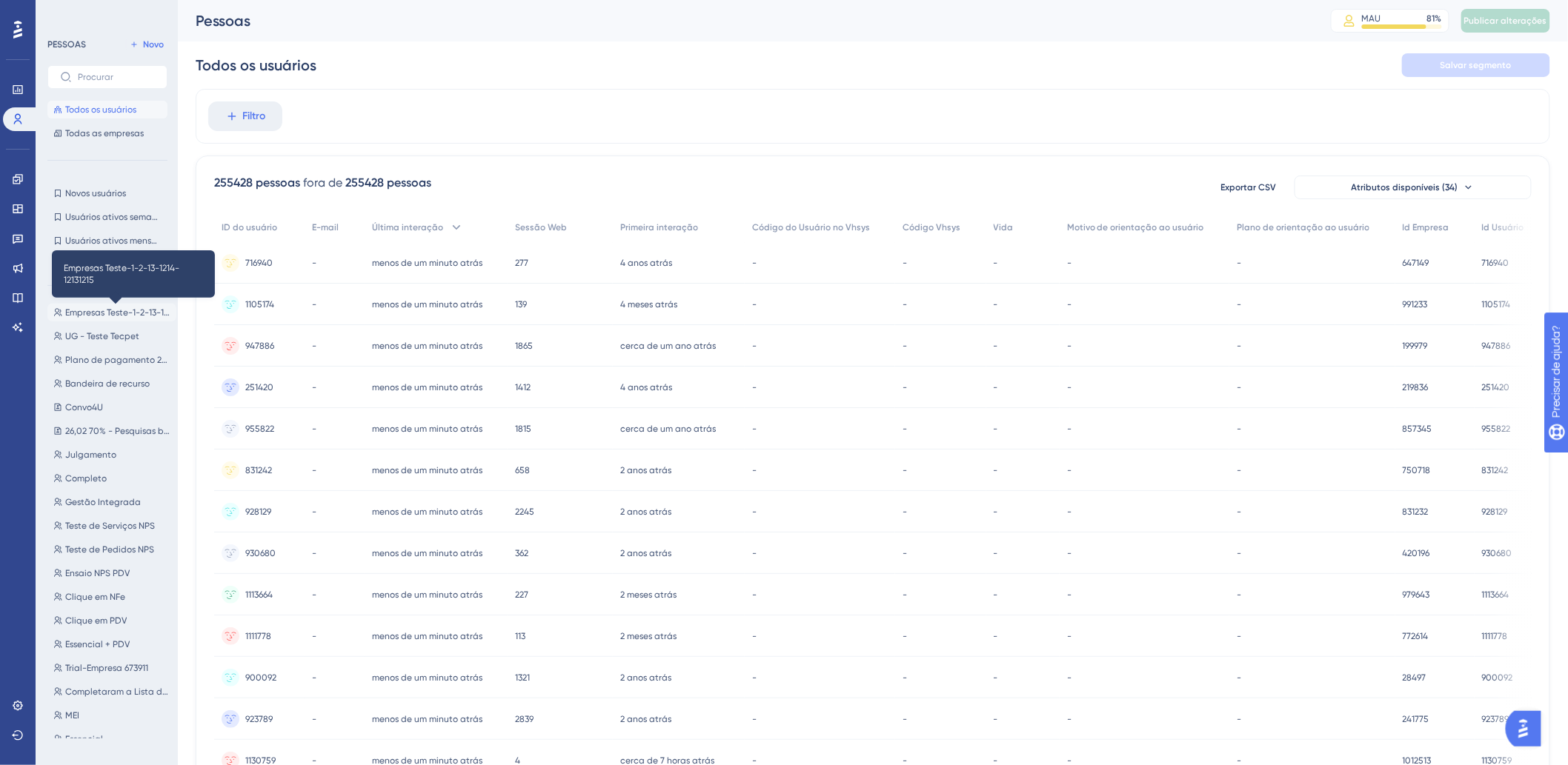
click at [94, 309] on font "Empresas Teste-1-2-13-1214-12131215" at bounding box center [137, 312] width 146 height 11
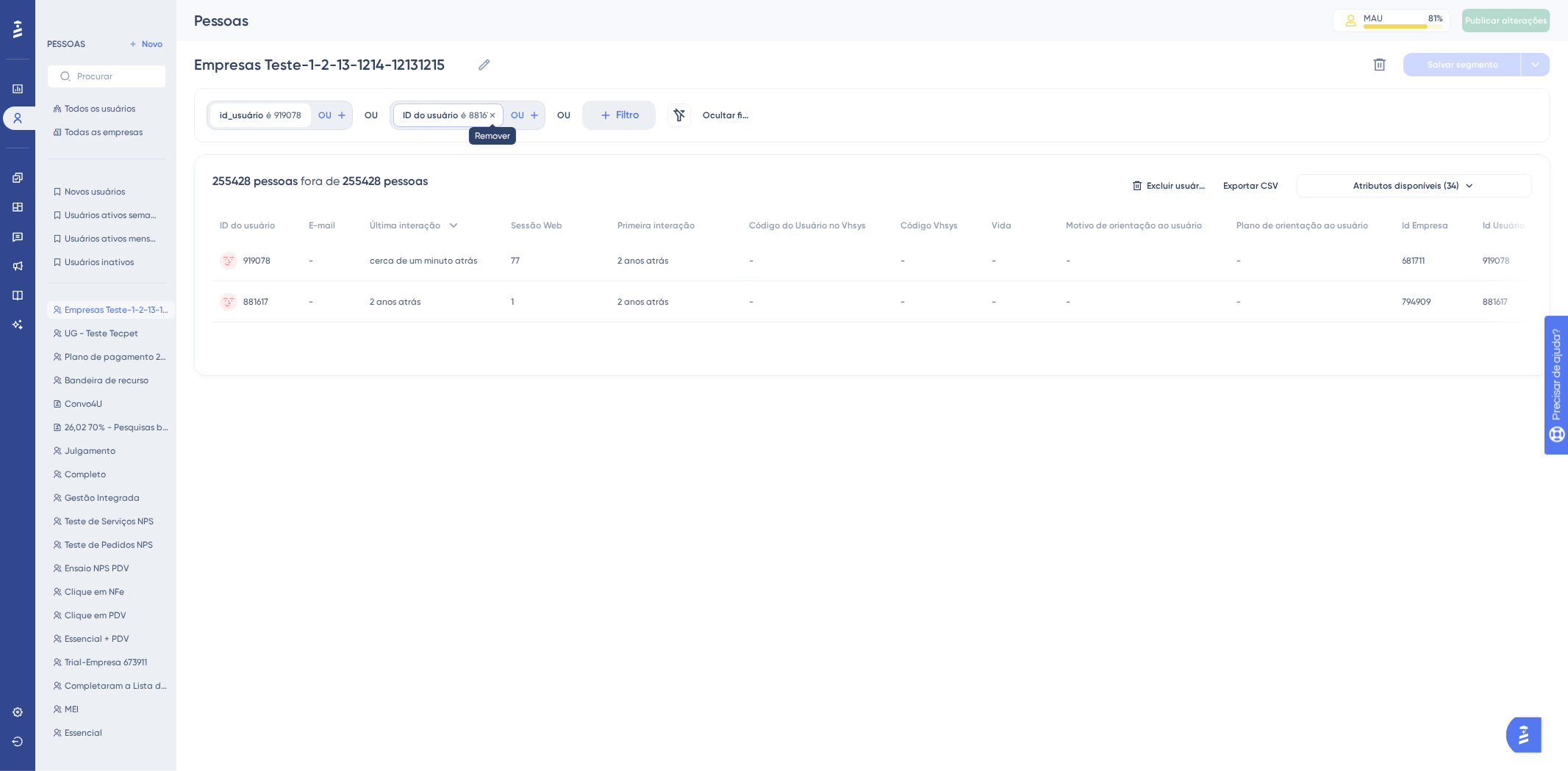
click at [490, 112] on icon at bounding box center [492, 115] width 9 height 9
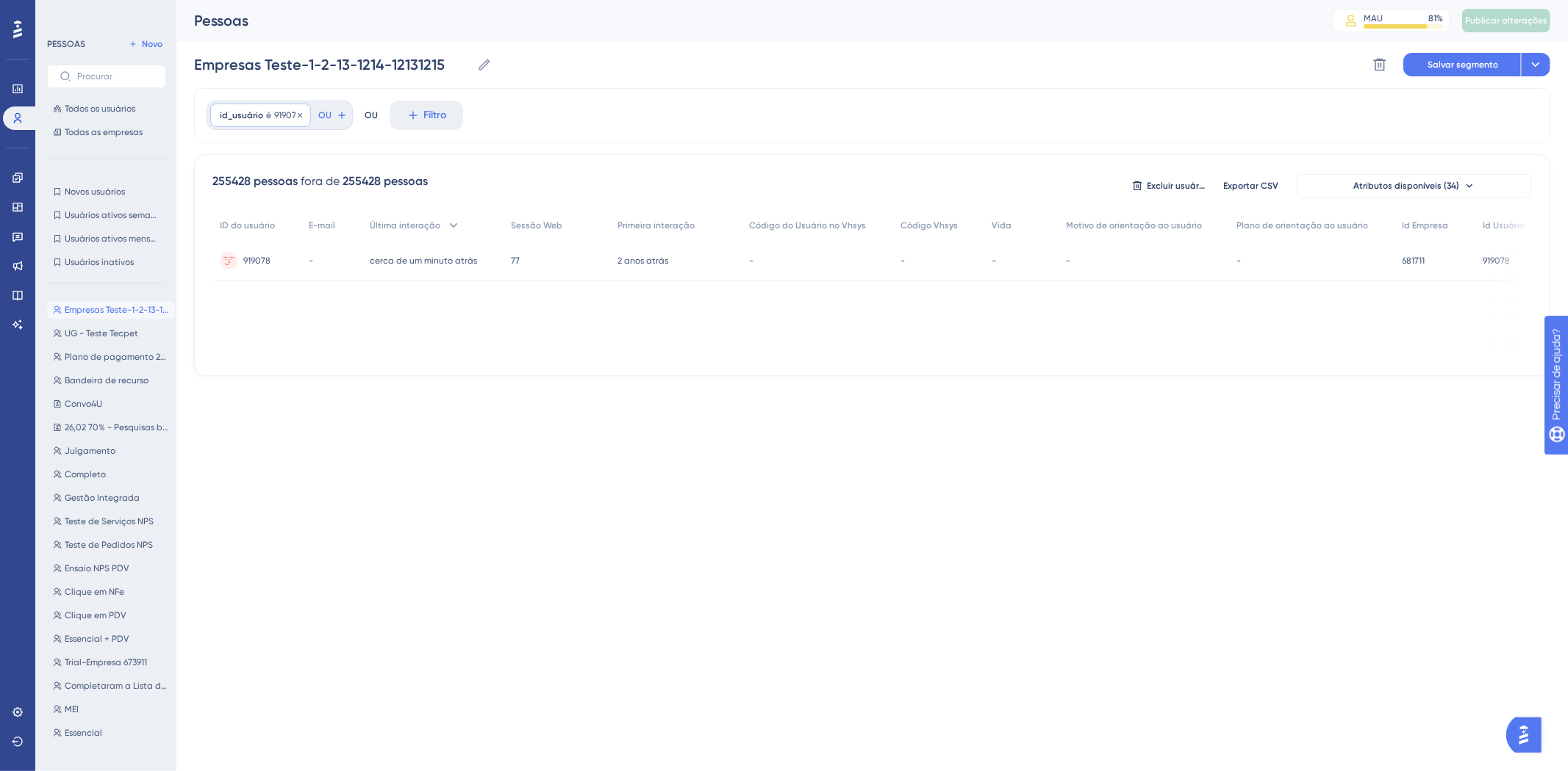
click at [274, 112] on font "919078" at bounding box center [287, 115] width 27 height 11
click at [272, 181] on input "919078" at bounding box center [303, 185] width 136 height 11
click at [368, 379] on font "Feito" at bounding box center [368, 382] width 22 height 13
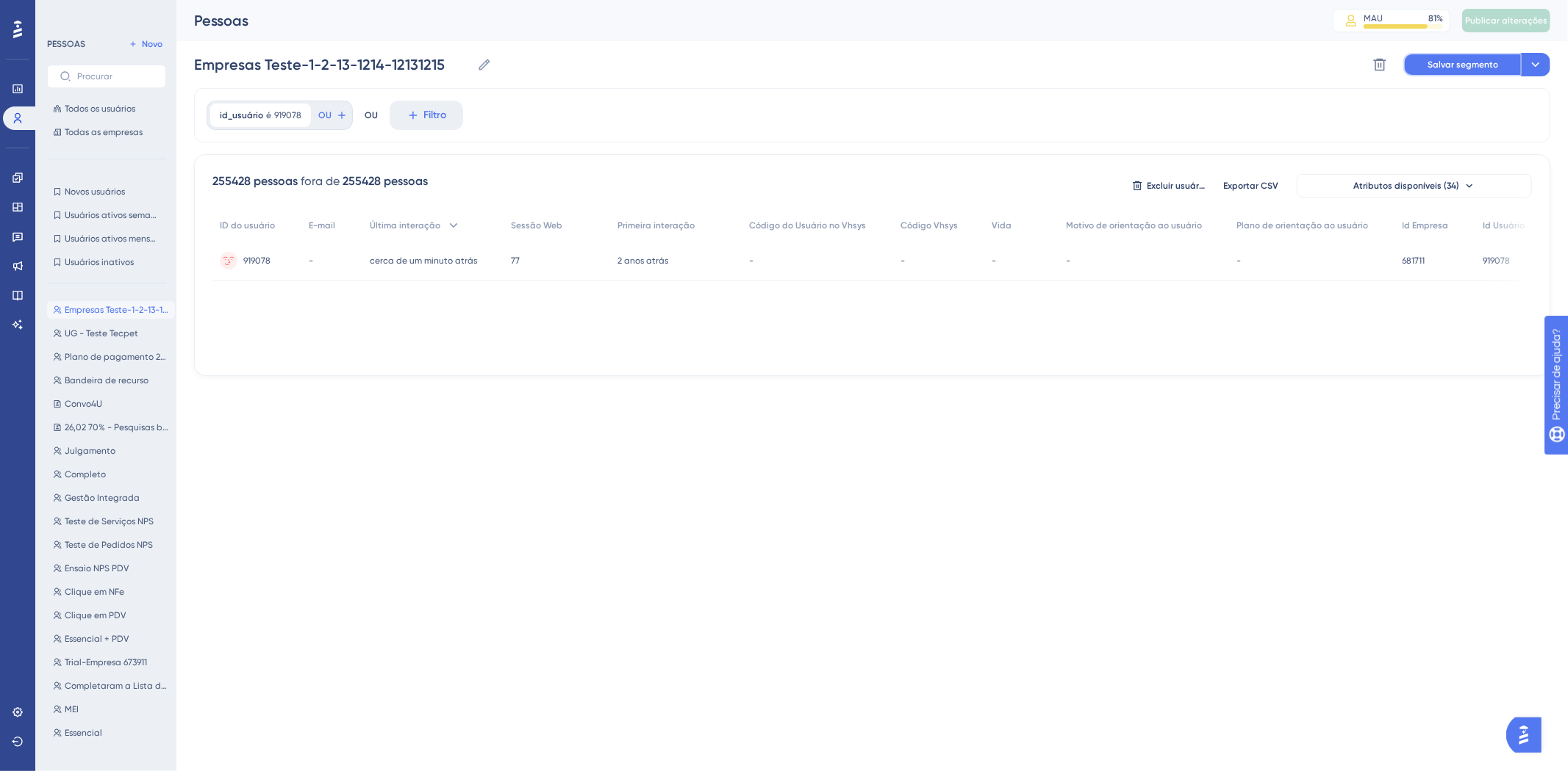
click at [1445, 63] on font "Salvar segmento" at bounding box center [1462, 64] width 70 height 11
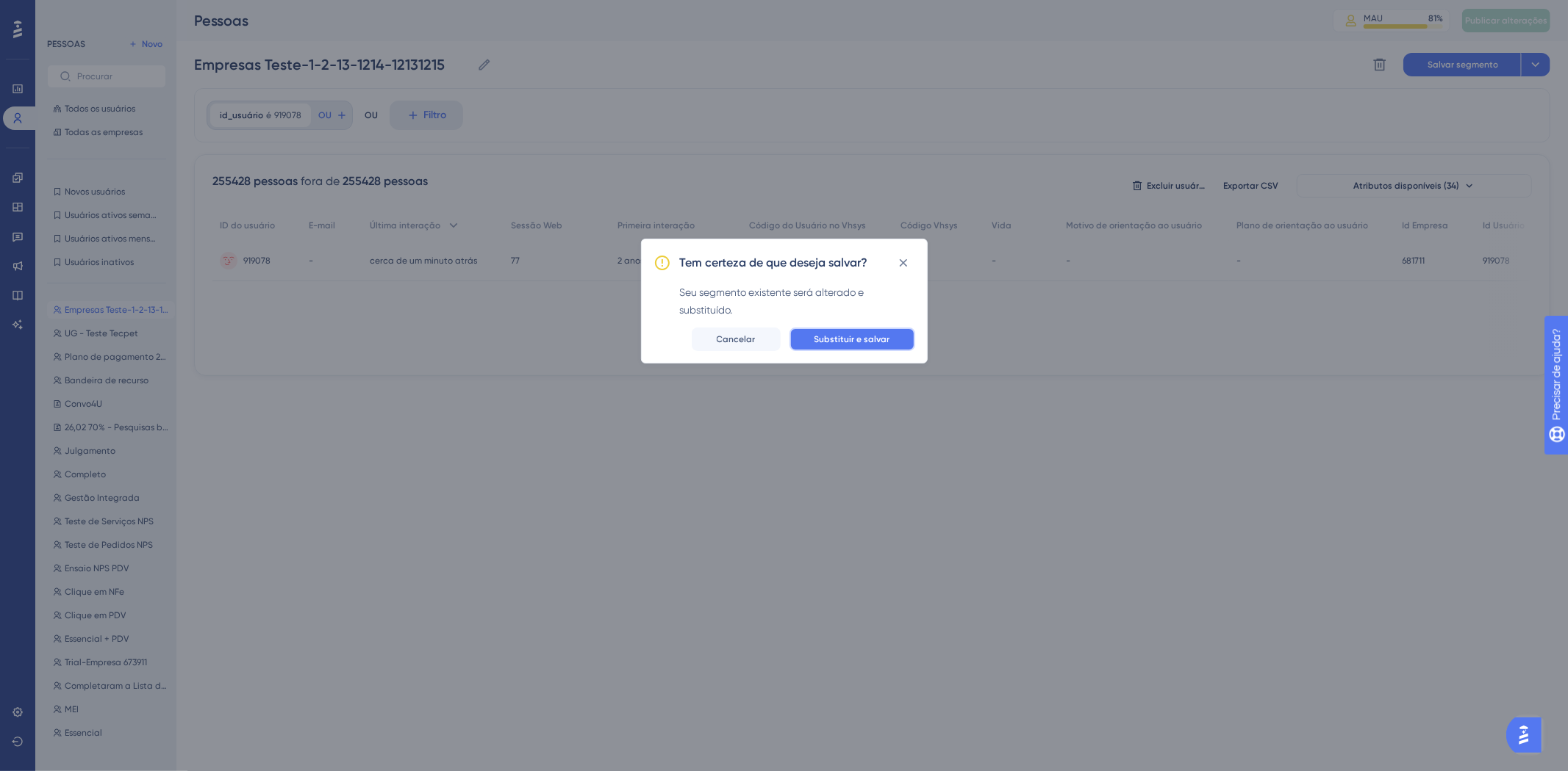
click at [860, 344] on span "Substituir e salvar" at bounding box center [852, 340] width 76 height 12
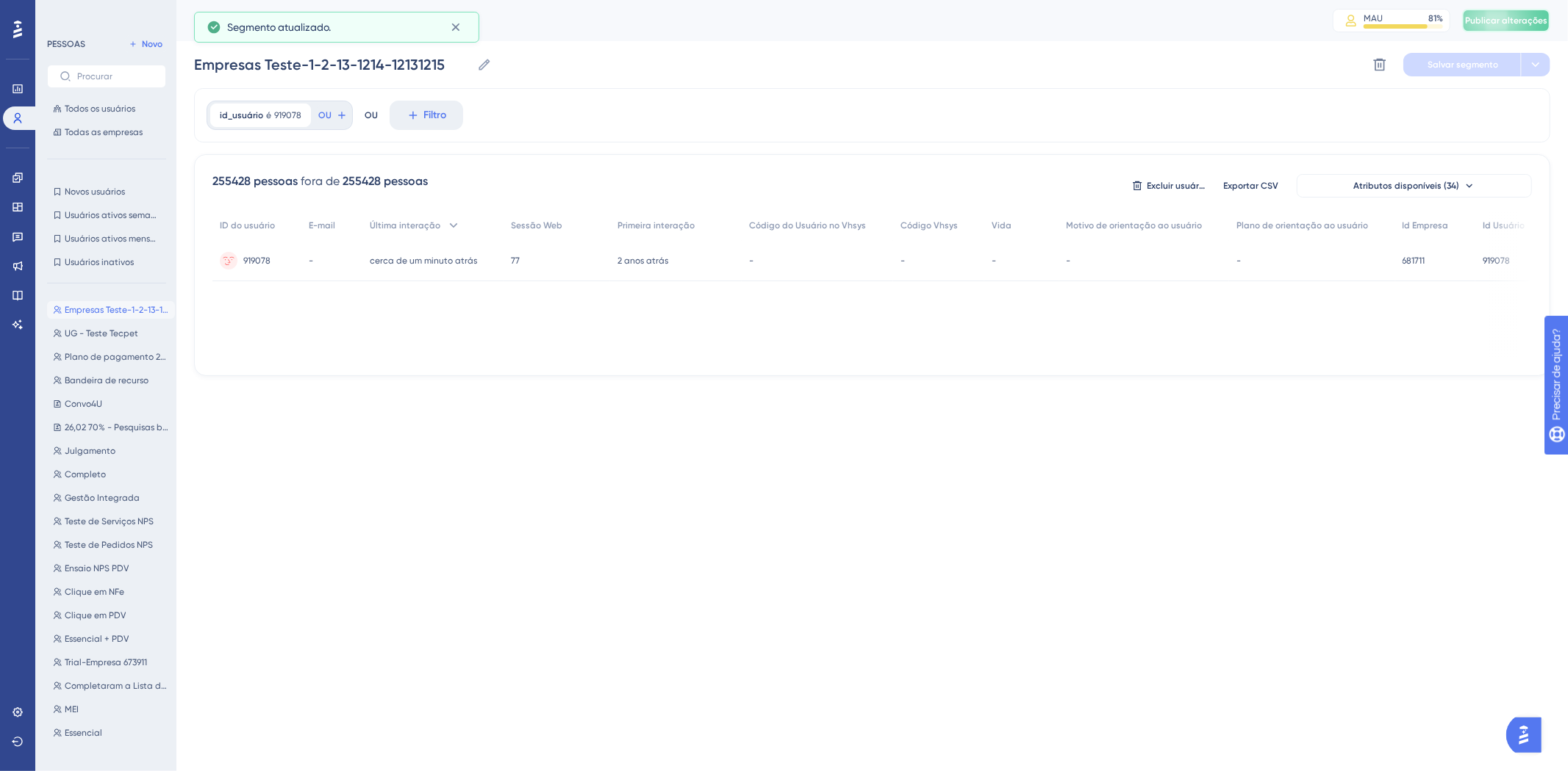
click at [1487, 25] on span "Publicar alterações" at bounding box center [1506, 20] width 83 height 12
click at [16, 229] on link at bounding box center [18, 237] width 29 height 23
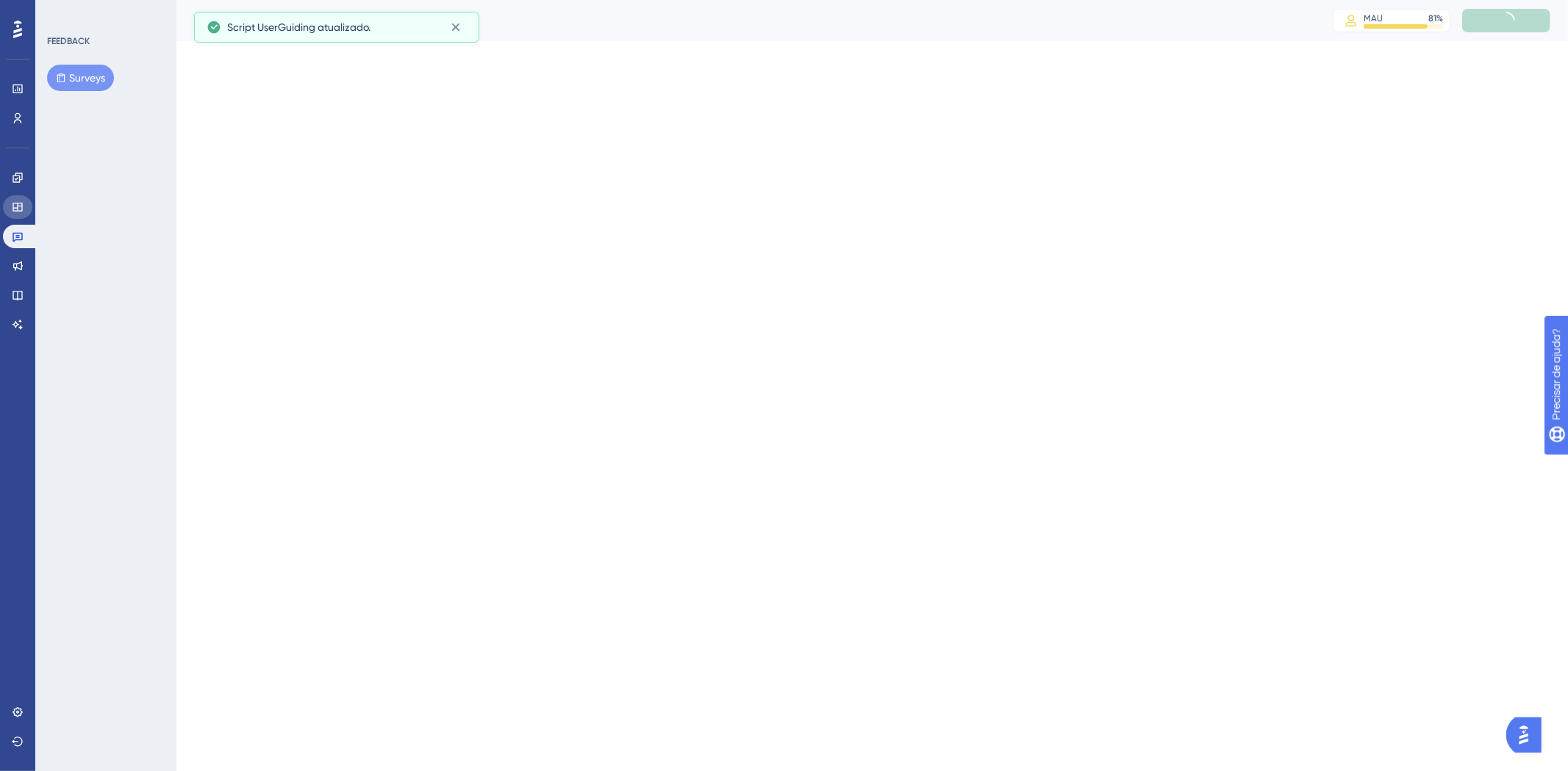
click at [16, 211] on icon at bounding box center [18, 207] width 12 height 12
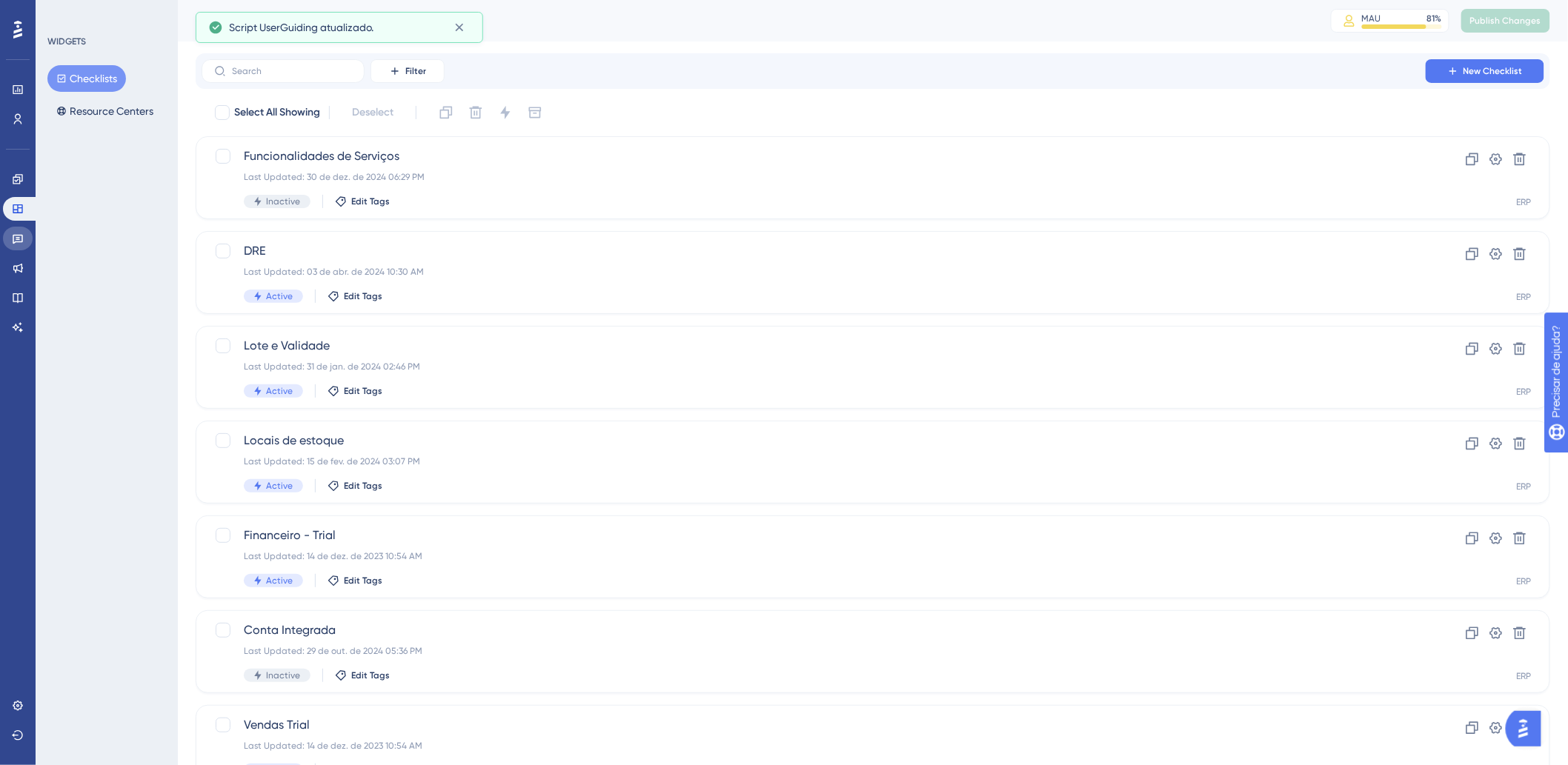
click at [21, 231] on link at bounding box center [18, 239] width 29 height 24
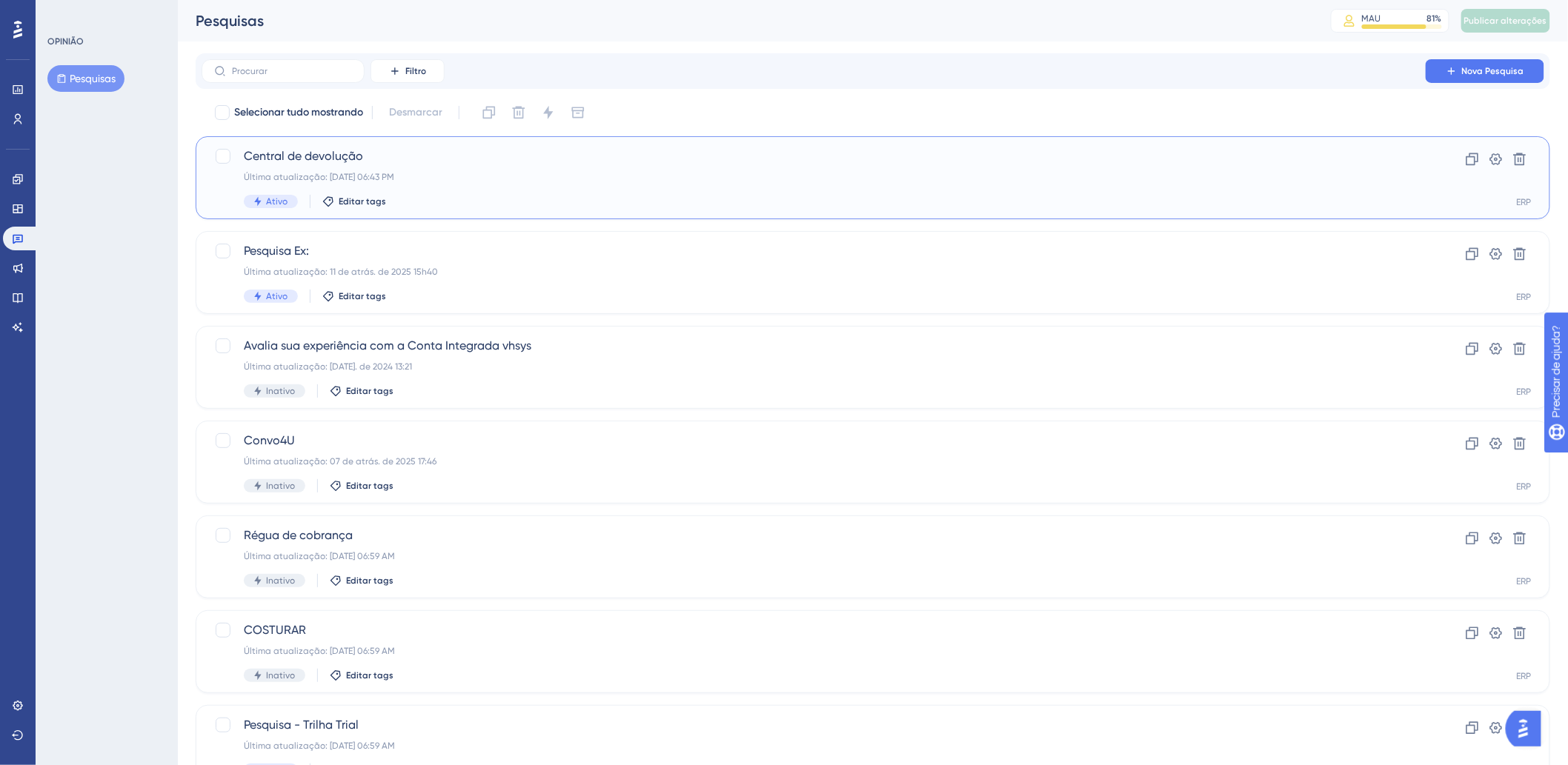
click at [523, 157] on span "Central de devolução" at bounding box center [813, 156] width 1140 height 18
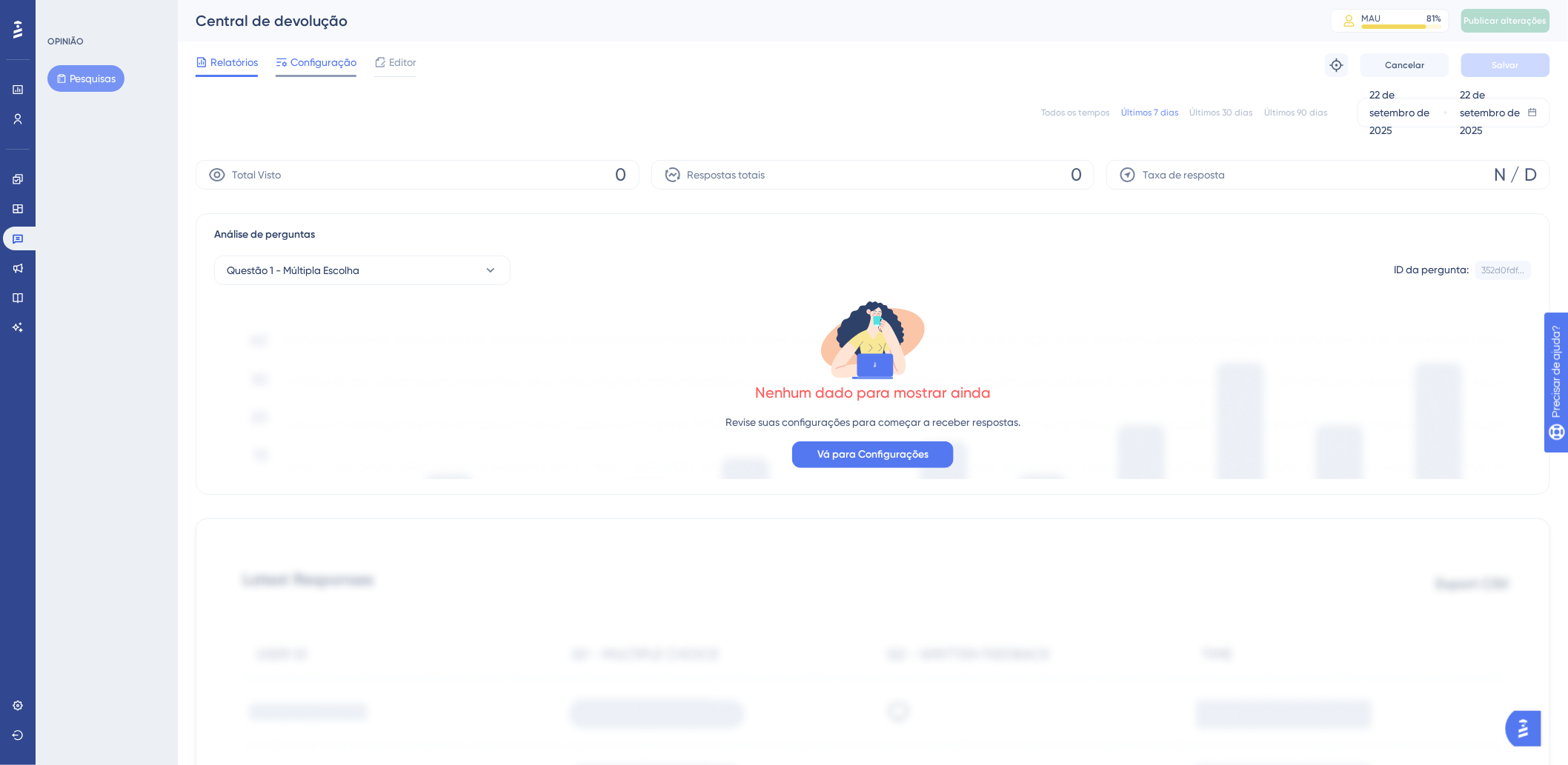
click at [323, 73] on div "Configuração" at bounding box center [316, 65] width 81 height 24
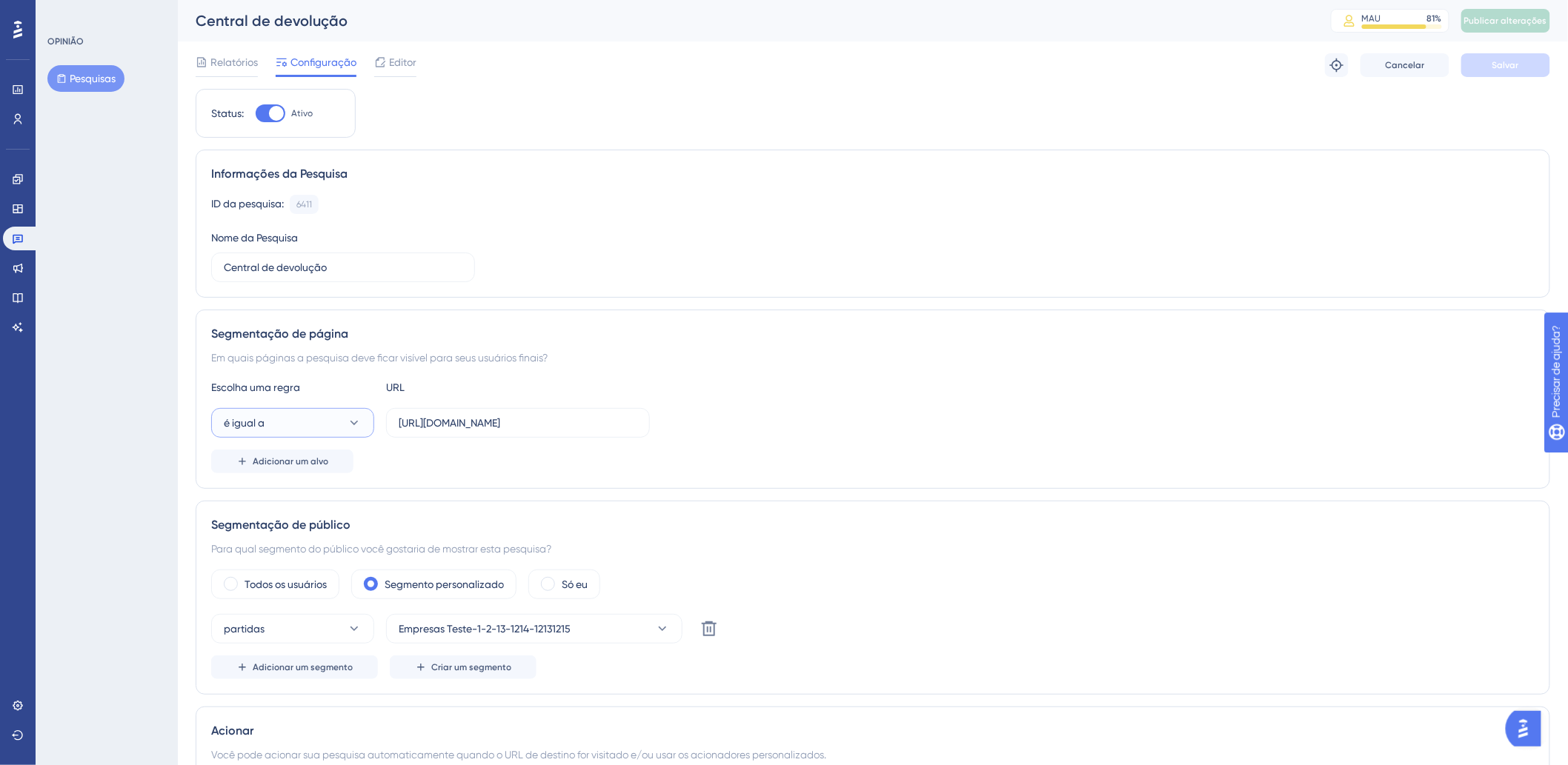
click at [282, 418] on button "é igual a" at bounding box center [293, 423] width 163 height 29
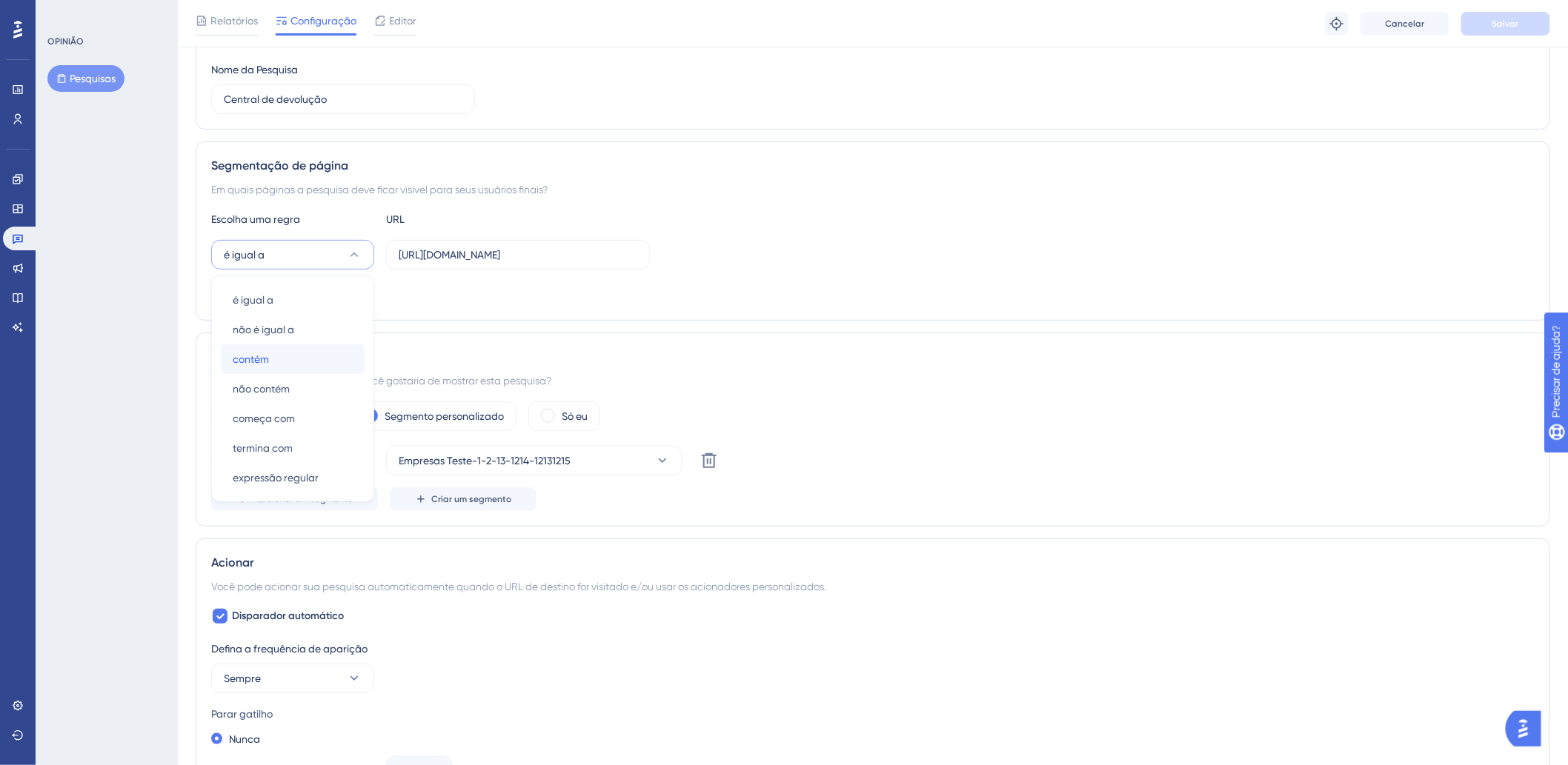
click at [275, 371] on div "contém contém" at bounding box center [293, 359] width 120 height 29
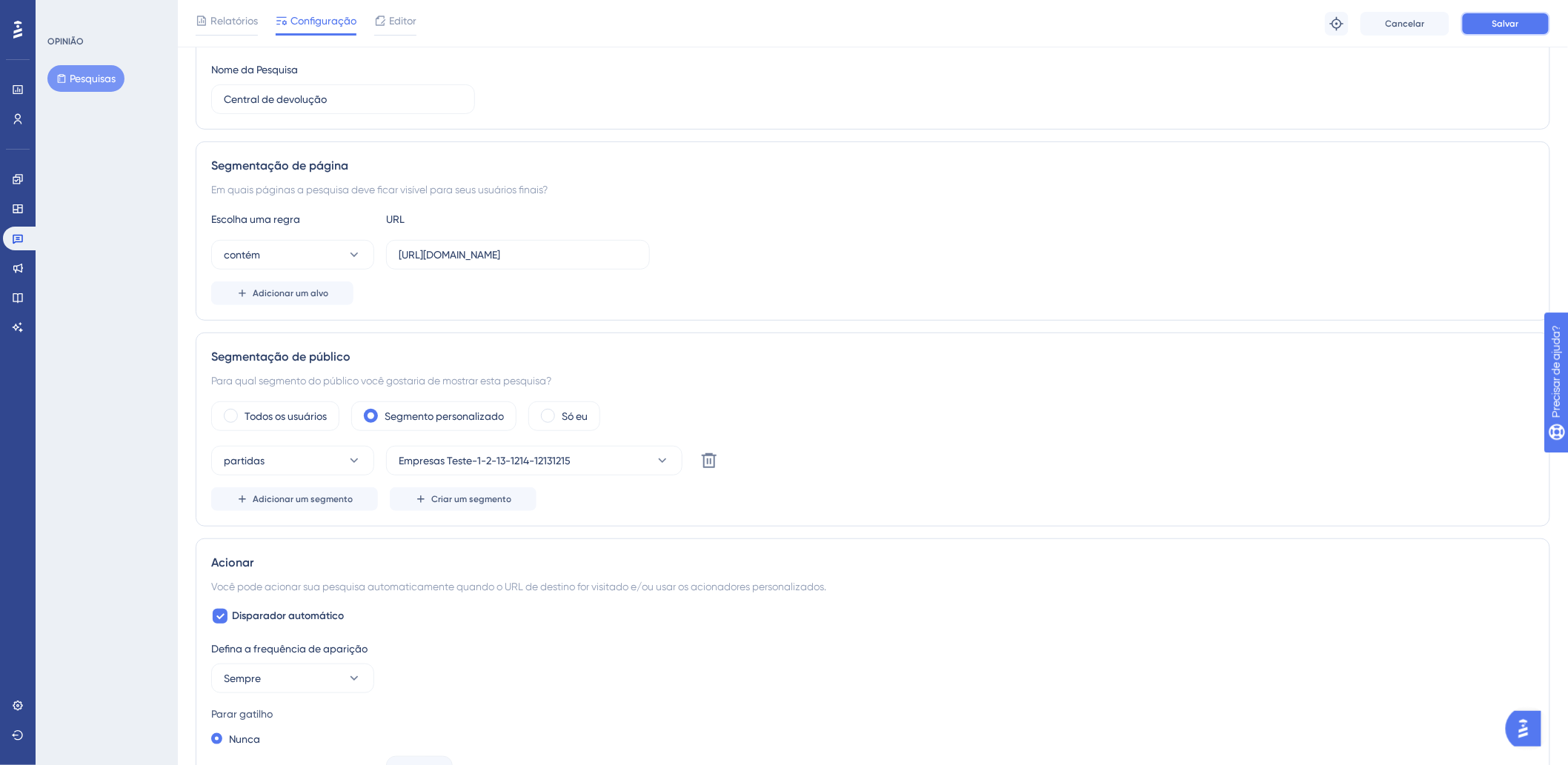
click at [1505, 26] on font "Salvar" at bounding box center [1505, 24] width 27 height 11
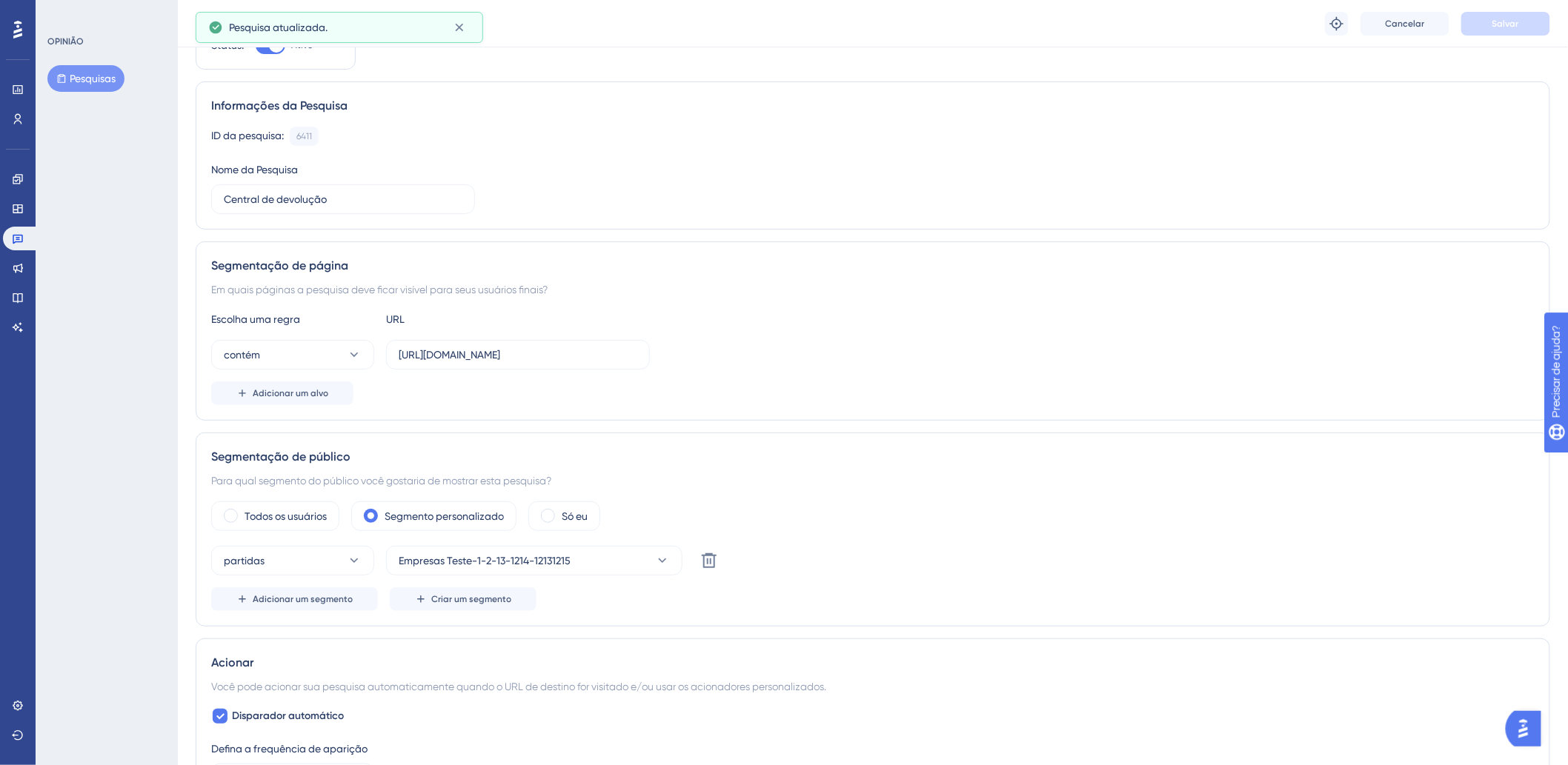
scroll to position [0, 0]
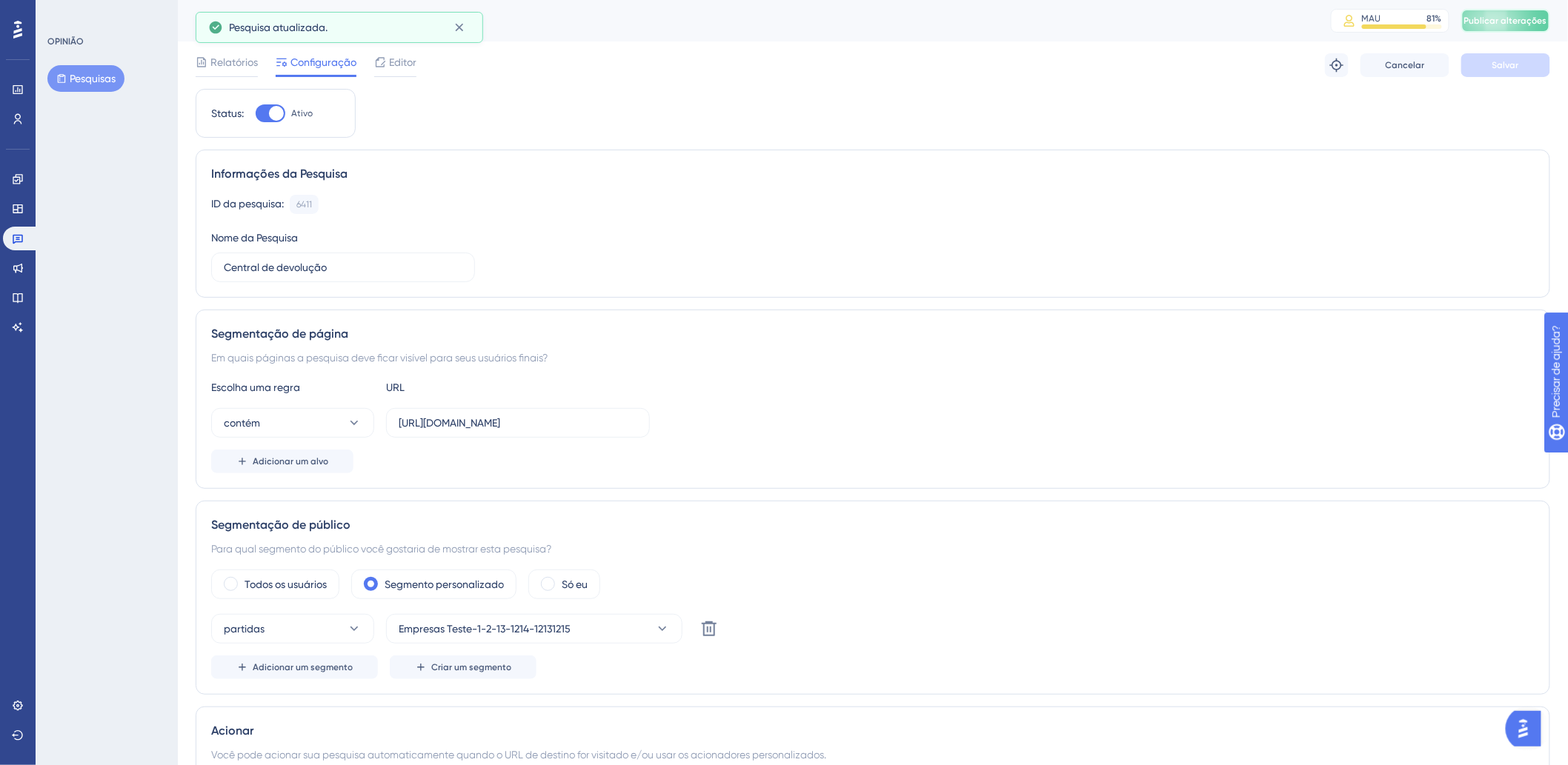
click at [1528, 25] on font "Publicar alterações" at bounding box center [1505, 21] width 83 height 11
click at [331, 434] on button "contém" at bounding box center [293, 423] width 163 height 29
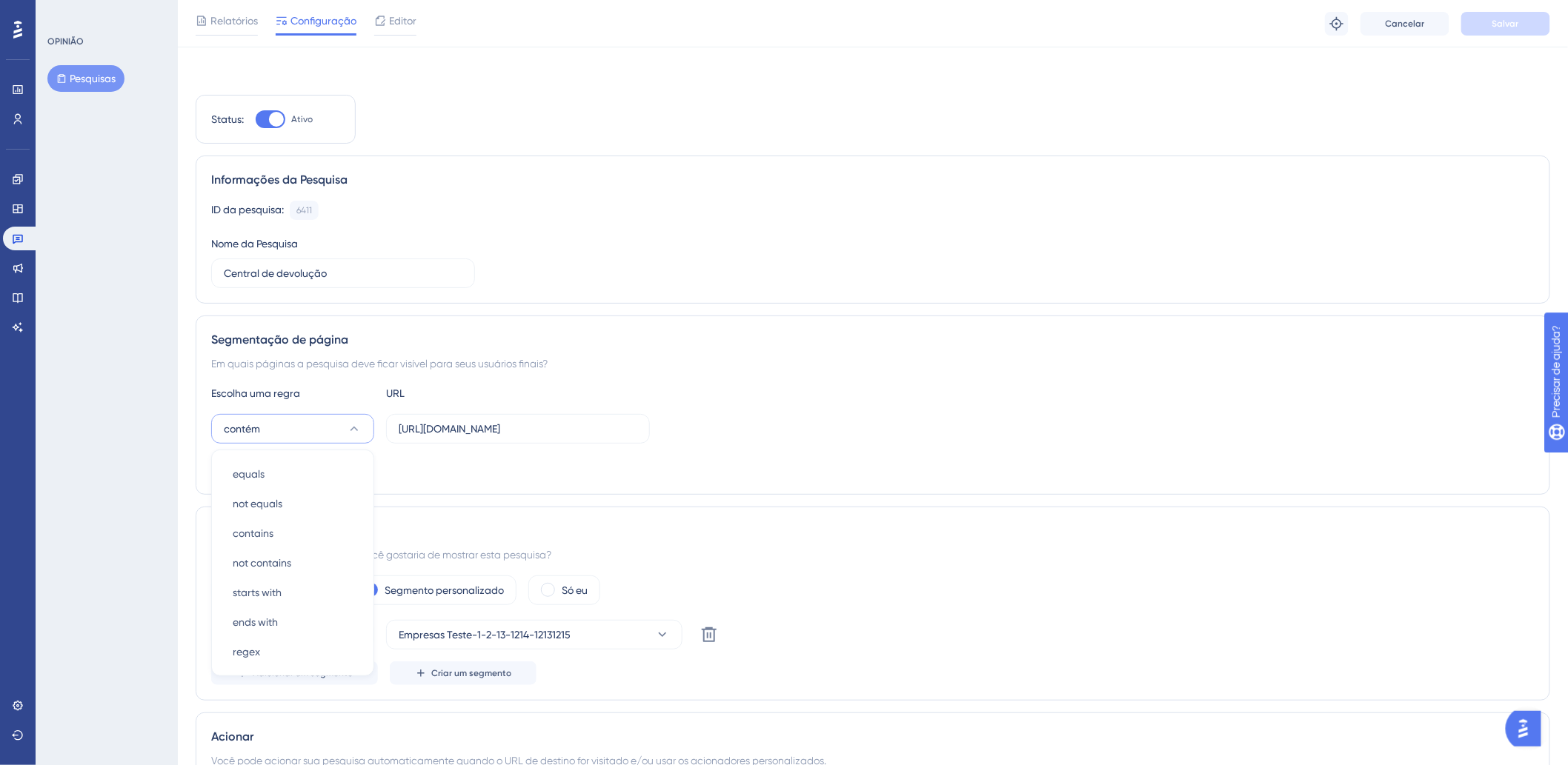
scroll to position [174, 0]
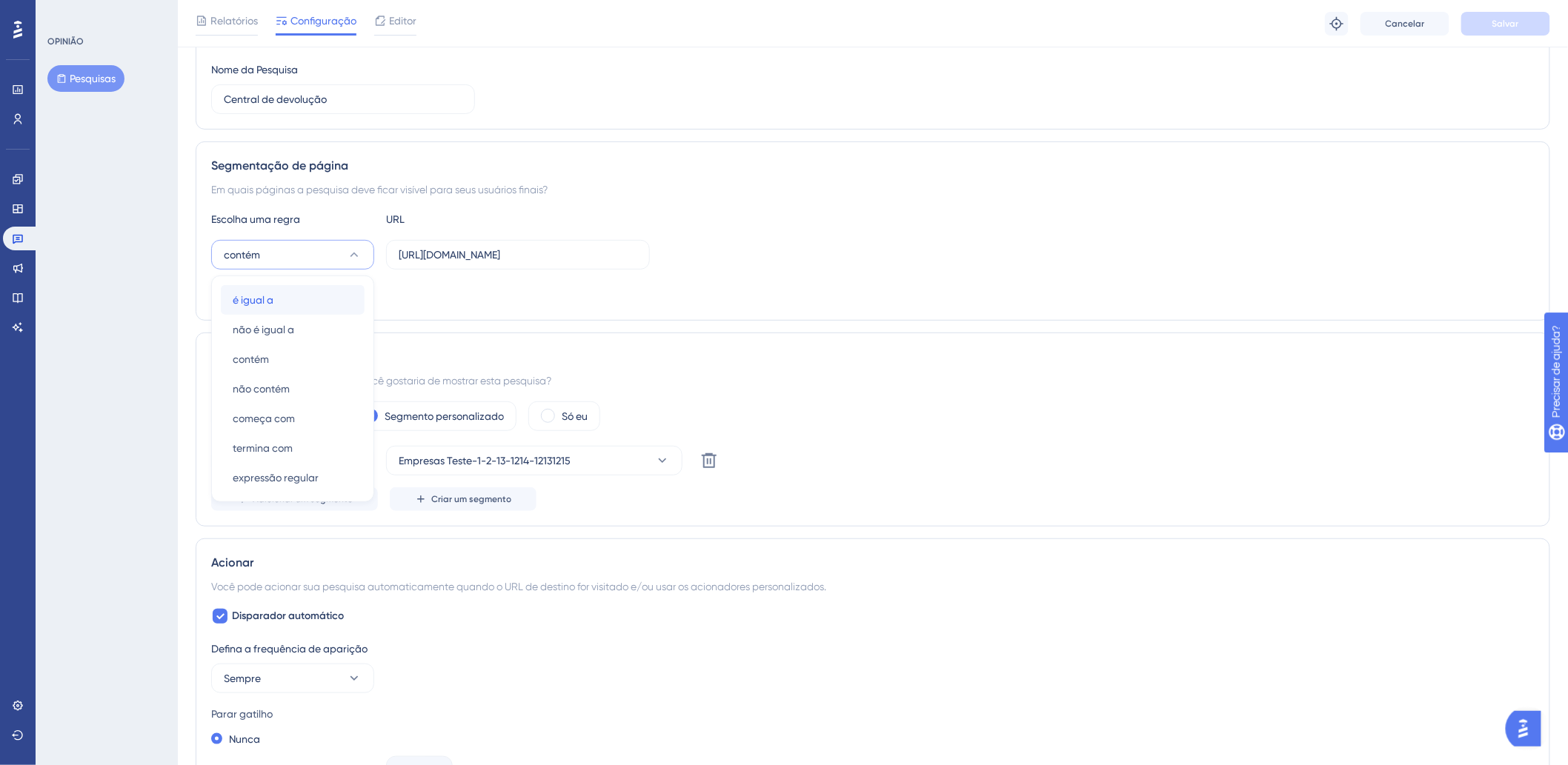
click at [290, 301] on div "é igual a é igual a" at bounding box center [293, 301] width 120 height 29
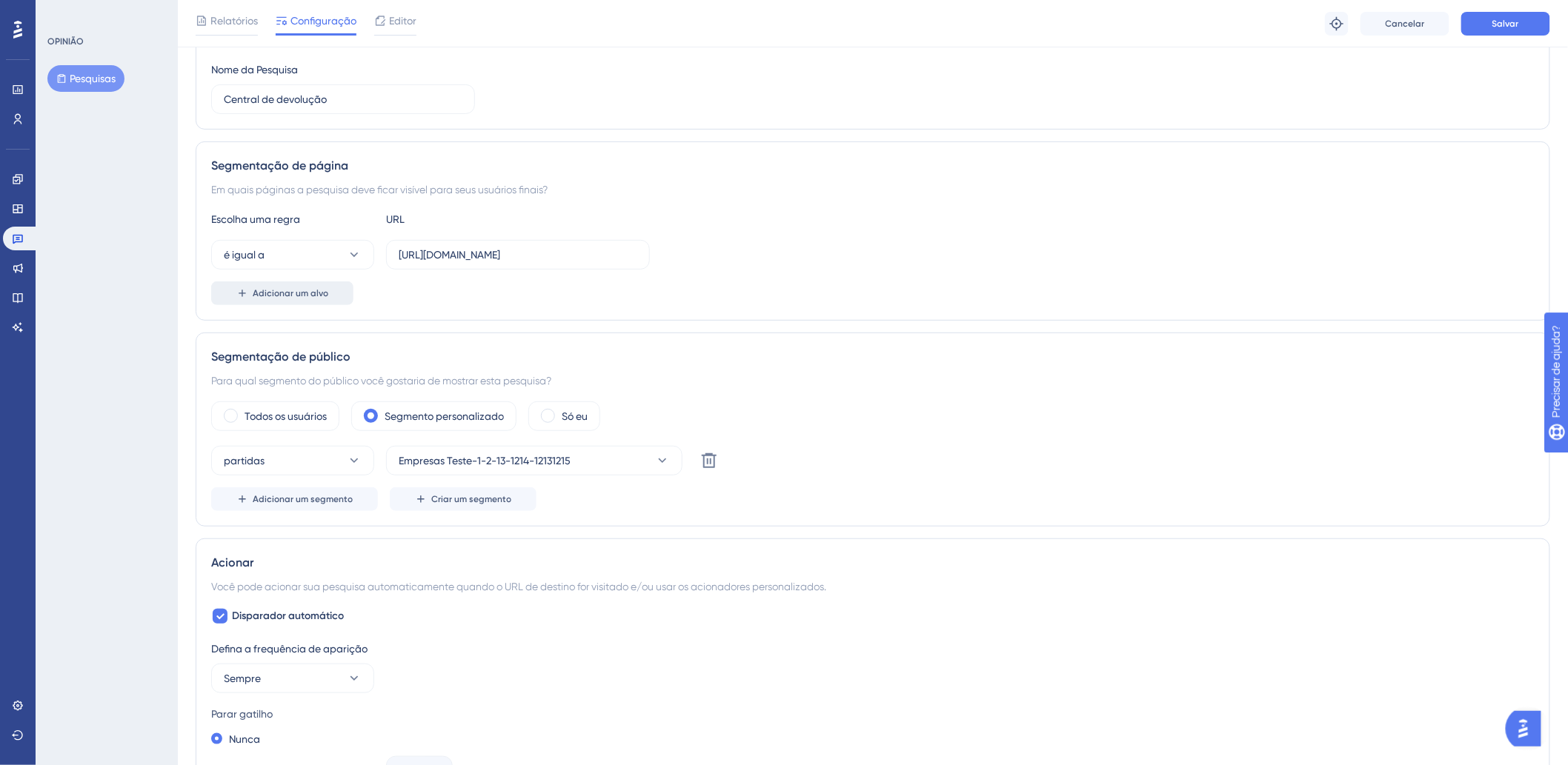
click at [300, 298] on font "Adicionar um alvo" at bounding box center [290, 294] width 76 height 11
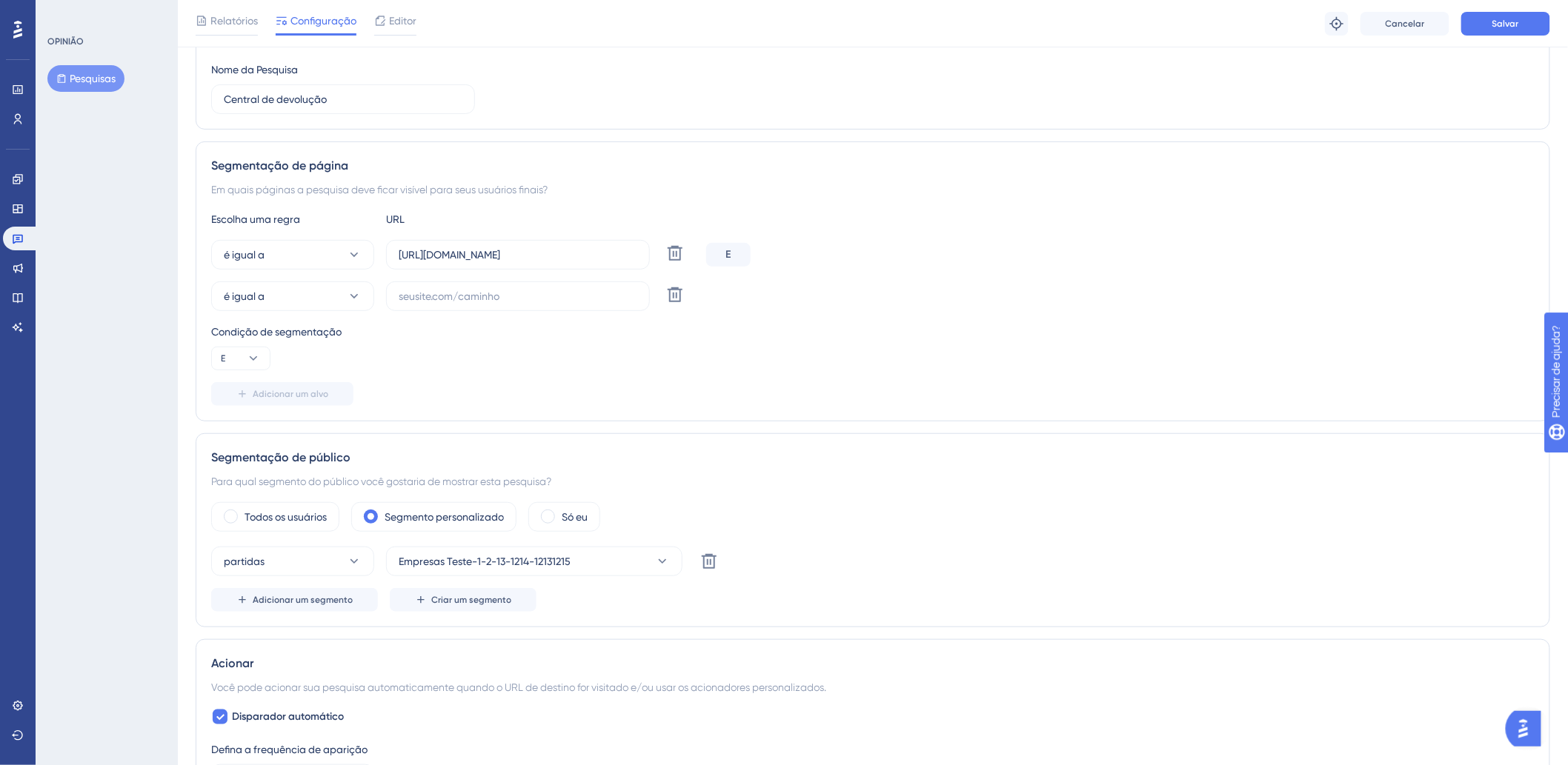
click at [725, 255] on div "E" at bounding box center [728, 255] width 44 height 24
click at [679, 289] on icon at bounding box center [675, 295] width 18 height 18
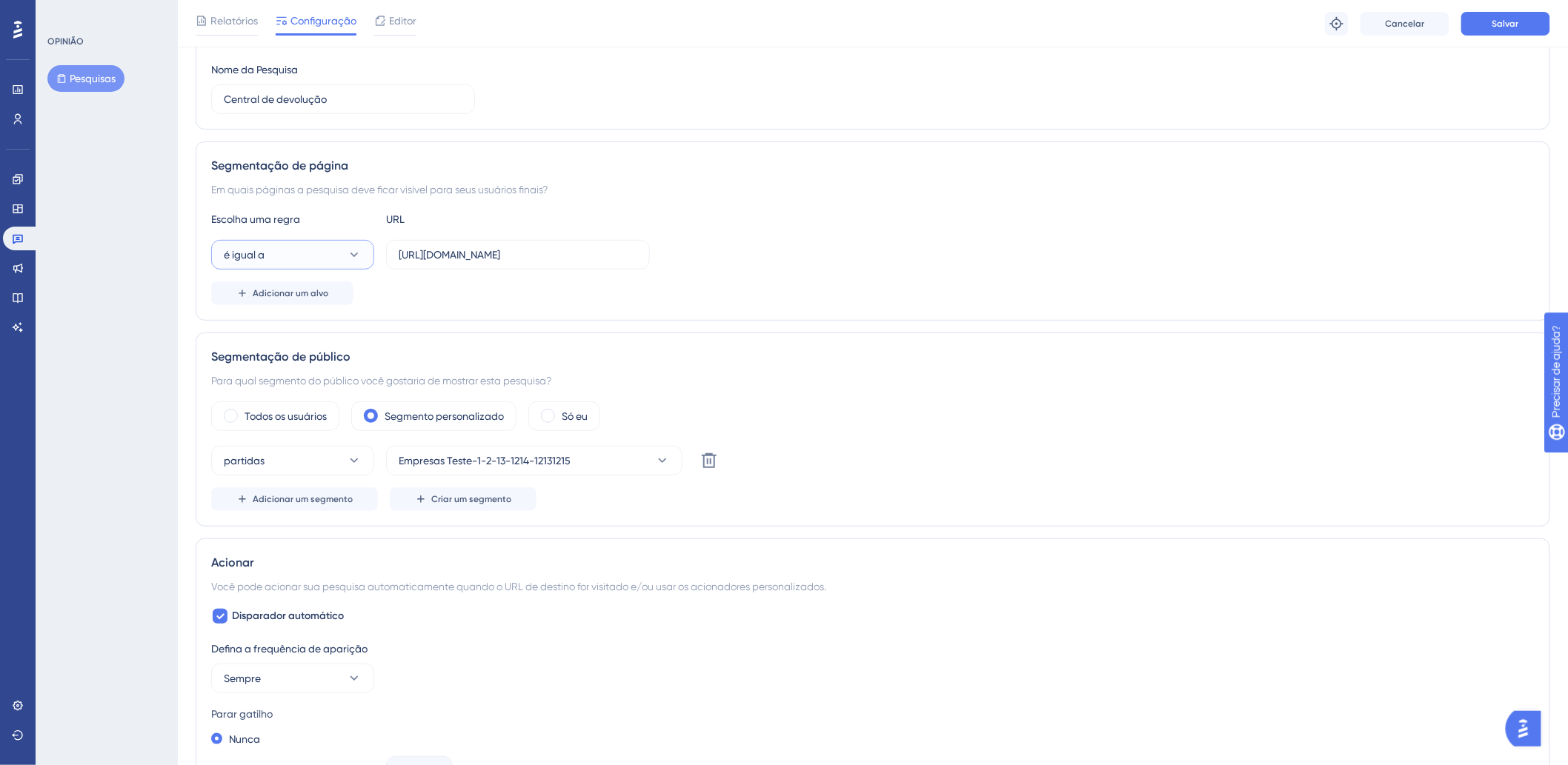
click at [337, 255] on button "é igual a" at bounding box center [293, 254] width 163 height 29
click at [276, 358] on div "contém contém" at bounding box center [293, 359] width 120 height 29
click at [465, 252] on input "https://app.vhsys.com.br/index.php?Secao=Vendas.Balcao&Modulo=Vendas" at bounding box center [517, 254] width 239 height 17
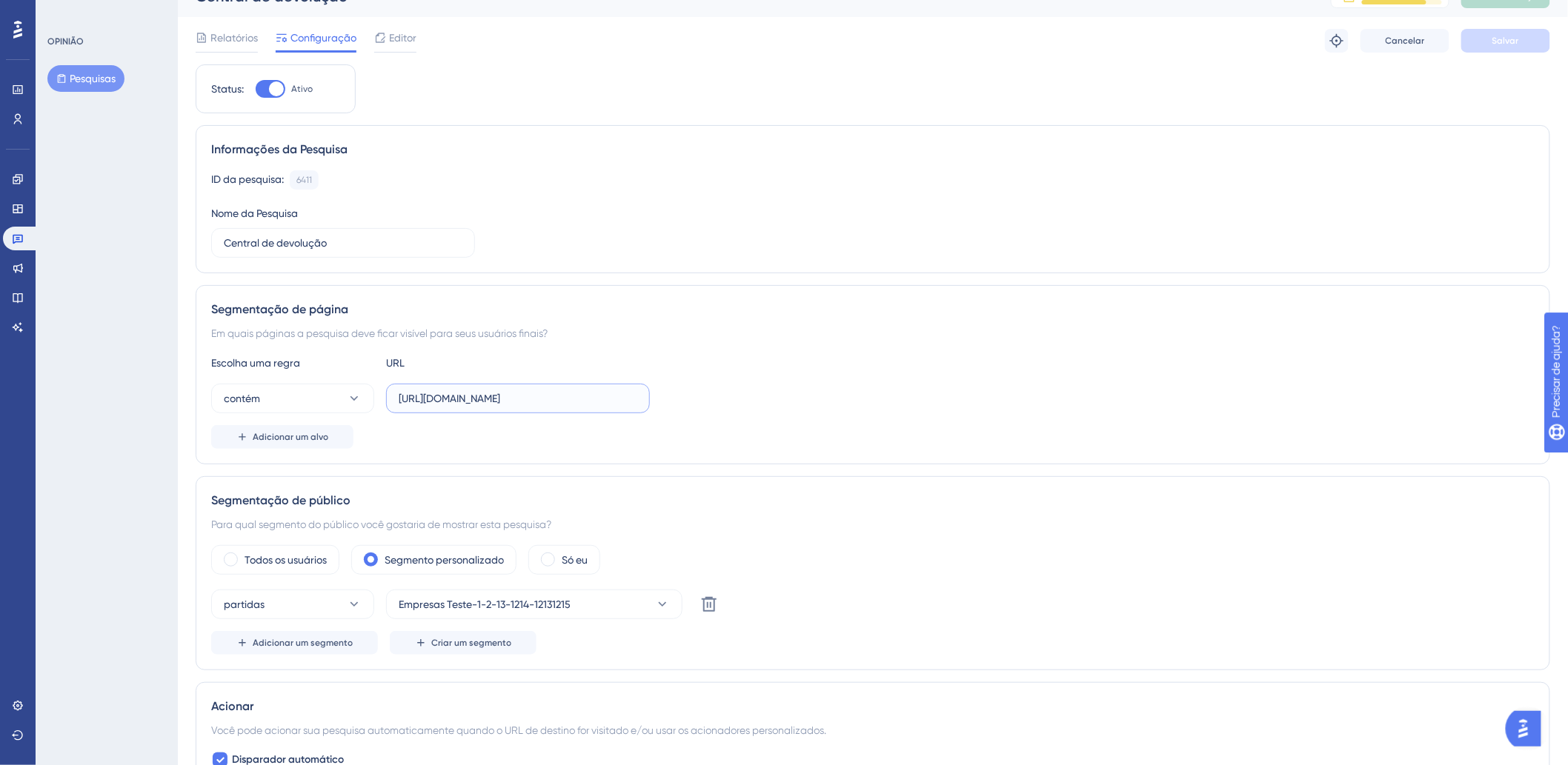
scroll to position [0, 0]
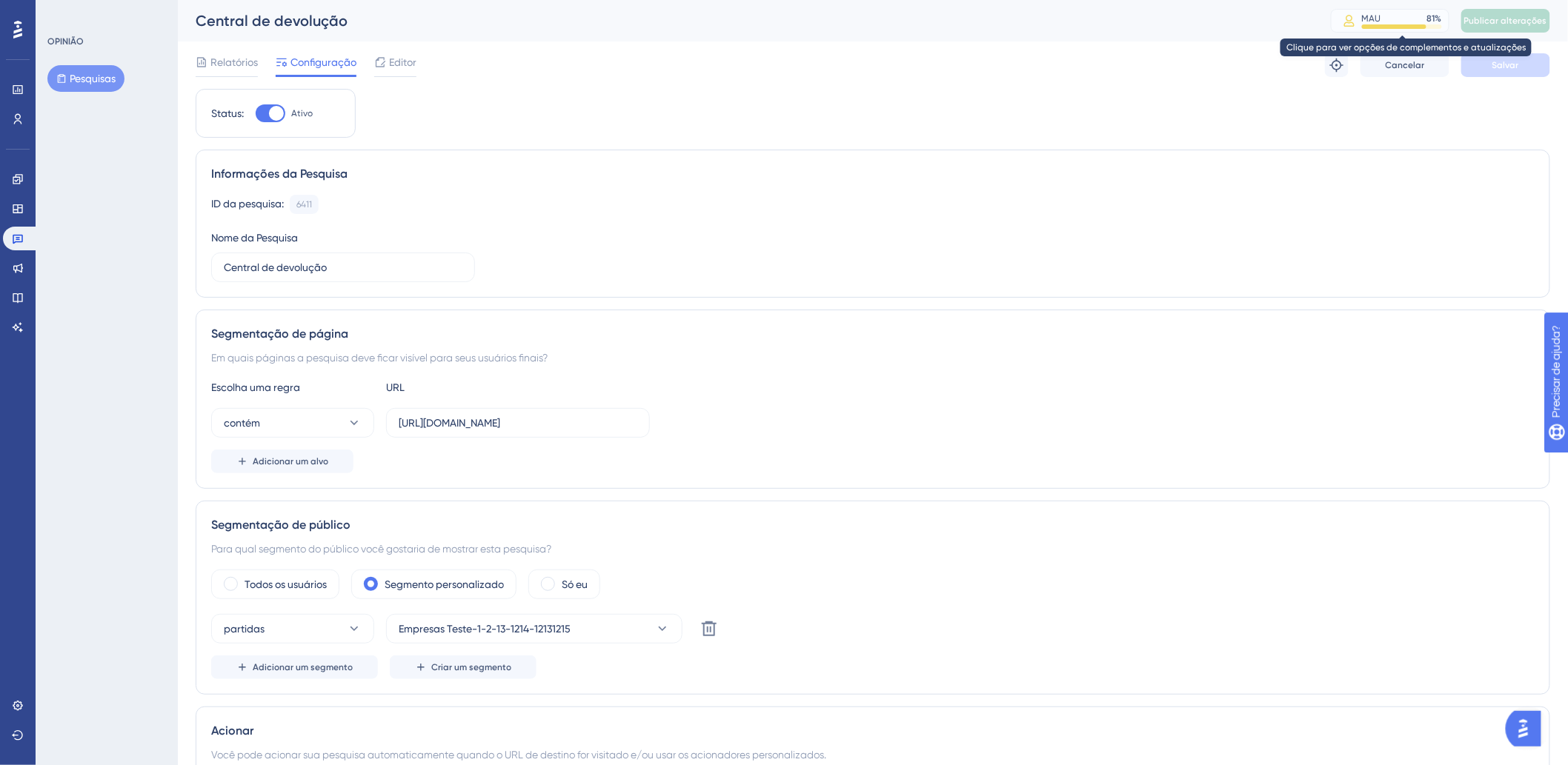
click at [1396, 14] on div "MAU 81 %" at bounding box center [1401, 19] width 80 height 12
